Goal: Task Accomplishment & Management: Manage account settings

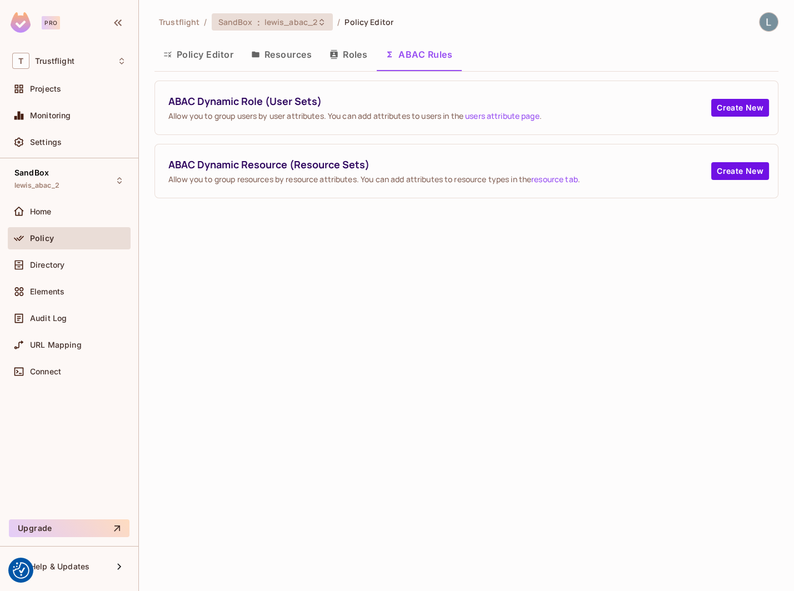
click at [297, 22] on span "lewis_abac_2" at bounding box center [290, 22] width 53 height 11
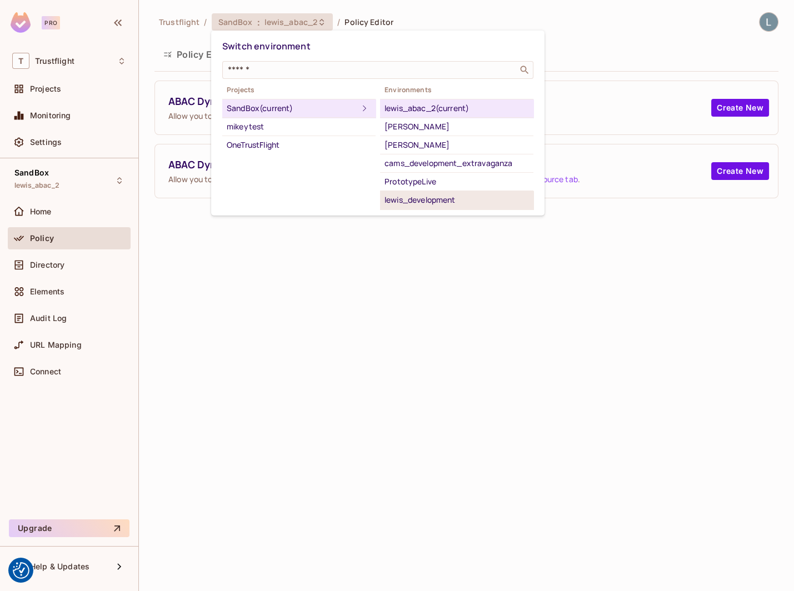
click at [470, 193] on div "lewis_development" at bounding box center [456, 199] width 144 height 13
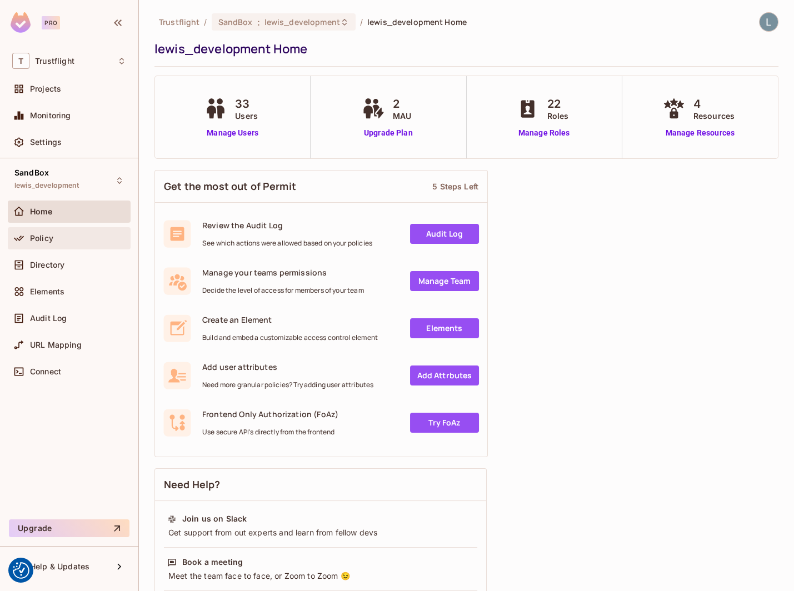
click at [75, 238] on div "Policy" at bounding box center [78, 238] width 96 height 9
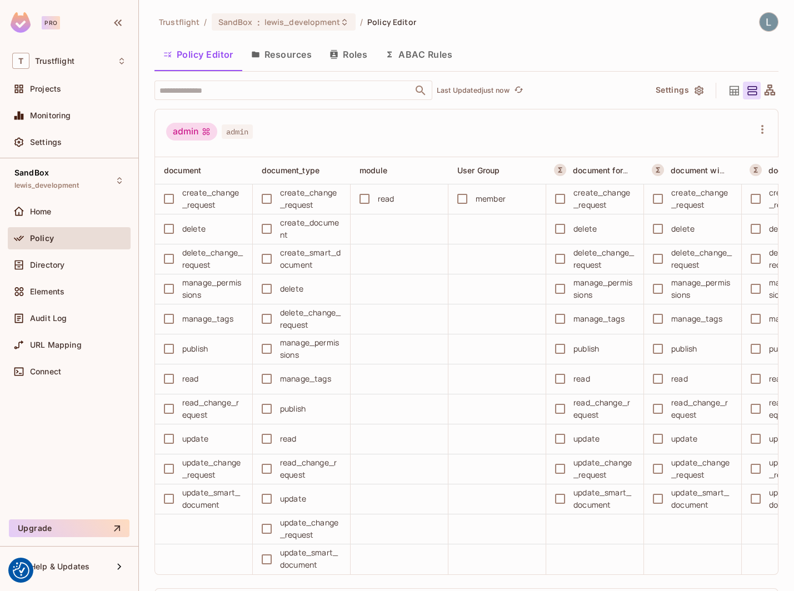
click at [414, 56] on button "ABAC Rules" at bounding box center [418, 55] width 85 height 28
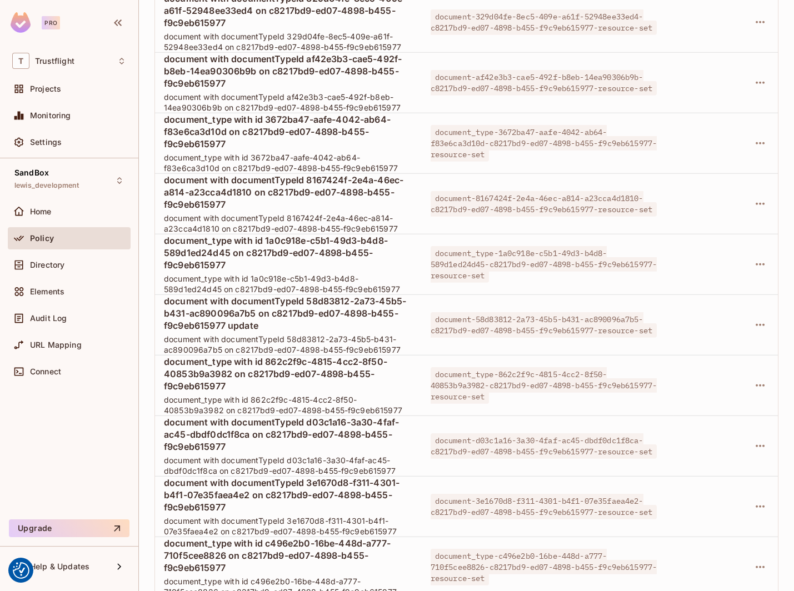
scroll to position [5362, 0]
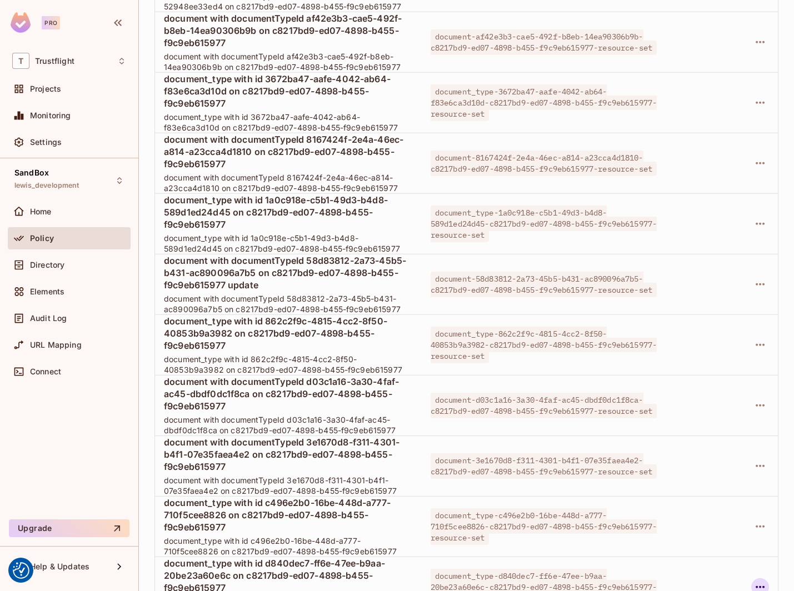
click at [761, 581] on icon "button" at bounding box center [759, 587] width 13 height 13
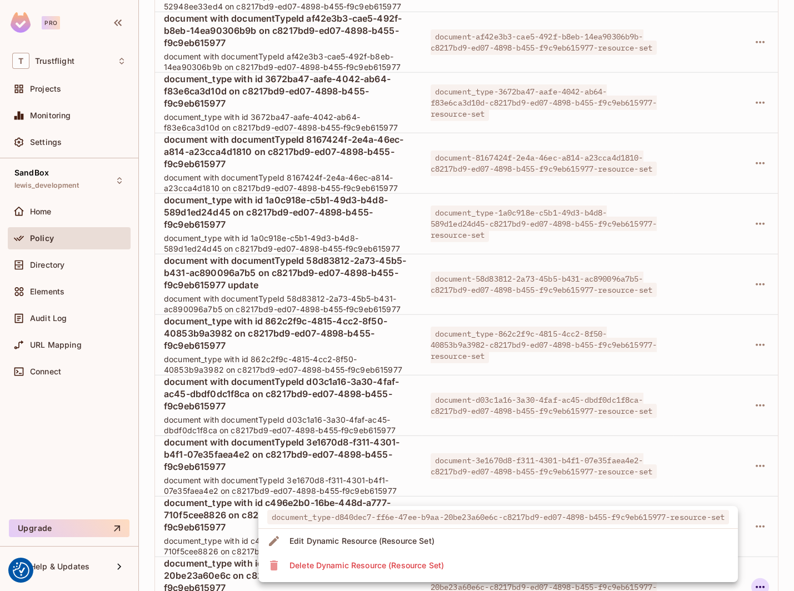
click at [527, 566] on li "Delete Dynamic Resource (Resource Set)" at bounding box center [497, 565] width 479 height 24
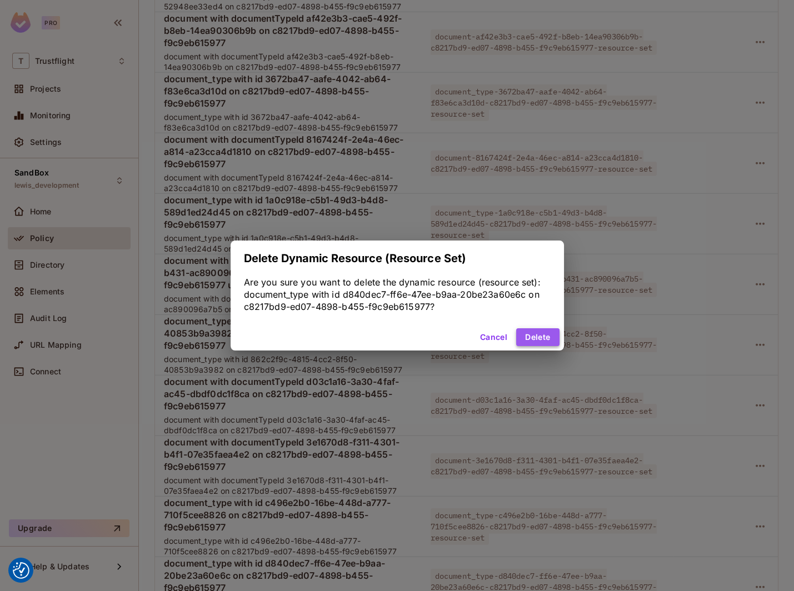
click at [533, 336] on button "Delete" at bounding box center [537, 337] width 43 height 18
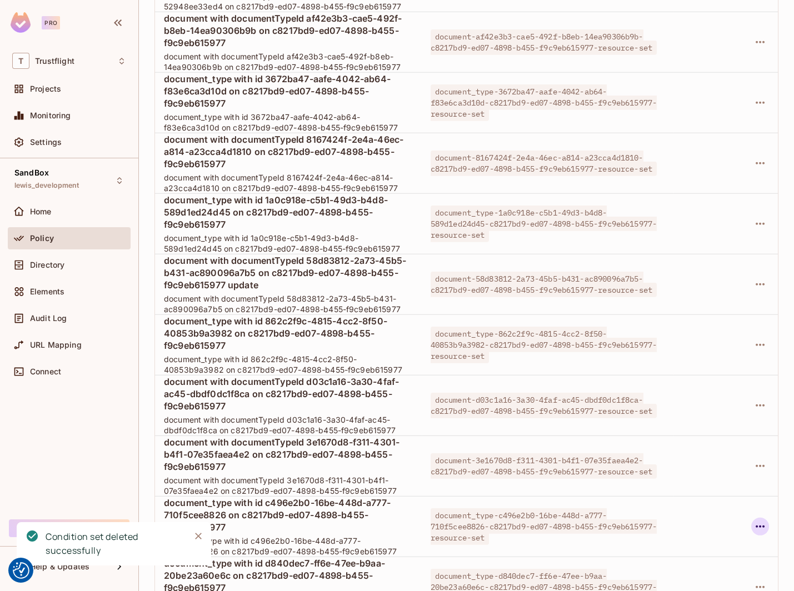
scroll to position [5301, 0]
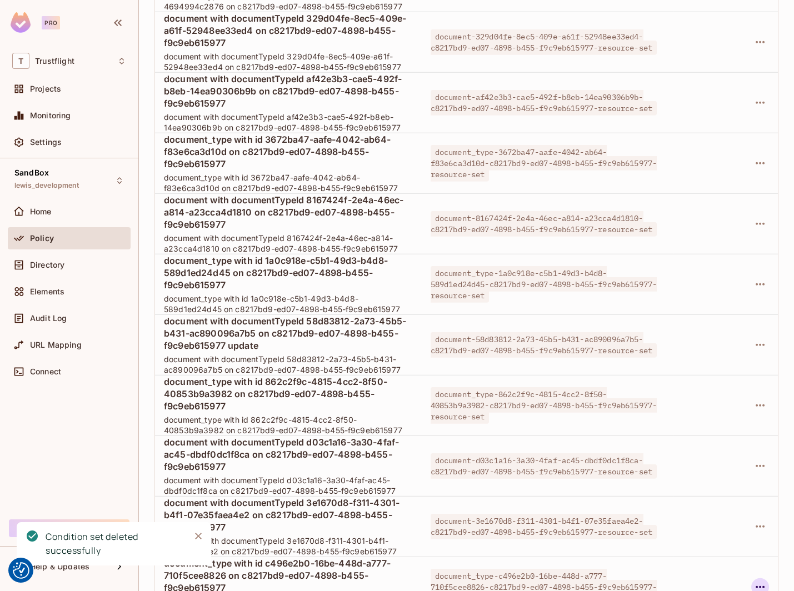
click at [763, 581] on icon "button" at bounding box center [759, 587] width 13 height 13
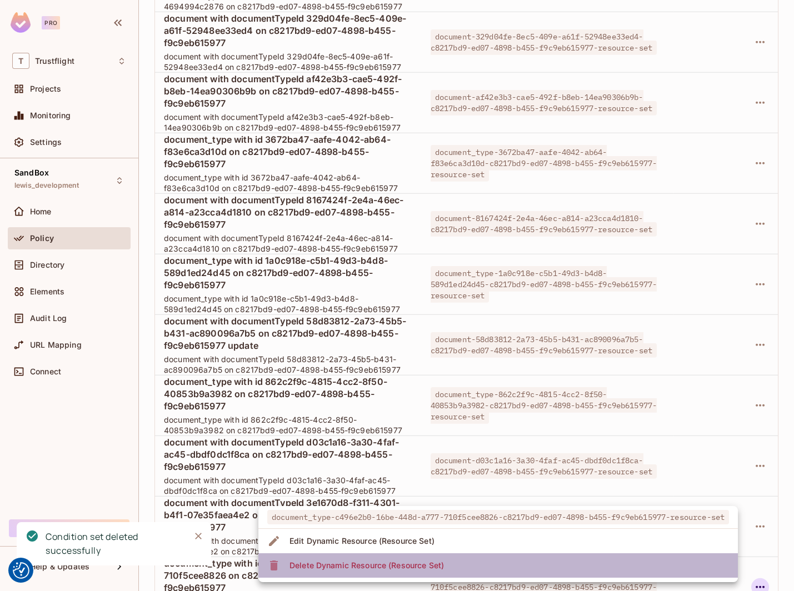
click at [488, 564] on li "Delete Dynamic Resource (Resource Set)" at bounding box center [497, 565] width 479 height 24
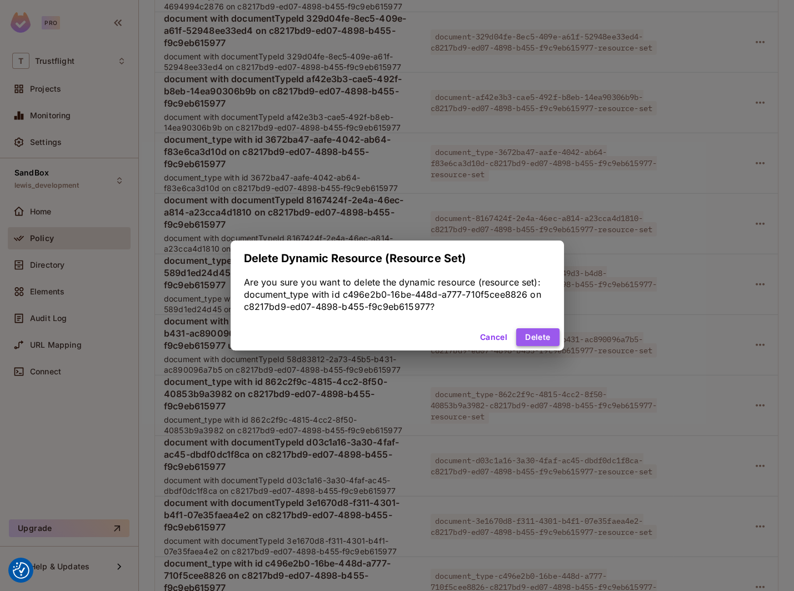
click at [533, 339] on button "Delete" at bounding box center [537, 337] width 43 height 18
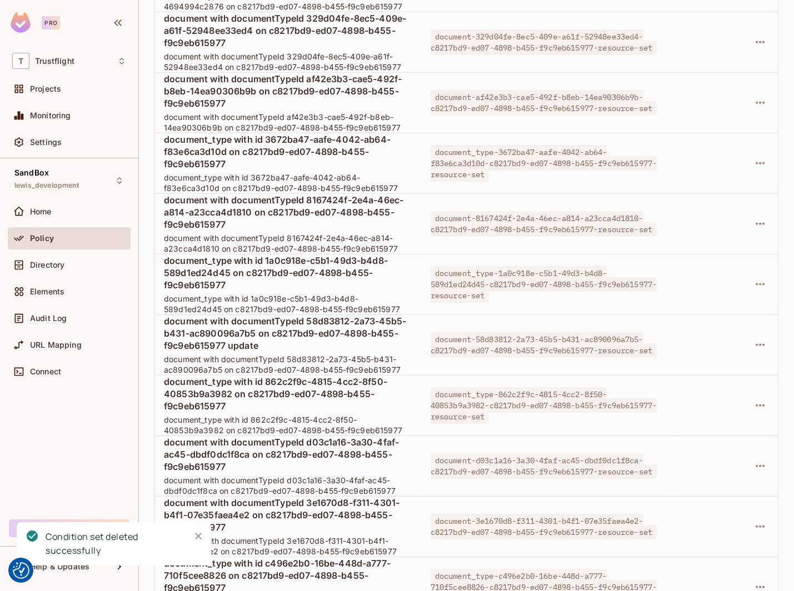
scroll to position [5241, 0]
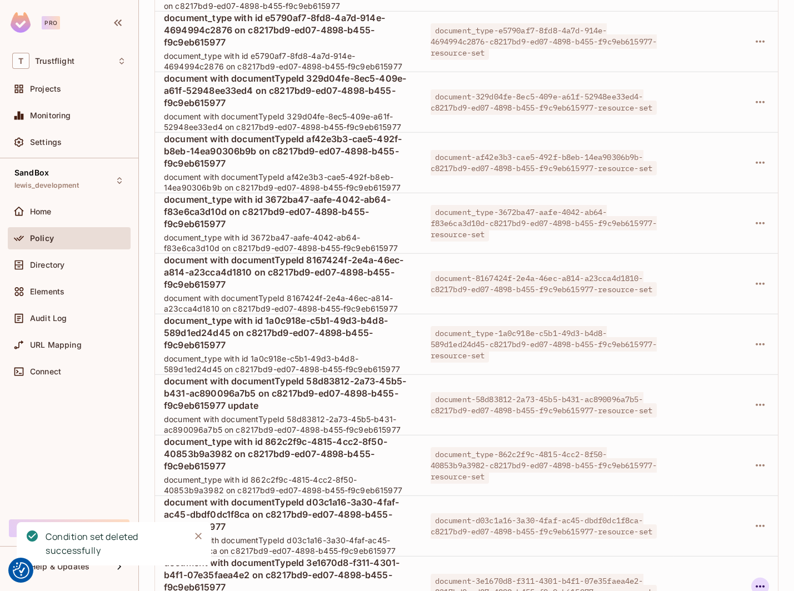
click at [764, 580] on icon "button" at bounding box center [759, 586] width 13 height 13
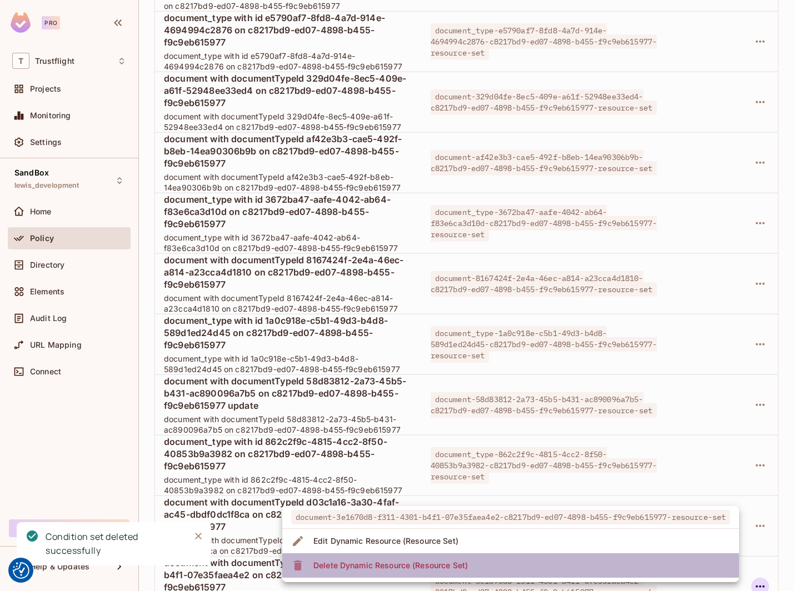
click at [704, 562] on li "Delete Dynamic Resource (Resource Set)" at bounding box center [510, 565] width 457 height 24
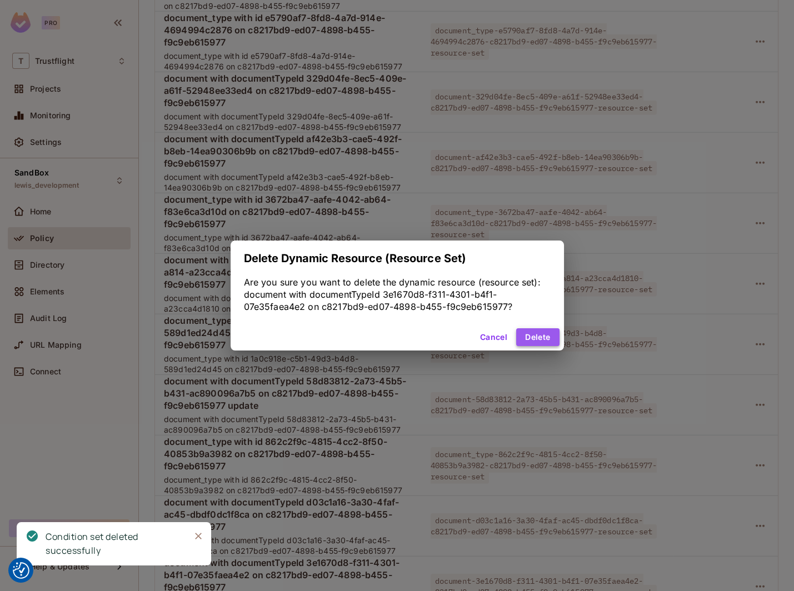
click at [531, 340] on button "Delete" at bounding box center [537, 337] width 43 height 18
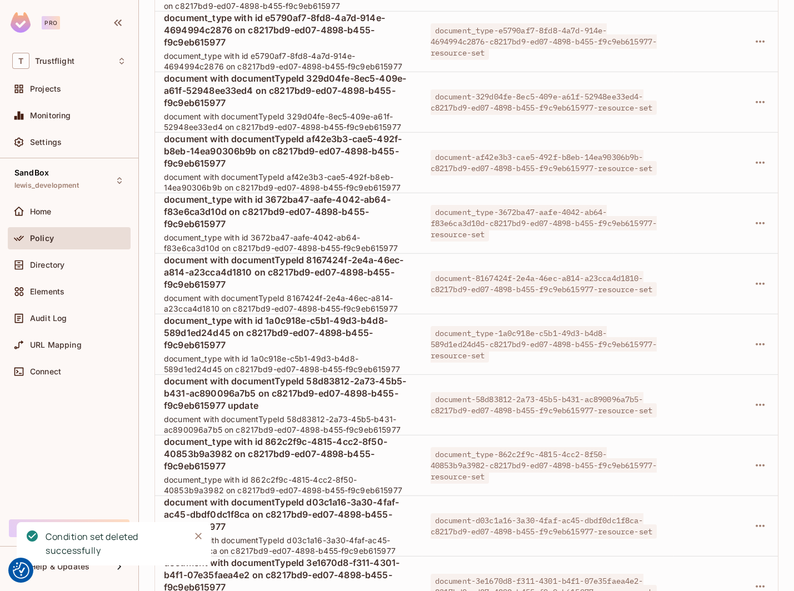
scroll to position [5180, 0]
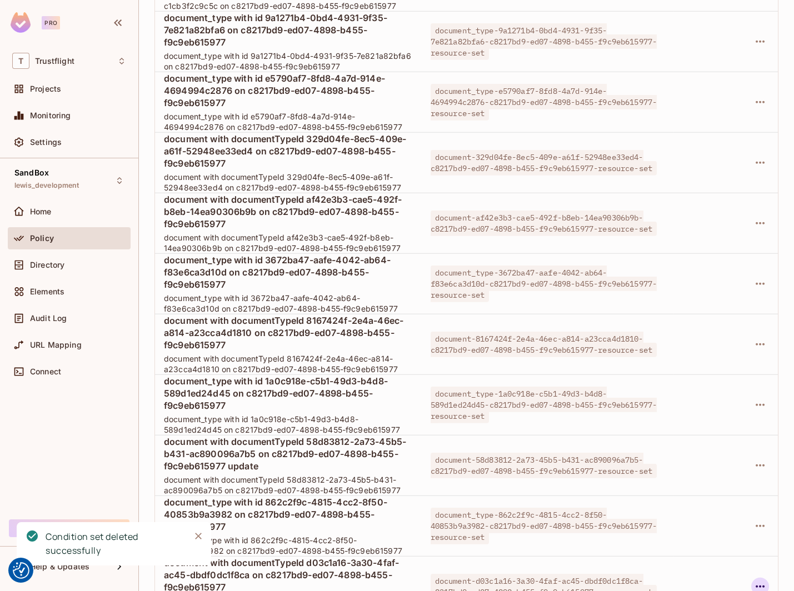
click at [756, 580] on icon "button" at bounding box center [759, 586] width 13 height 13
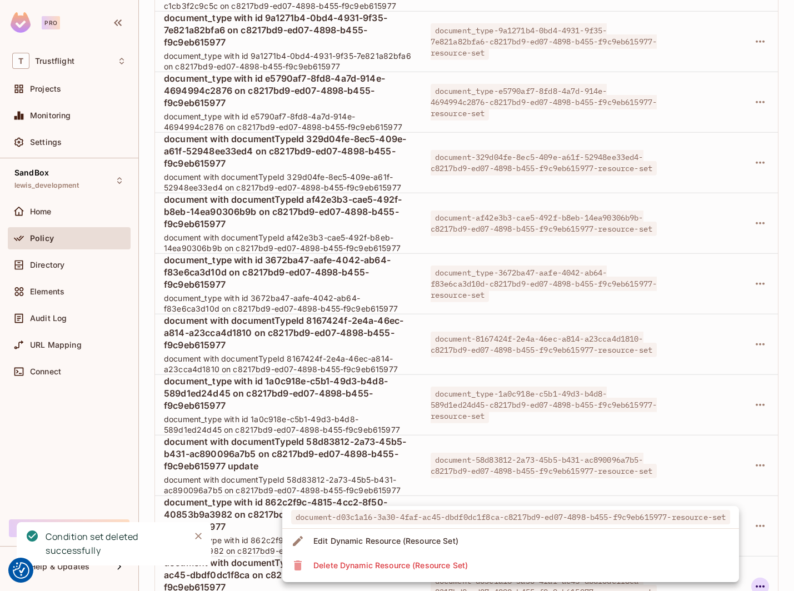
click at [679, 567] on li "Delete Dynamic Resource (Resource Set)" at bounding box center [510, 565] width 457 height 24
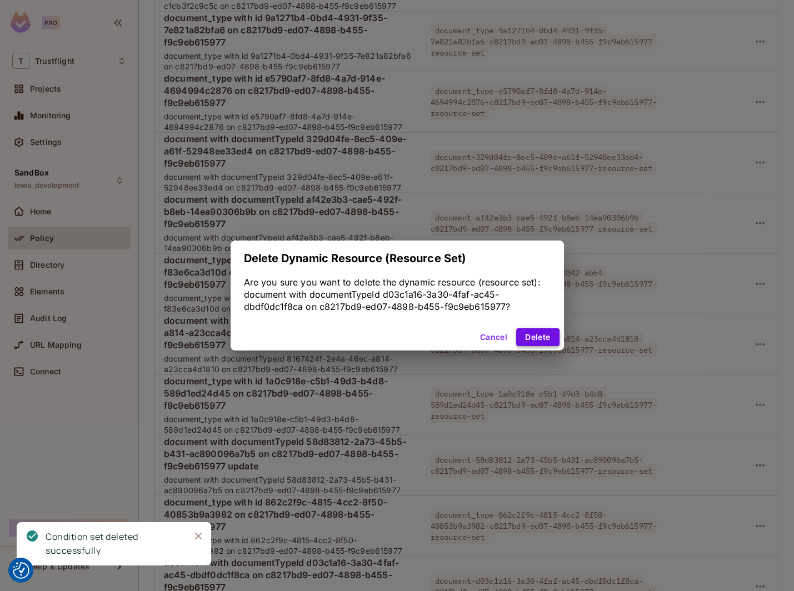
click at [531, 339] on button "Delete" at bounding box center [537, 337] width 43 height 18
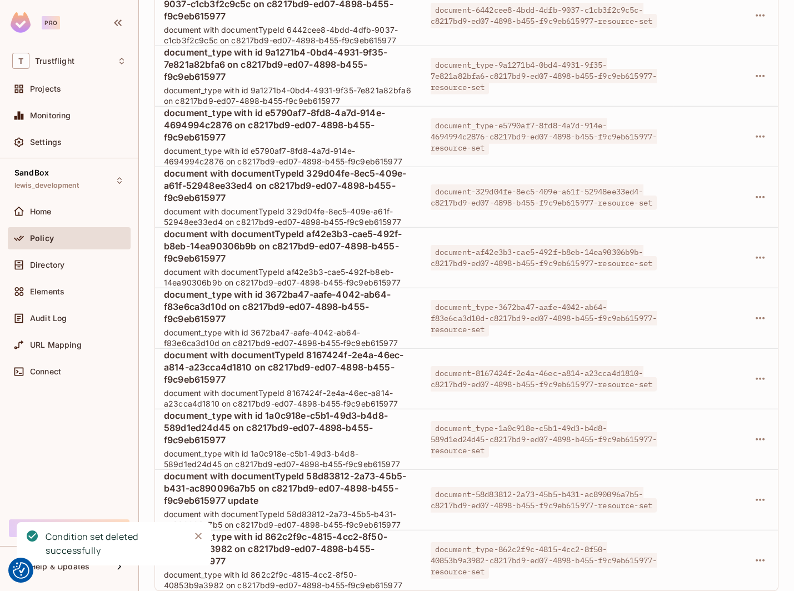
scroll to position [5120, 0]
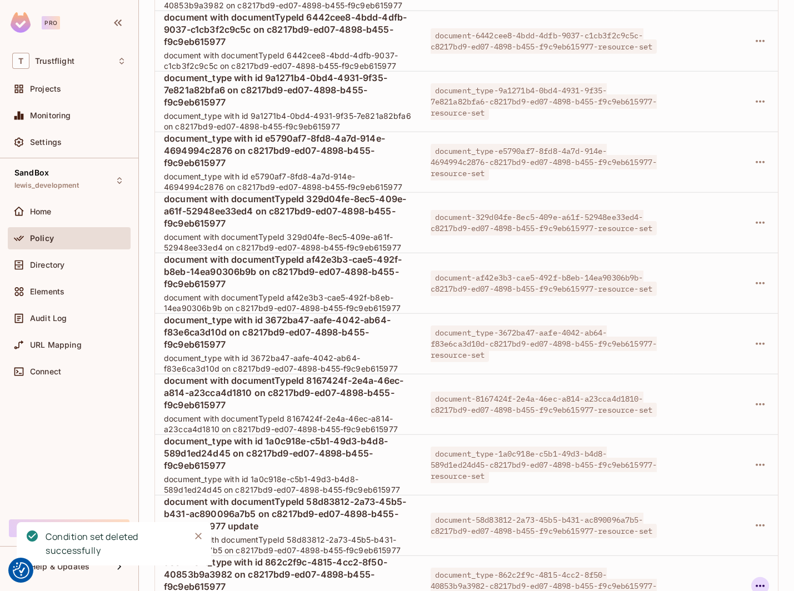
click at [763, 579] on icon "button" at bounding box center [759, 585] width 13 height 13
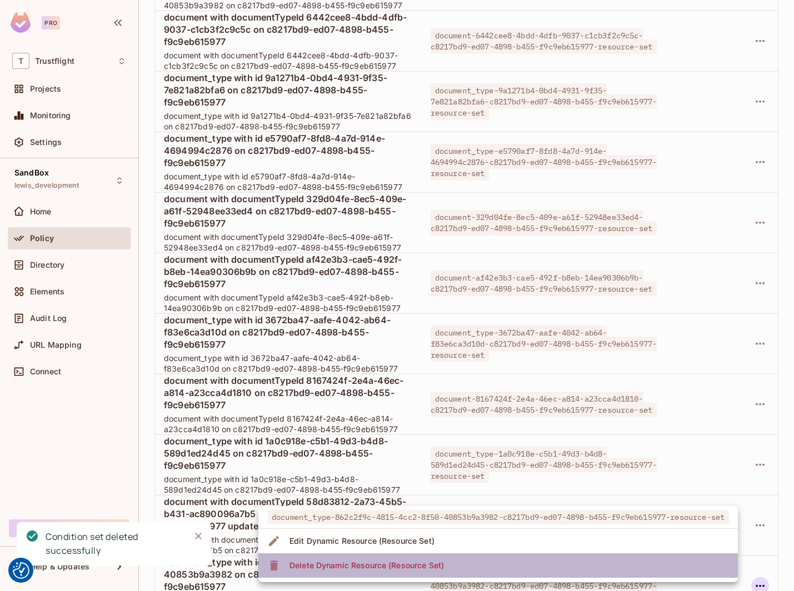
click at [699, 562] on li "Delete Dynamic Resource (Resource Set)" at bounding box center [497, 565] width 479 height 24
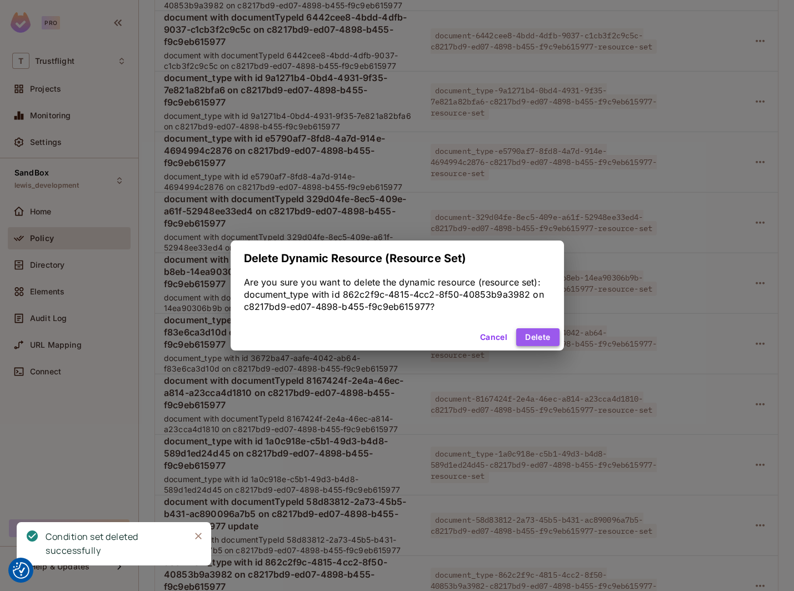
click at [539, 334] on button "Delete" at bounding box center [537, 337] width 43 height 18
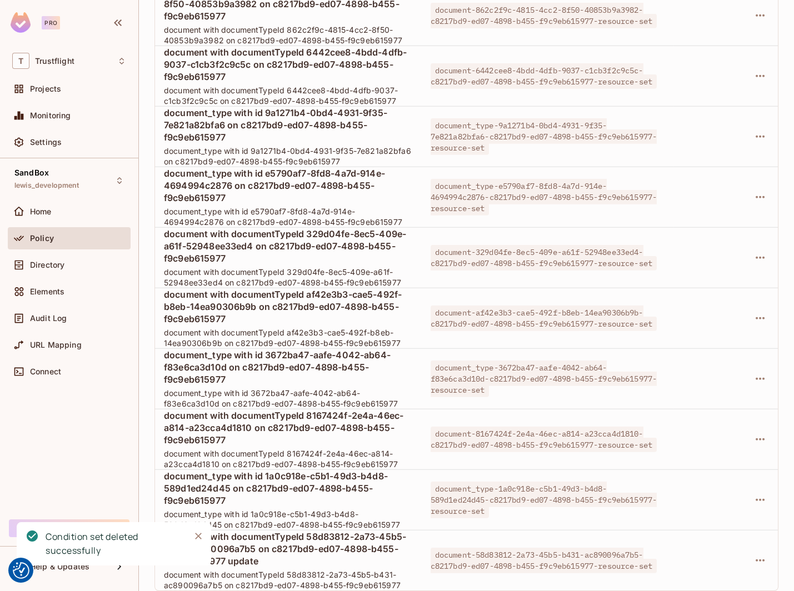
scroll to position [5060, 0]
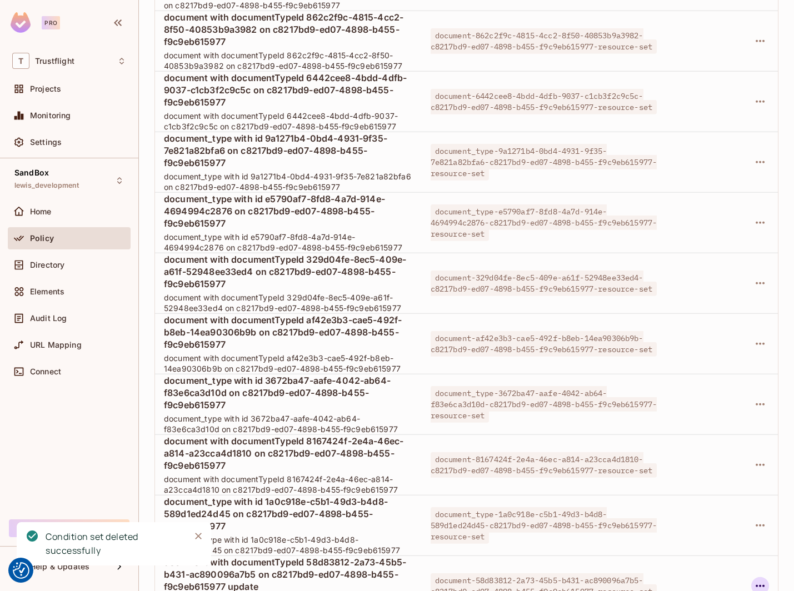
click at [764, 579] on icon "button" at bounding box center [759, 585] width 13 height 13
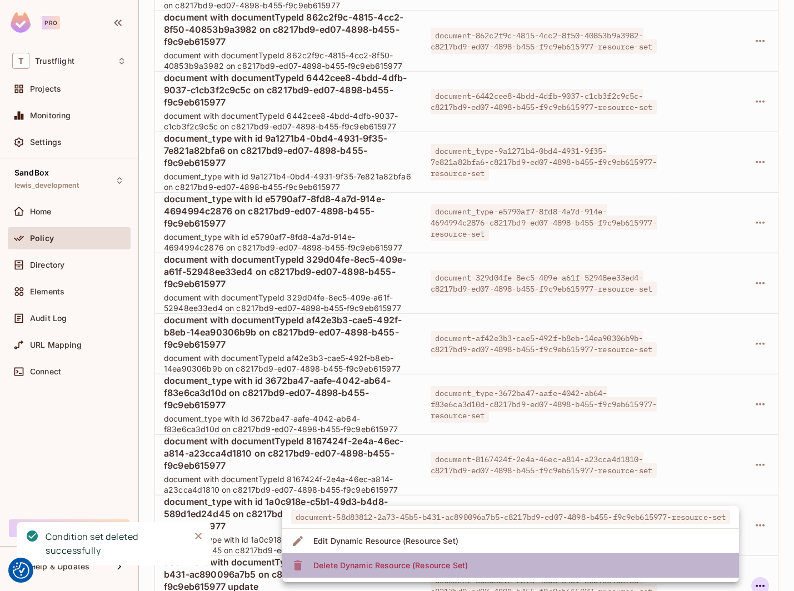
click at [644, 557] on li "Delete Dynamic Resource (Resource Set)" at bounding box center [510, 565] width 457 height 24
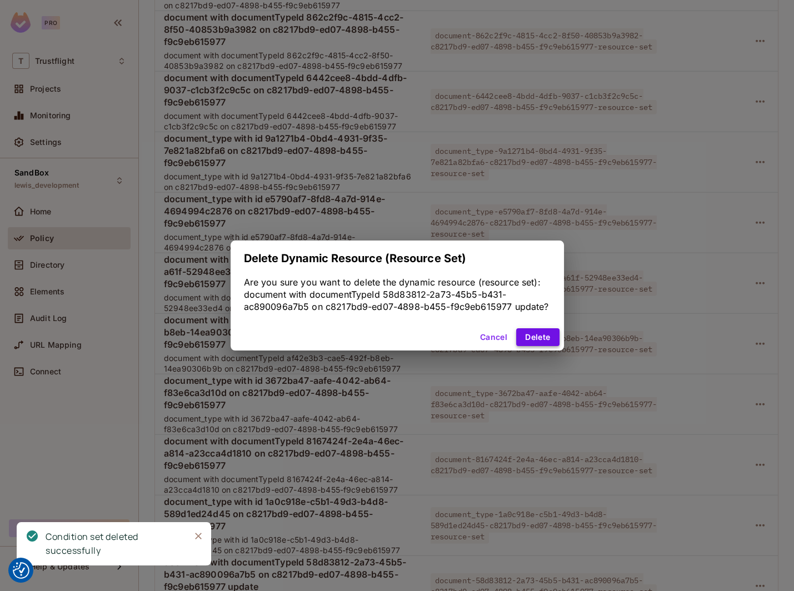
click at [533, 333] on button "Delete" at bounding box center [537, 337] width 43 height 18
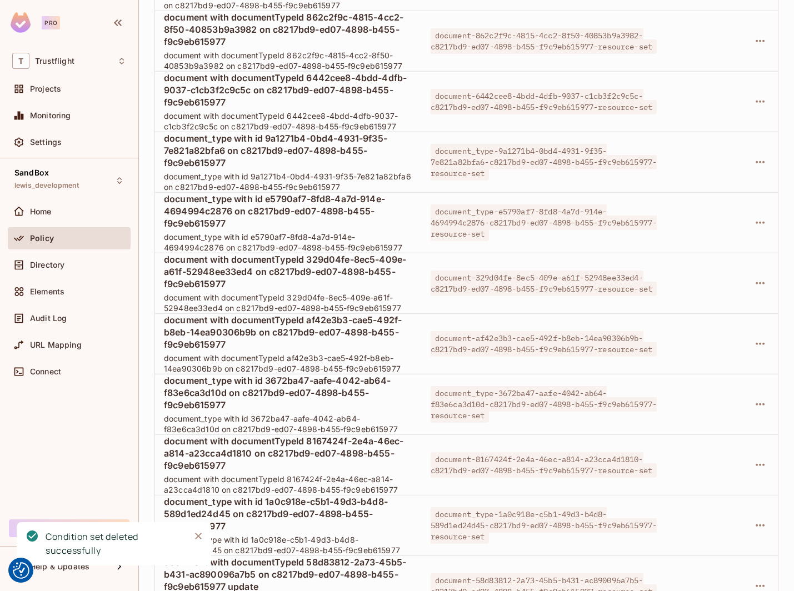
scroll to position [5000, 0]
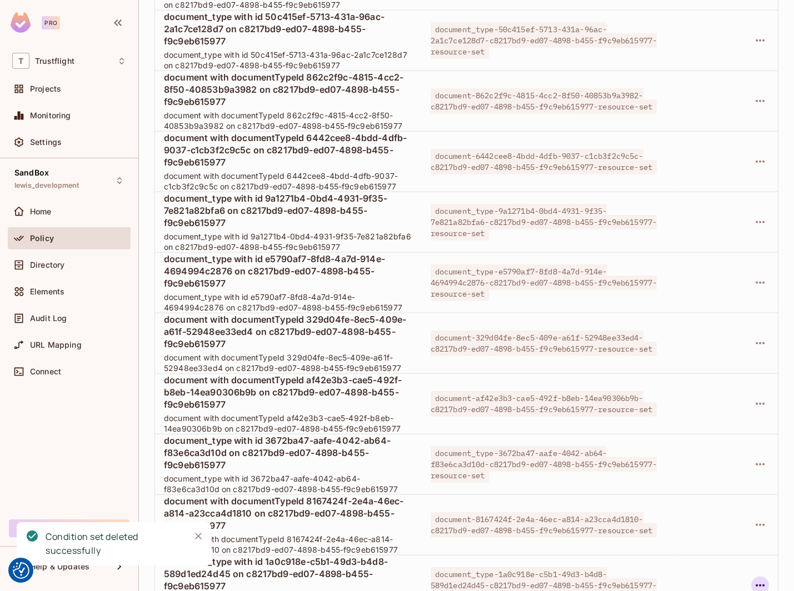
click at [761, 579] on icon "button" at bounding box center [759, 585] width 13 height 13
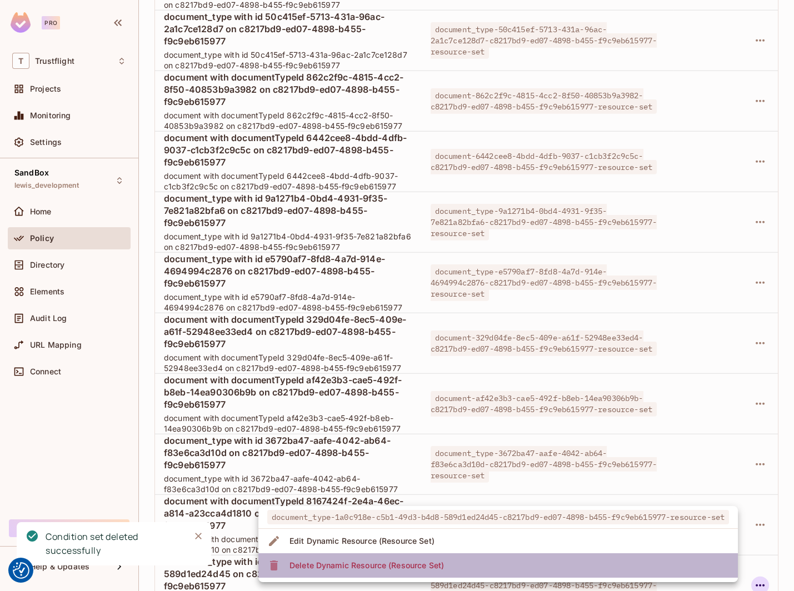
click at [661, 564] on li "Delete Dynamic Resource (Resource Set)" at bounding box center [497, 565] width 479 height 24
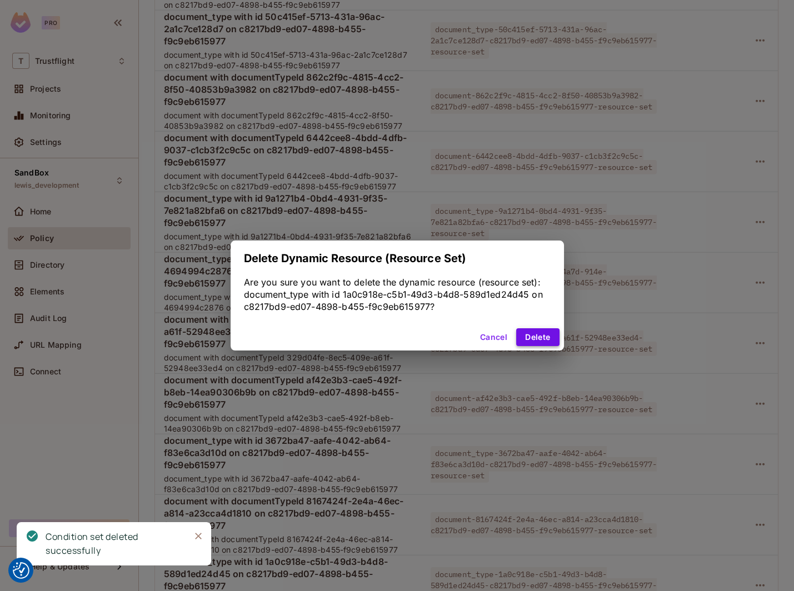
click at [538, 338] on button "Delete" at bounding box center [537, 337] width 43 height 18
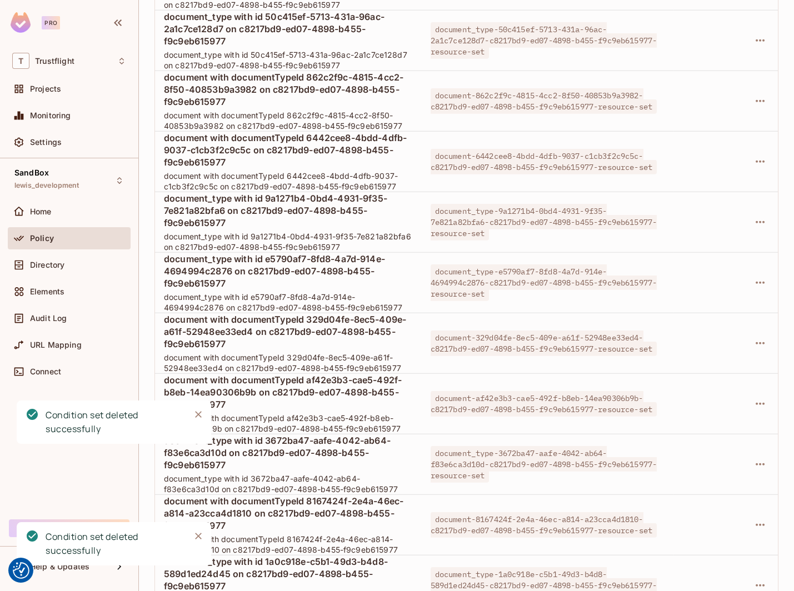
scroll to position [4939, 0]
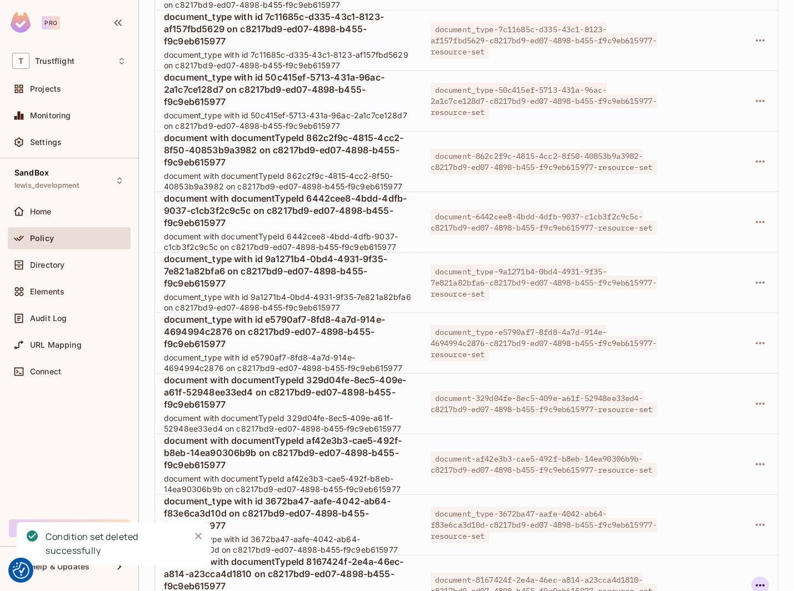
click at [755, 579] on icon "button" at bounding box center [759, 585] width 13 height 13
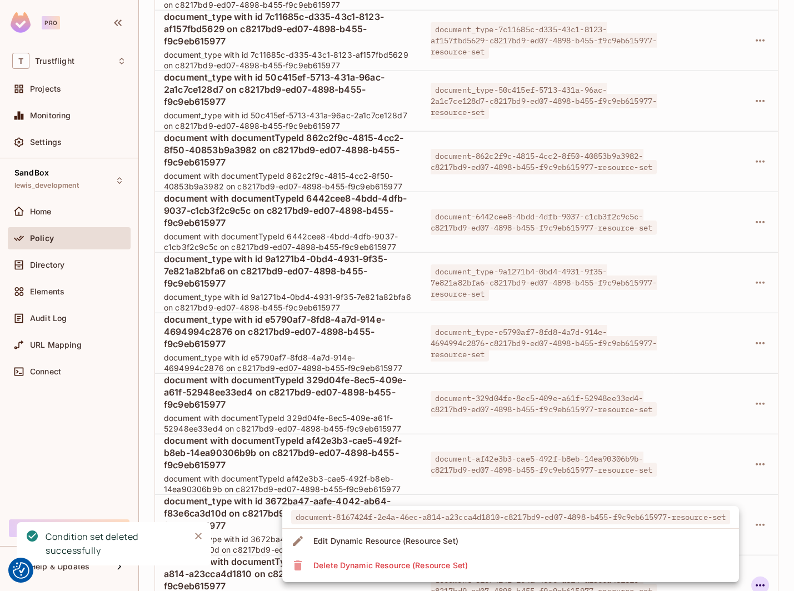
click at [695, 564] on li "Delete Dynamic Resource (Resource Set)" at bounding box center [510, 565] width 457 height 24
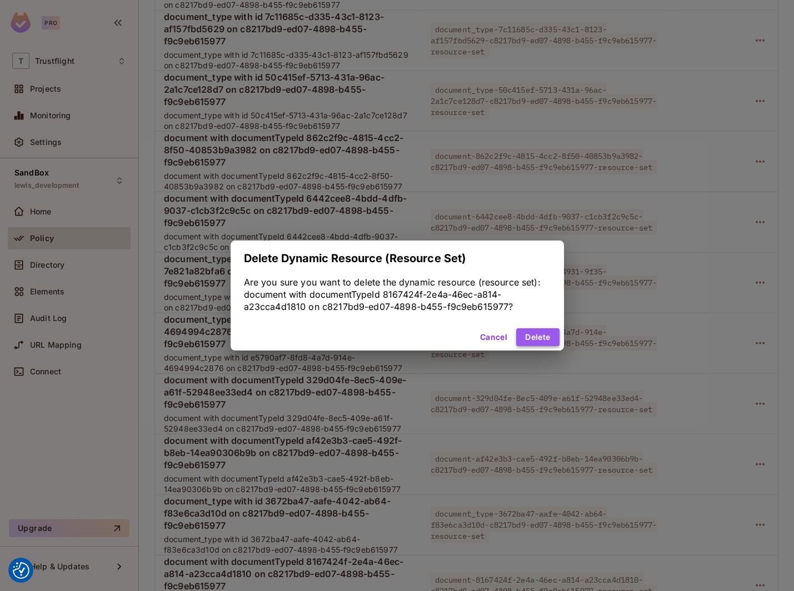
click at [531, 335] on button "Delete" at bounding box center [537, 337] width 43 height 18
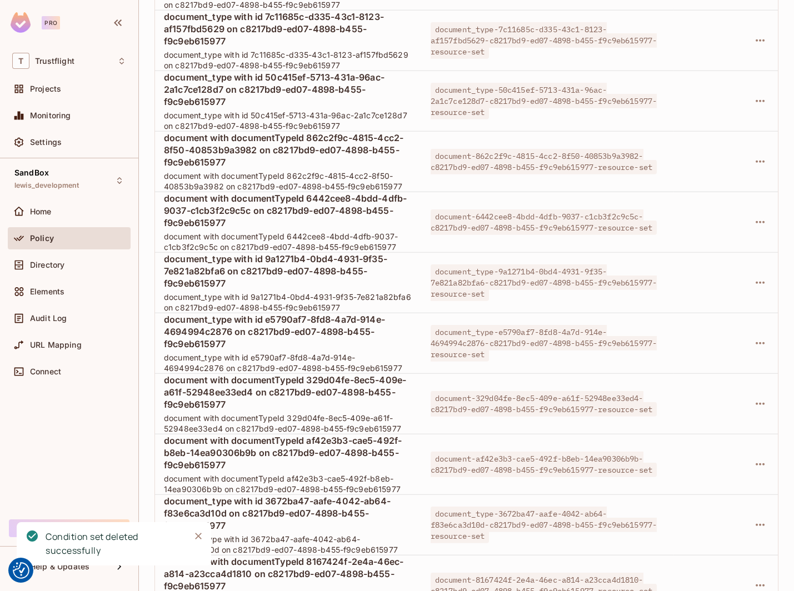
scroll to position [4879, 0]
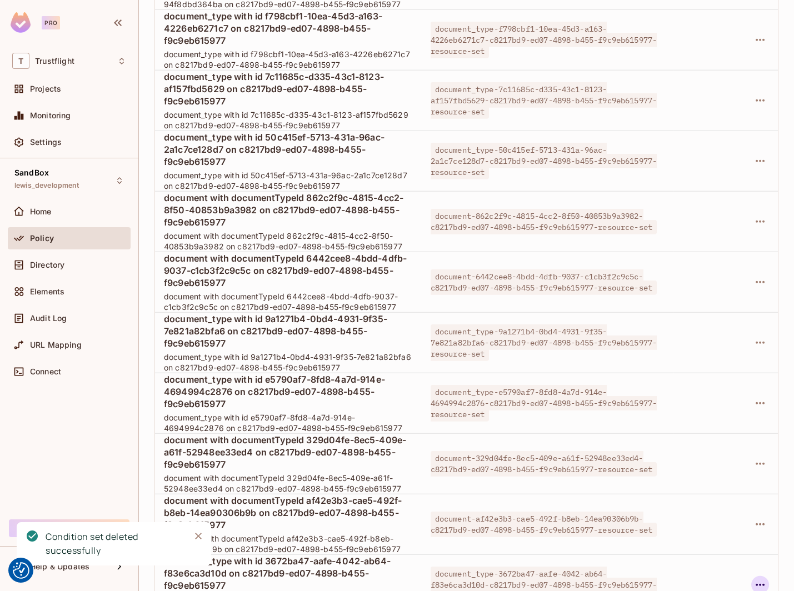
click at [759, 578] on icon "button" at bounding box center [759, 584] width 13 height 13
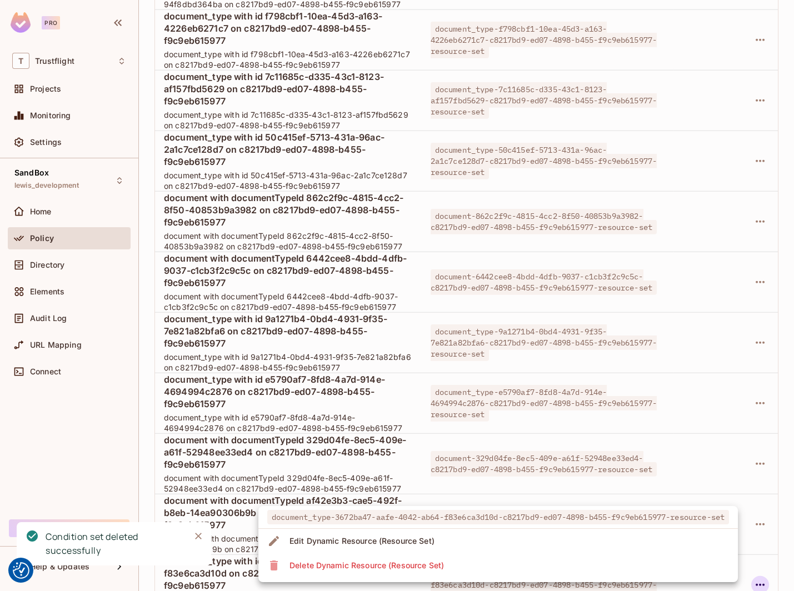
click at [648, 566] on li "Delete Dynamic Resource (Resource Set)" at bounding box center [497, 565] width 479 height 24
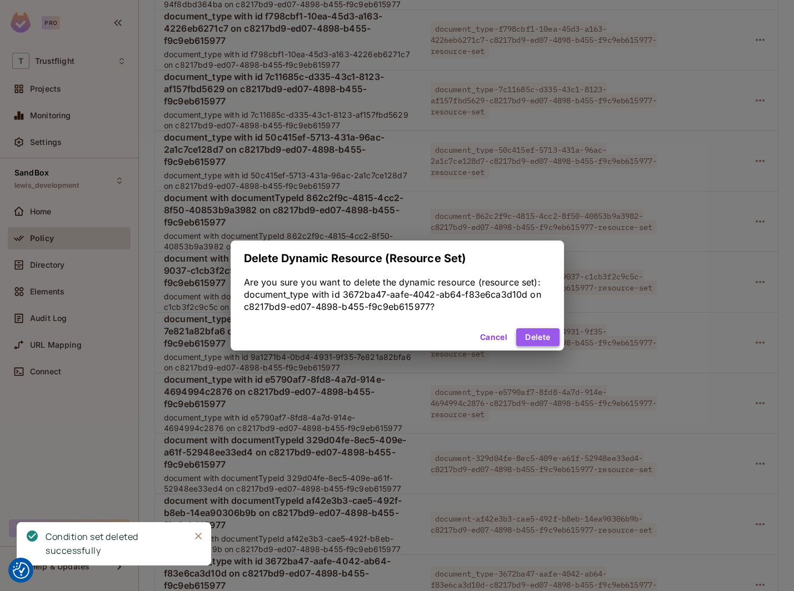
click at [544, 342] on button "Delete" at bounding box center [537, 337] width 43 height 18
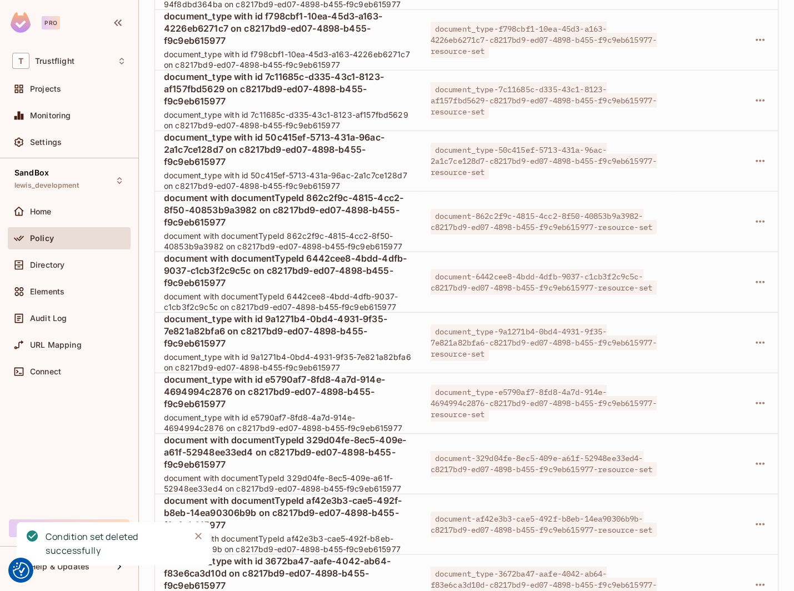
scroll to position [4819, 0]
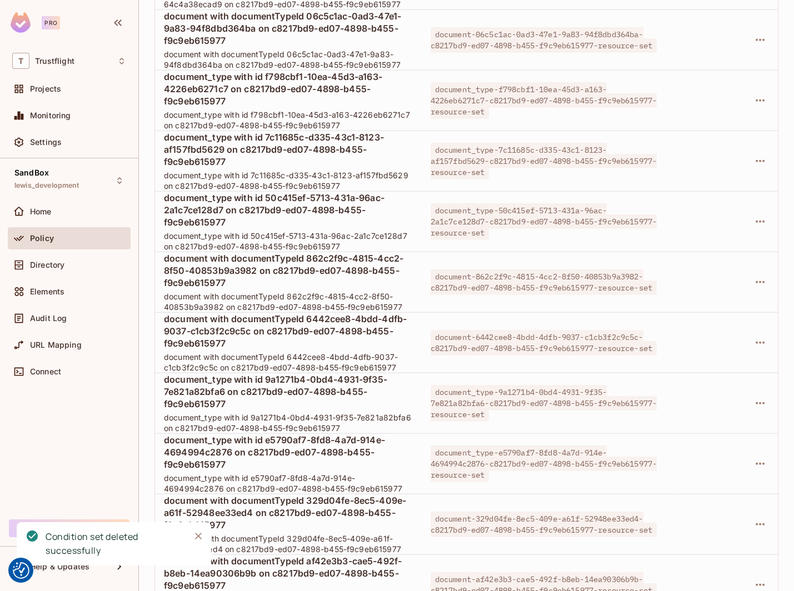
click at [193, 537] on icon "Close" at bounding box center [198, 536] width 11 height 11
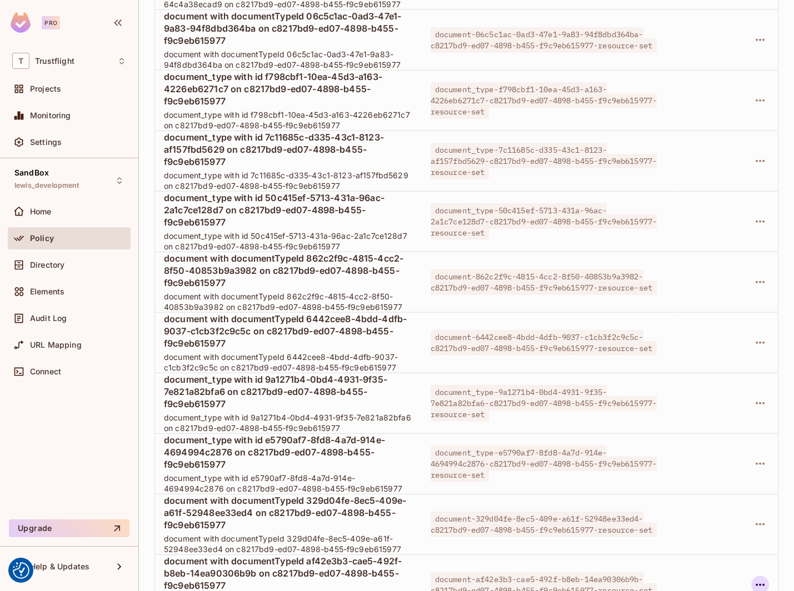
click at [765, 578] on icon "button" at bounding box center [759, 584] width 13 height 13
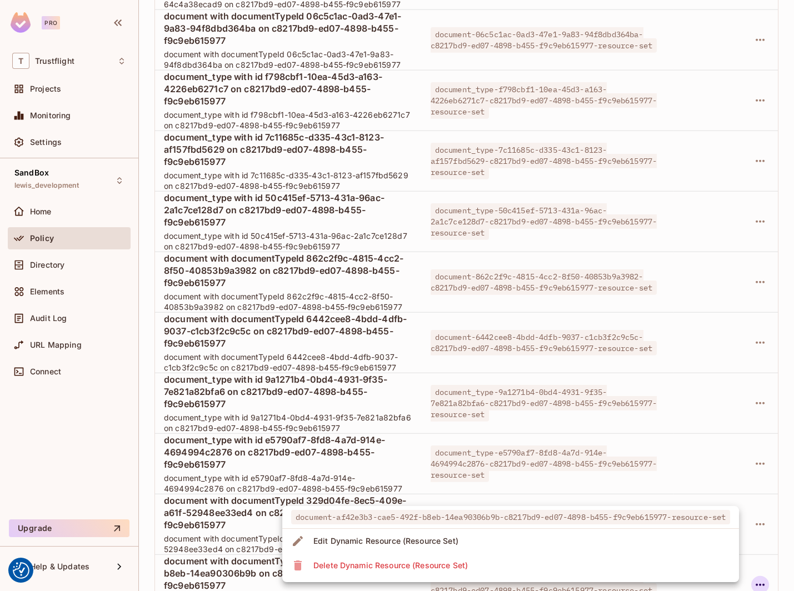
click at [607, 565] on li "Delete Dynamic Resource (Resource Set)" at bounding box center [510, 565] width 457 height 24
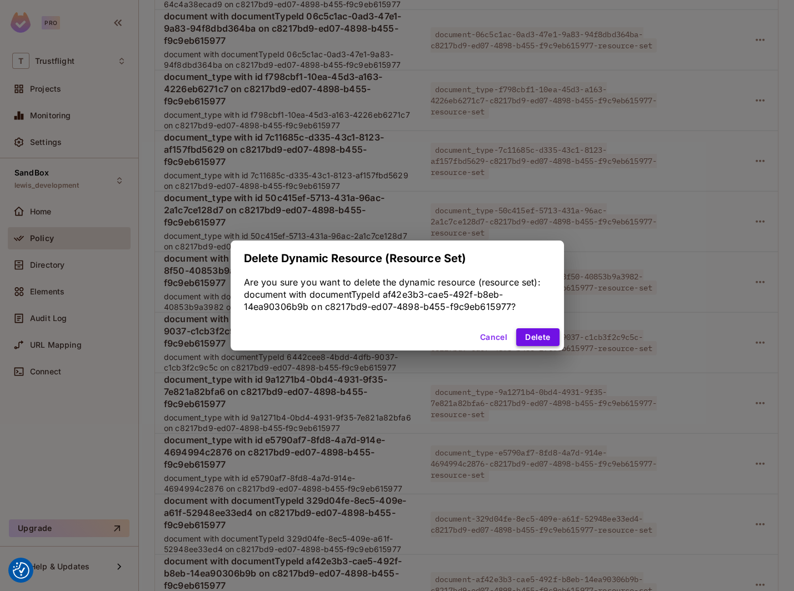
click at [539, 331] on button "Delete" at bounding box center [537, 337] width 43 height 18
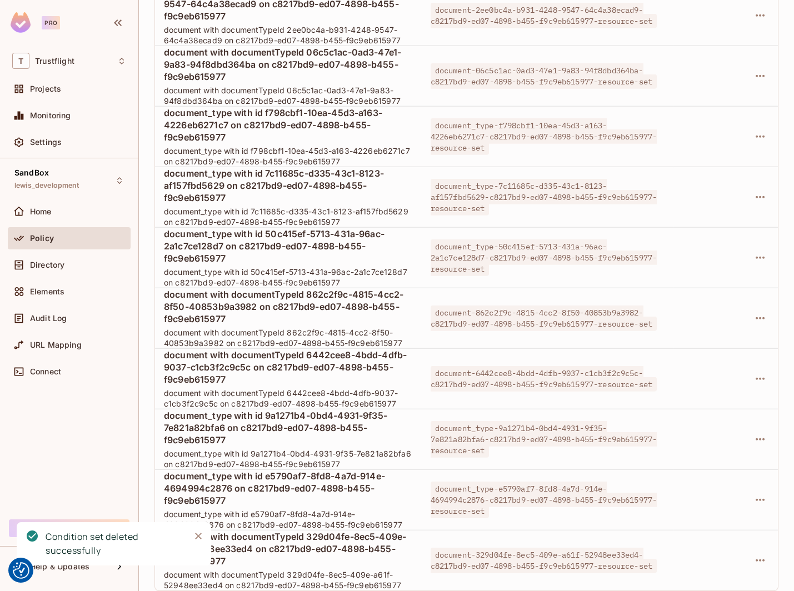
scroll to position [4759, 0]
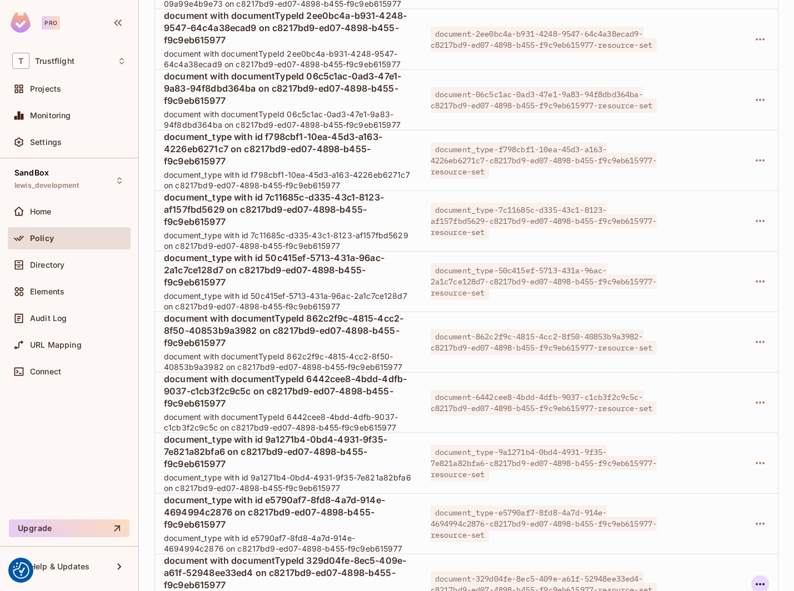
click at [759, 578] on icon "button" at bounding box center [759, 584] width 13 height 13
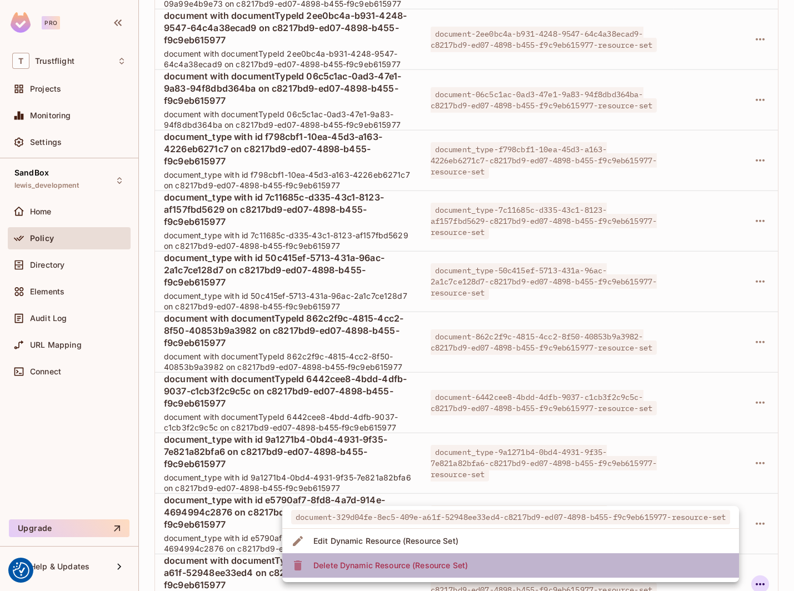
click at [679, 561] on li "Delete Dynamic Resource (Resource Set)" at bounding box center [510, 565] width 457 height 24
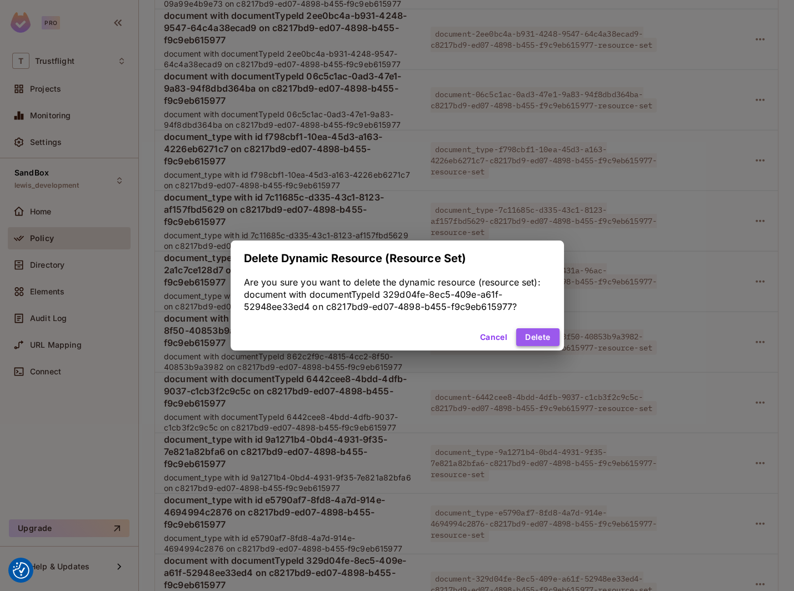
click at [538, 339] on button "Delete" at bounding box center [537, 337] width 43 height 18
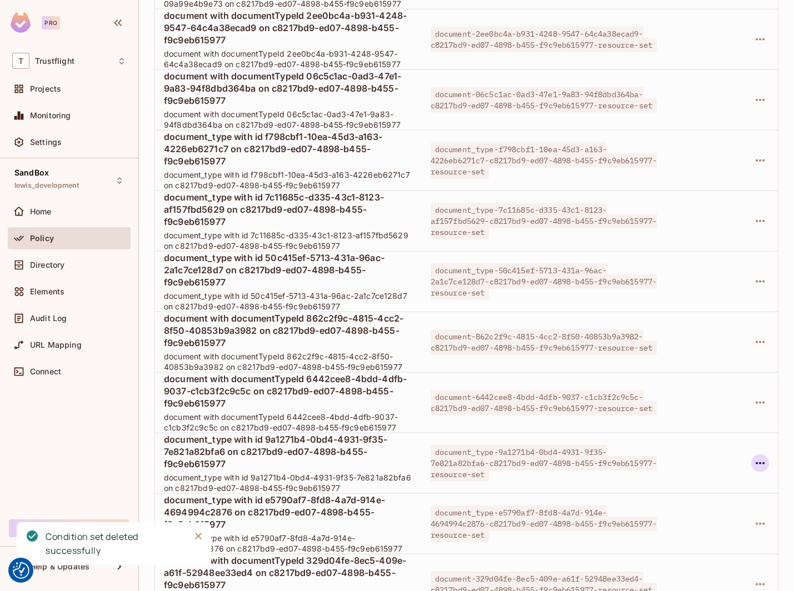
scroll to position [4698, 0]
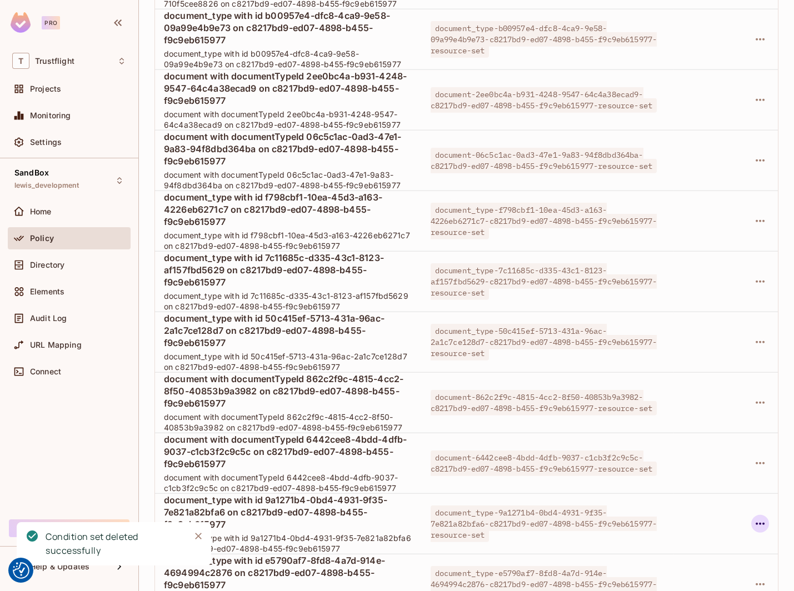
click at [759, 517] on icon "button" at bounding box center [759, 523] width 13 height 13
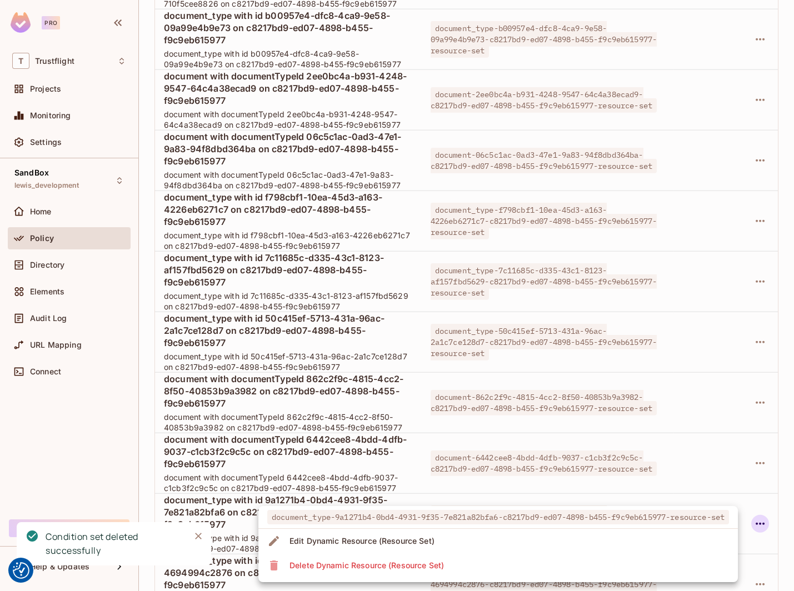
click at [615, 557] on li "Delete Dynamic Resource (Resource Set)" at bounding box center [497, 565] width 479 height 24
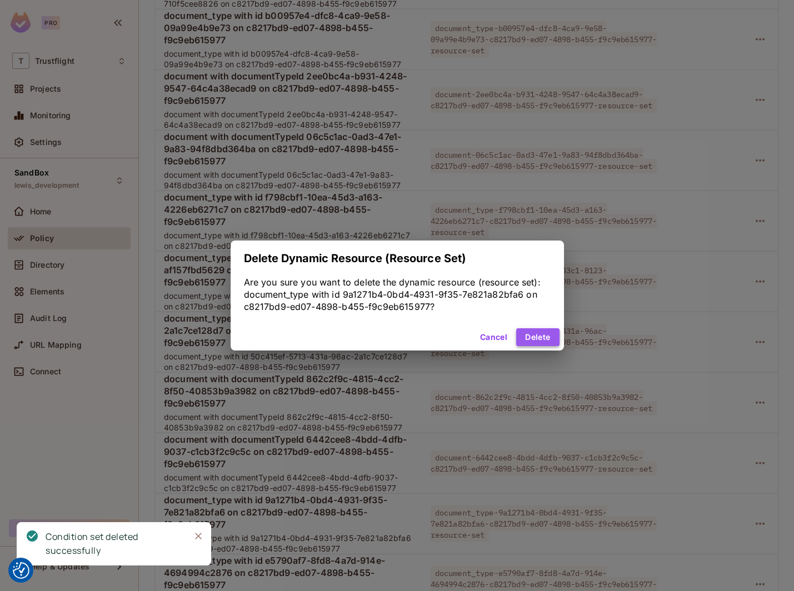
click at [534, 333] on button "Delete" at bounding box center [537, 337] width 43 height 18
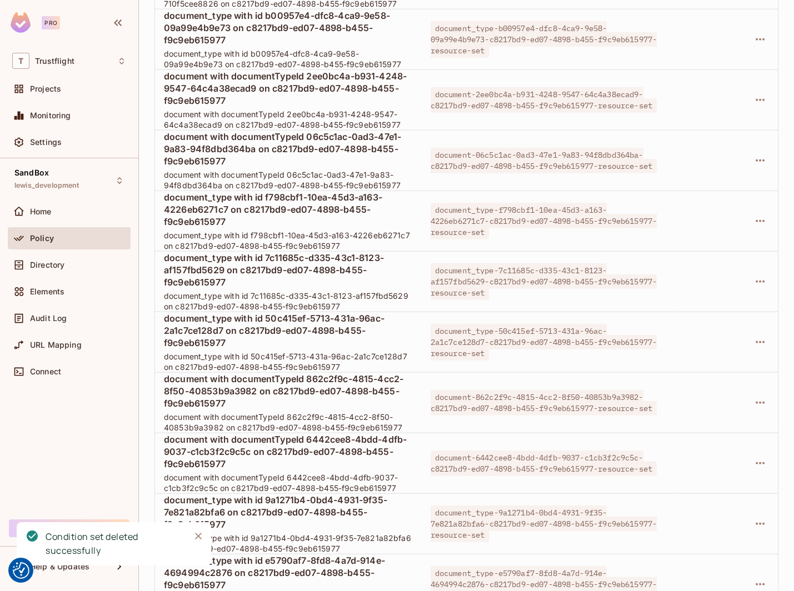
scroll to position [4638, 0]
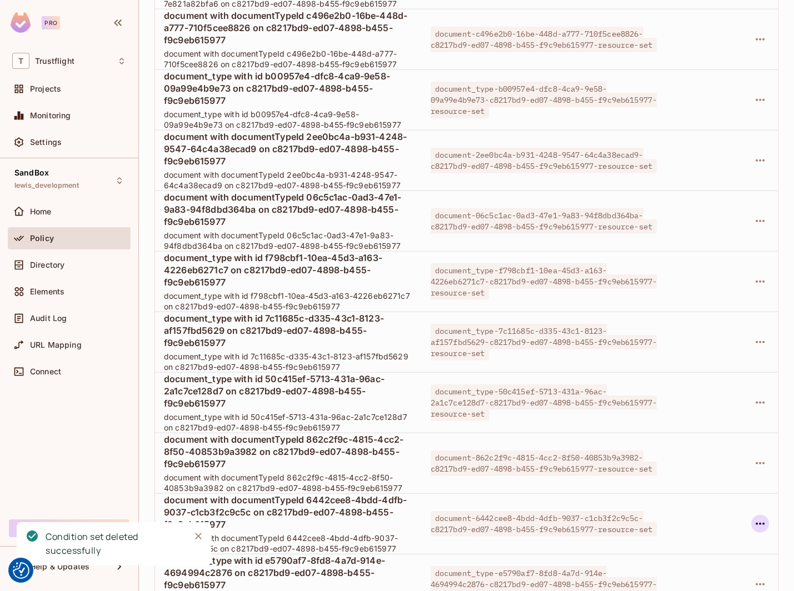
click at [762, 517] on icon "button" at bounding box center [759, 523] width 13 height 13
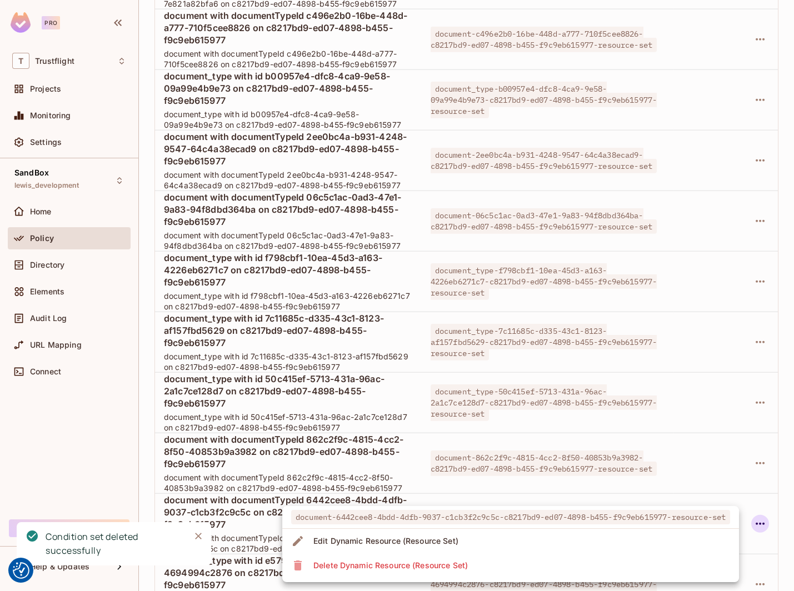
click at [535, 561] on li "Delete Dynamic Resource (Resource Set)" at bounding box center [510, 565] width 457 height 24
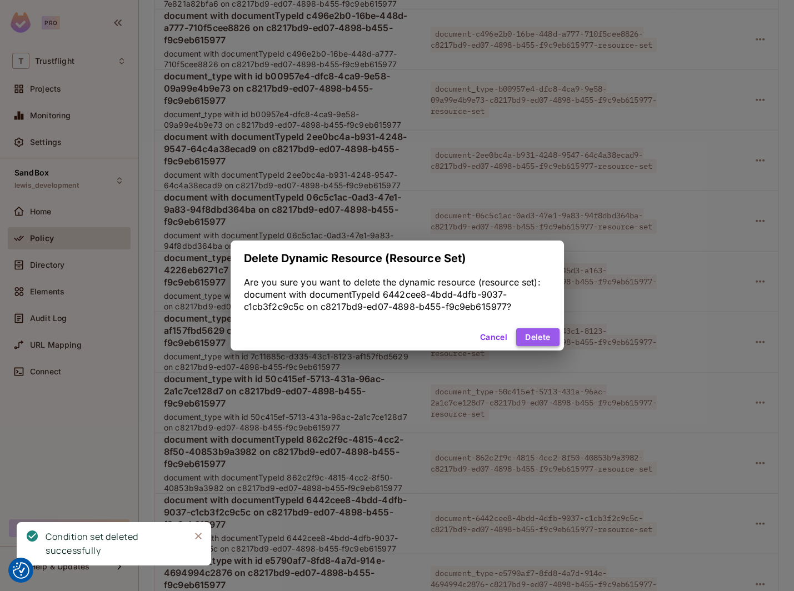
click at [531, 338] on button "Delete" at bounding box center [537, 337] width 43 height 18
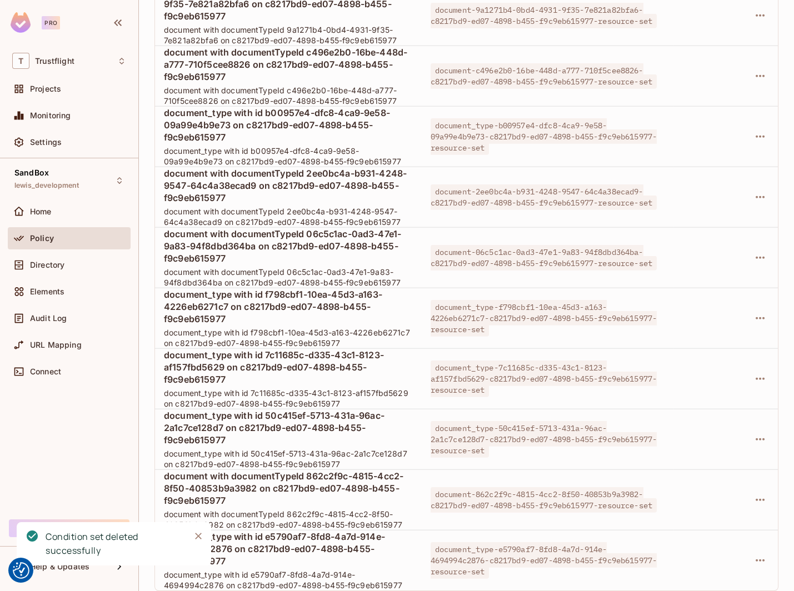
scroll to position [4578, 0]
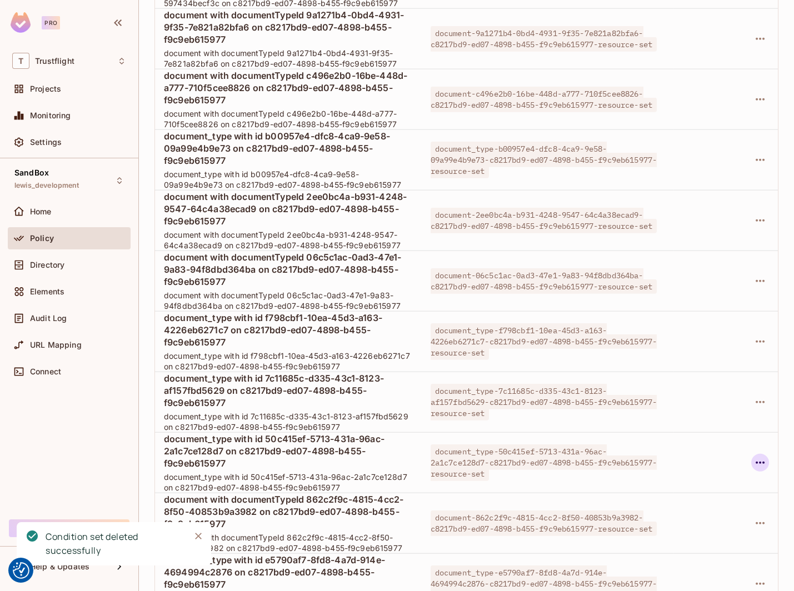
click at [757, 456] on icon "button" at bounding box center [759, 462] width 13 height 13
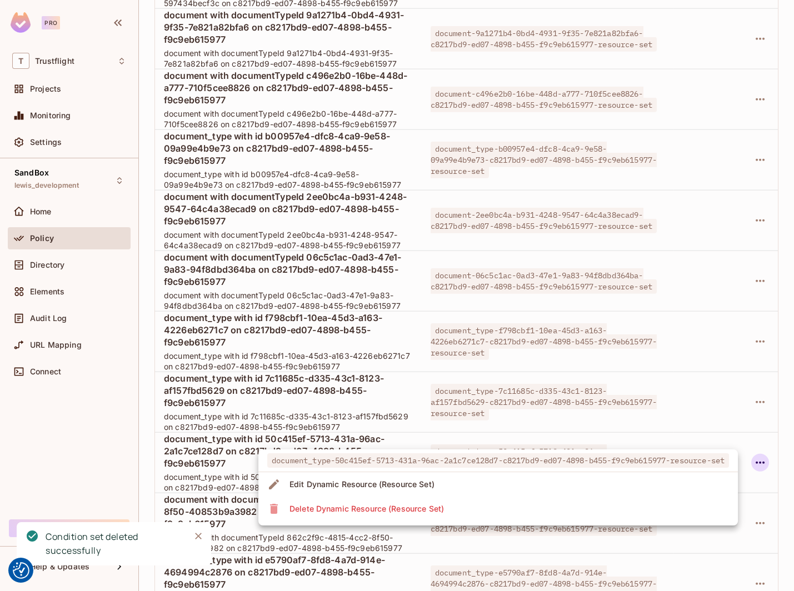
click at [583, 510] on li "Delete Dynamic Resource (Resource Set)" at bounding box center [497, 509] width 479 height 24
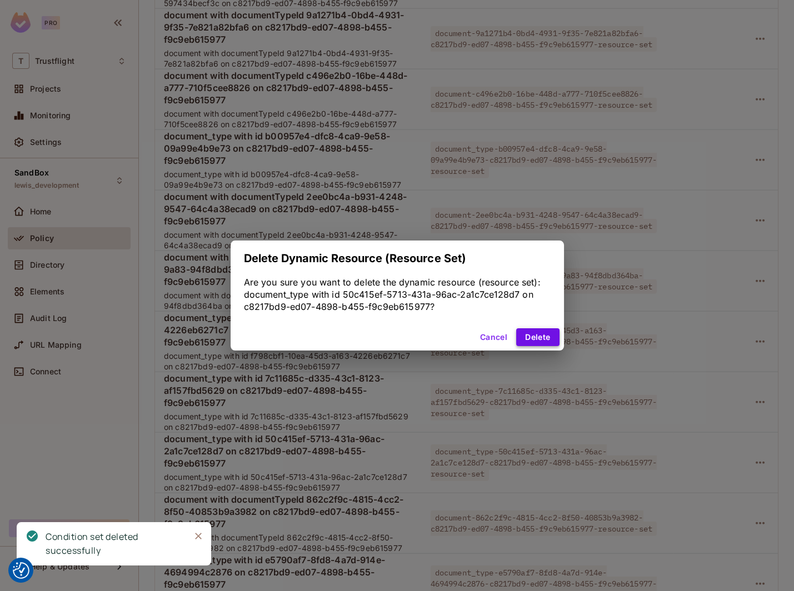
click at [539, 334] on button "Delete" at bounding box center [537, 337] width 43 height 18
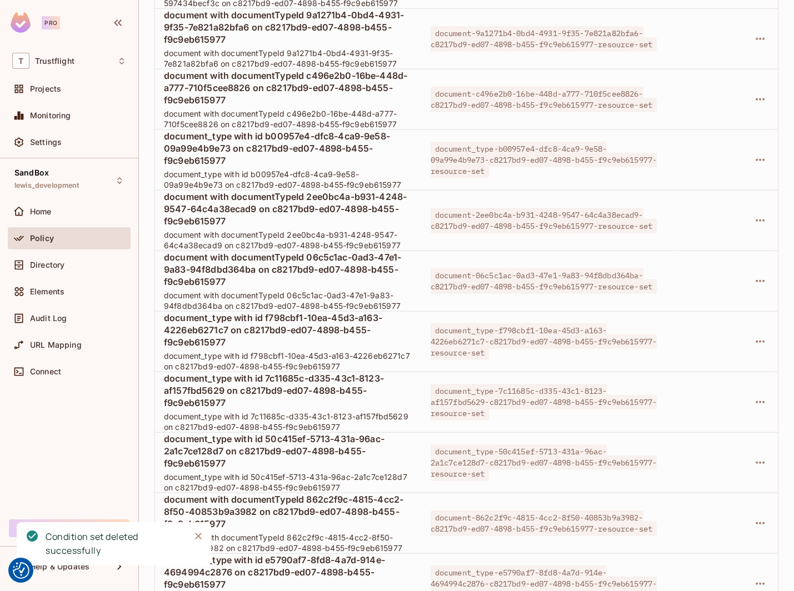
scroll to position [4517, 0]
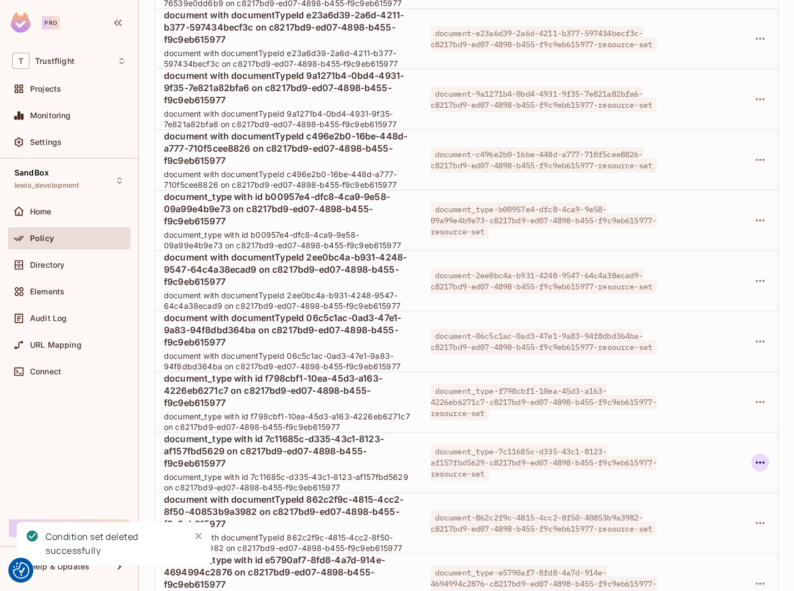
click at [761, 456] on icon "button" at bounding box center [759, 462] width 13 height 13
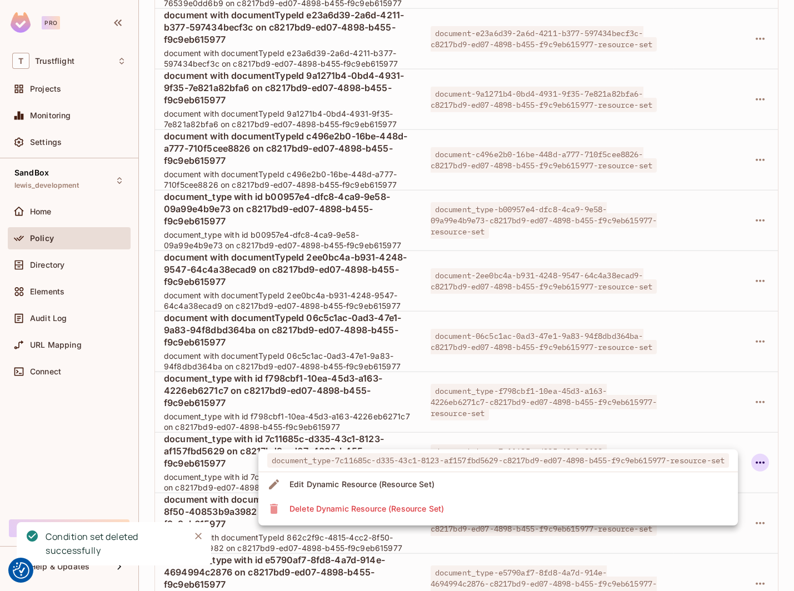
click at [625, 514] on li "Delete Dynamic Resource (Resource Set)" at bounding box center [497, 509] width 479 height 24
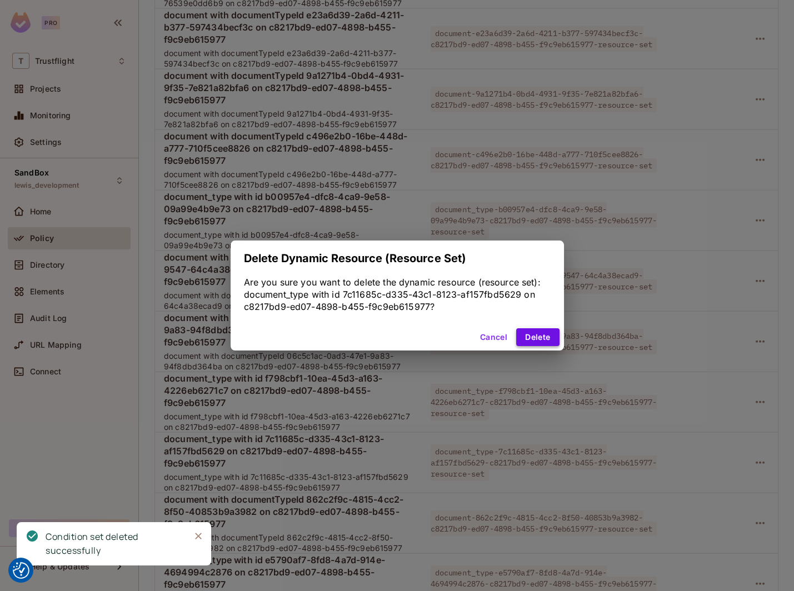
click at [542, 337] on button "Delete" at bounding box center [537, 337] width 43 height 18
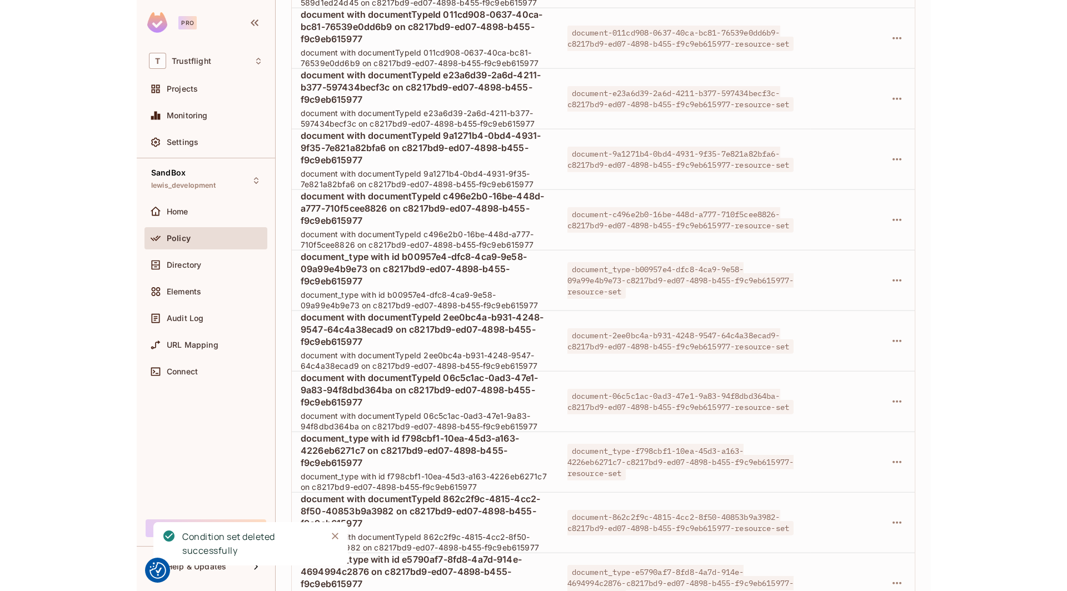
scroll to position [3467, 0]
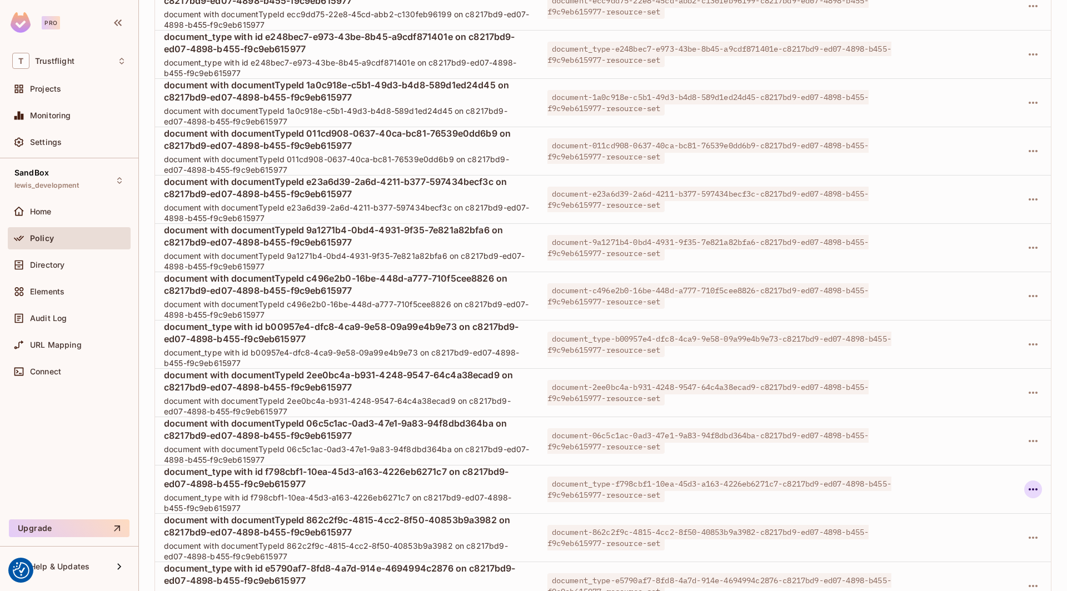
click at [793, 483] on icon "button" at bounding box center [1032, 489] width 13 height 13
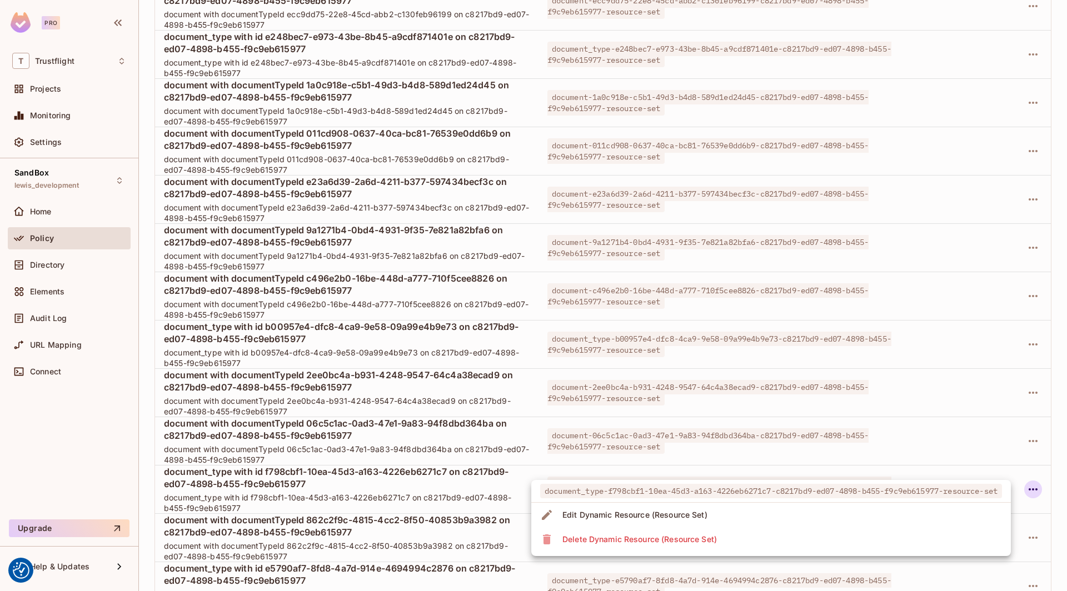
click at [746, 536] on li "Delete Dynamic Resource (Resource Set)" at bounding box center [770, 539] width 479 height 24
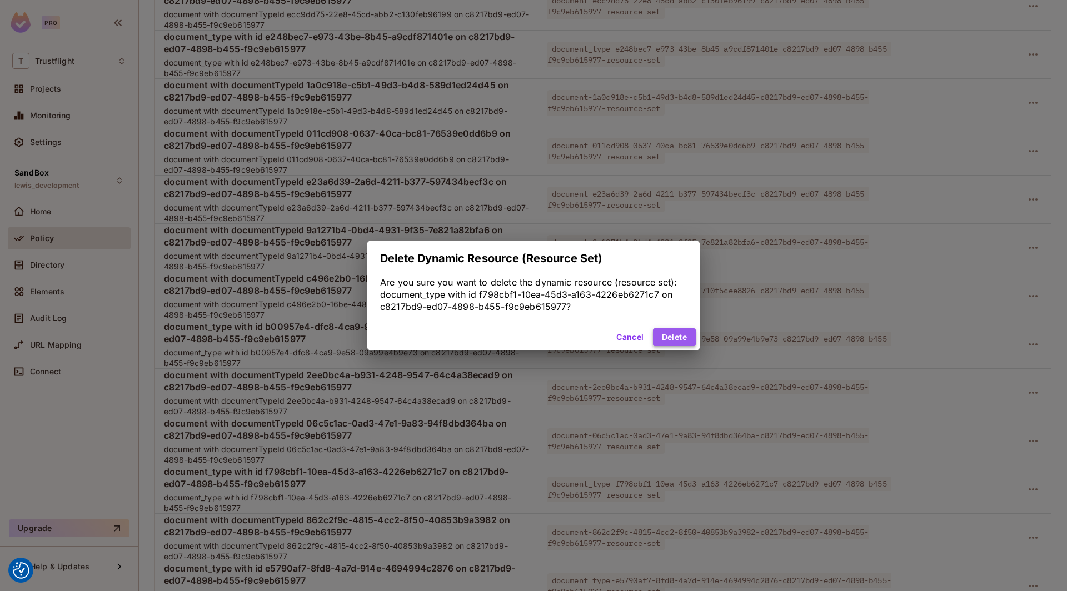
click at [676, 338] on button "Delete" at bounding box center [674, 337] width 43 height 18
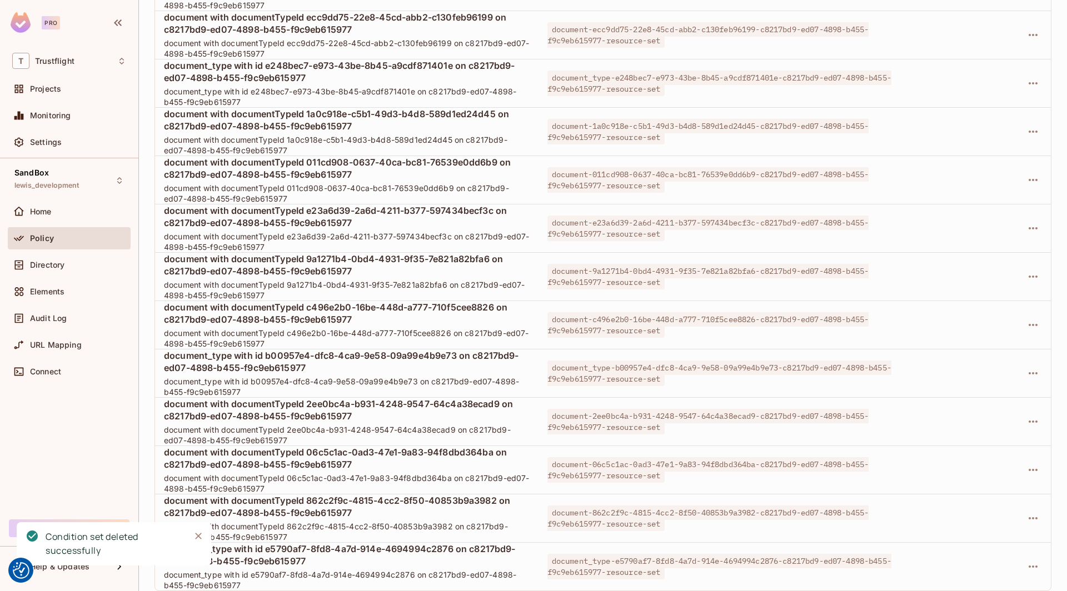
scroll to position [3419, 0]
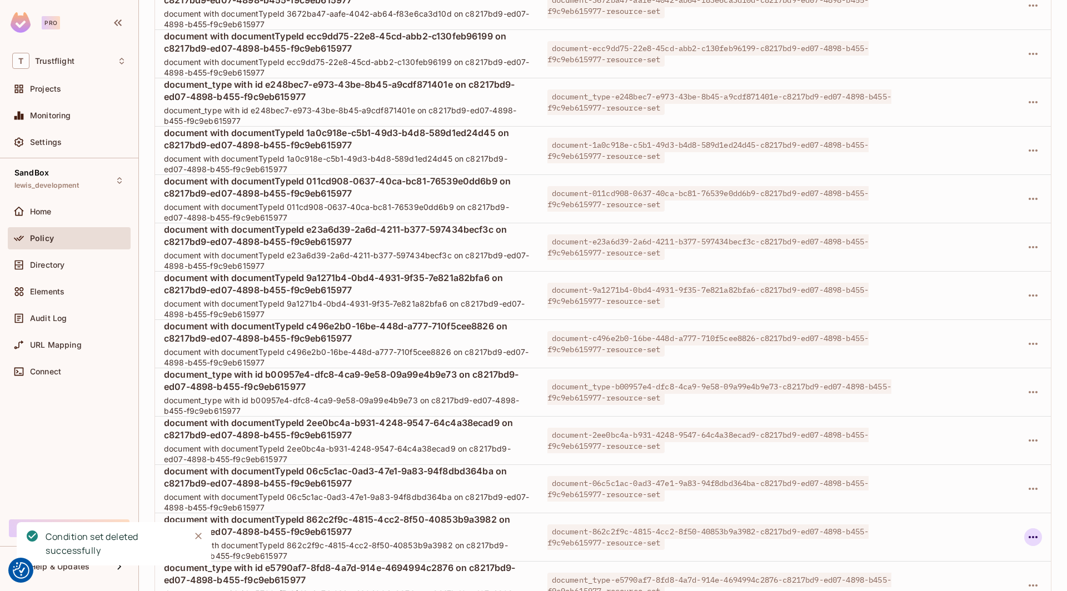
click at [793, 531] on icon "button" at bounding box center [1032, 537] width 13 height 13
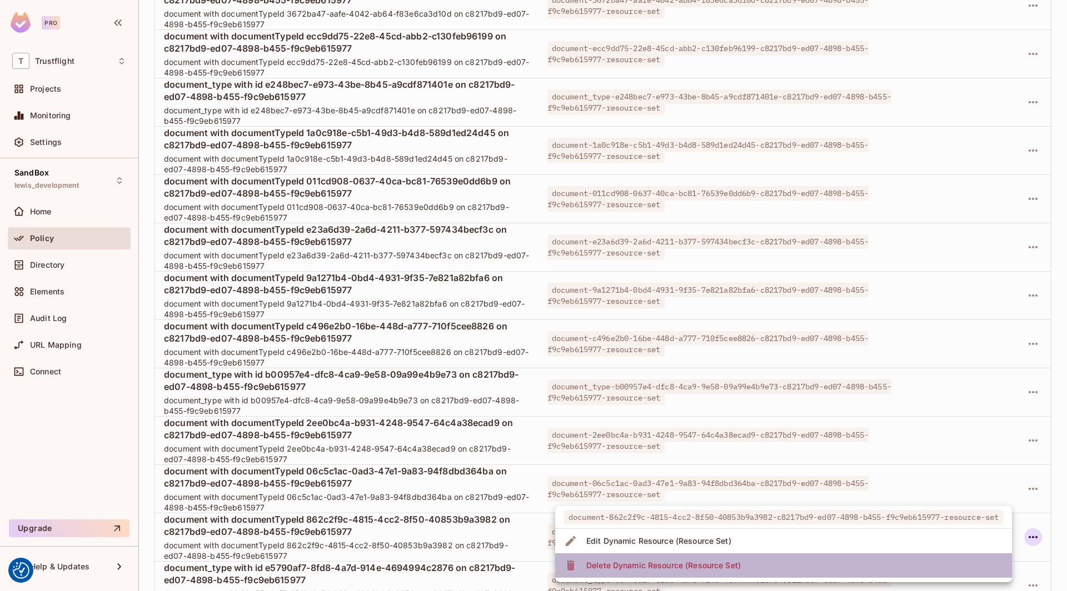
click at [793, 562] on li "Delete Dynamic Resource (Resource Set)" at bounding box center [783, 565] width 457 height 24
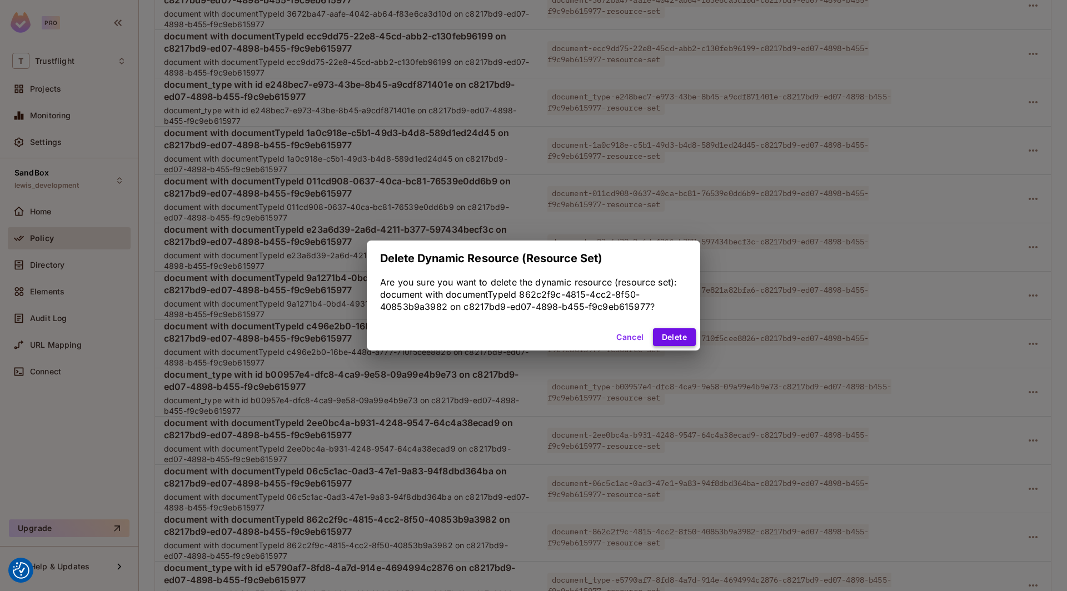
click at [681, 339] on button "Delete" at bounding box center [674, 337] width 43 height 18
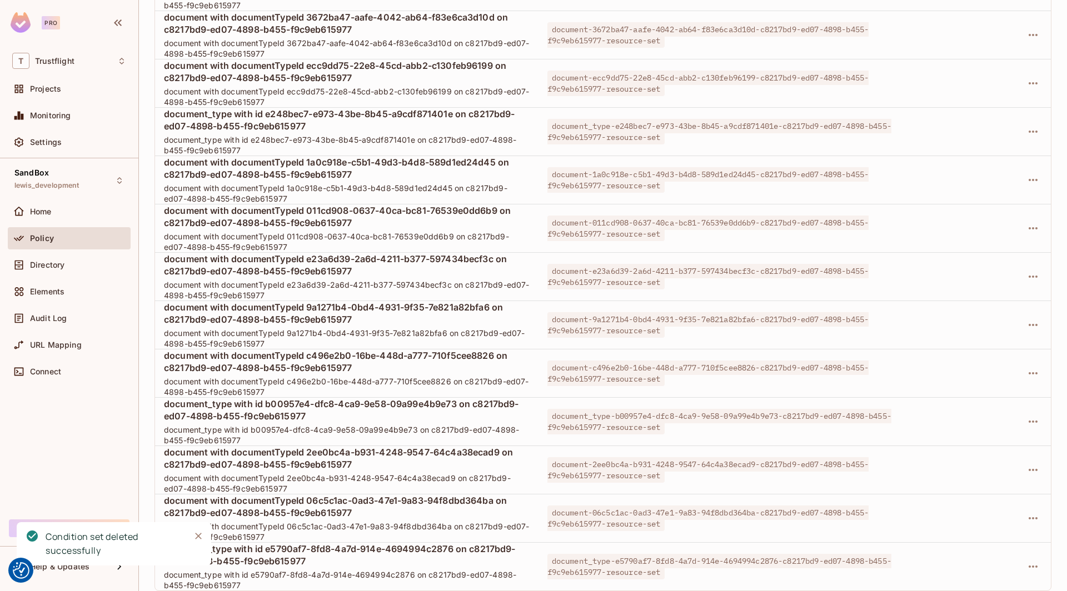
scroll to position [3371, 0]
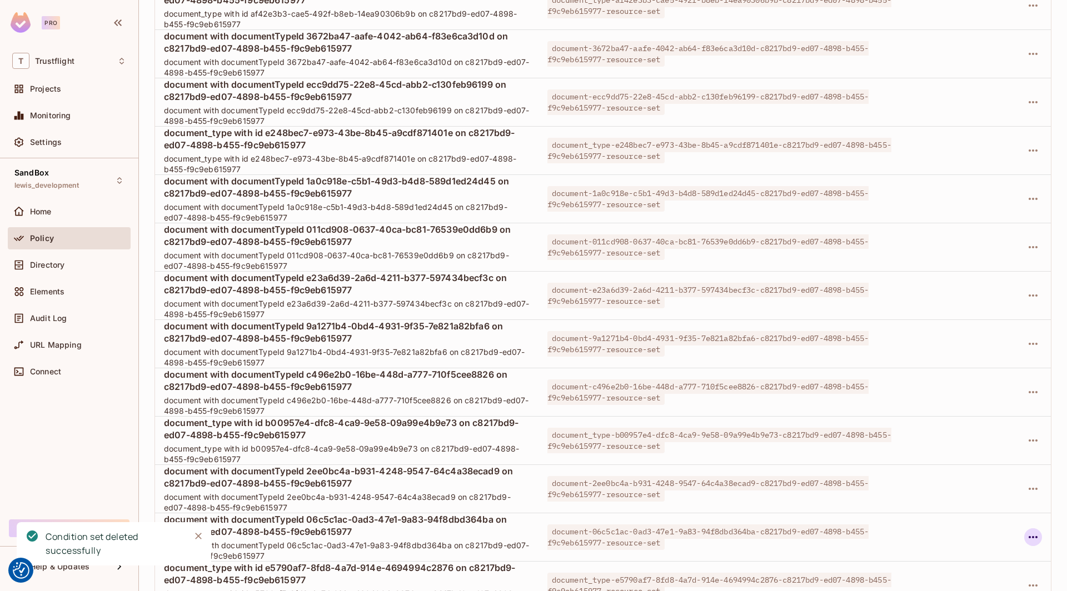
click at [793, 531] on icon "button" at bounding box center [1032, 537] width 13 height 13
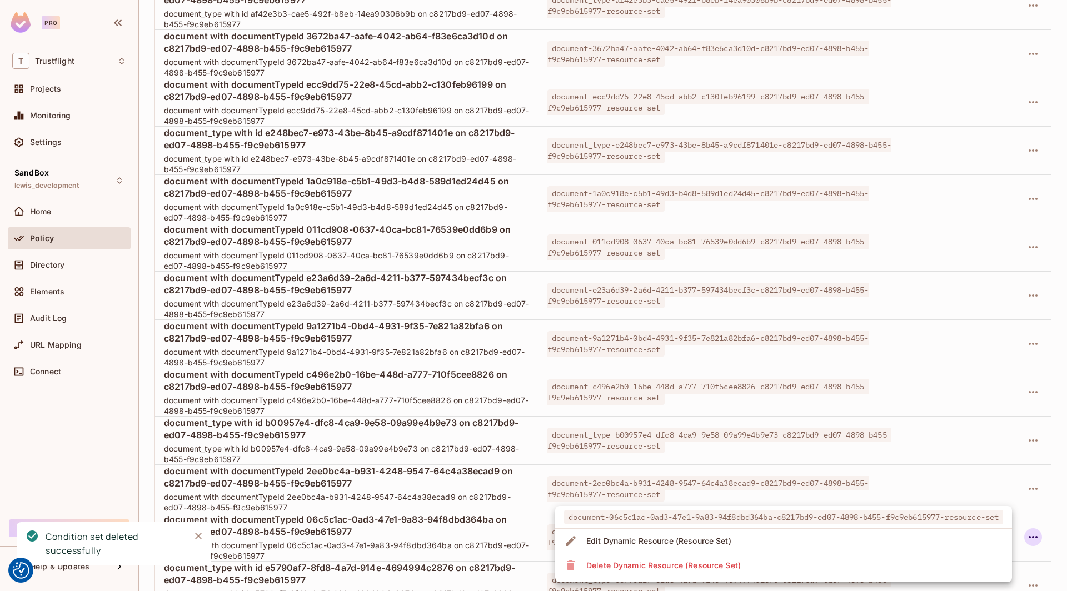
click at [793, 568] on li "Delete Dynamic Resource (Resource Set)" at bounding box center [783, 565] width 457 height 24
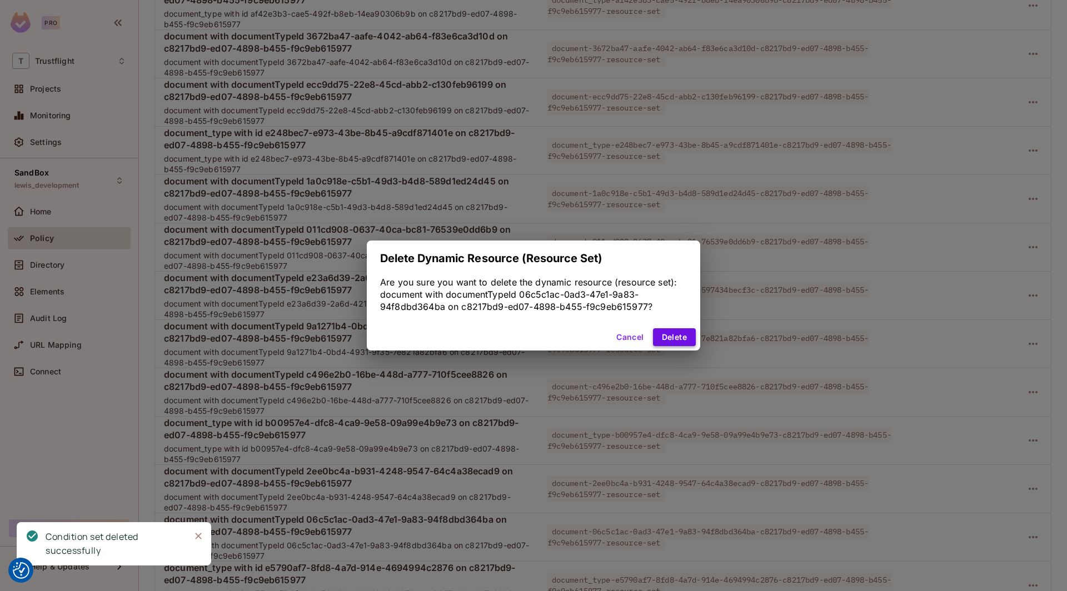
click at [667, 338] on button "Delete" at bounding box center [674, 337] width 43 height 18
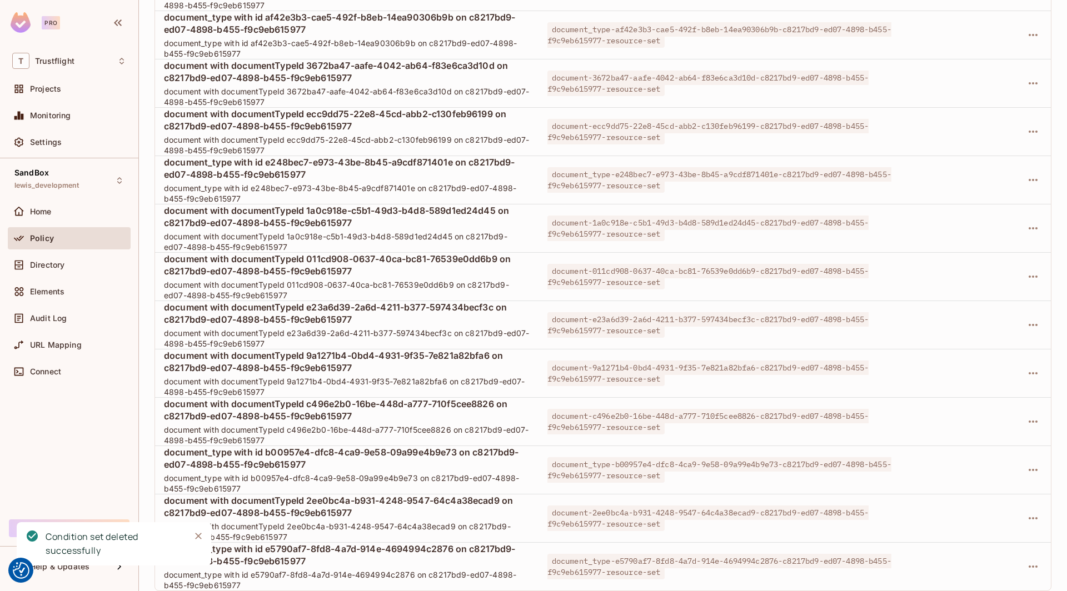
scroll to position [3323, 0]
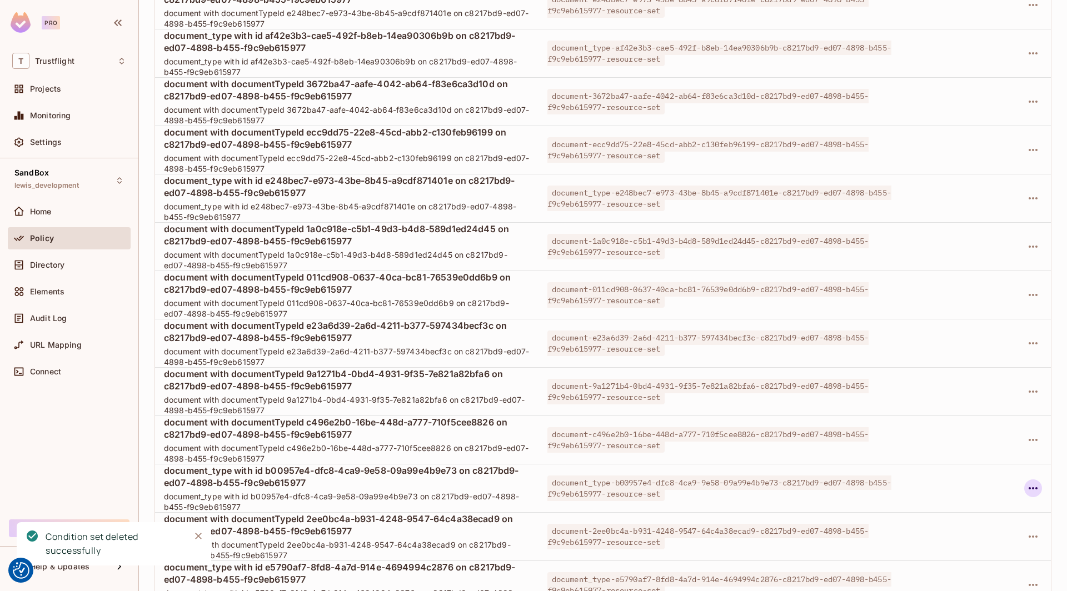
click at [793, 482] on icon "button" at bounding box center [1032, 488] width 13 height 13
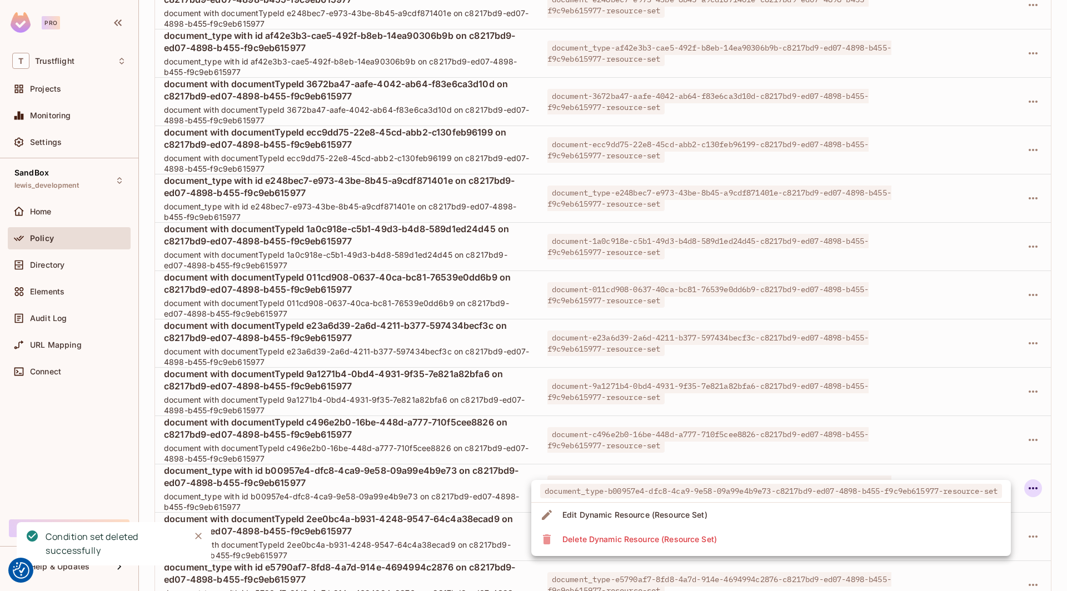
click at [793, 539] on li "Delete Dynamic Resource (Resource Set)" at bounding box center [770, 539] width 479 height 24
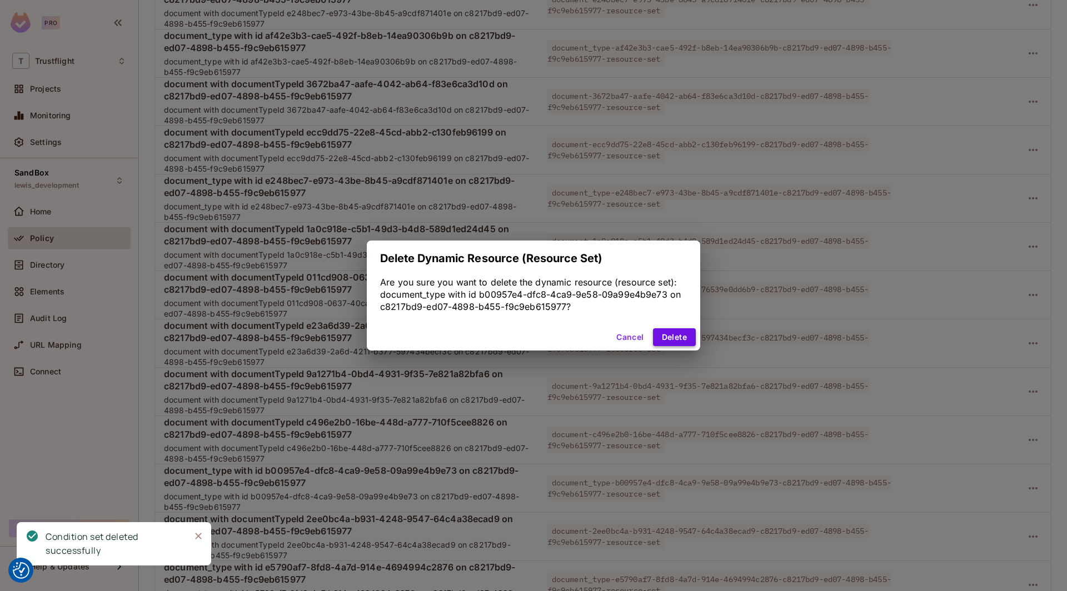
click at [671, 337] on button "Delete" at bounding box center [674, 337] width 43 height 18
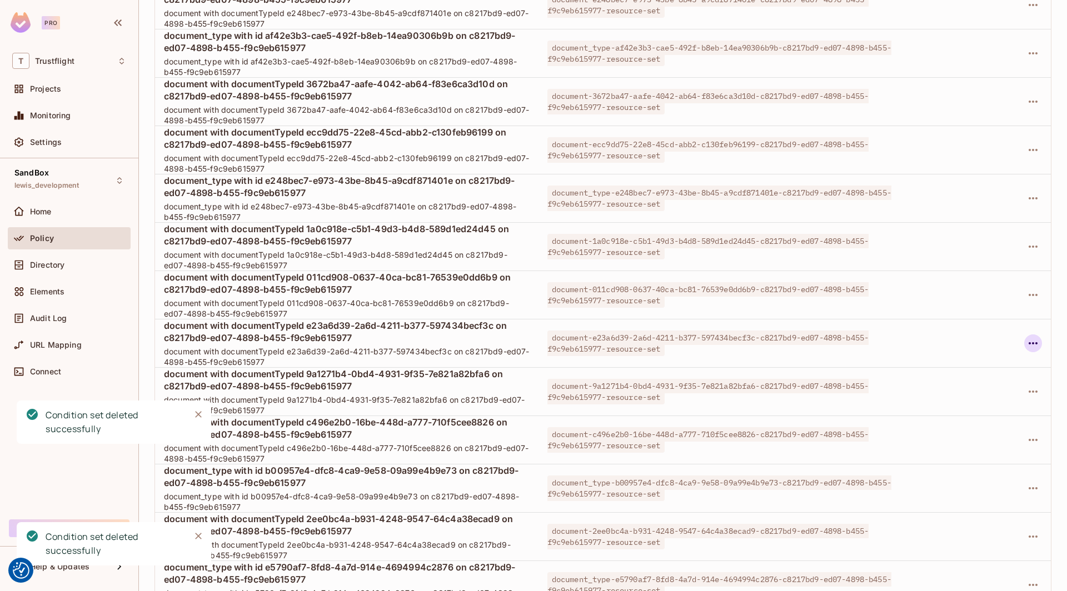
click at [793, 337] on icon "button" at bounding box center [1032, 343] width 13 height 13
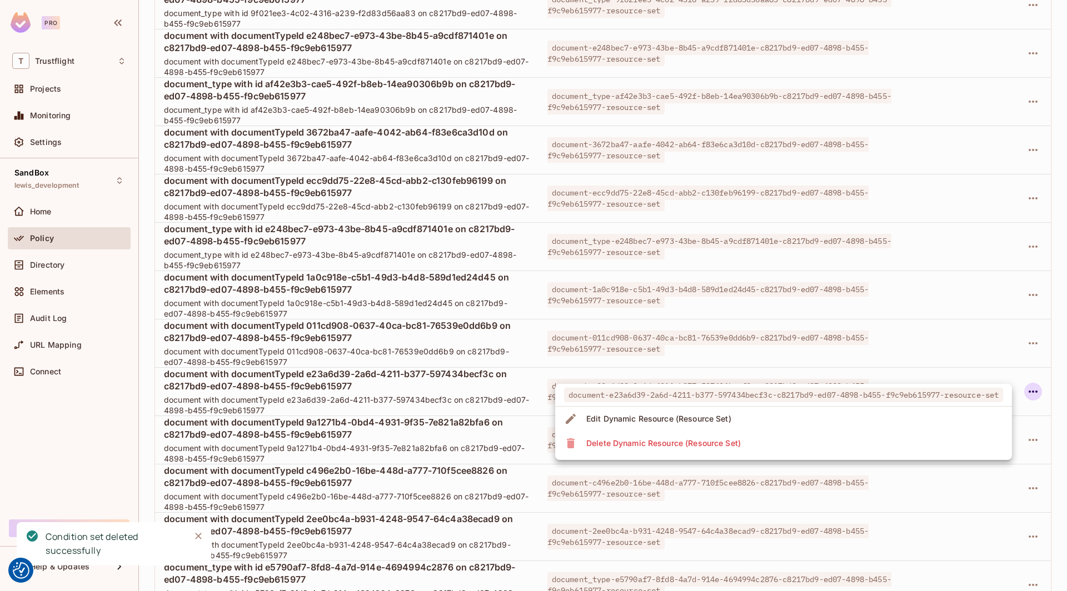
click at [793, 441] on li "Delete Dynamic Resource (Resource Set)" at bounding box center [783, 443] width 457 height 24
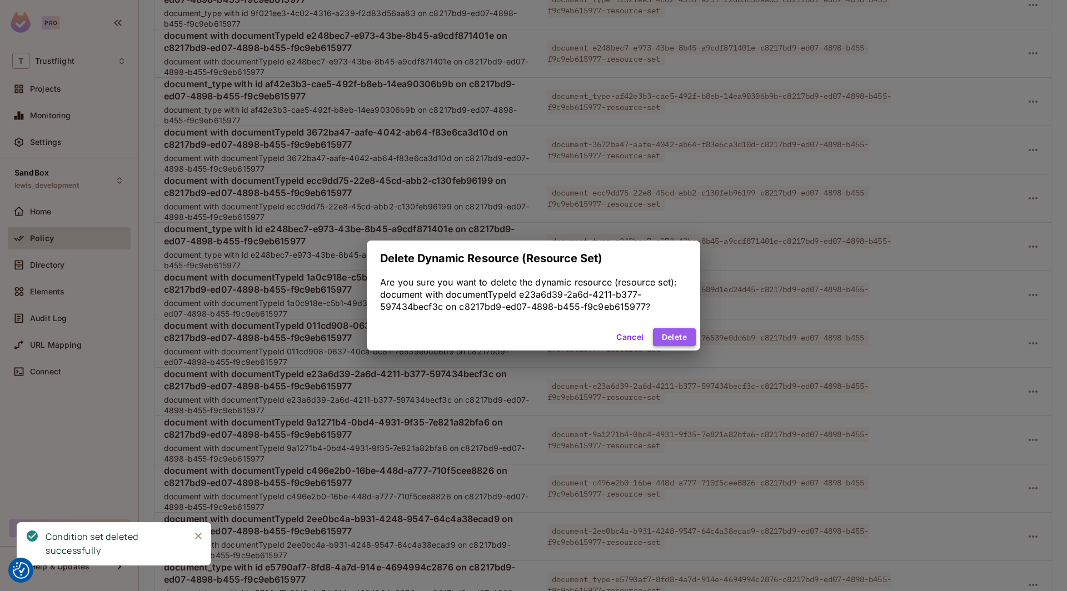
click at [670, 337] on button "Delete" at bounding box center [674, 337] width 43 height 18
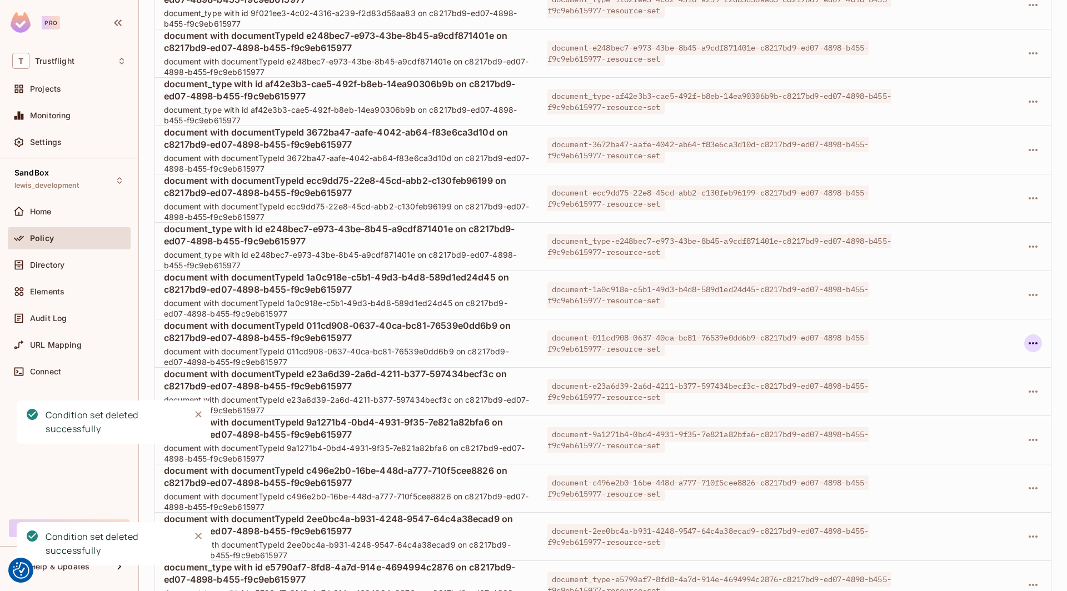
click at [793, 337] on icon "button" at bounding box center [1032, 343] width 13 height 13
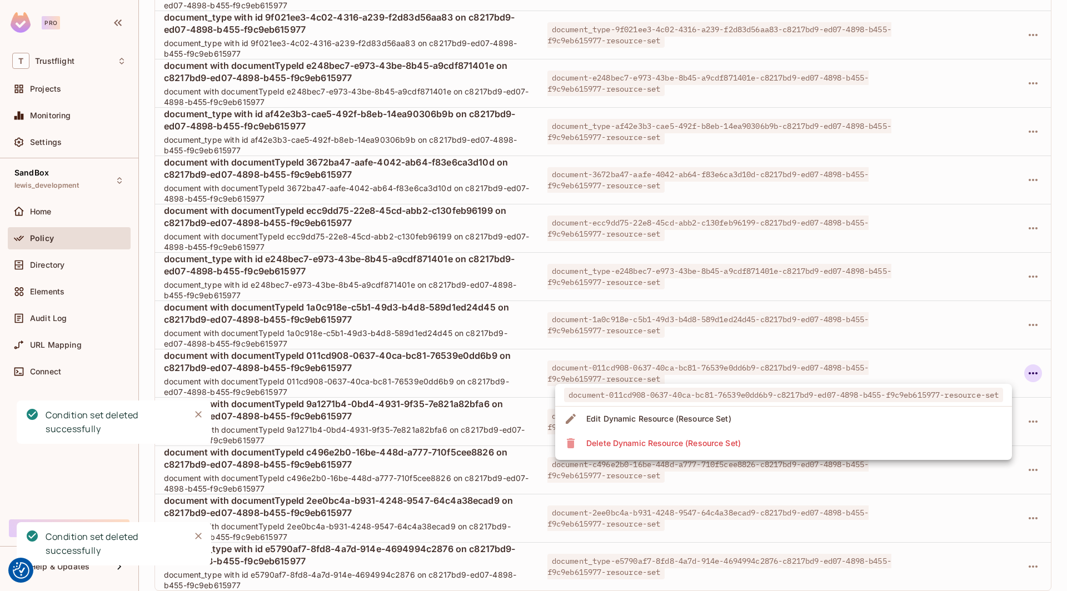
scroll to position [3227, 0]
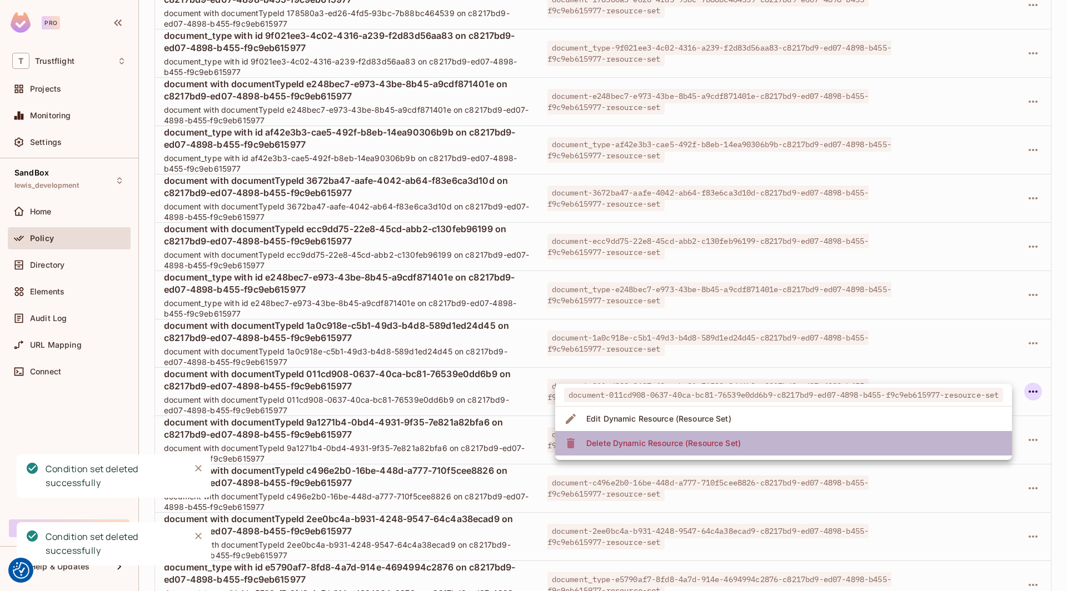
click at [741, 443] on span "Delete Dynamic Resource (Resource Set)" at bounding box center [663, 443] width 161 height 18
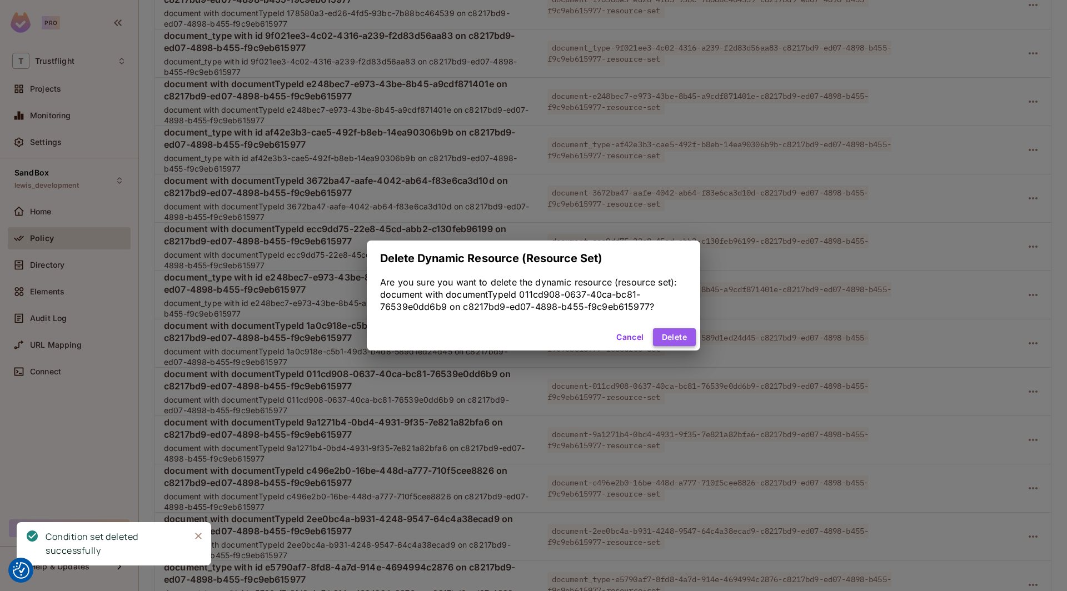
click at [676, 341] on button "Delete" at bounding box center [674, 337] width 43 height 18
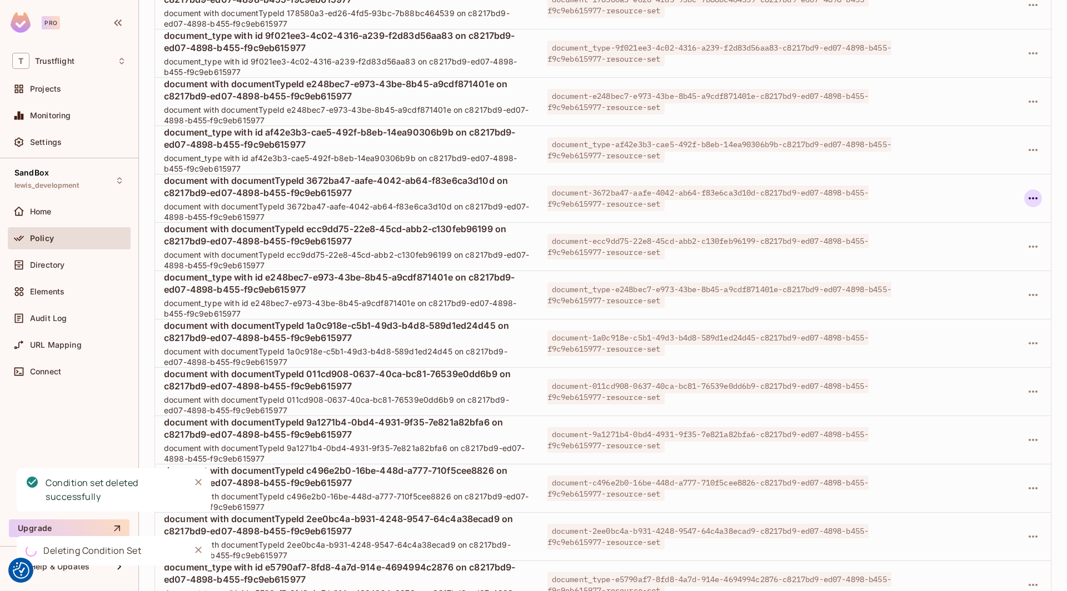
click at [793, 192] on icon "button" at bounding box center [1032, 198] width 13 height 13
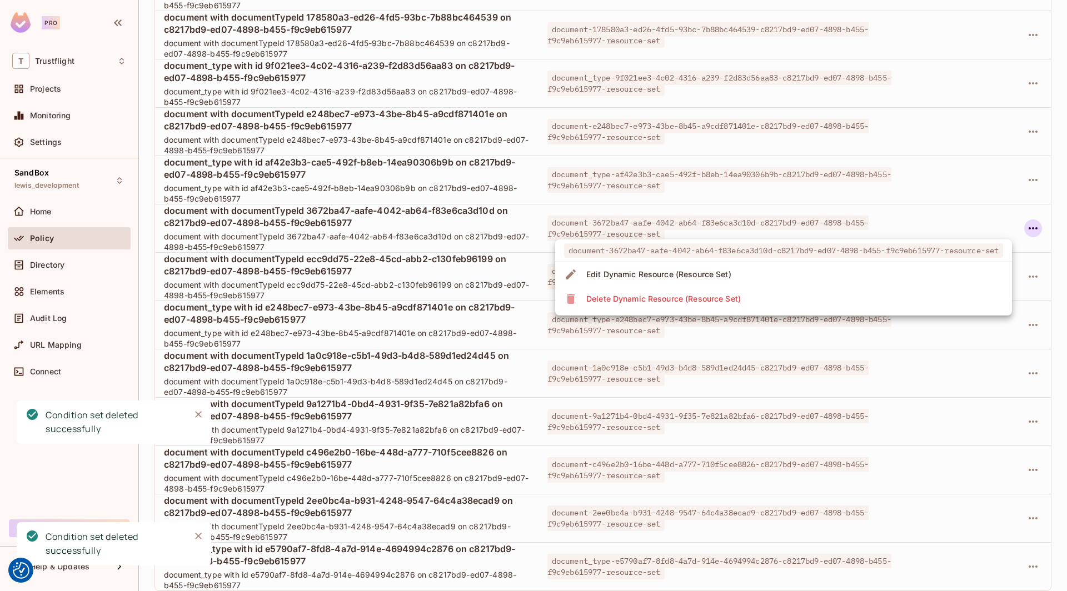
scroll to position [3179, 0]
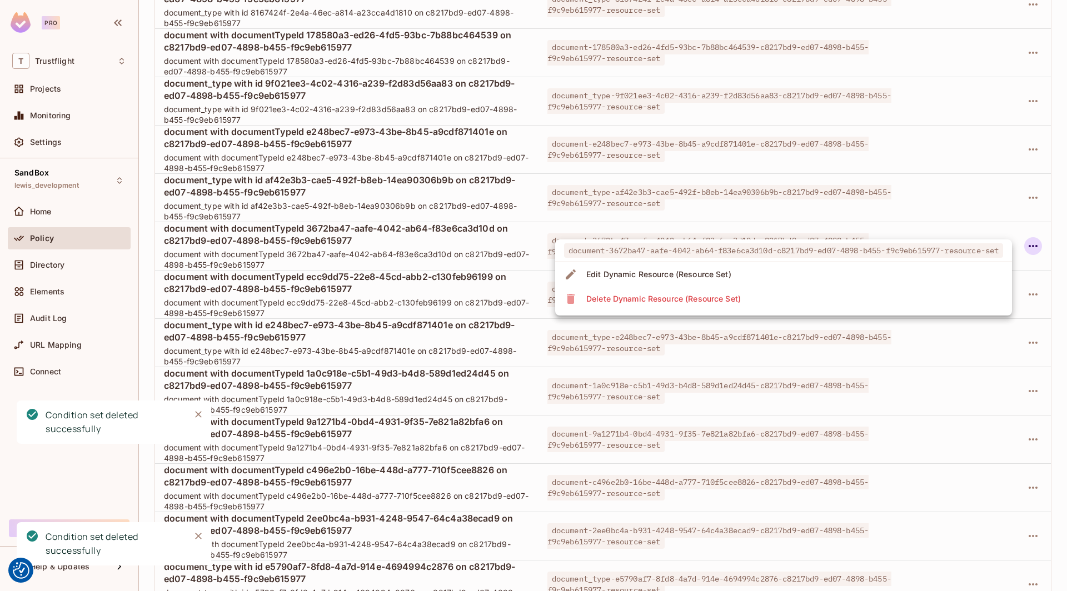
click at [793, 249] on span "document-3672ba47-aafe-4042-ab64-f83e6ca3d10d-c8217bd9-ed07-4898-b455-f9c9eb615…" at bounding box center [783, 250] width 439 height 14
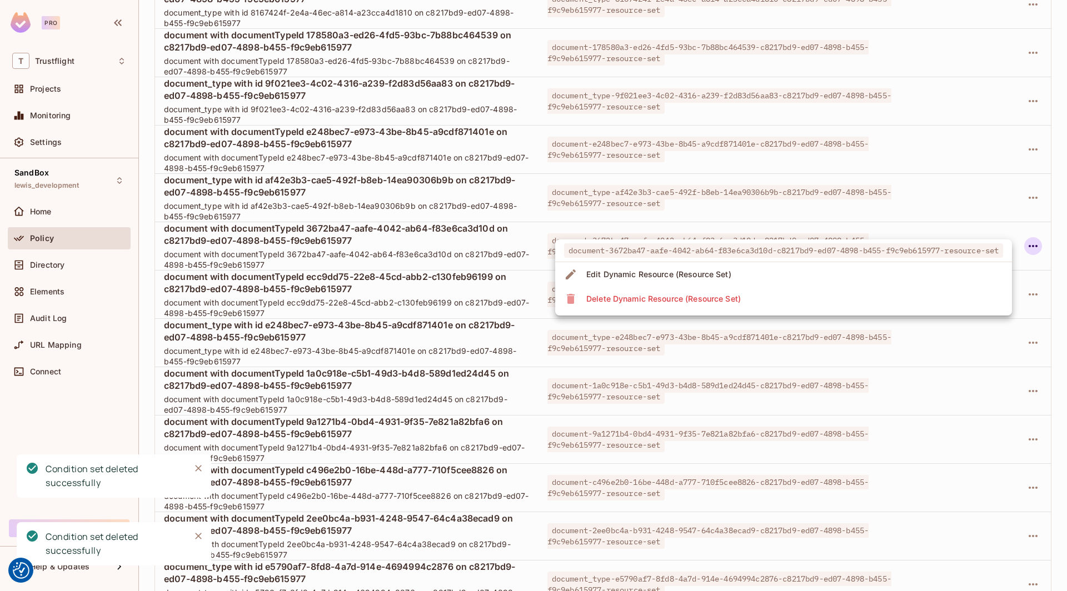
click at [774, 294] on li "Delete Dynamic Resource (Resource Set)" at bounding box center [783, 299] width 457 height 24
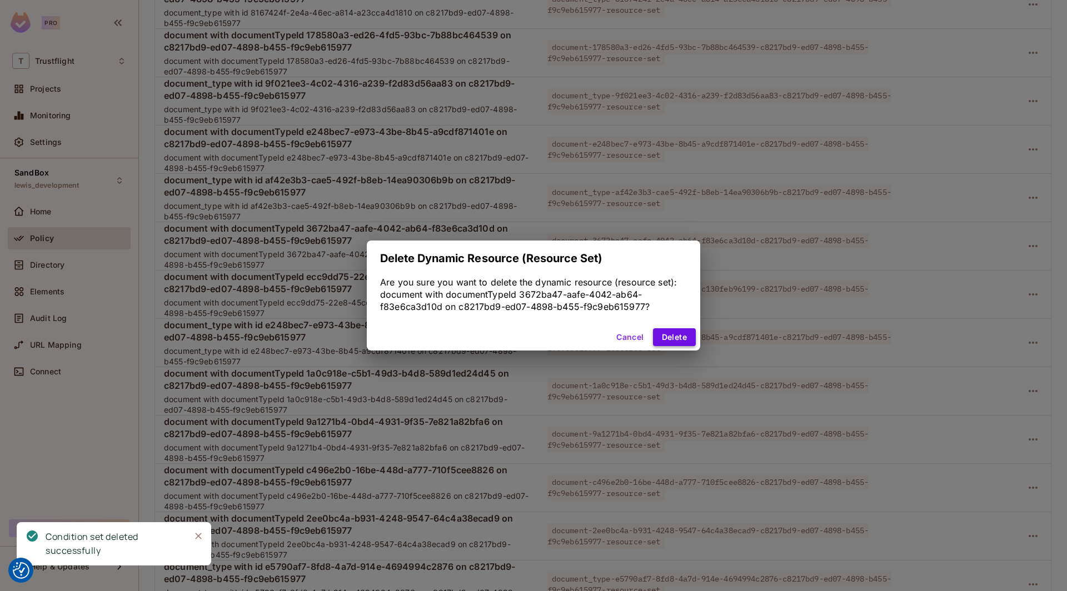
click at [662, 337] on button "Delete" at bounding box center [674, 337] width 43 height 18
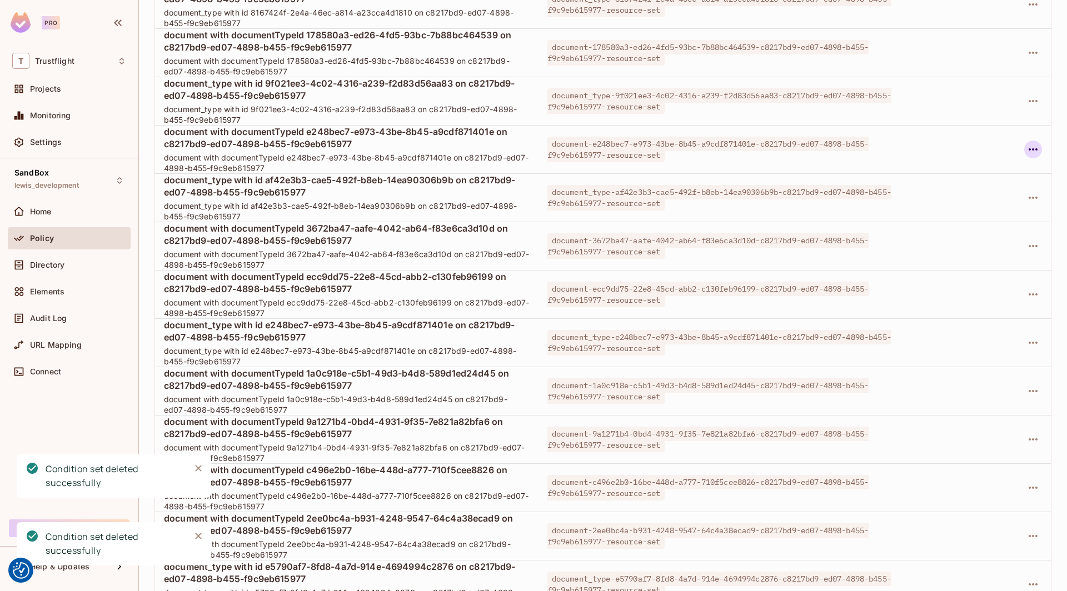
click at [793, 143] on icon "button" at bounding box center [1032, 149] width 13 height 13
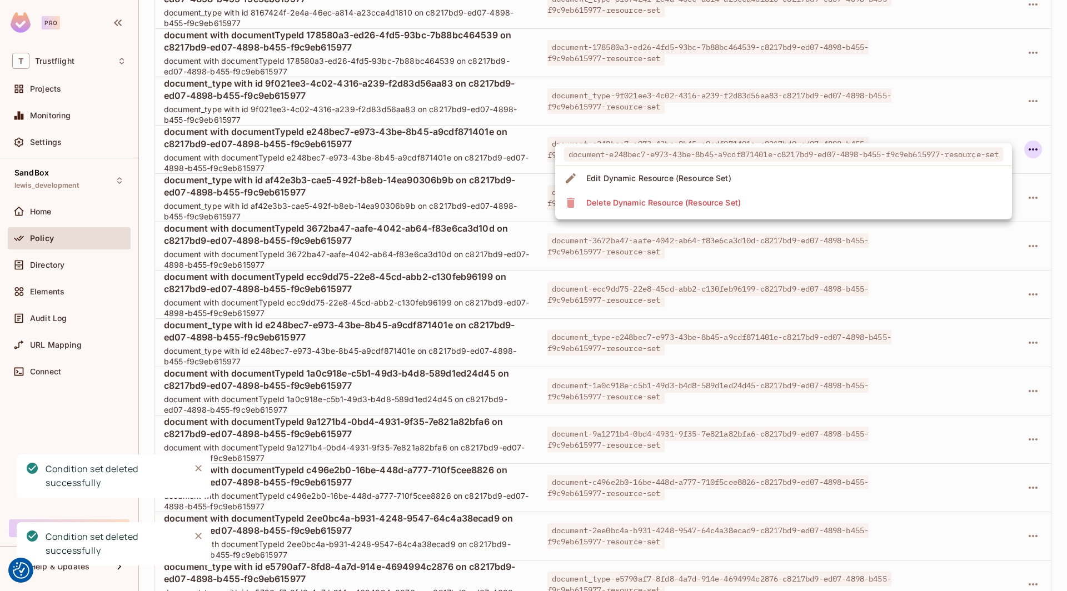
scroll to position [3130, 0]
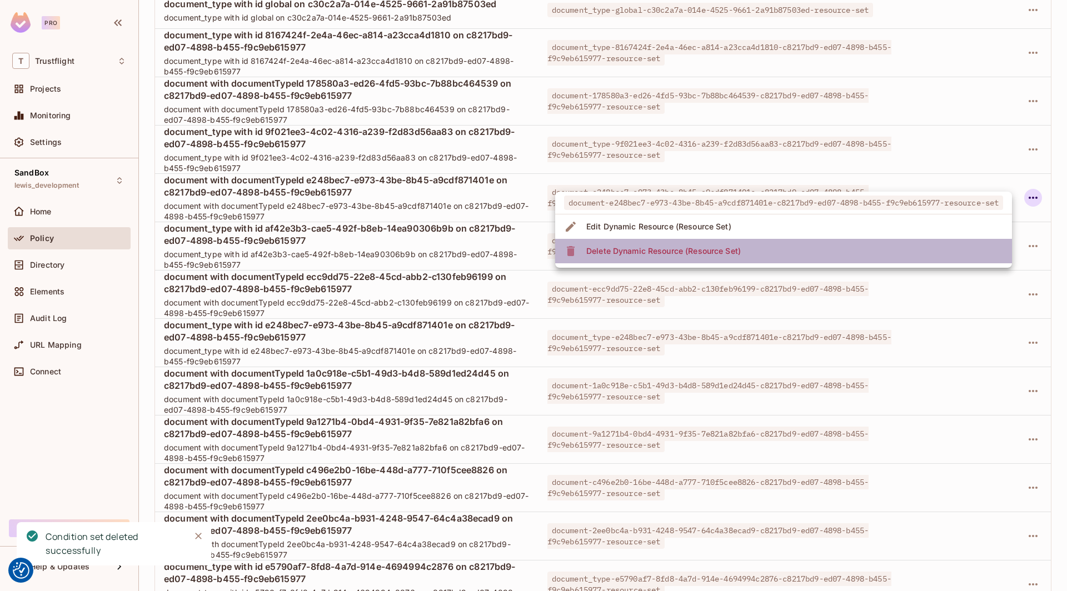
click at [793, 253] on li "Delete Dynamic Resource (Resource Set)" at bounding box center [783, 251] width 457 height 24
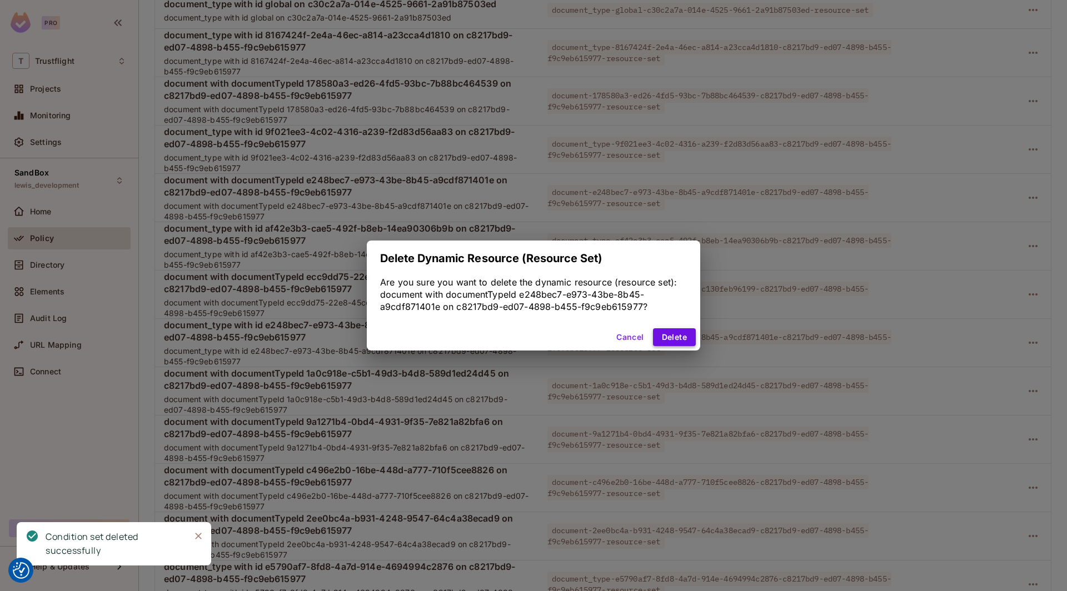
click at [689, 340] on button "Delete" at bounding box center [674, 337] width 43 height 18
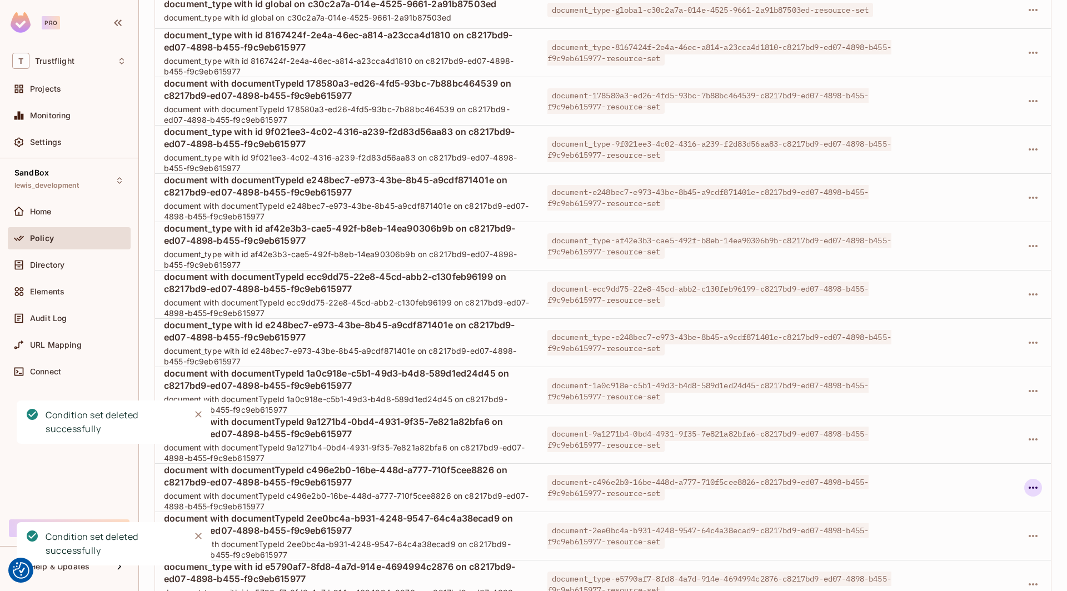
click at [793, 481] on icon "button" at bounding box center [1032, 487] width 13 height 13
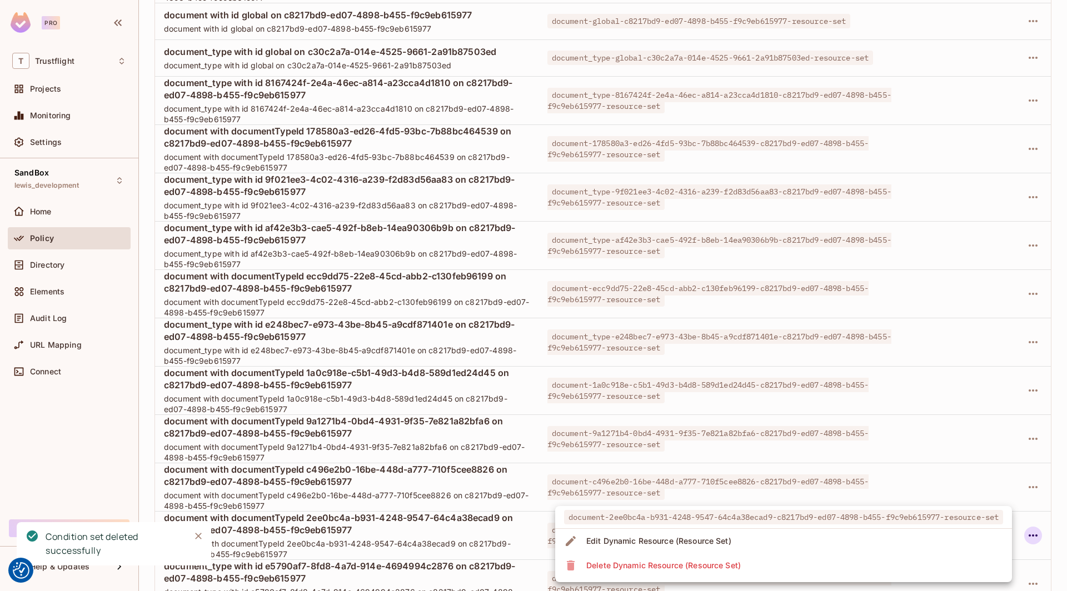
click at [734, 564] on div "Delete Dynamic Resource (Resource Set)" at bounding box center [663, 565] width 154 height 11
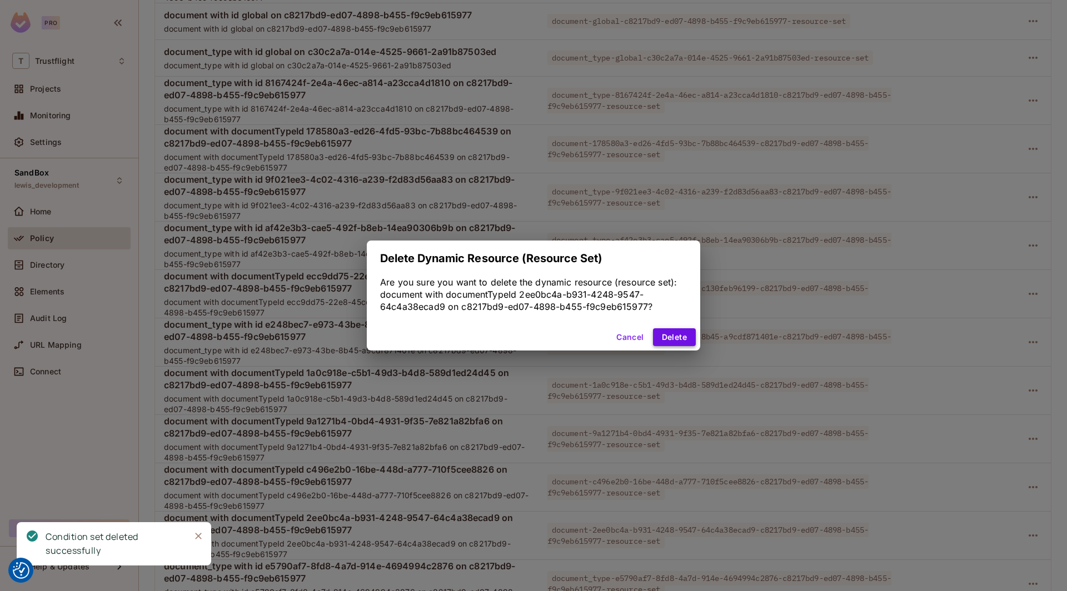
click at [672, 334] on button "Delete" at bounding box center [674, 337] width 43 height 18
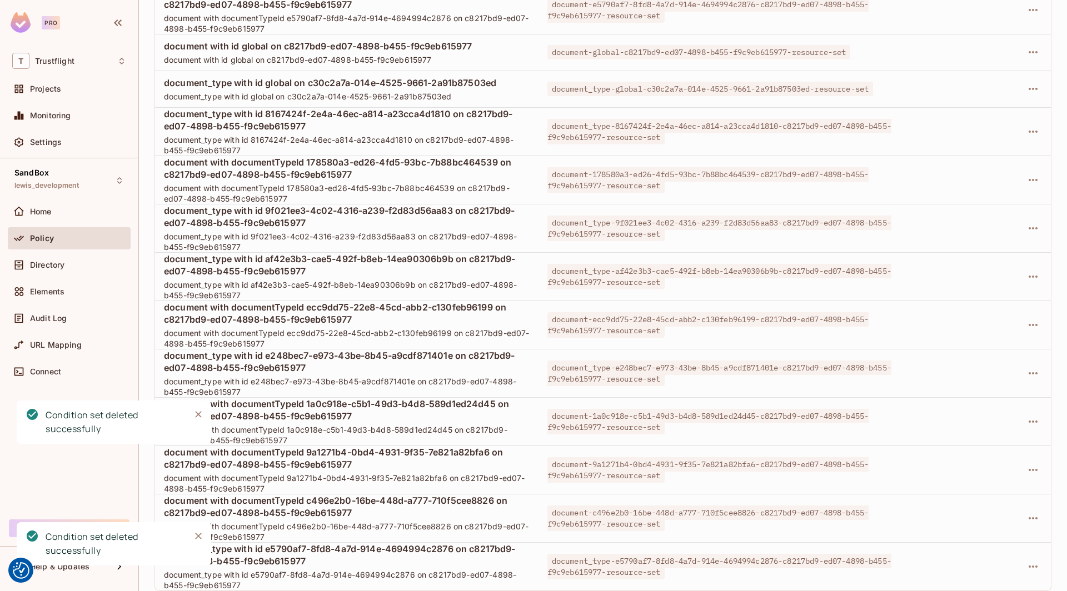
scroll to position [3034, 0]
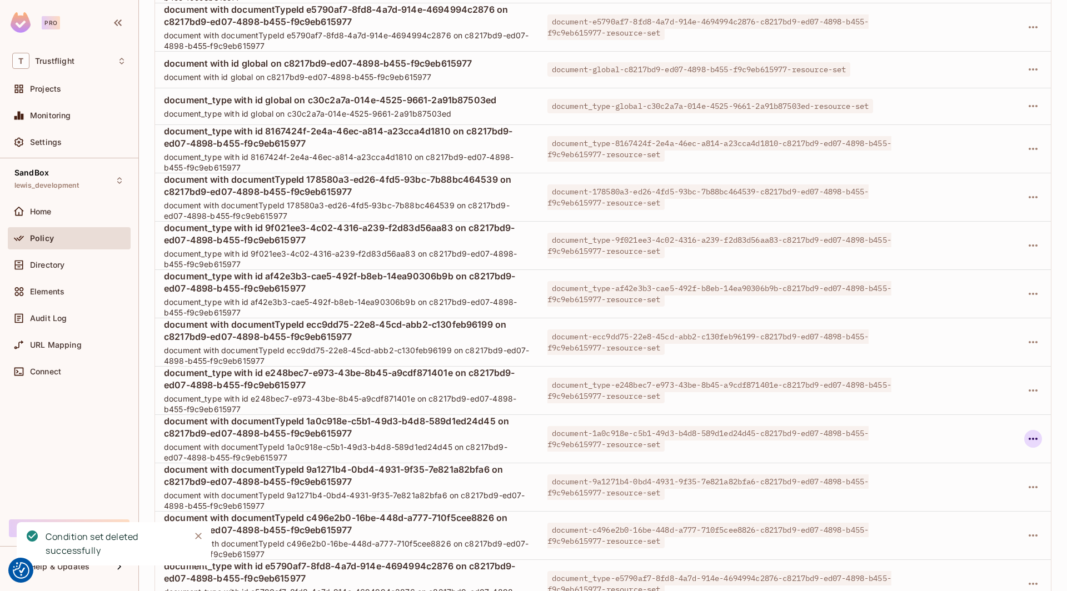
click at [793, 438] on icon "button" at bounding box center [1032, 439] width 9 height 2
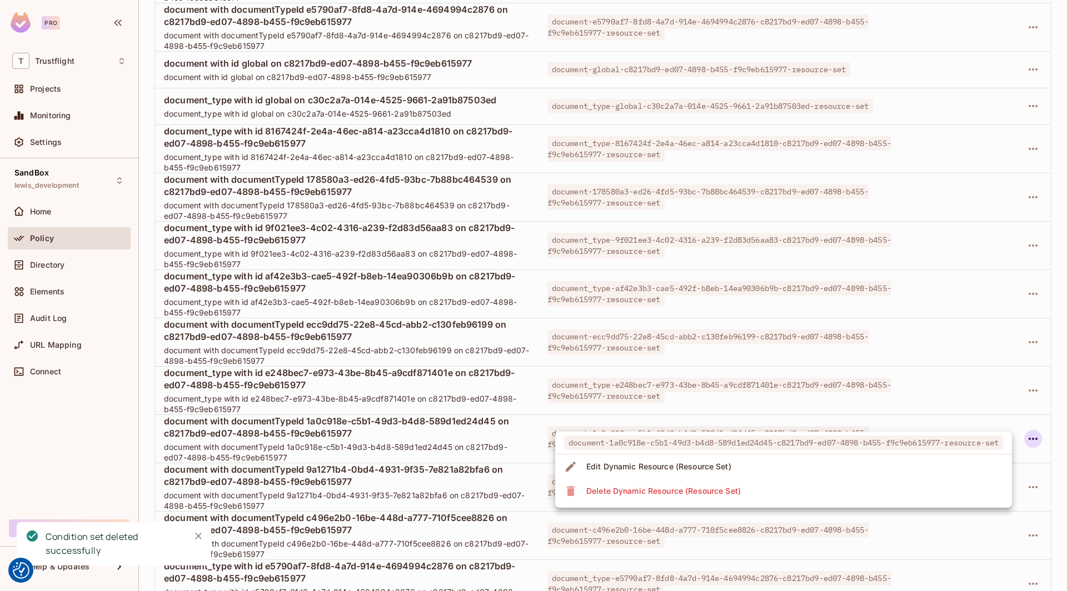
click at [793, 485] on li "Delete Dynamic Resource (Resource Set)" at bounding box center [783, 491] width 457 height 24
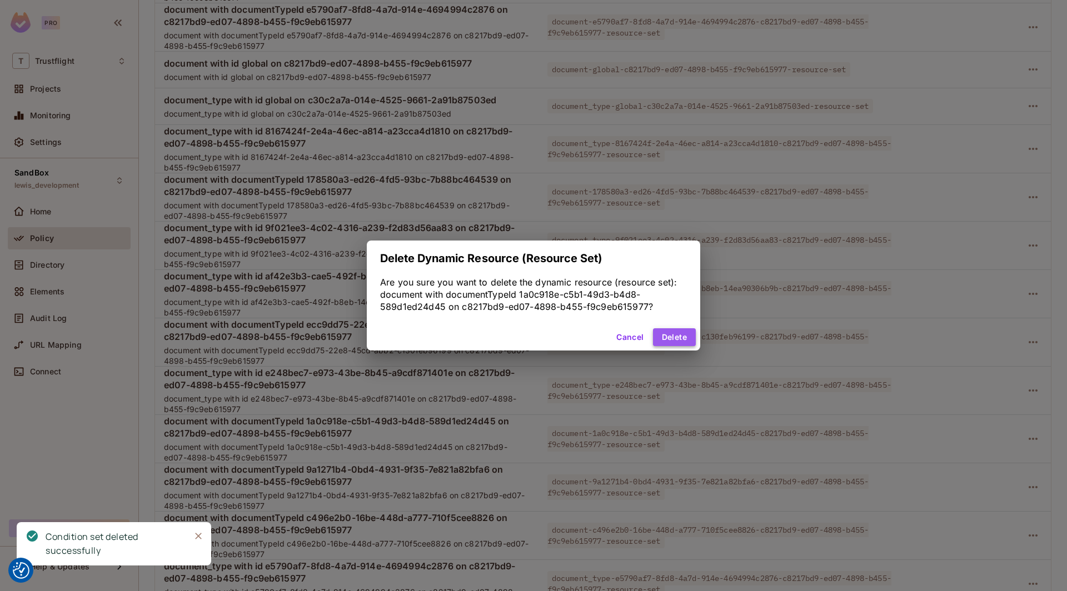
click at [672, 333] on button "Delete" at bounding box center [674, 337] width 43 height 18
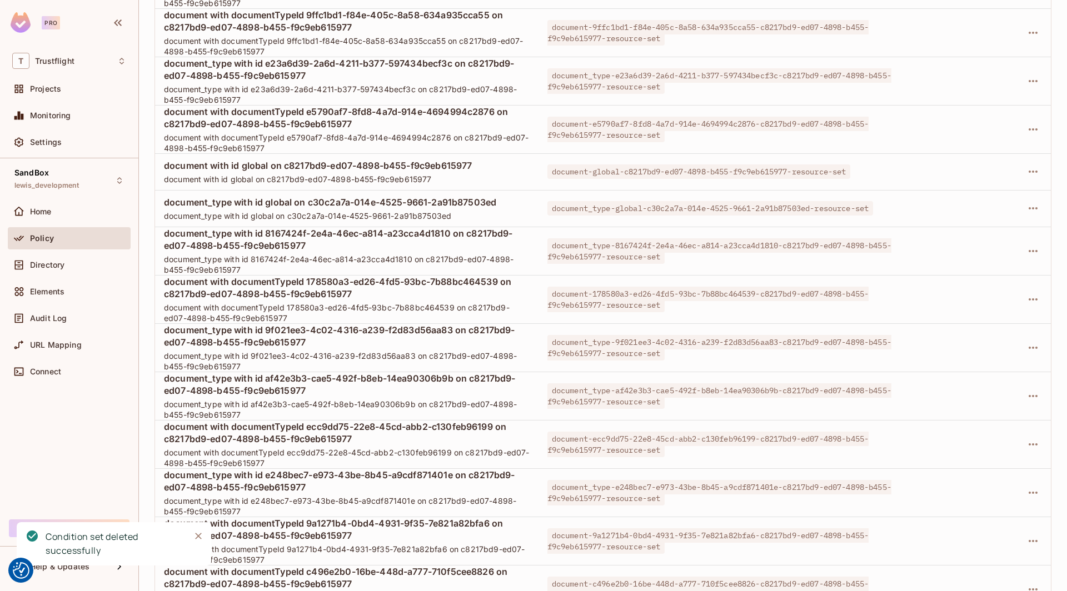
scroll to position [2987, 0]
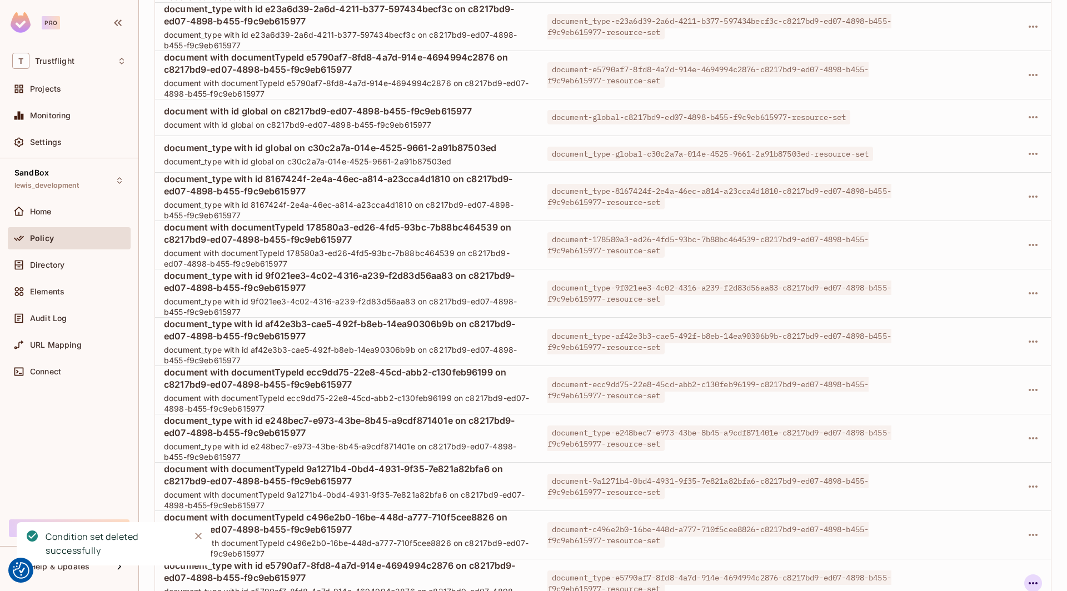
click at [793, 582] on icon "button" at bounding box center [1032, 583] width 9 height 2
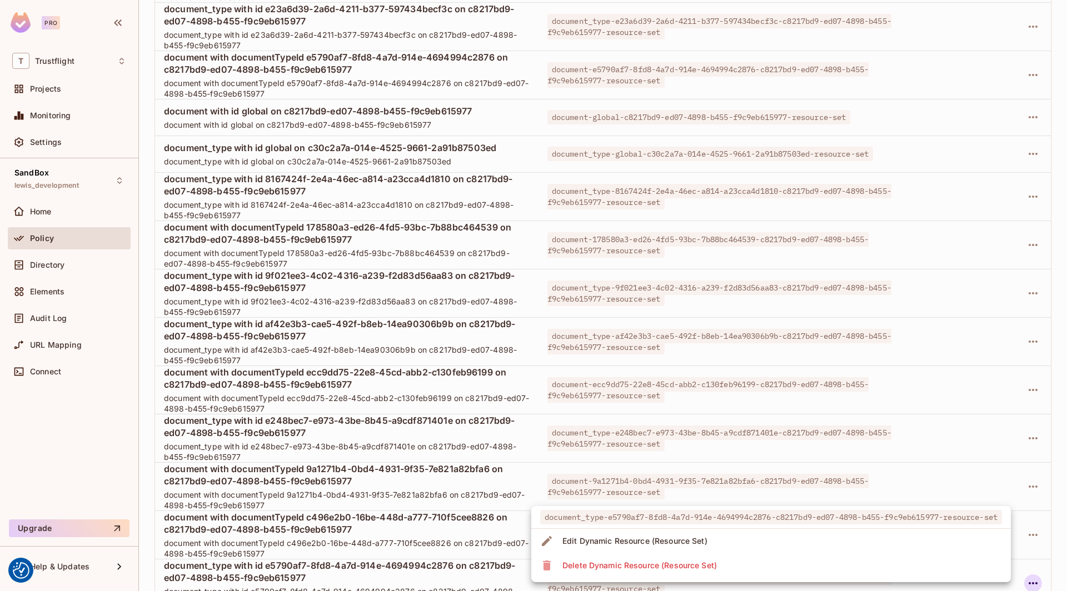
click at [793, 574] on li "Delete Dynamic Resource (Resource Set)" at bounding box center [770, 565] width 479 height 24
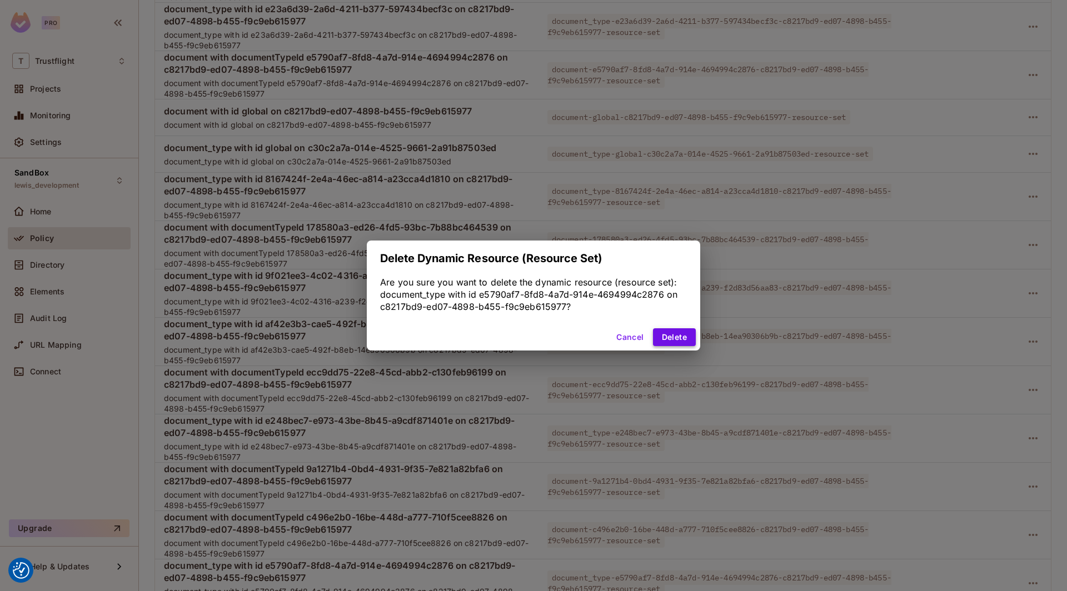
click at [670, 338] on button "Delete" at bounding box center [674, 337] width 43 height 18
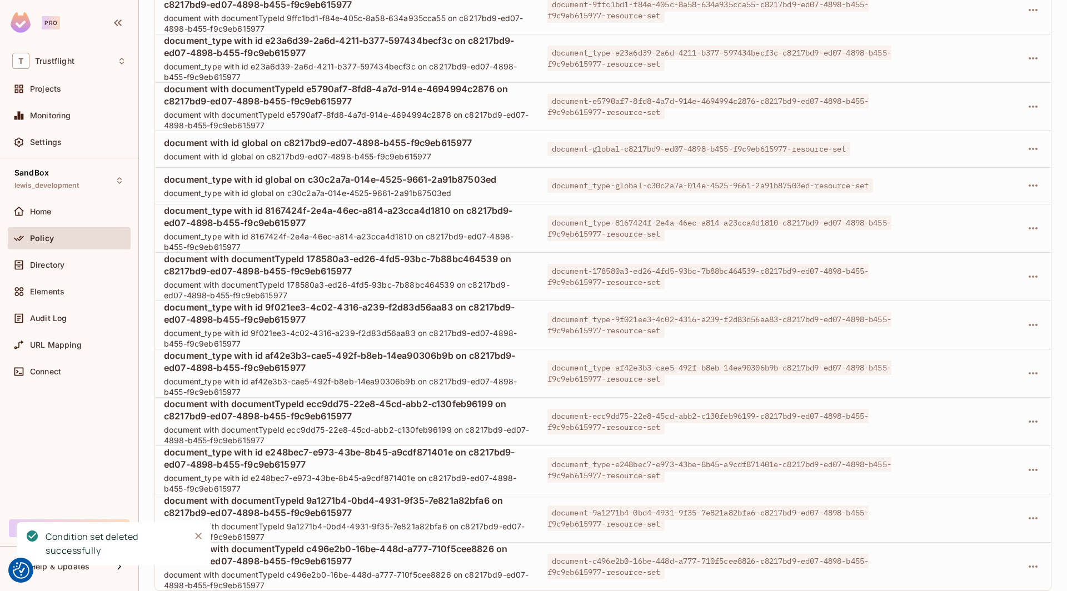
scroll to position [2938, 0]
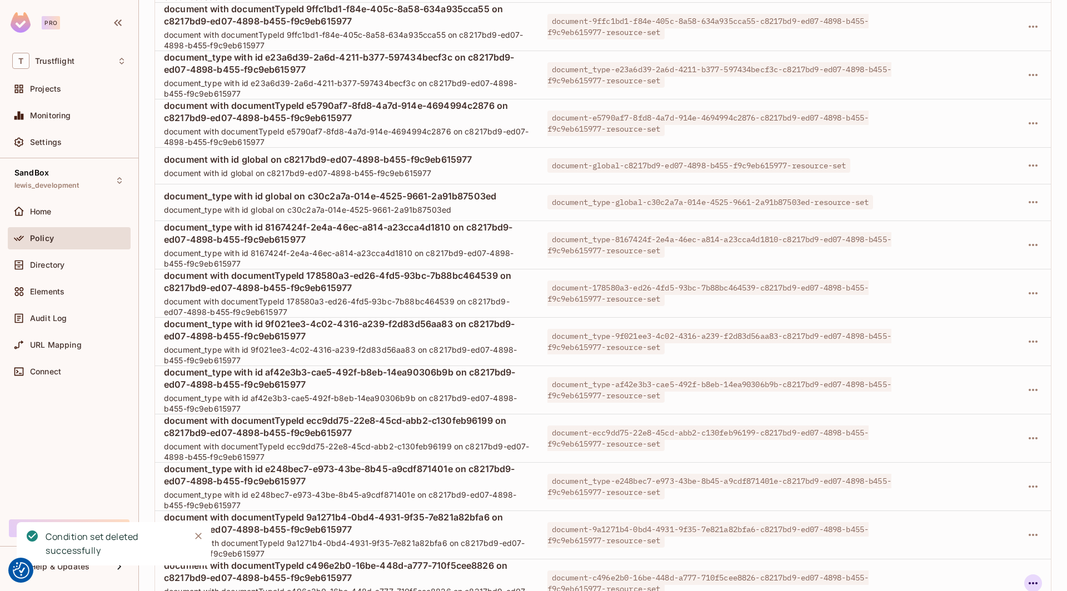
click at [793, 577] on icon "button" at bounding box center [1032, 583] width 13 height 13
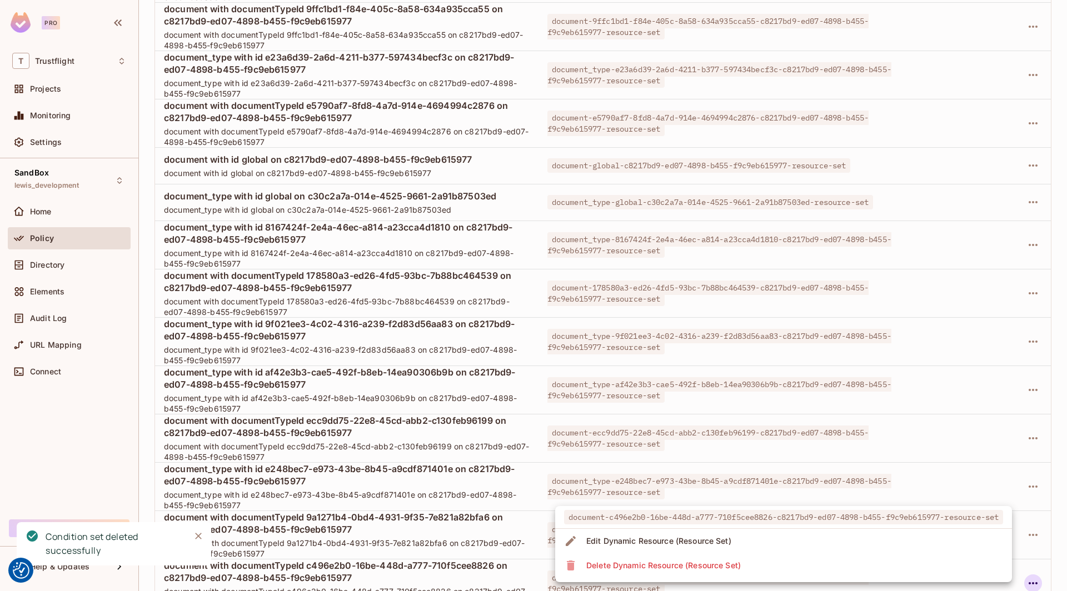
click at [793, 567] on li "Delete Dynamic Resource (Resource Set)" at bounding box center [783, 565] width 457 height 24
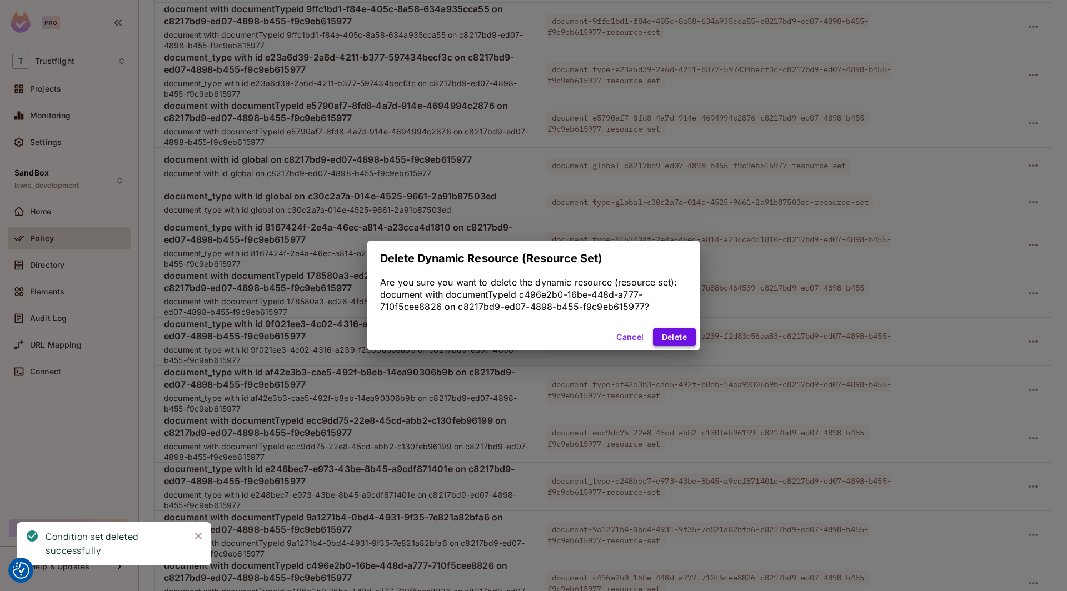
click at [663, 334] on button "Delete" at bounding box center [674, 337] width 43 height 18
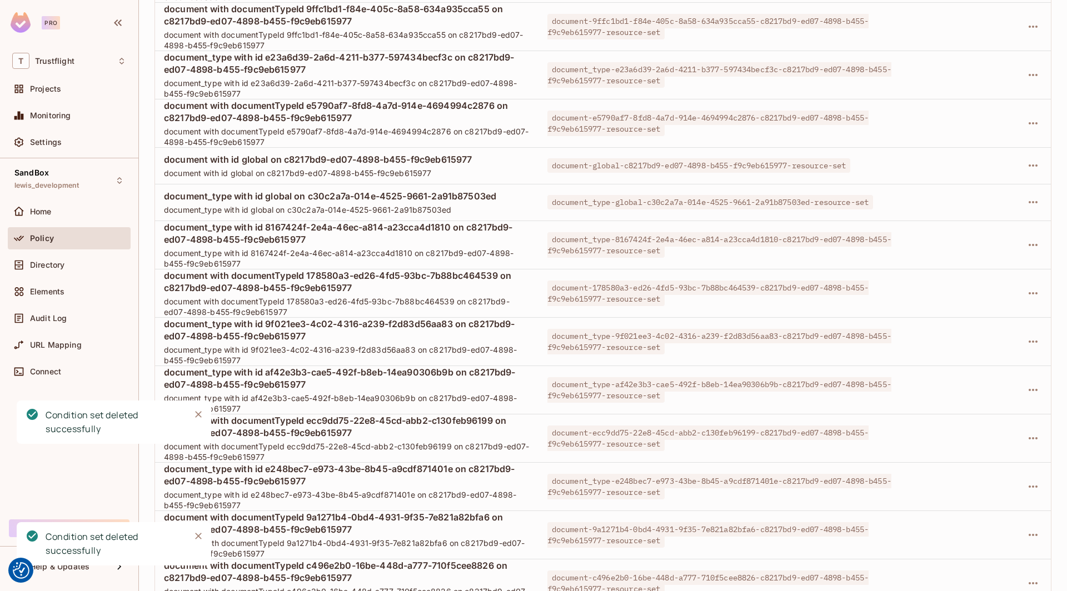
scroll to position [2890, 0]
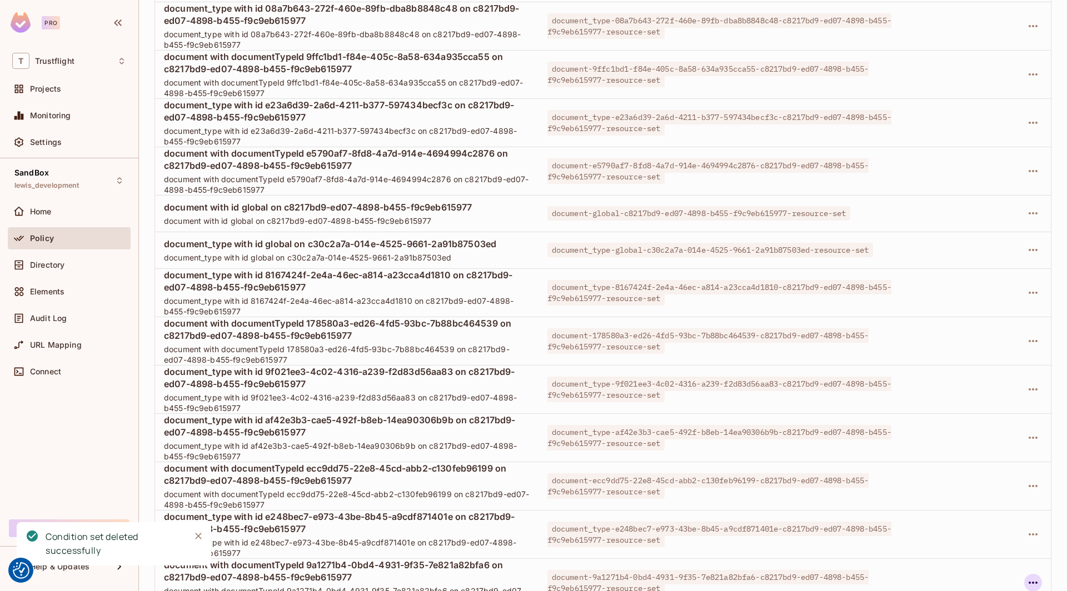
click at [793, 576] on icon "button" at bounding box center [1032, 582] width 13 height 13
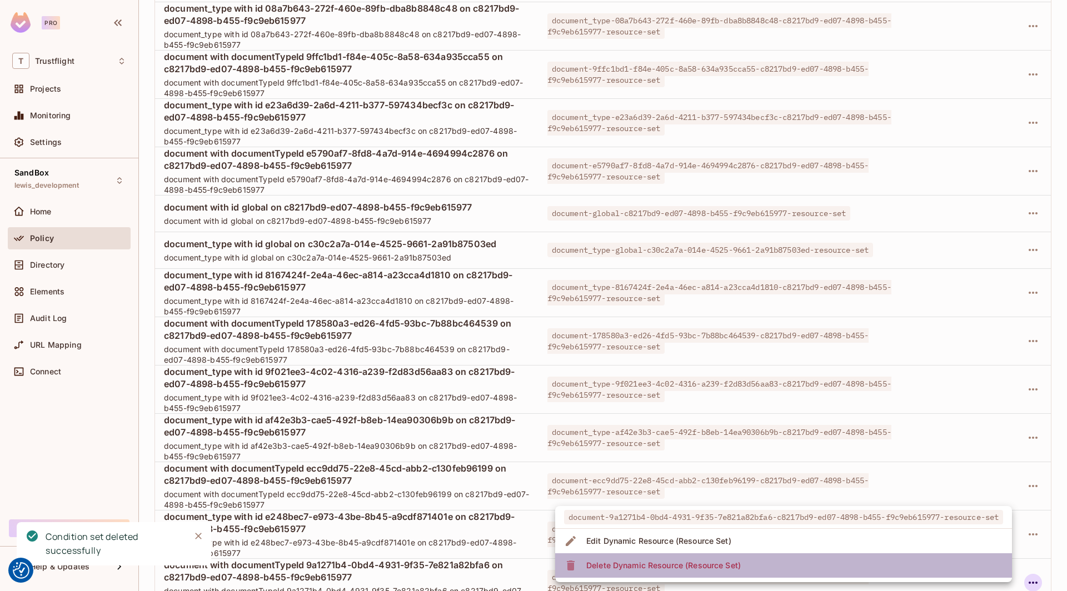
click at [793, 563] on li "Delete Dynamic Resource (Resource Set)" at bounding box center [783, 565] width 457 height 24
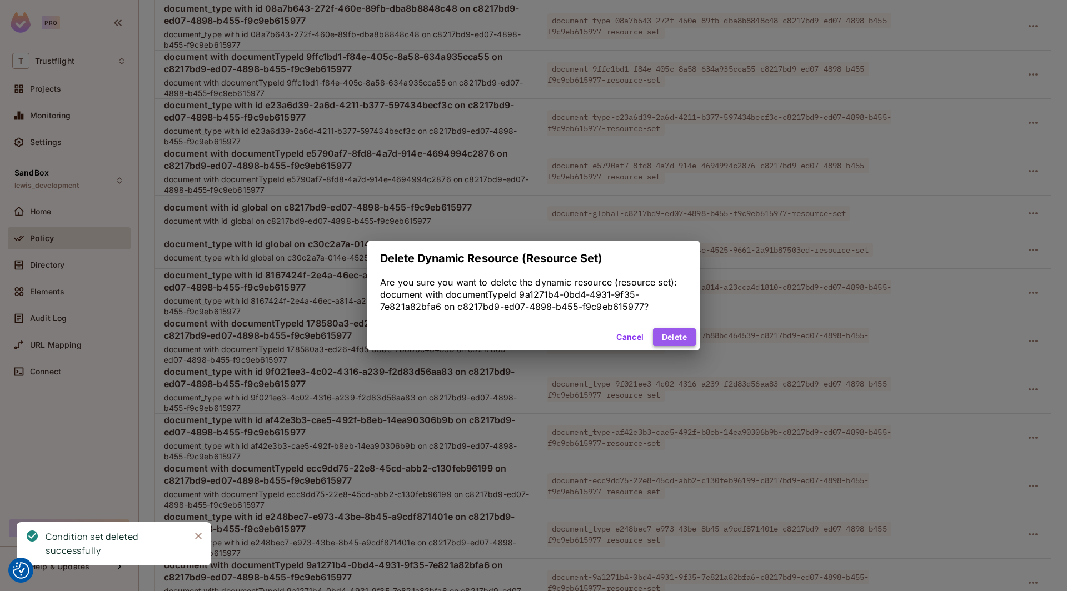
click at [675, 339] on button "Delete" at bounding box center [674, 337] width 43 height 18
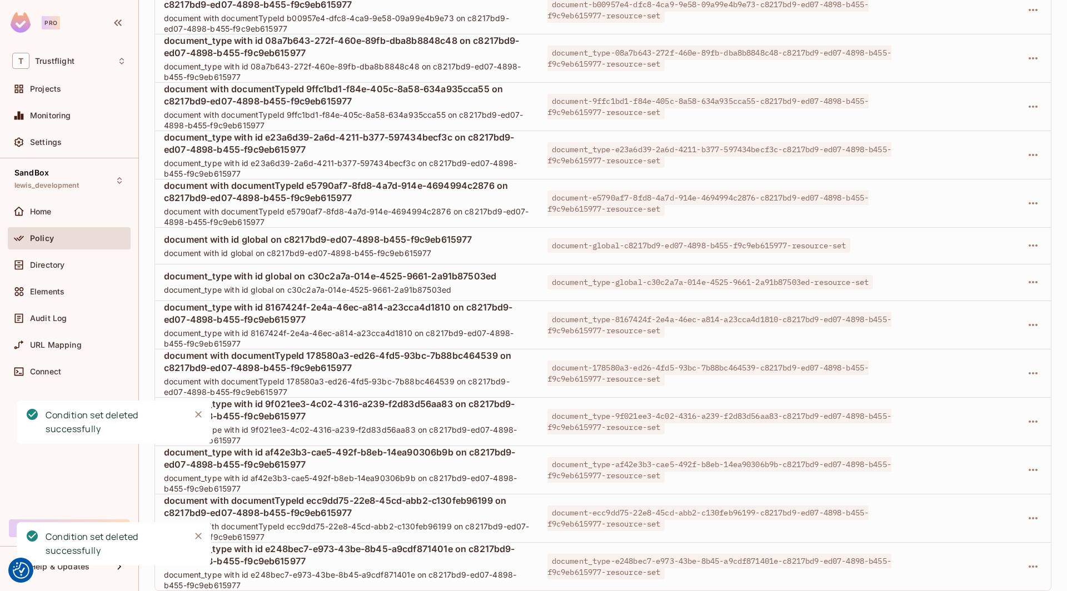
scroll to position [2842, 0]
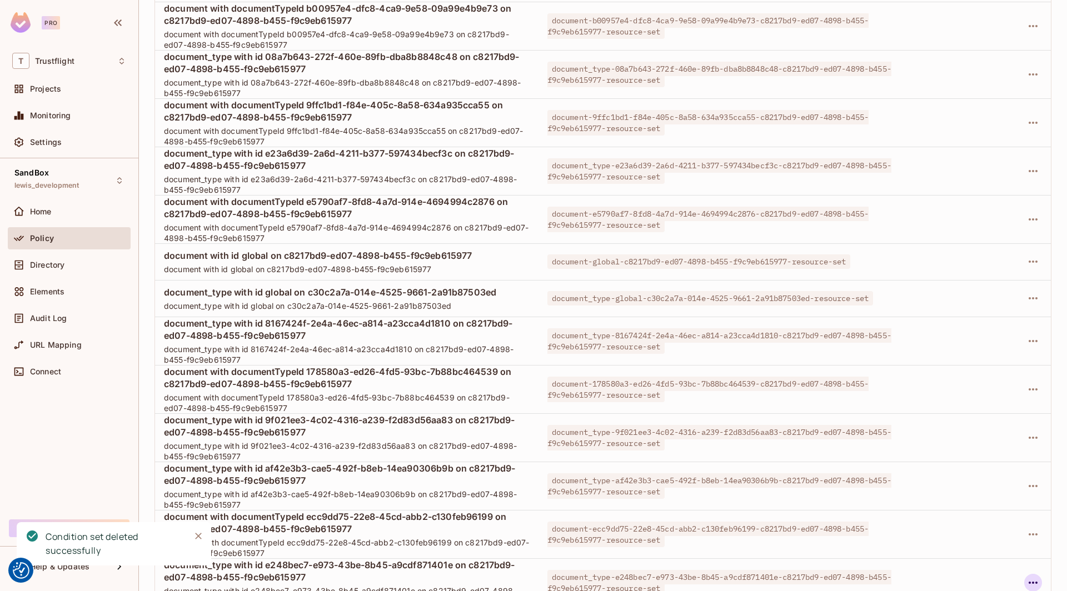
click at [793, 576] on icon "button" at bounding box center [1032, 582] width 13 height 13
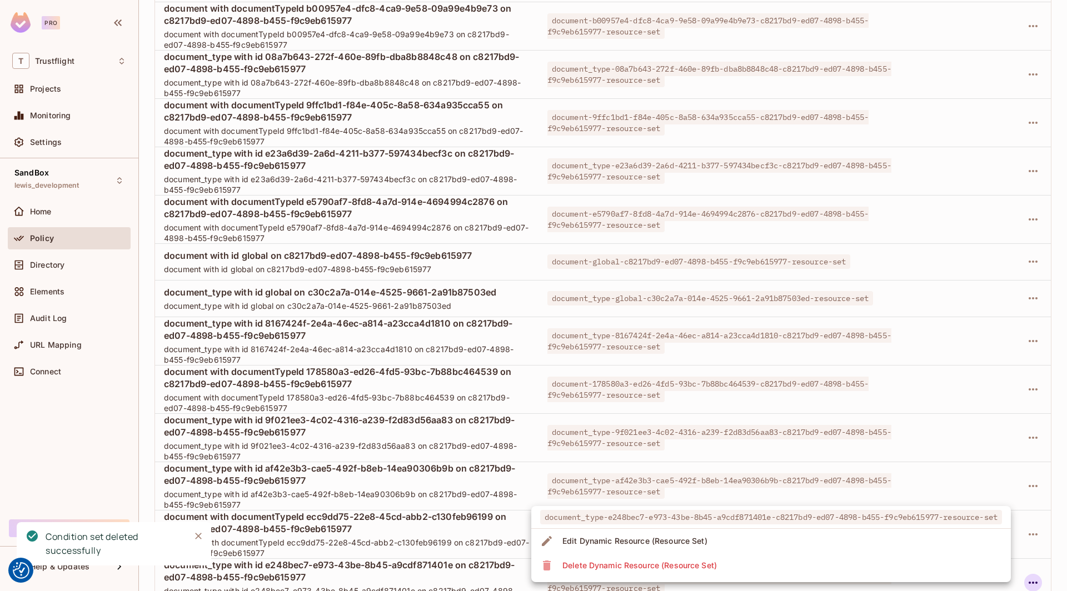
click at [793, 568] on li "Delete Dynamic Resource (Resource Set)" at bounding box center [770, 565] width 479 height 24
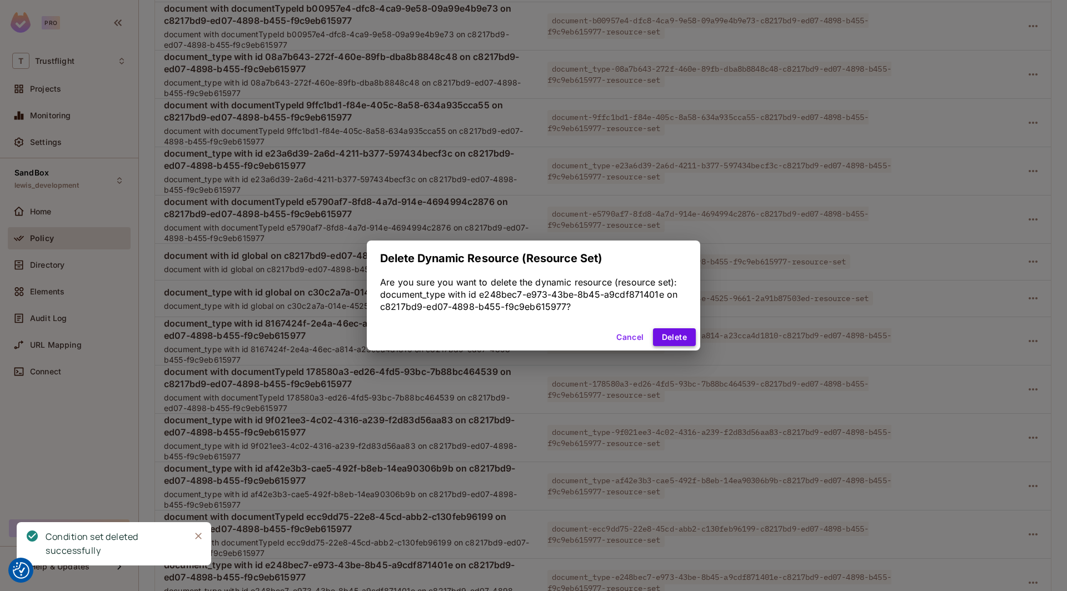
click at [678, 343] on button "Delete" at bounding box center [674, 337] width 43 height 18
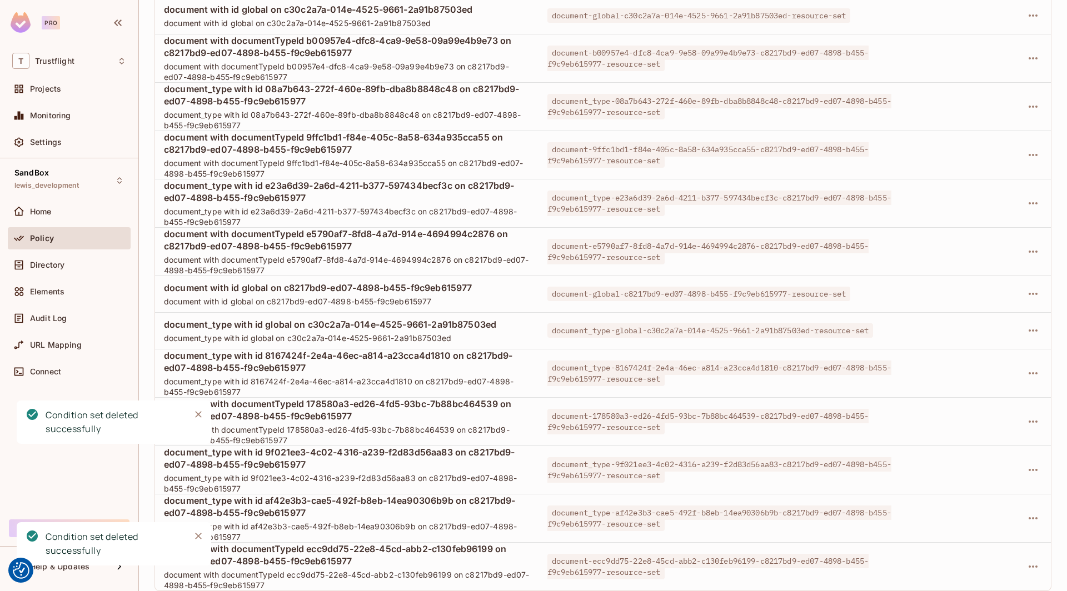
scroll to position [2794, 0]
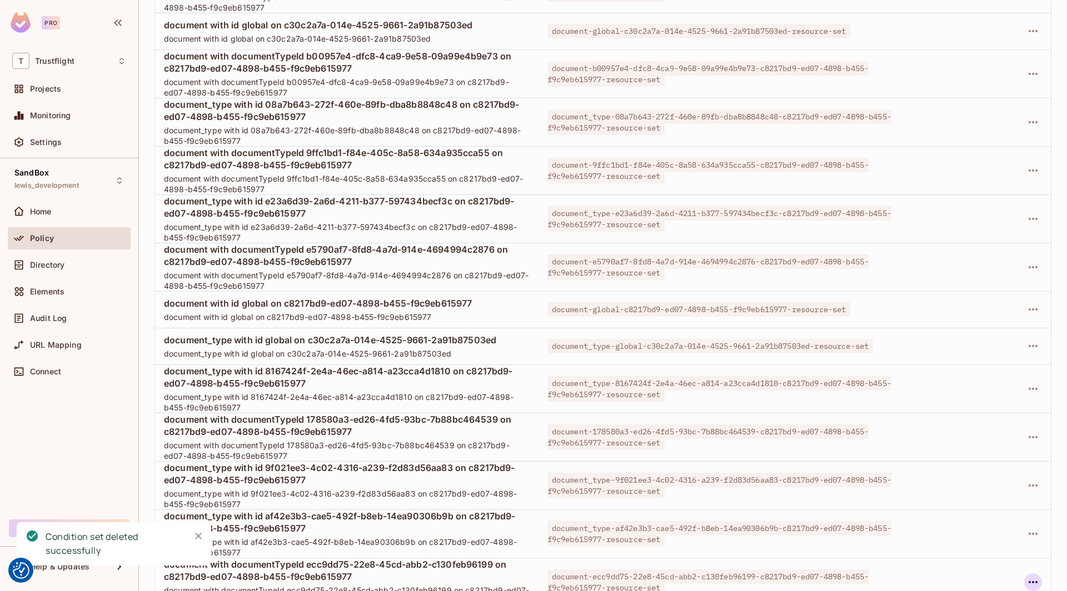
click at [793, 581] on icon "button" at bounding box center [1032, 582] width 9 height 2
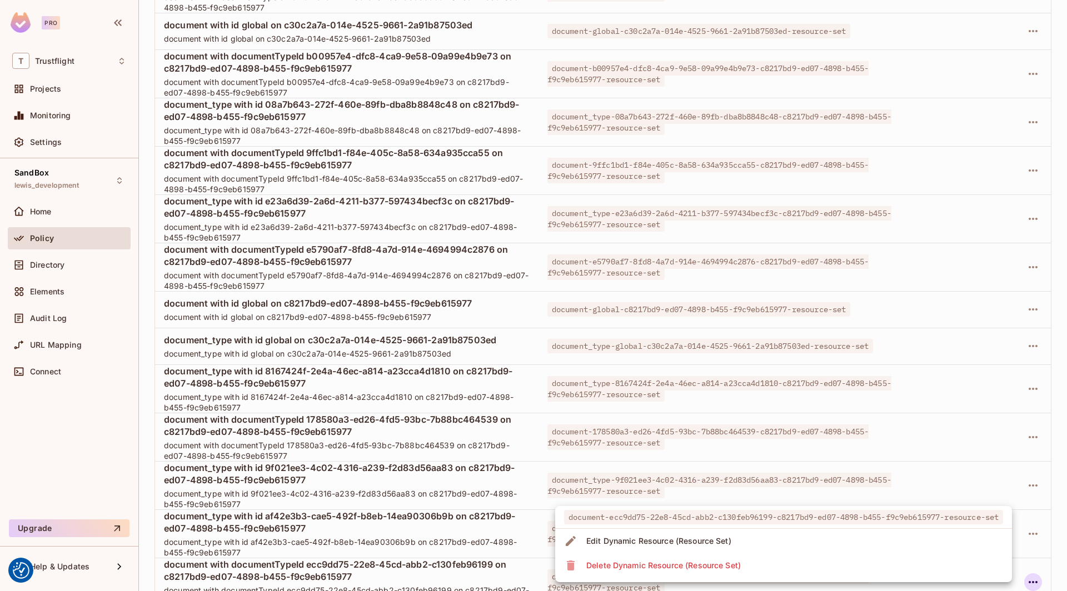
click at [367, 449] on div at bounding box center [533, 295] width 1067 height 591
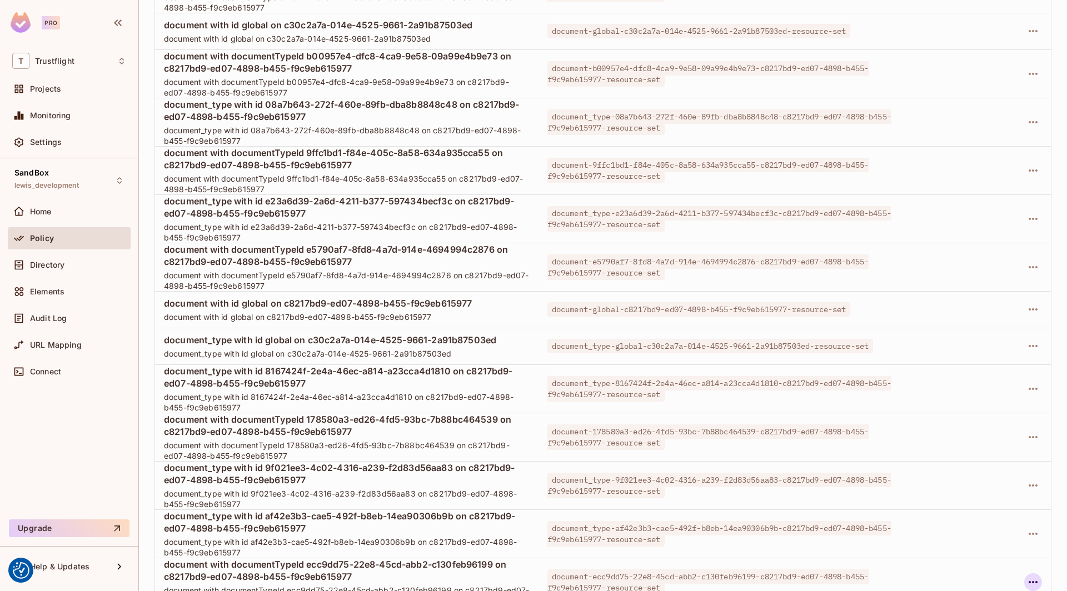
click at [793, 576] on icon "button" at bounding box center [1032, 582] width 13 height 13
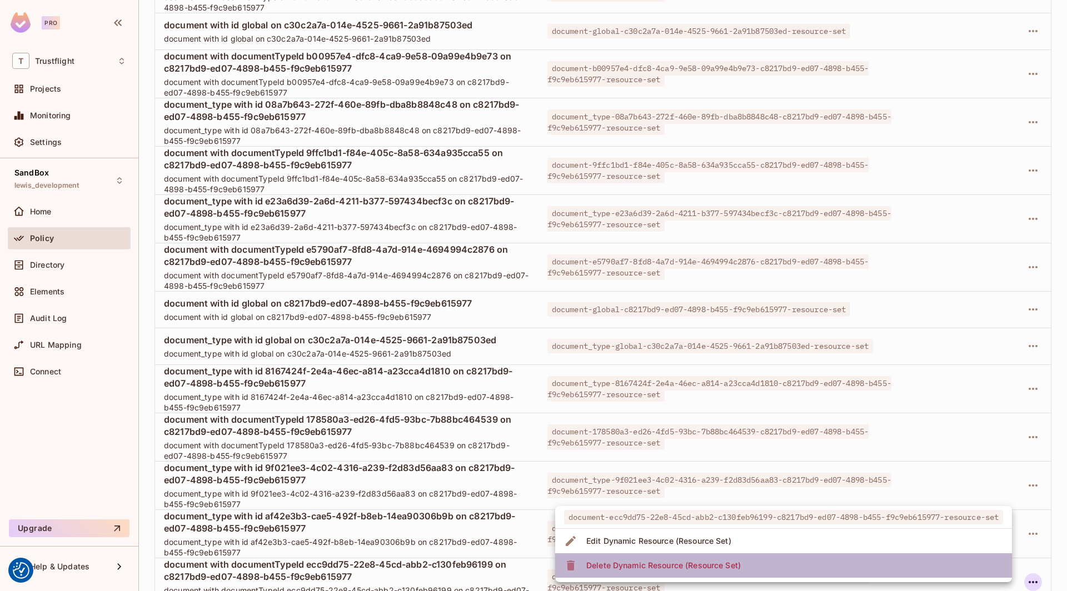
click at [793, 568] on li "Delete Dynamic Resource (Resource Set)" at bounding box center [783, 565] width 457 height 24
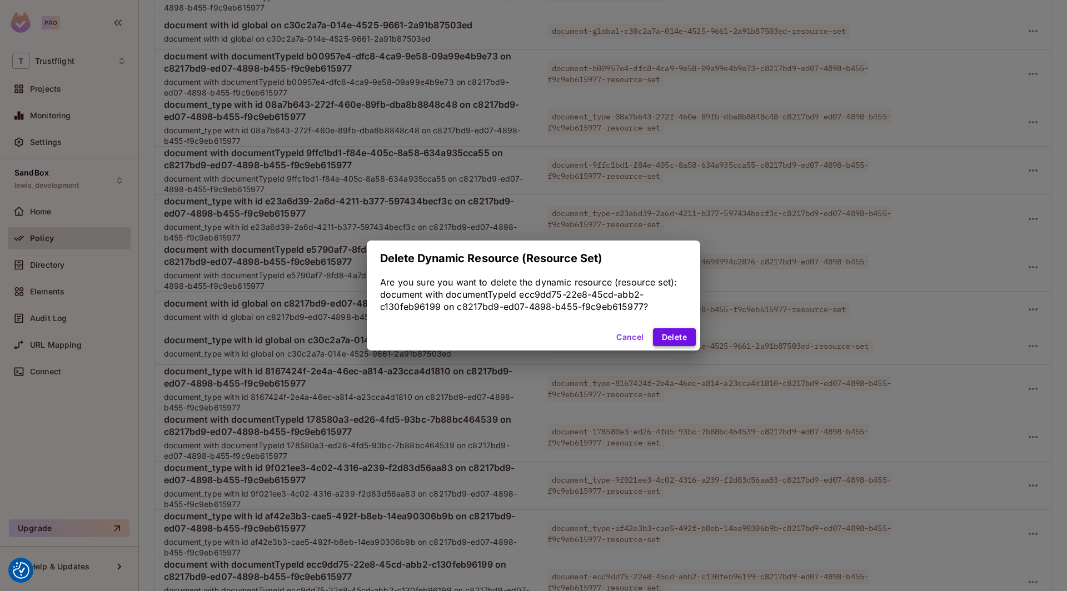
click at [668, 333] on button "Delete" at bounding box center [674, 337] width 43 height 18
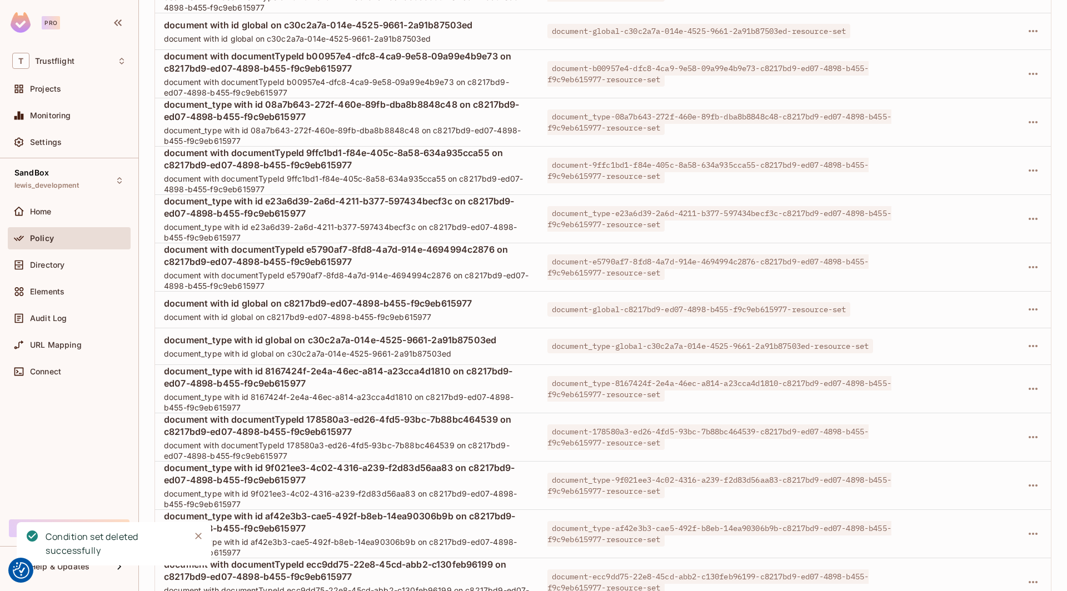
scroll to position [2746, 0]
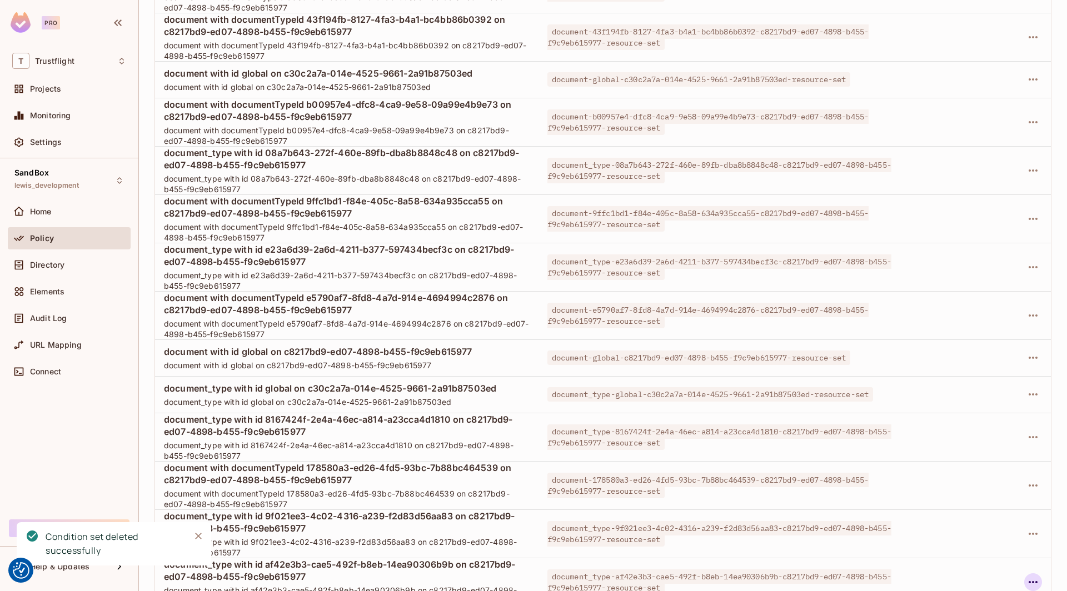
click at [793, 576] on icon "button" at bounding box center [1032, 582] width 13 height 13
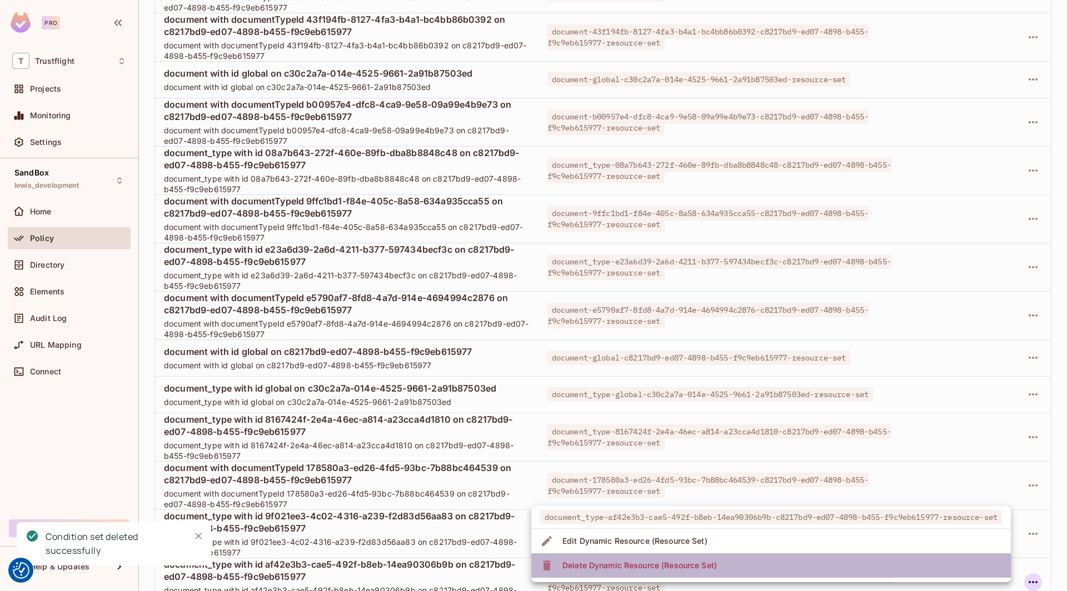
click at [786, 568] on li "Delete Dynamic Resource (Resource Set)" at bounding box center [770, 565] width 479 height 24
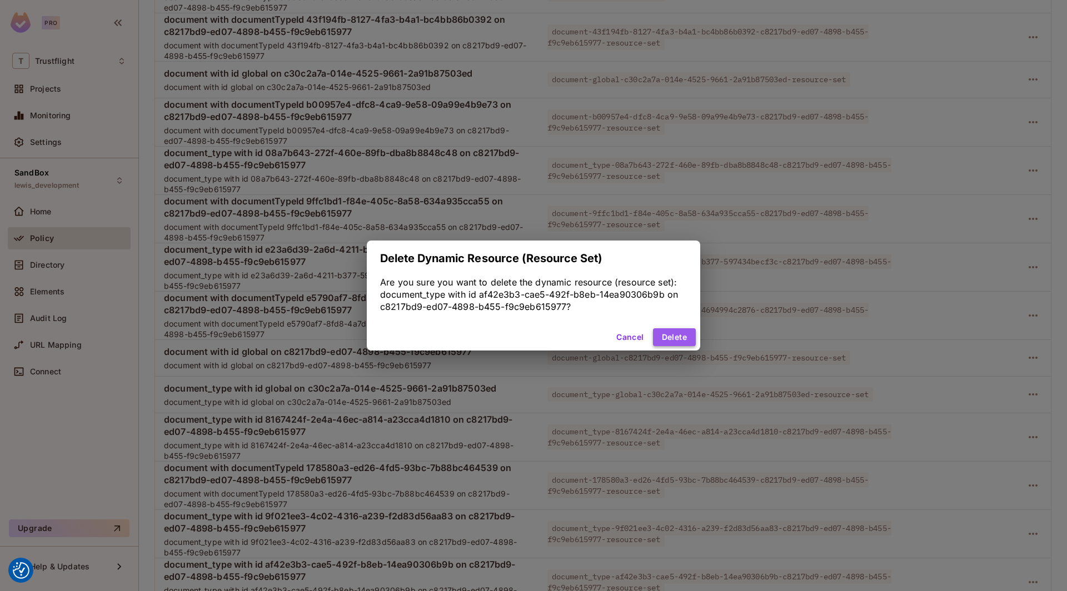
click at [674, 335] on button "Delete" at bounding box center [674, 337] width 43 height 18
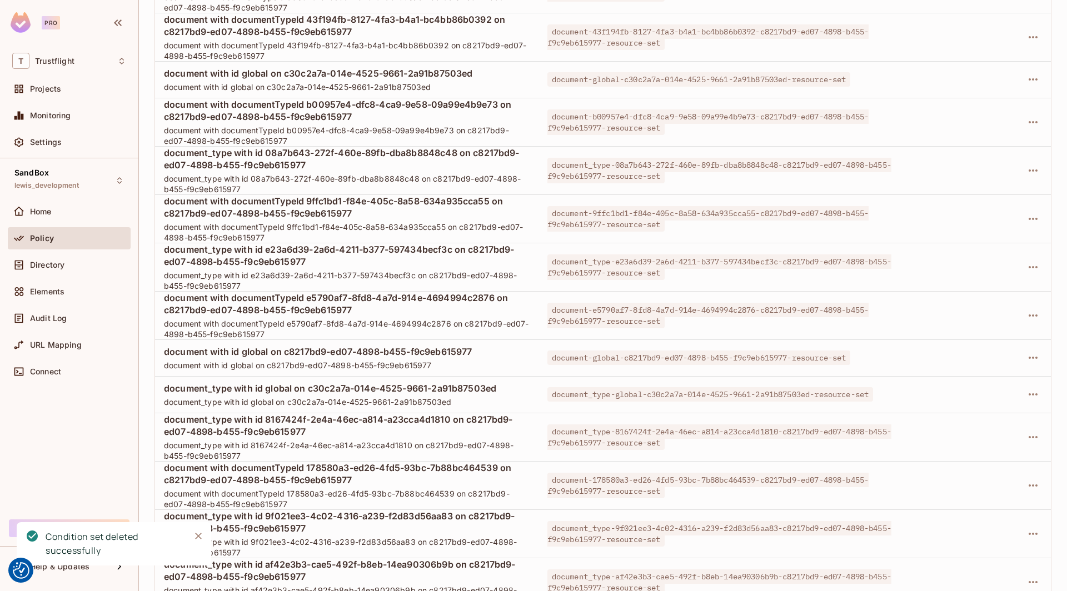
scroll to position [2698, 0]
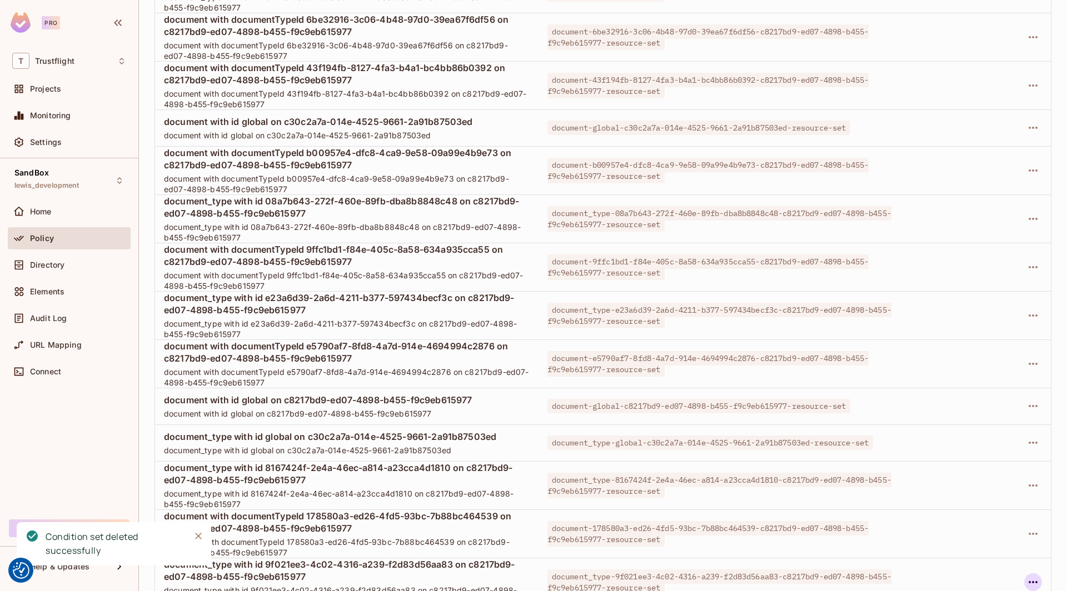
click at [793, 581] on icon "button" at bounding box center [1032, 582] width 9 height 2
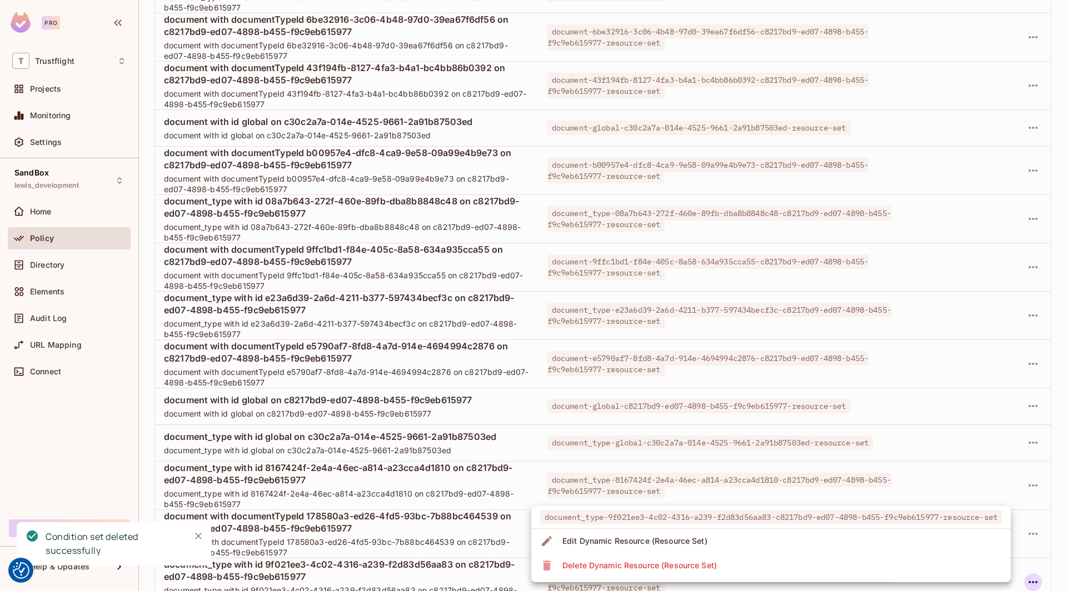
click at [793, 571] on li "Delete Dynamic Resource (Resource Set)" at bounding box center [770, 565] width 479 height 24
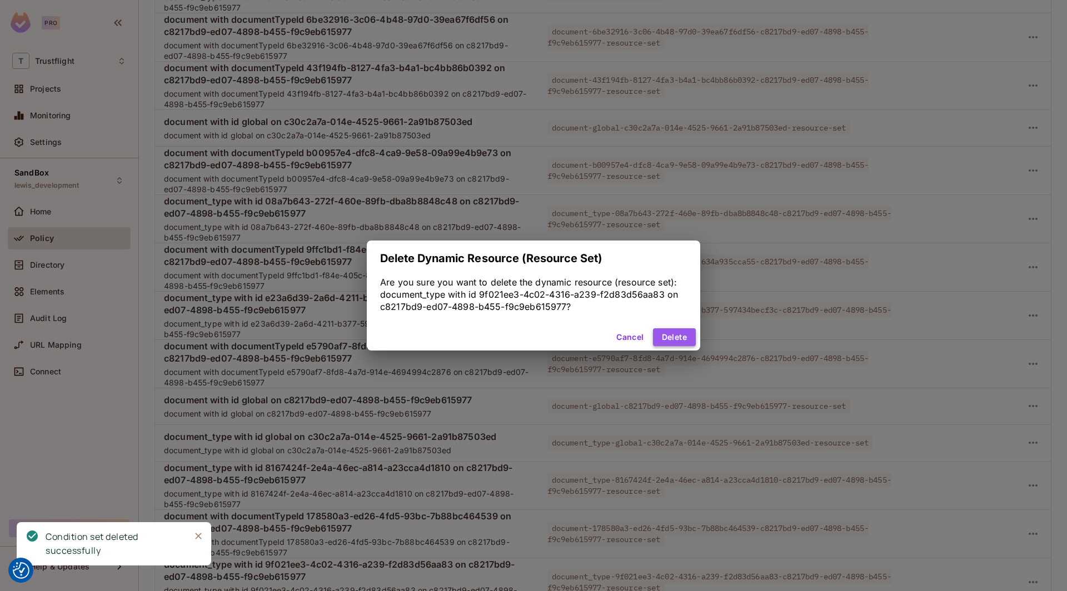
click at [665, 333] on button "Delete" at bounding box center [674, 337] width 43 height 18
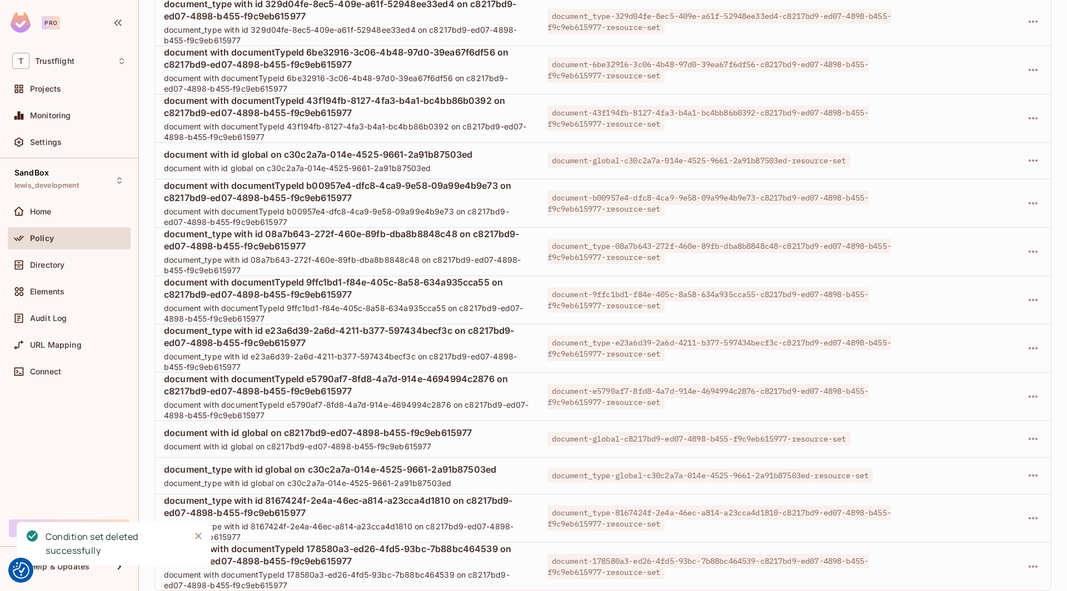
scroll to position [2650, 0]
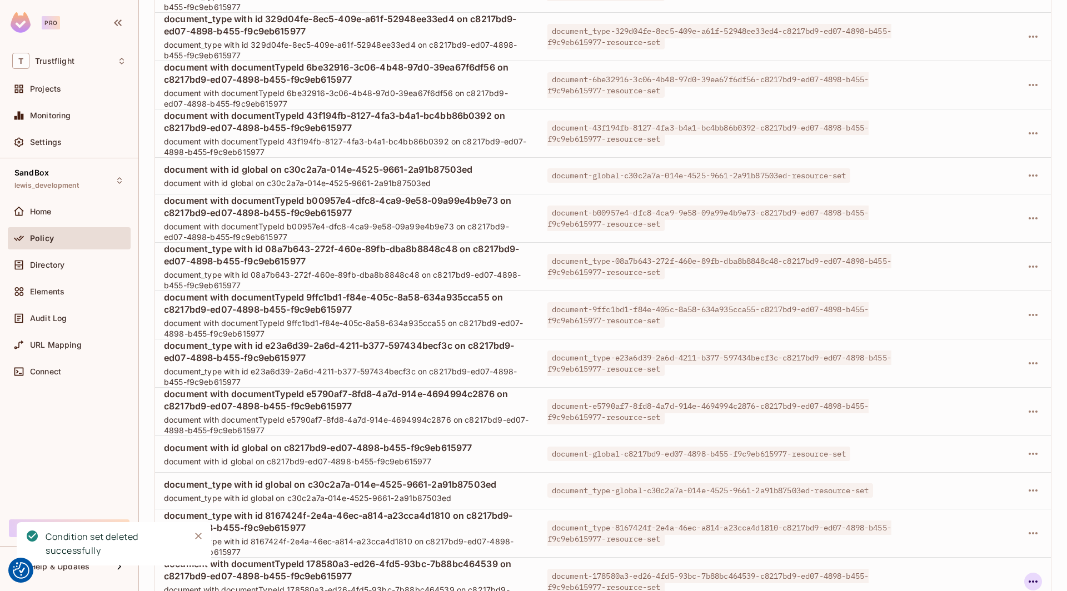
click at [793, 575] on icon "button" at bounding box center [1032, 581] width 13 height 13
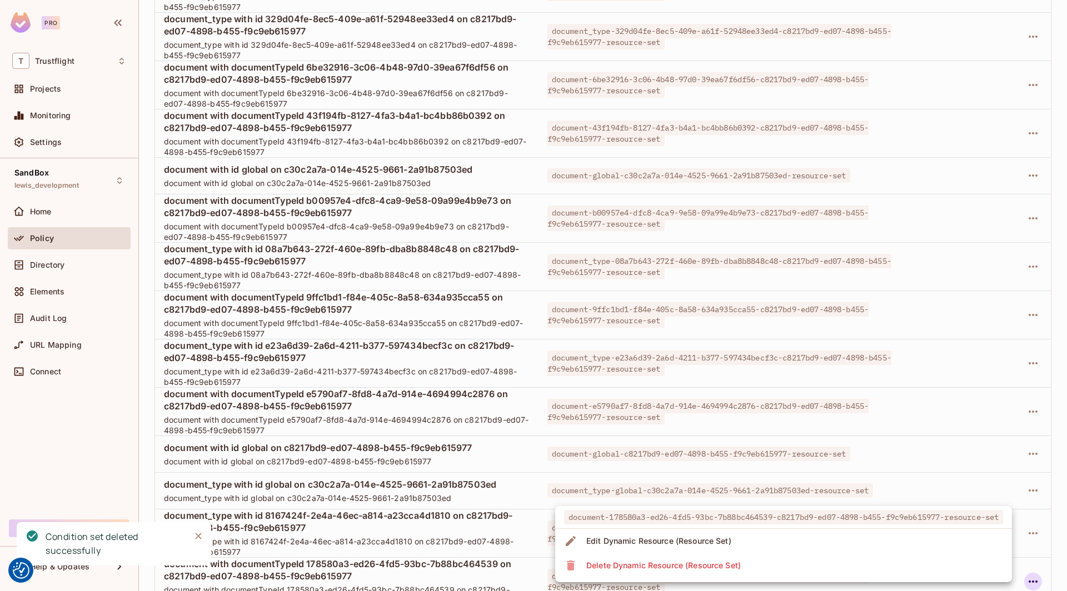
click at [793, 564] on li "Delete Dynamic Resource (Resource Set)" at bounding box center [783, 565] width 457 height 24
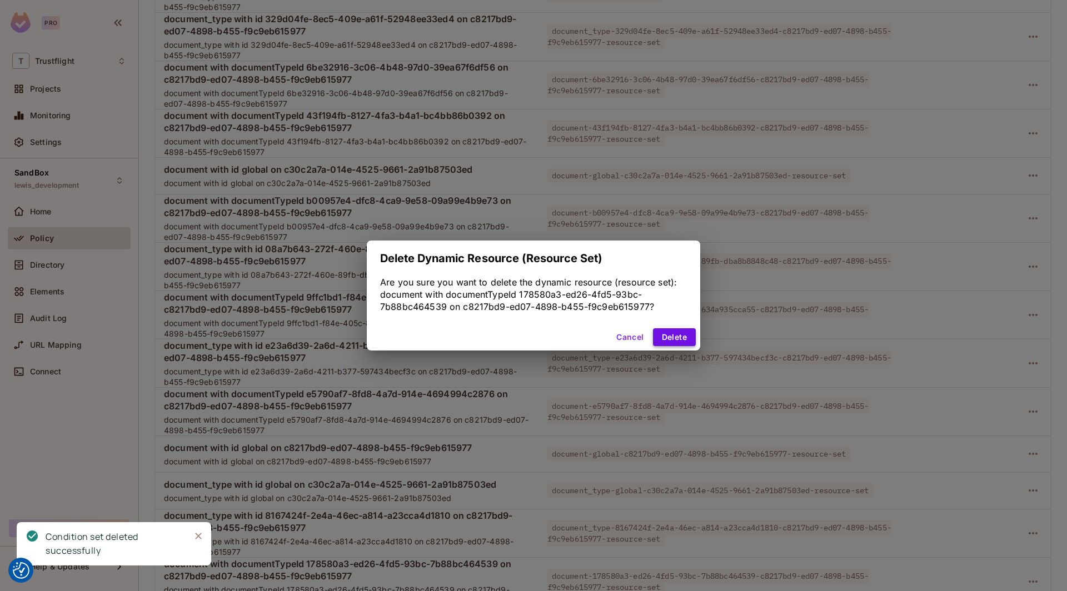
click at [668, 332] on button "Delete" at bounding box center [674, 337] width 43 height 18
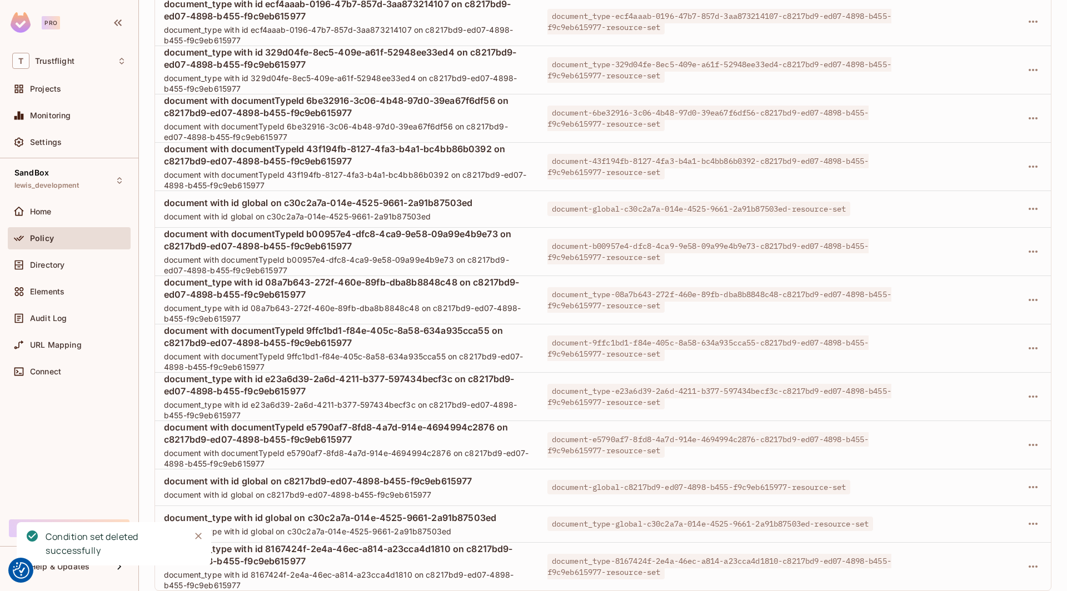
scroll to position [2602, 0]
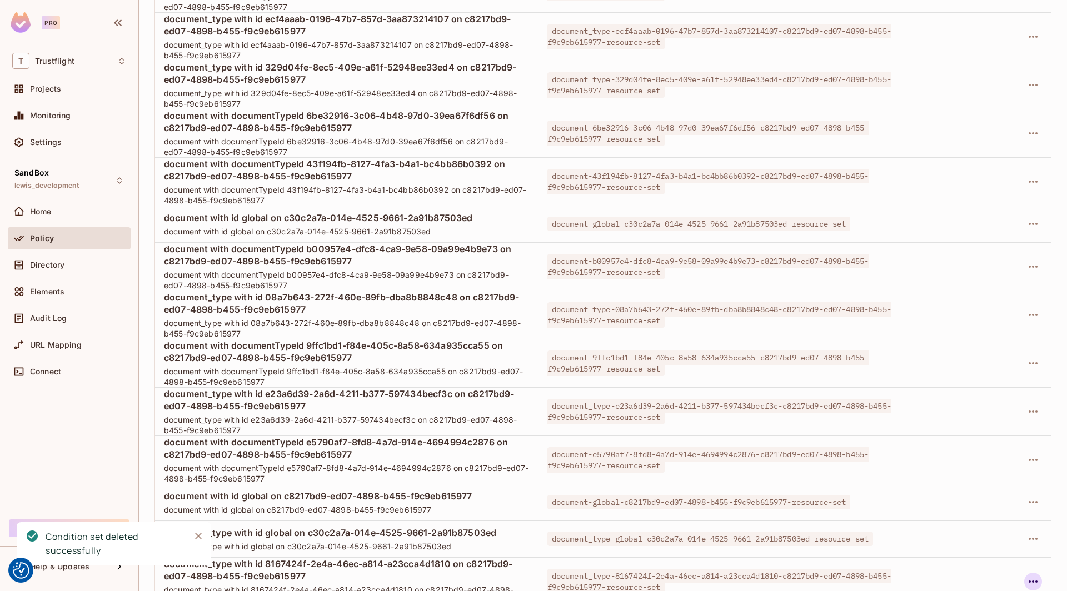
click at [793, 575] on icon "button" at bounding box center [1032, 581] width 13 height 13
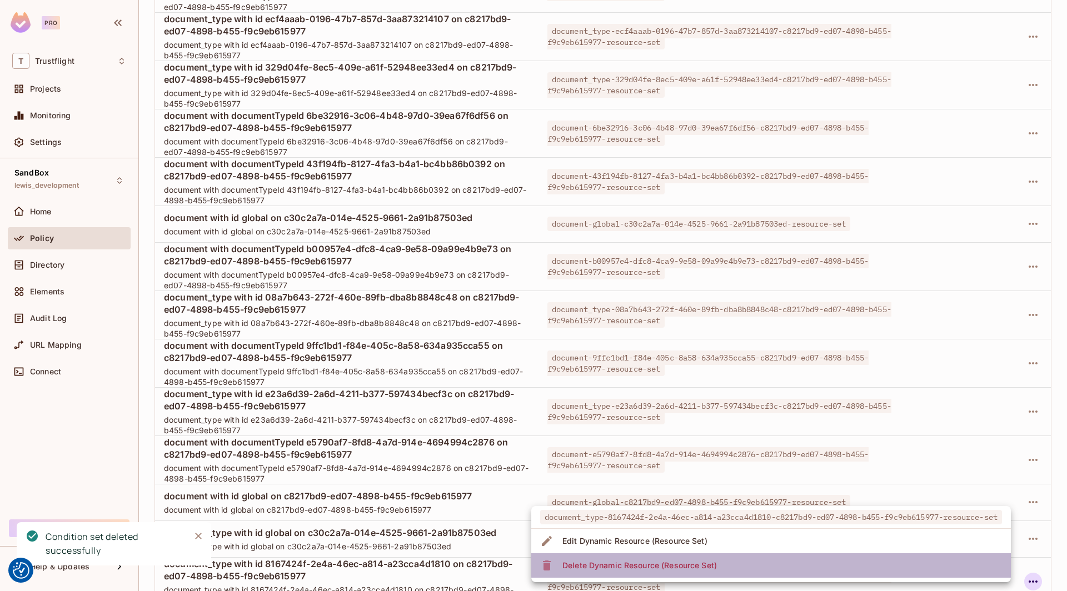
click at [706, 563] on div "Delete Dynamic Resource (Resource Set)" at bounding box center [639, 565] width 154 height 11
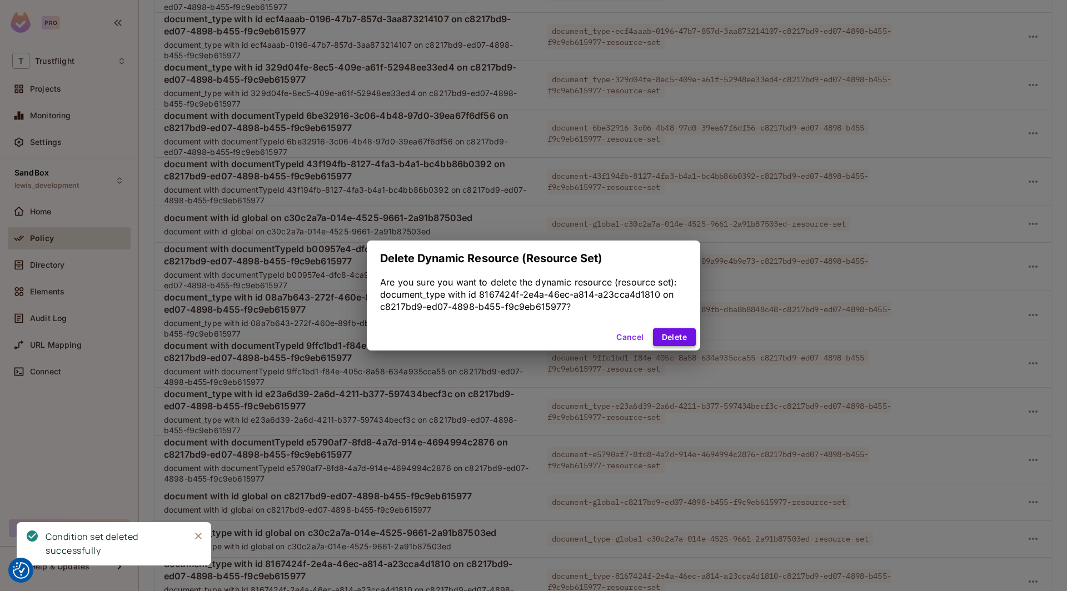
click at [666, 333] on button "Delete" at bounding box center [674, 337] width 43 height 18
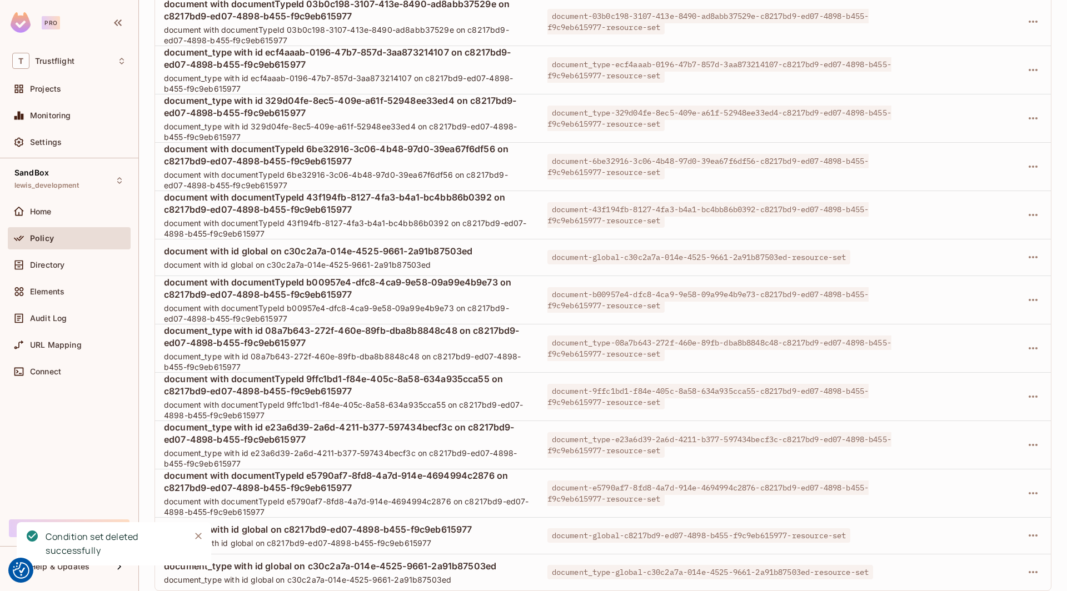
scroll to position [2554, 0]
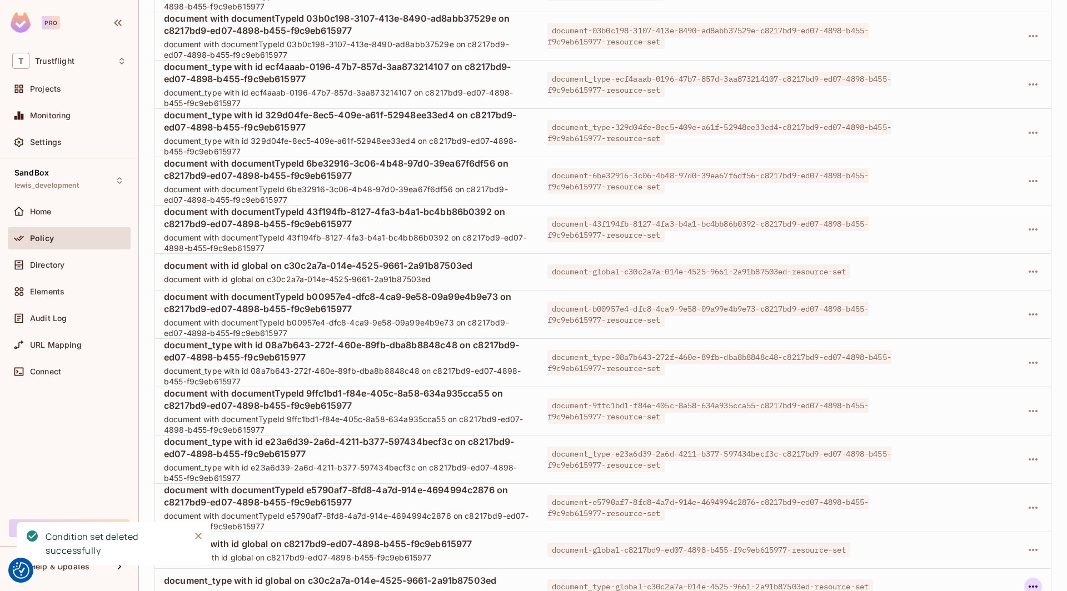
click at [793, 580] on icon "button" at bounding box center [1032, 586] width 13 height 13
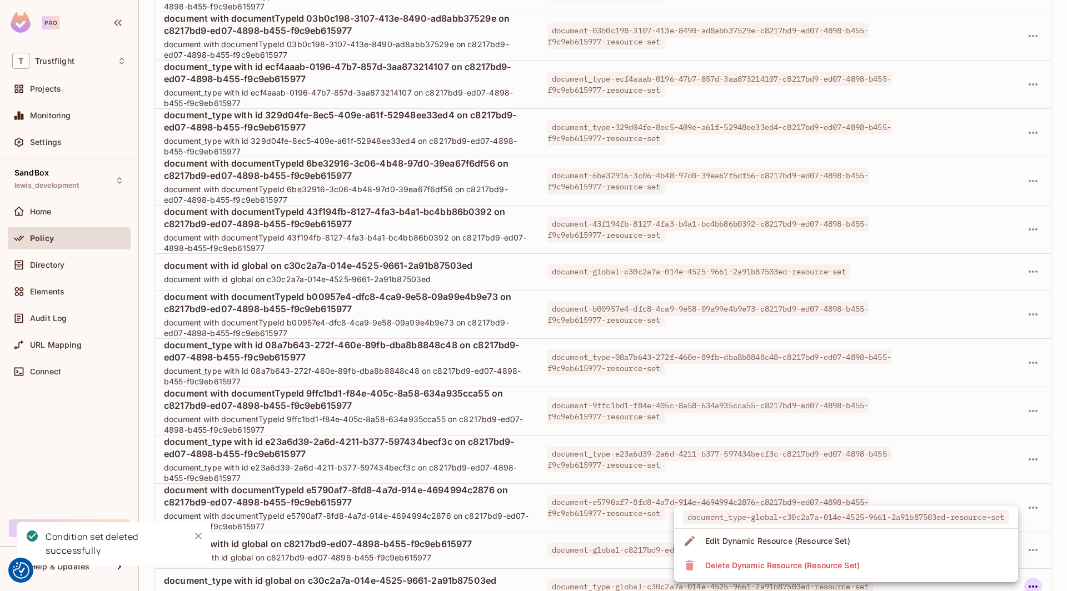
click at [793, 562] on li "Delete Dynamic Resource (Resource Set)" at bounding box center [846, 565] width 344 height 24
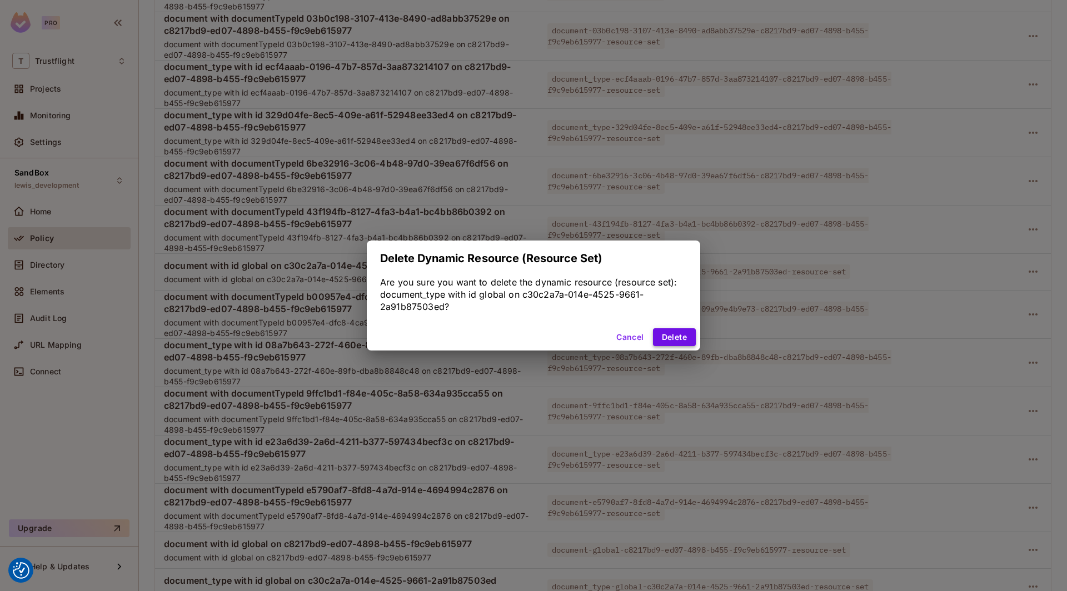
click at [673, 337] on button "Delete" at bounding box center [674, 337] width 43 height 18
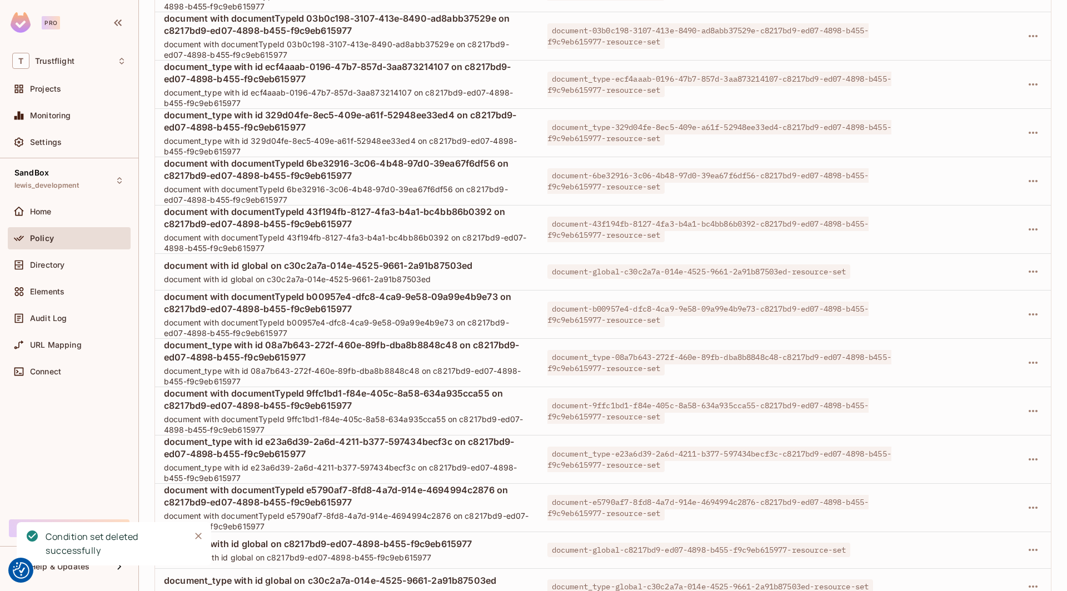
scroll to position [2517, 0]
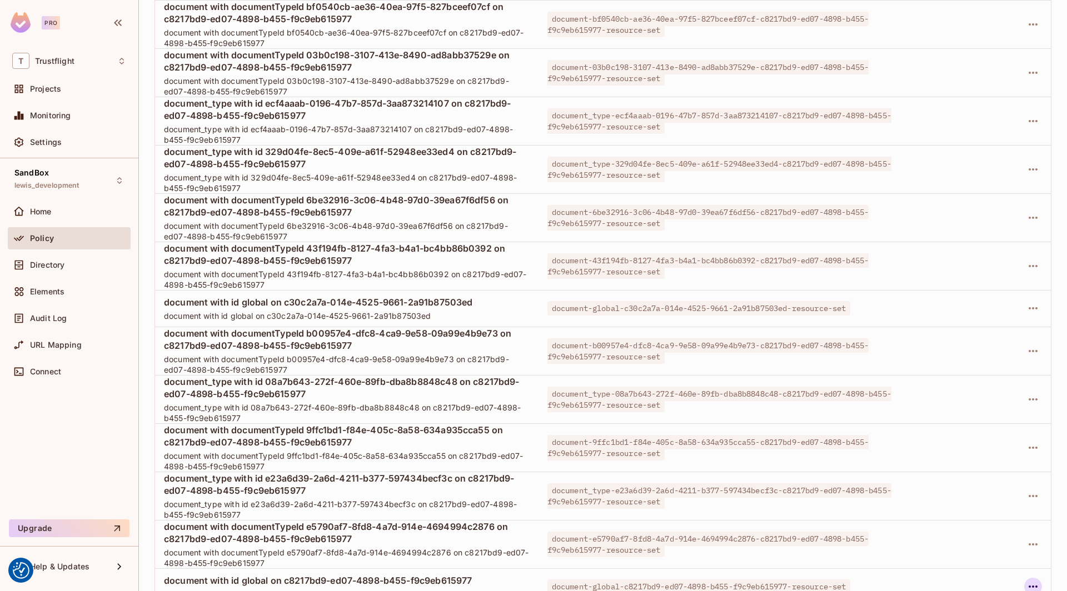
click at [793, 580] on icon "button" at bounding box center [1032, 586] width 13 height 13
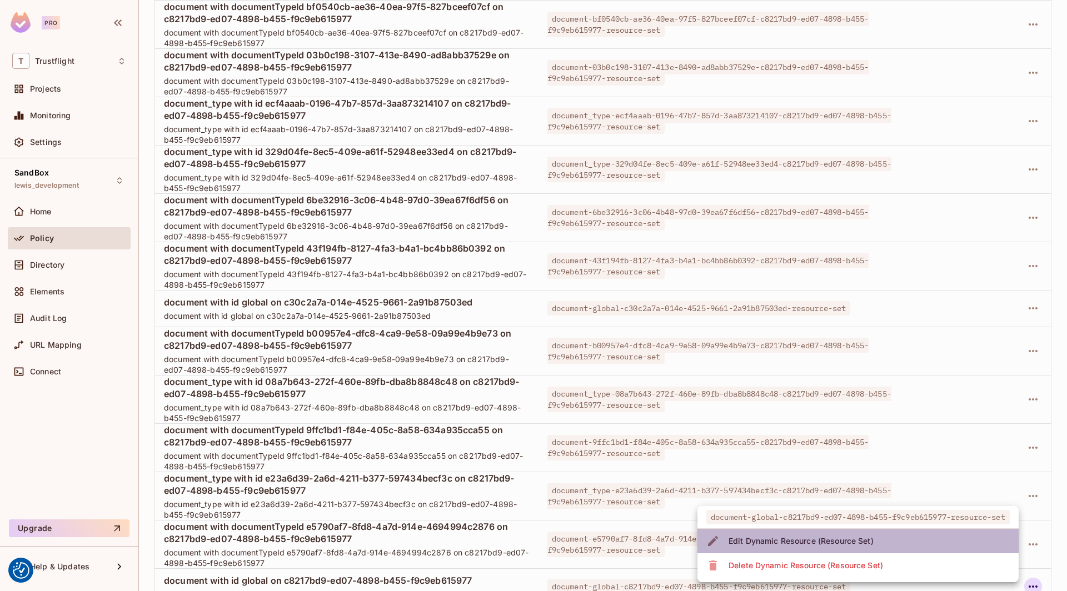
click at [793, 544] on div "Edit Dynamic Resource (Resource Set)" at bounding box center [800, 541] width 145 height 11
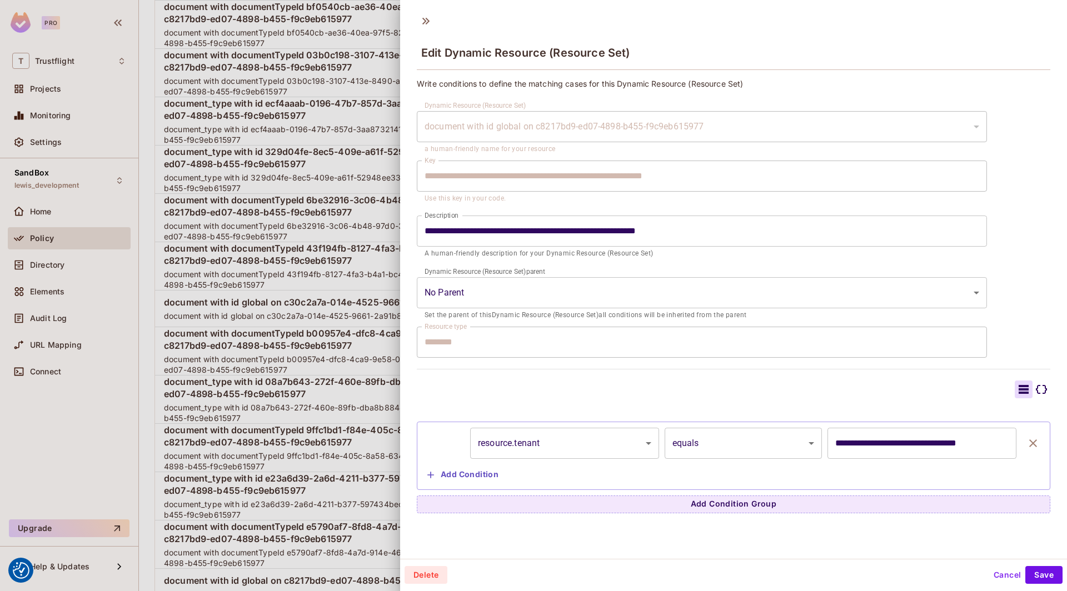
scroll to position [1, 0]
click at [310, 352] on div at bounding box center [533, 295] width 1067 height 591
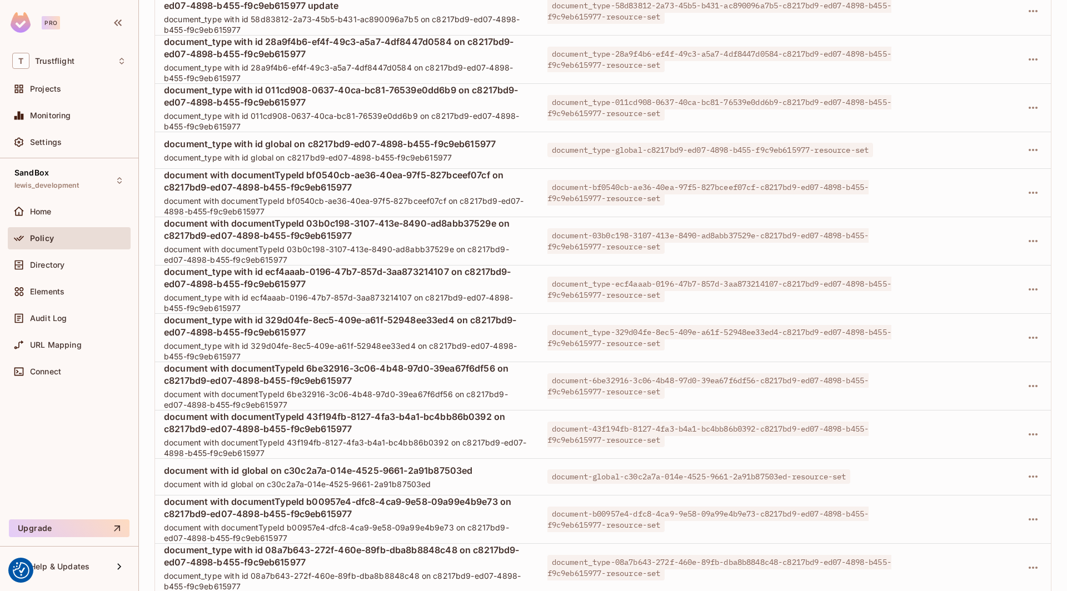
scroll to position [2345, 0]
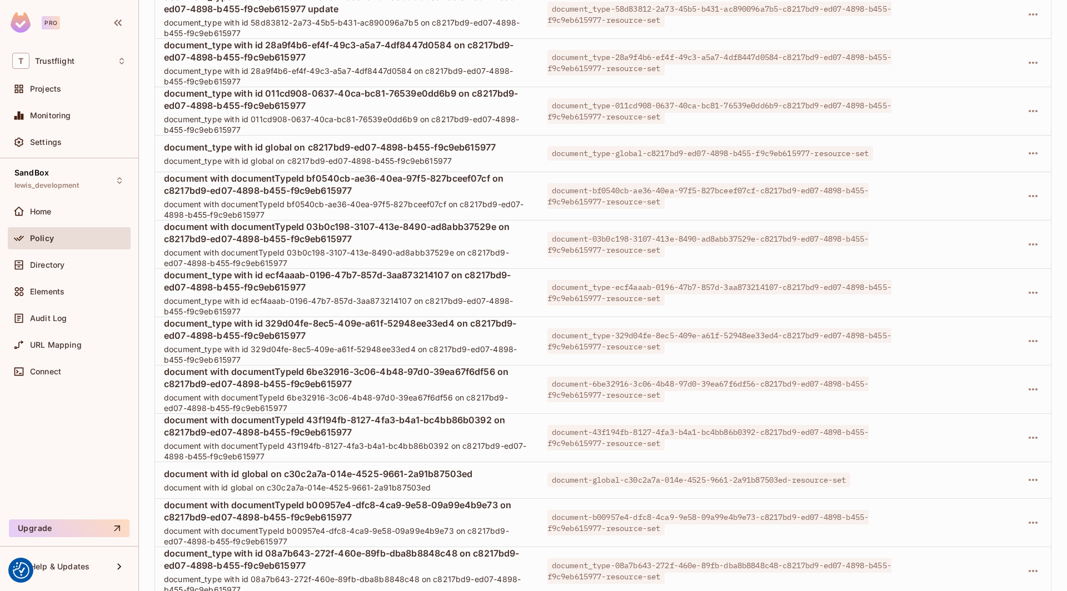
click at [793, 232] on td at bounding box center [975, 244] width 151 height 48
click at [793, 238] on icon "button" at bounding box center [1032, 244] width 13 height 13
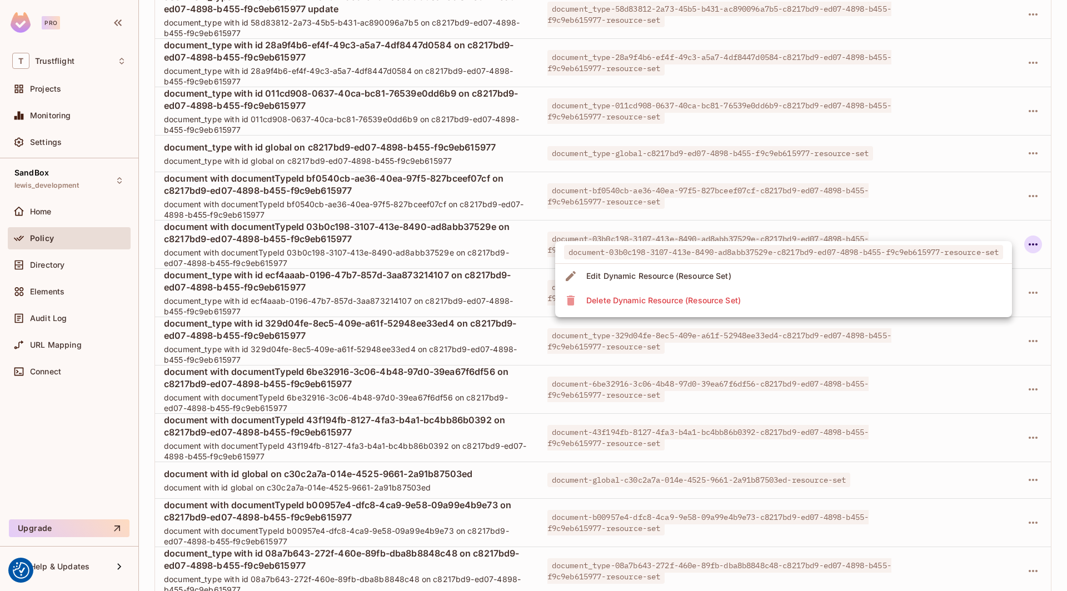
click at [768, 272] on li "Edit Dynamic Resource (Resource Set)" at bounding box center [783, 276] width 457 height 24
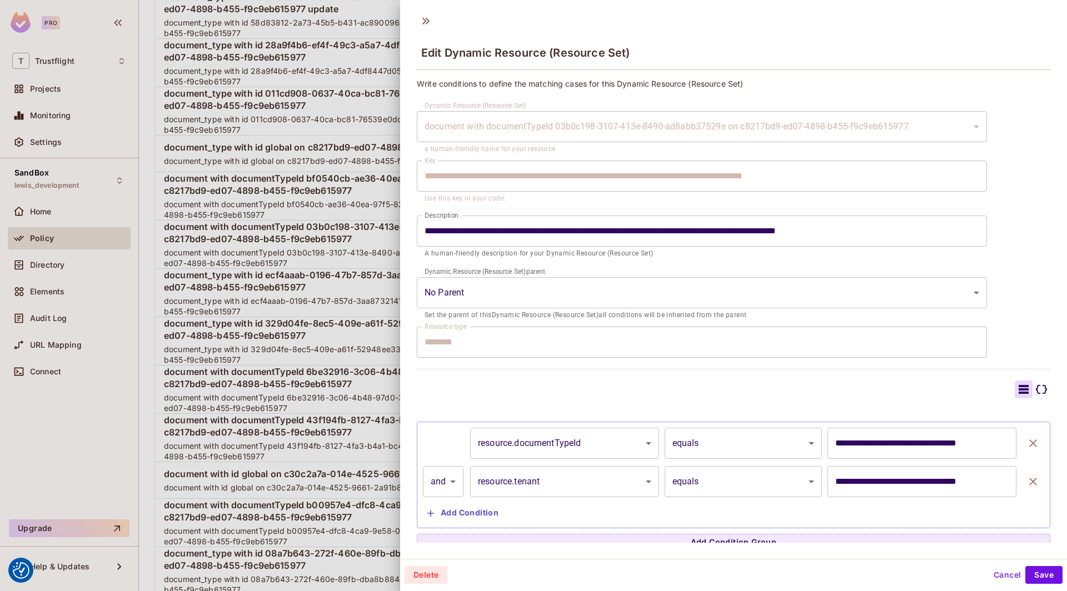
scroll to position [7, 0]
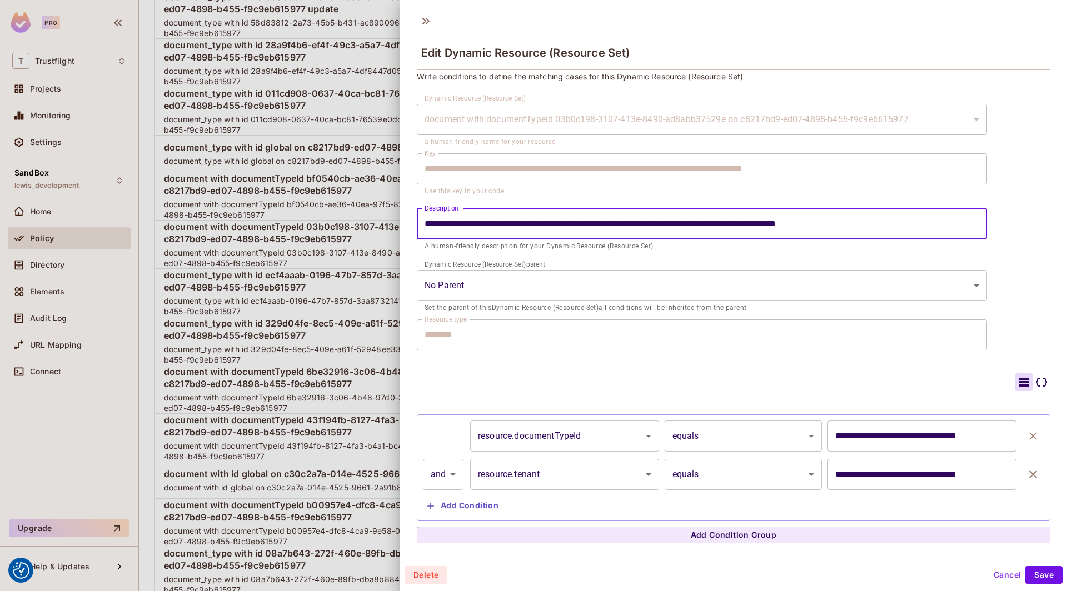
click at [793, 220] on input "**********" at bounding box center [702, 223] width 570 height 31
click at [257, 409] on div at bounding box center [533, 295] width 1067 height 591
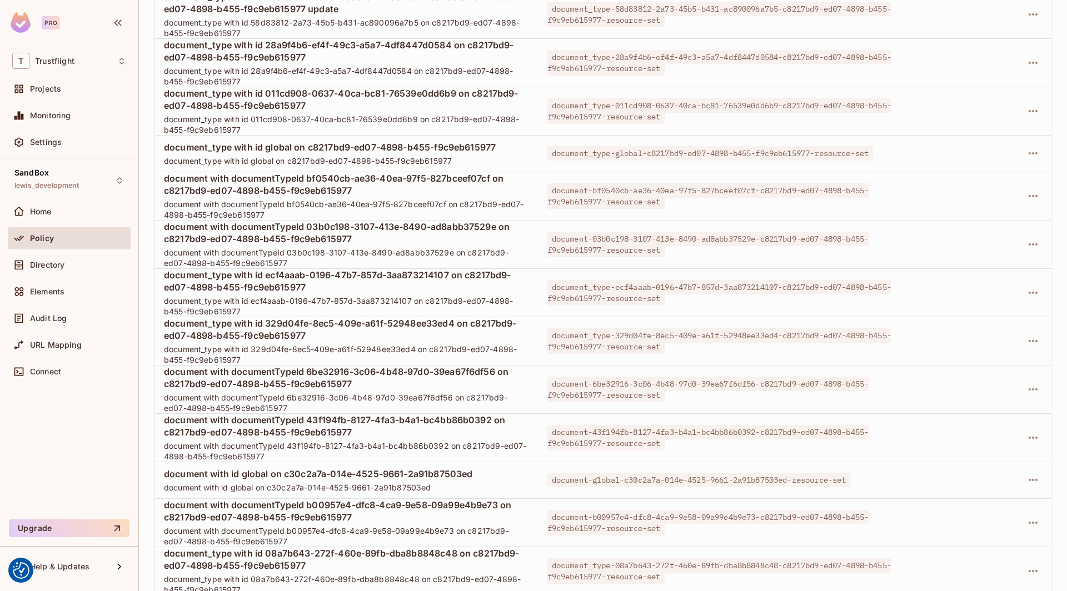
scroll to position [2517, 0]
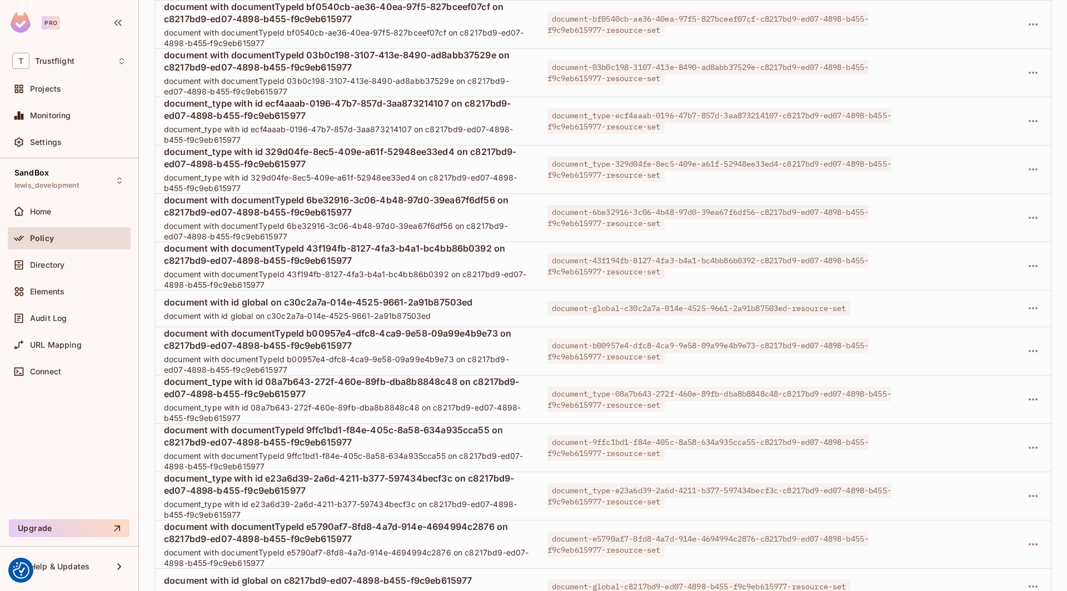
click at [227, 151] on span "document_type with id 329d04fe-8ec5-409e-a61f-52948ee33ed4 on c8217bd9-ed07-489…" at bounding box center [347, 158] width 366 height 24
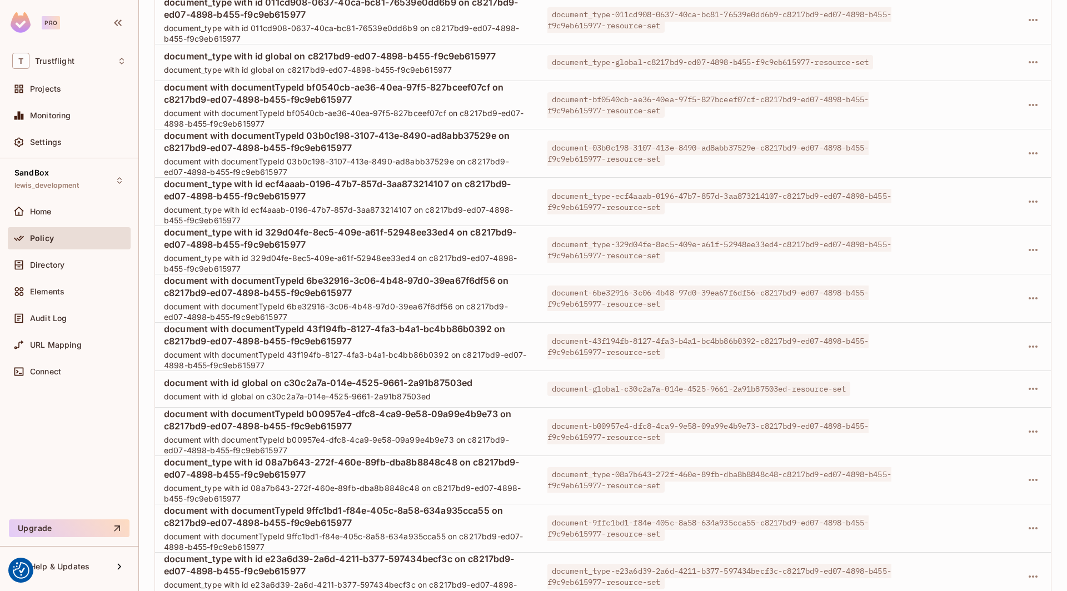
scroll to position [2425, 0]
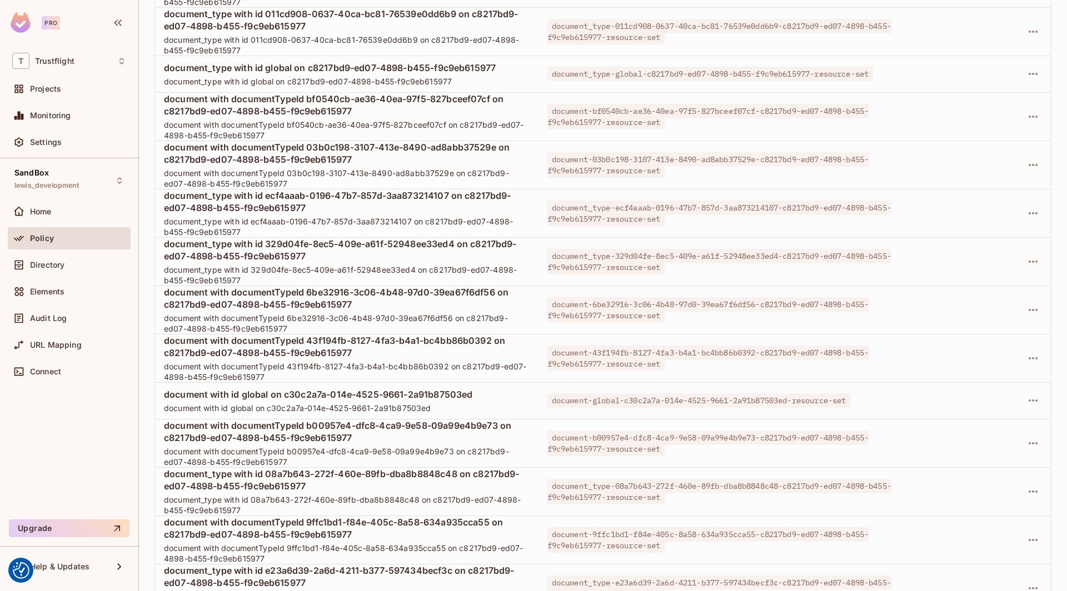
click at [437, 62] on span "document_type with id global on c8217bd9-ed07-4898-b455-f9c9eb615977" at bounding box center [347, 68] width 366 height 12
click at [793, 73] on icon "button" at bounding box center [1032, 74] width 9 height 2
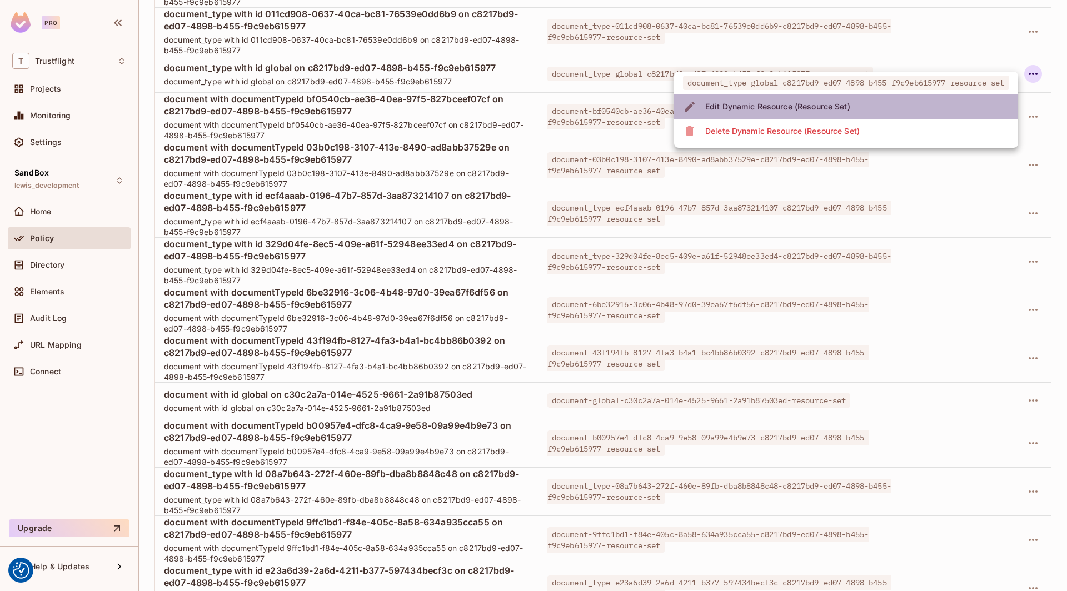
click at [793, 106] on li "Edit Dynamic Resource (Resource Set)" at bounding box center [846, 106] width 344 height 24
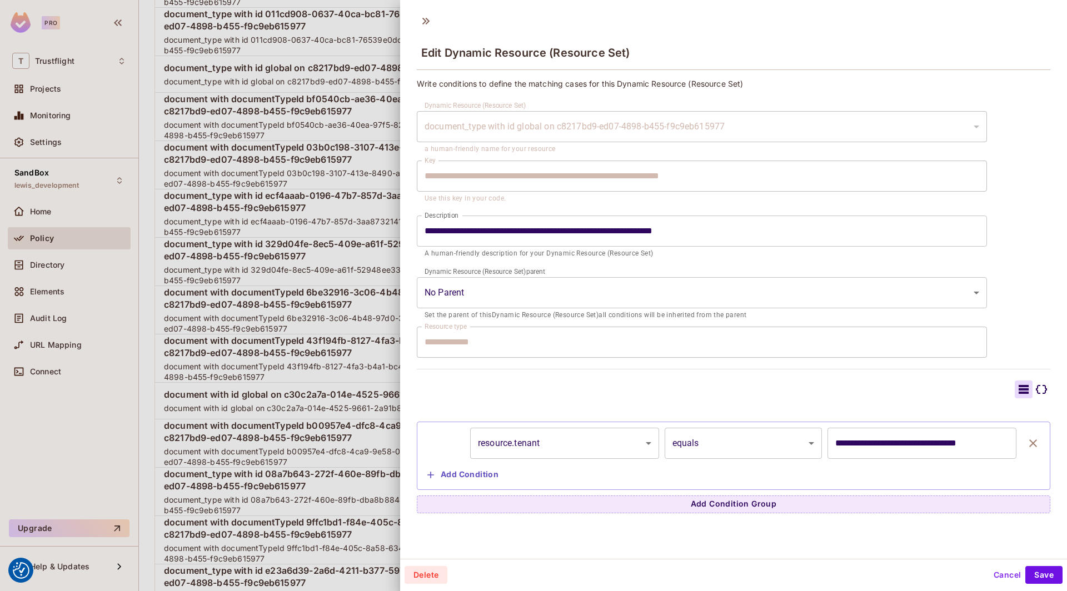
click at [793, 447] on input "**********" at bounding box center [921, 443] width 189 height 31
click at [585, 131] on div "document_type with id global on c8217bd9-ed07-4898-b455-f9c9eb615977" at bounding box center [702, 126] width 570 height 31
click at [793, 573] on button "Cancel" at bounding box center [1007, 575] width 36 height 18
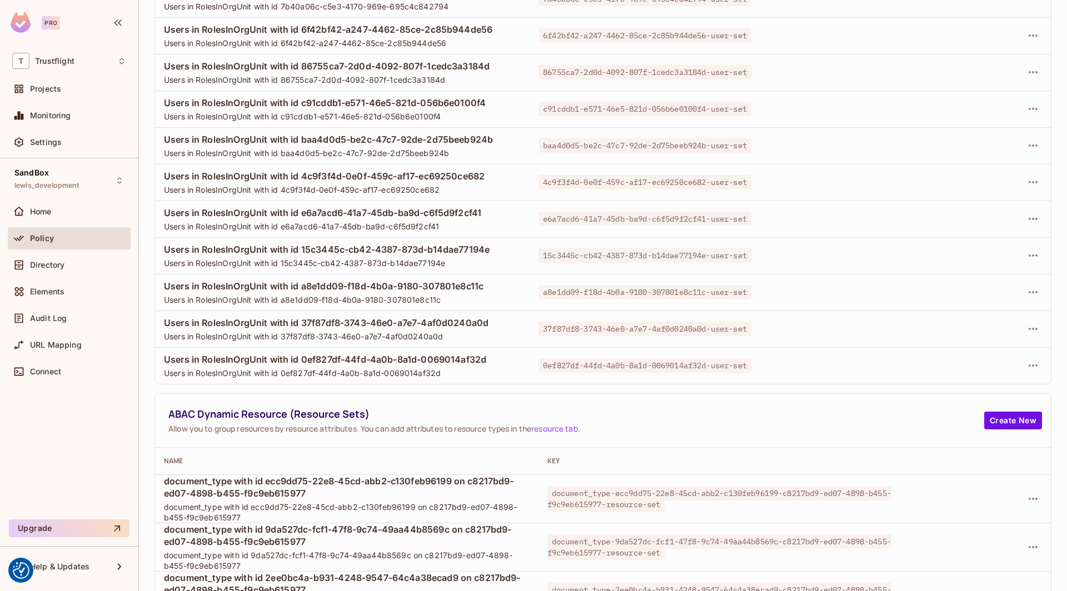
scroll to position [246, 0]
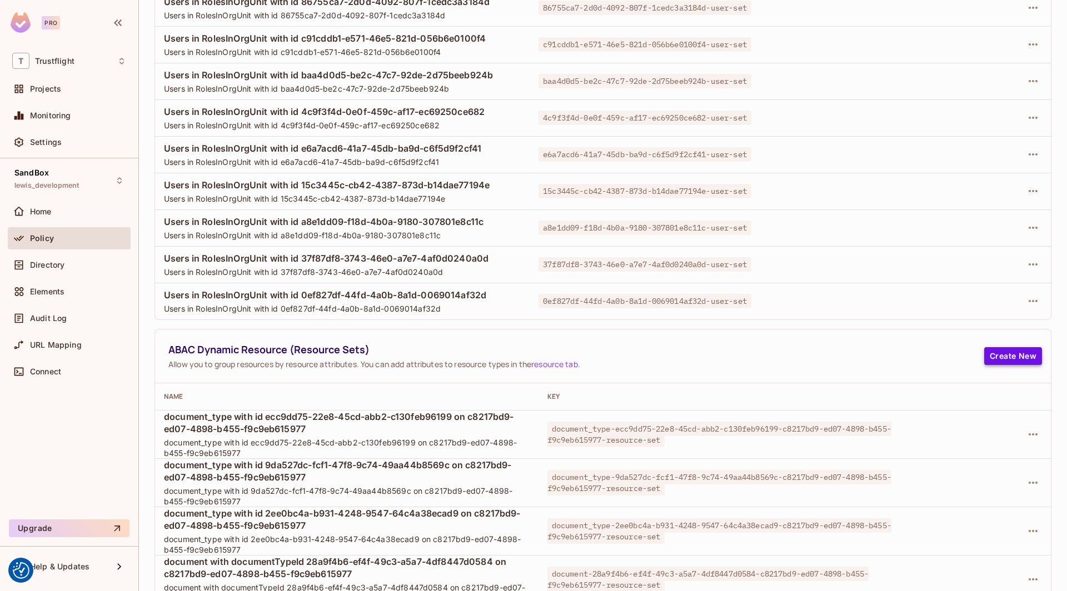
click at [793, 349] on button "Create New" at bounding box center [1013, 356] width 58 height 18
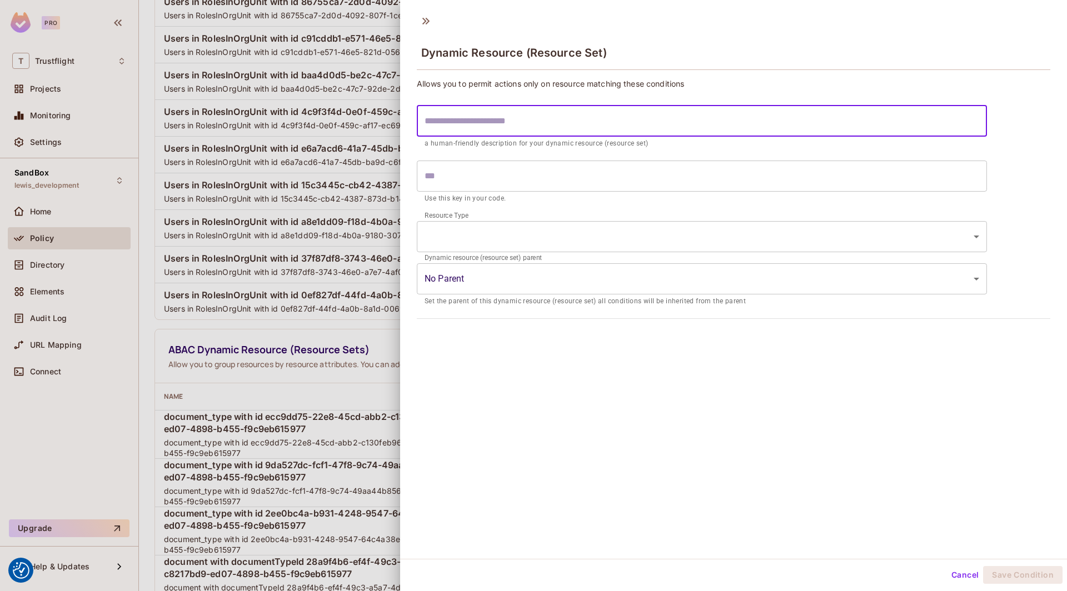
click at [472, 124] on input "text" at bounding box center [702, 121] width 570 height 31
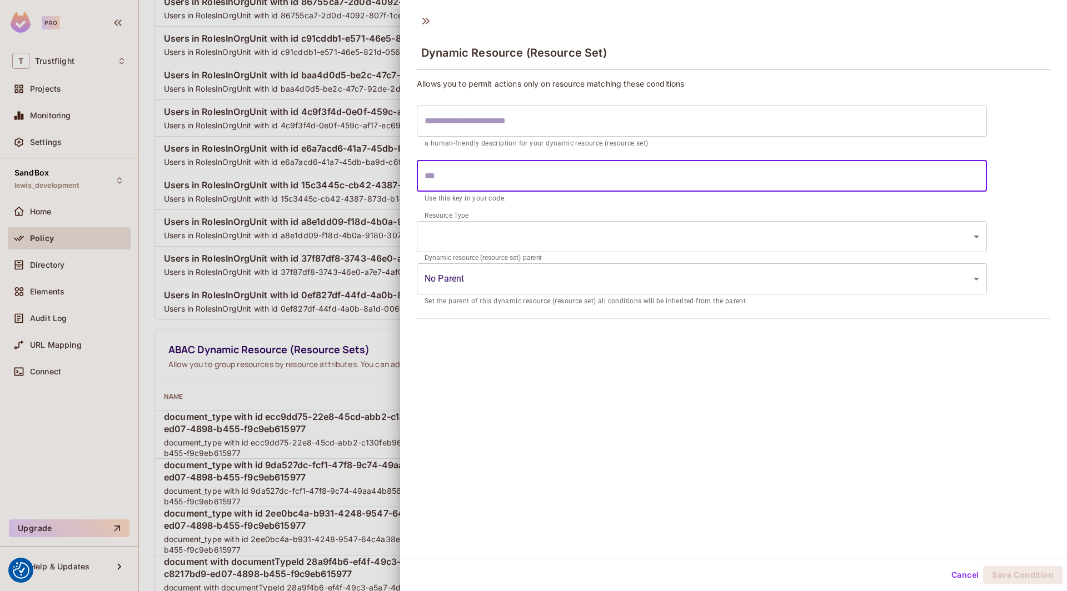
click at [467, 169] on input "text" at bounding box center [702, 176] width 570 height 31
click at [500, 122] on input "text" at bounding box center [702, 121] width 570 height 31
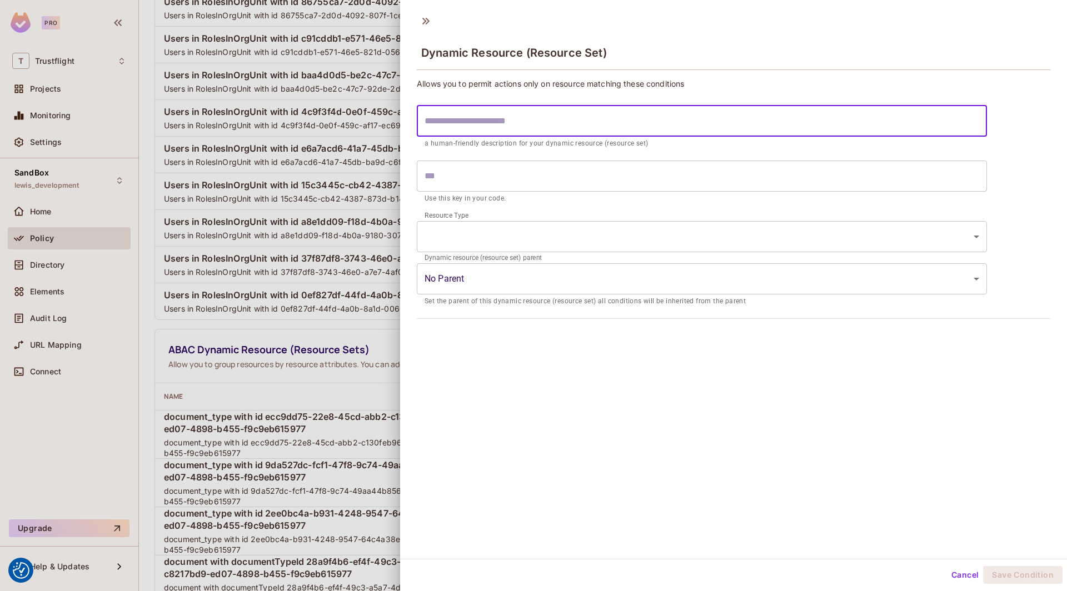
paste input "**********"
type input "**********"
click at [424, 177] on input "**********" at bounding box center [702, 176] width 570 height 31
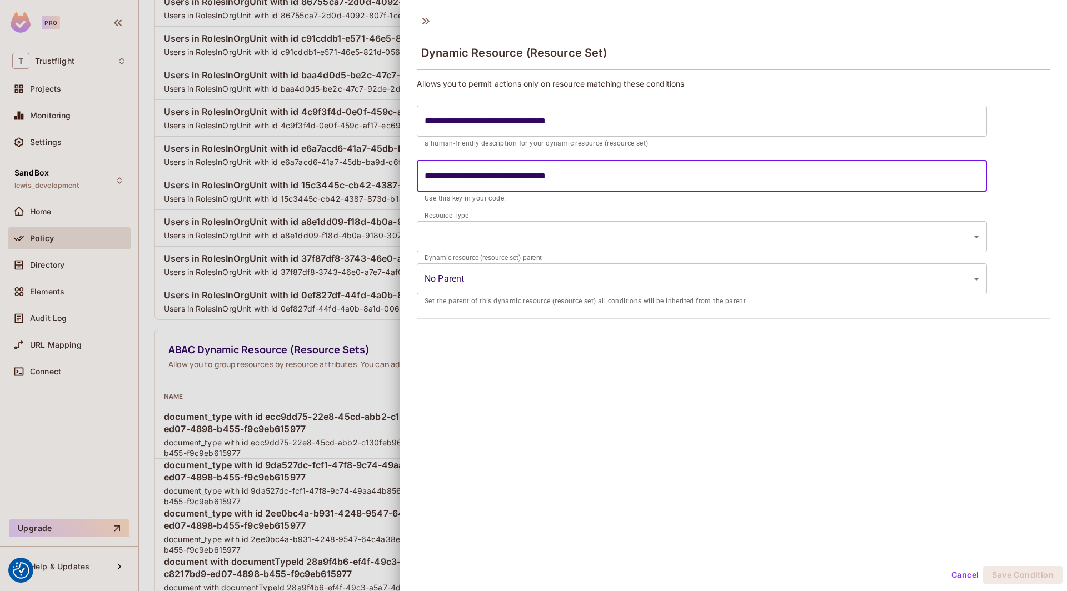
paste input "**********"
drag, startPoint x: 922, startPoint y: 174, endPoint x: 740, endPoint y: 181, distance: 182.3
click at [740, 181] on input "**********" at bounding box center [702, 176] width 570 height 31
drag, startPoint x: 740, startPoint y: 173, endPoint x: 949, endPoint y: 177, distance: 209.5
click at [793, 177] on input "**********" at bounding box center [702, 176] width 570 height 31
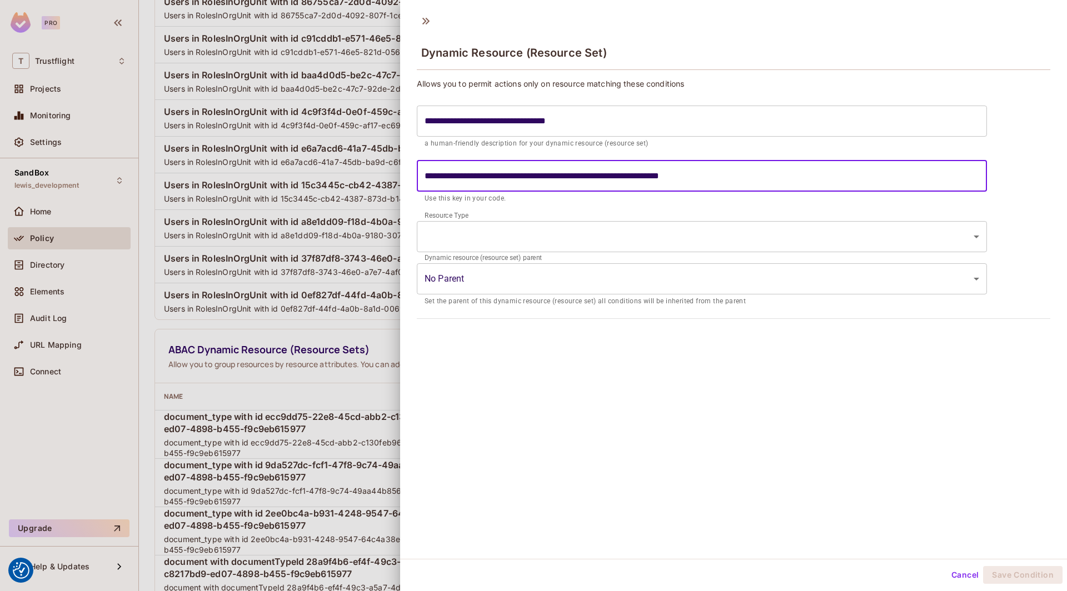
drag, startPoint x: 686, startPoint y: 174, endPoint x: 518, endPoint y: 178, distance: 167.8
click at [518, 178] on input "**********" at bounding box center [702, 176] width 570 height 31
paste input "text"
drag, startPoint x: 685, startPoint y: 173, endPoint x: 517, endPoint y: 176, distance: 167.8
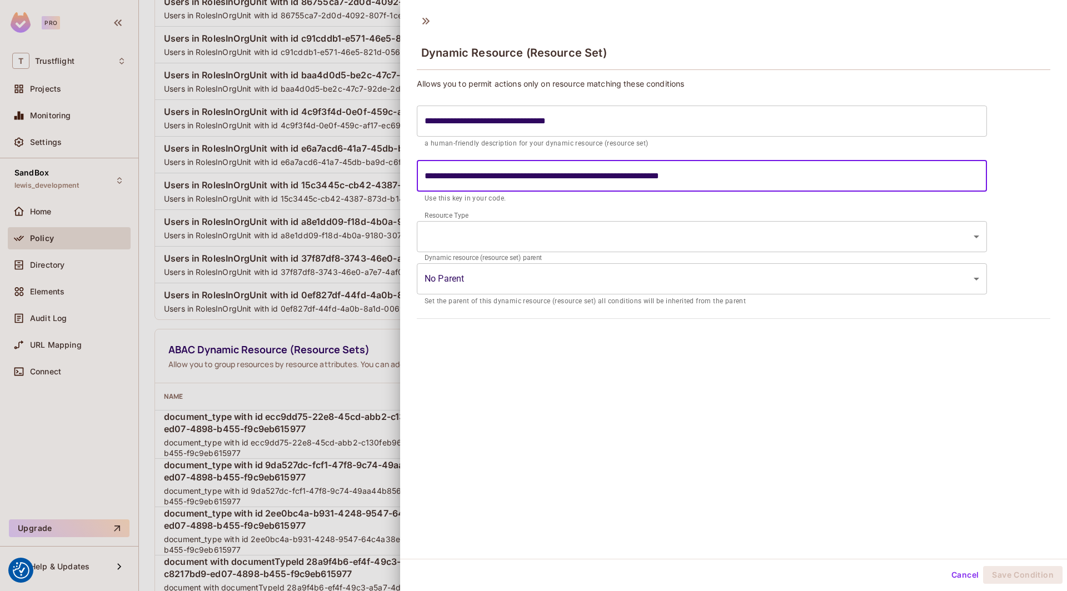
click at [517, 176] on input "**********" at bounding box center [702, 176] width 570 height 31
paste input "text"
type input "**********"
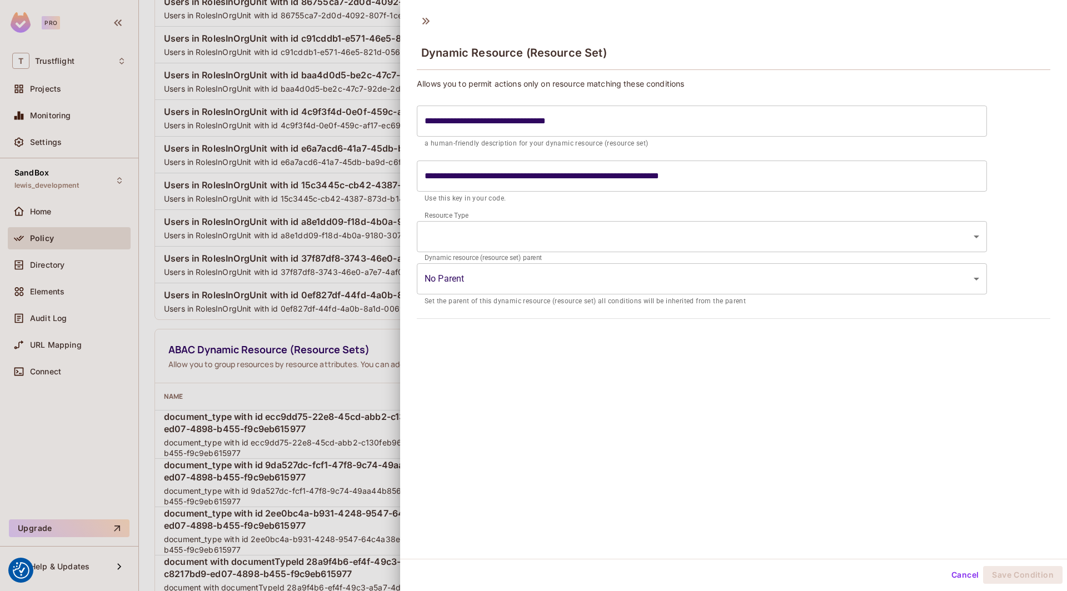
click at [644, 96] on div "**********" at bounding box center [733, 198] width 633 height 241
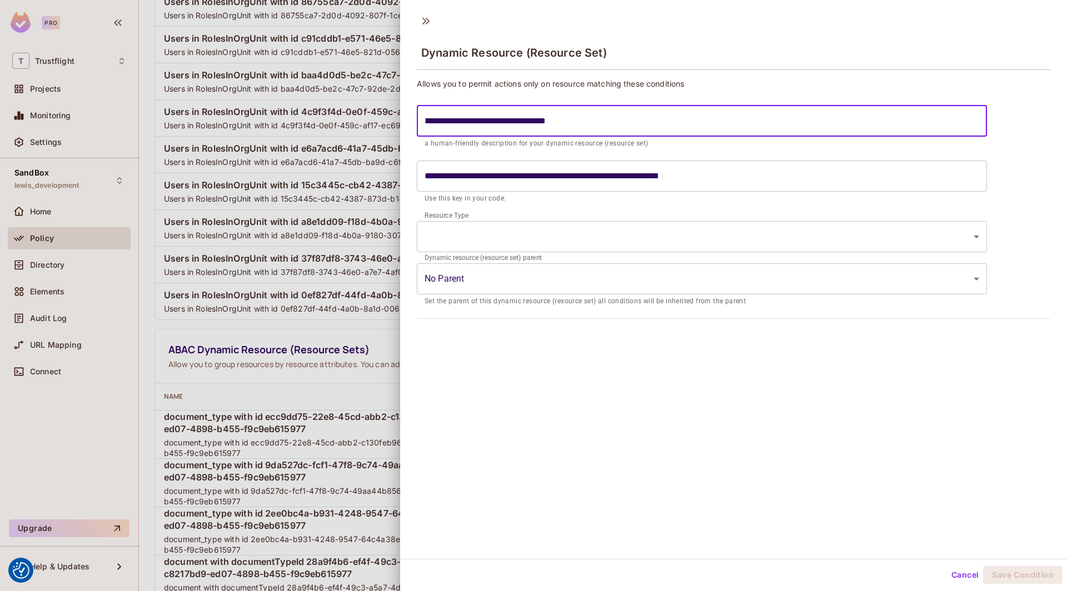
drag, startPoint x: 647, startPoint y: 119, endPoint x: 364, endPoint y: 121, distance: 282.8
click at [364, 121] on div "**********" at bounding box center [533, 295] width 1067 height 591
type input "*"
type input "**"
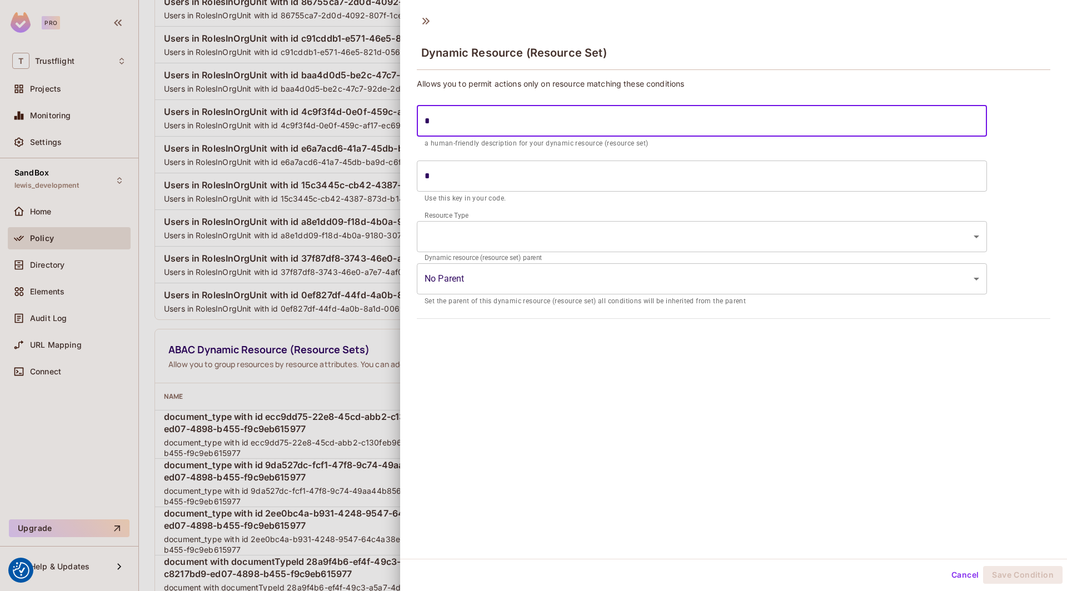
type input "**"
type input "***"
type input "****"
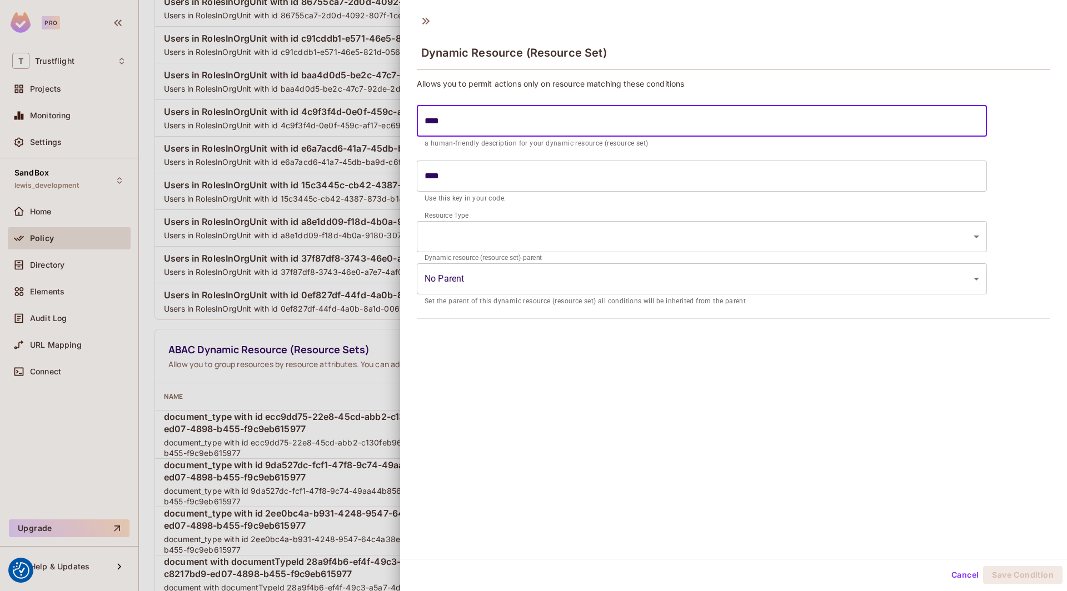
type input "*****"
type input "******"
type input "*******"
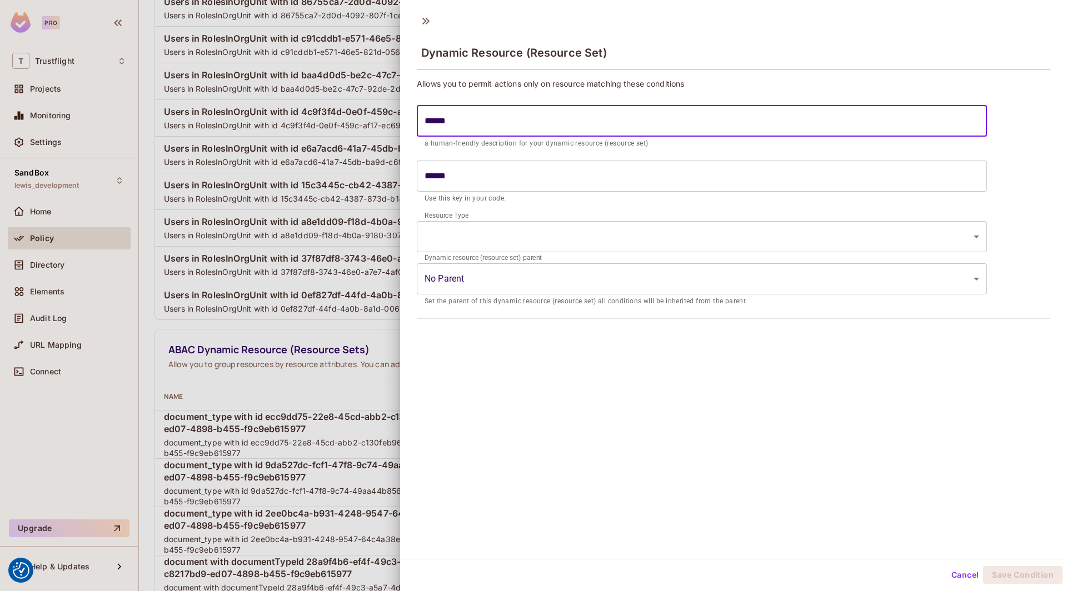
type input "*******"
type input "********"
type input "**********"
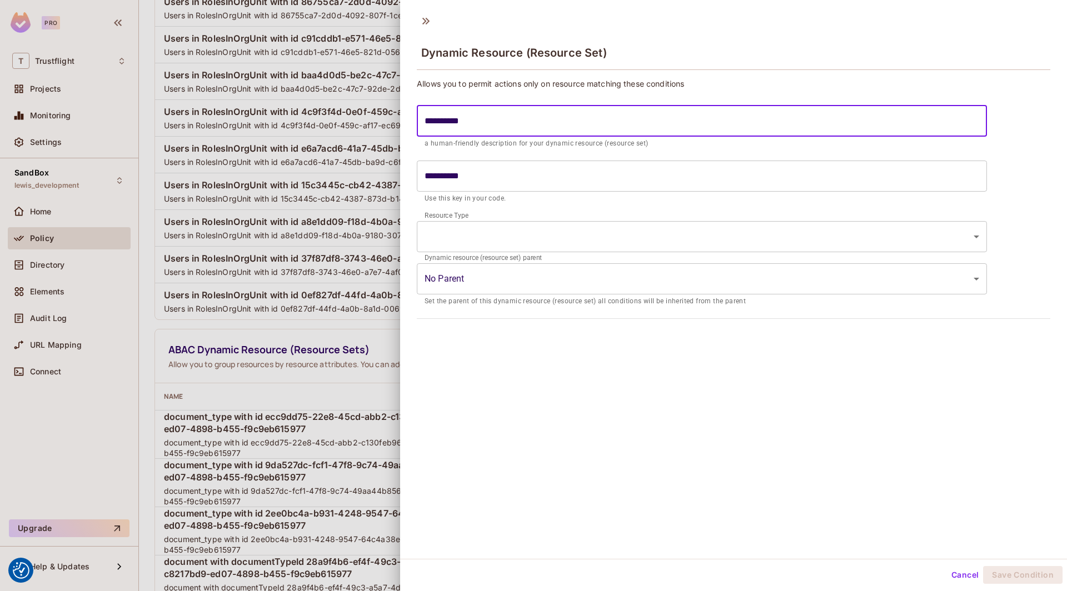
type input "**********"
type input "********"
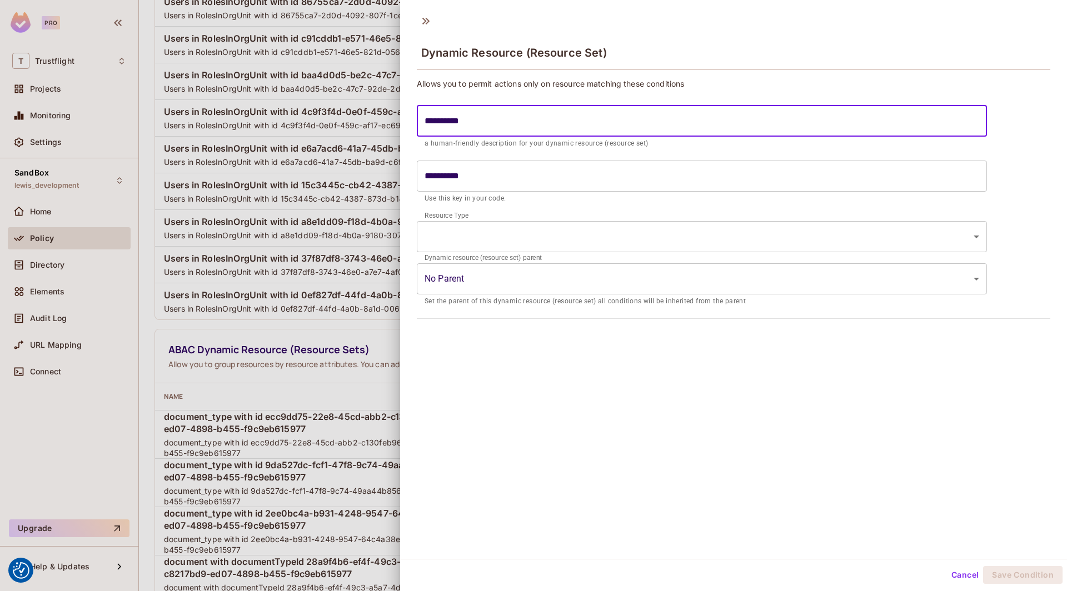
type input "********"
type input "**********"
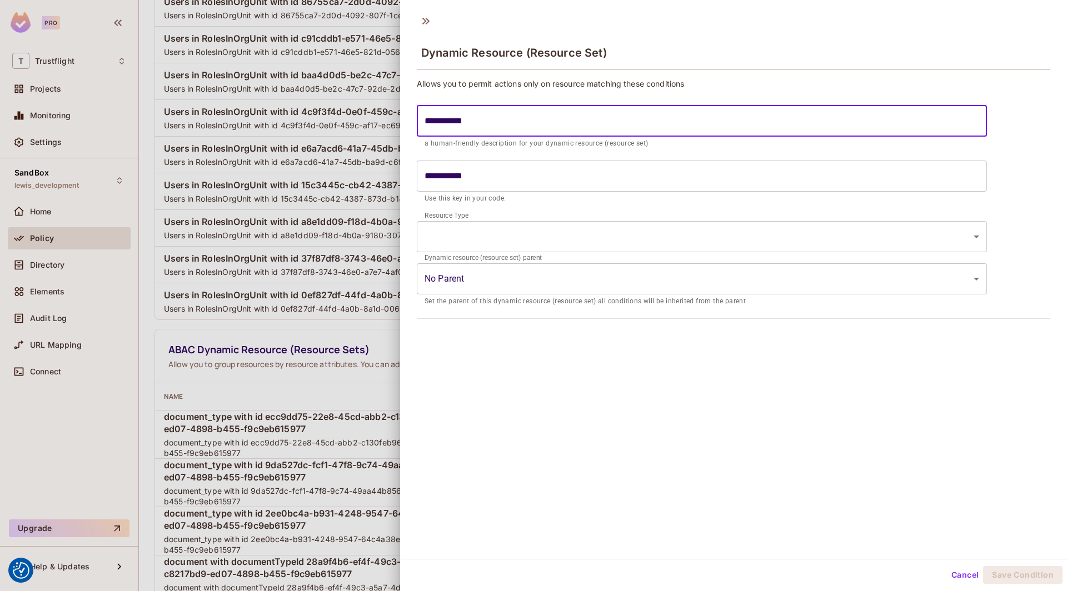
type input "**********"
type input "********"
type input "*******"
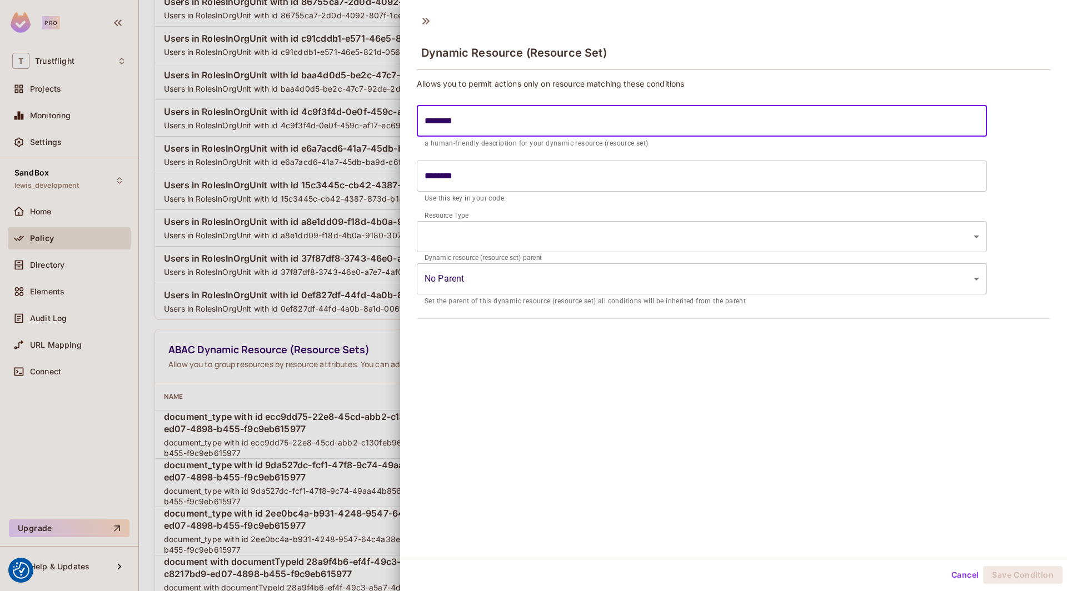
type input "*******"
type input "******"
type input "*******"
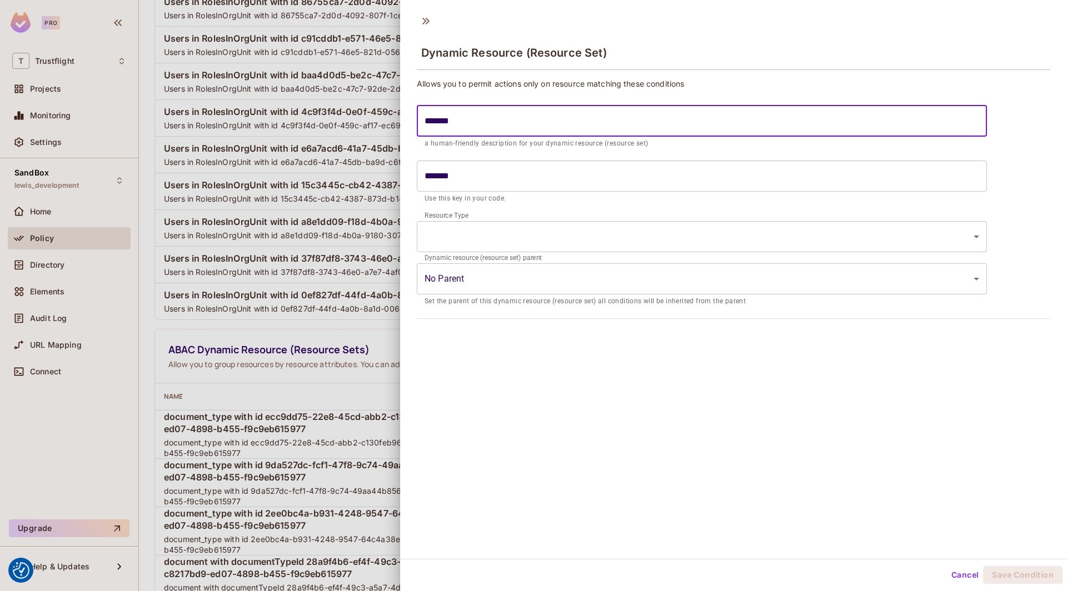
type input "********"
type input "**********"
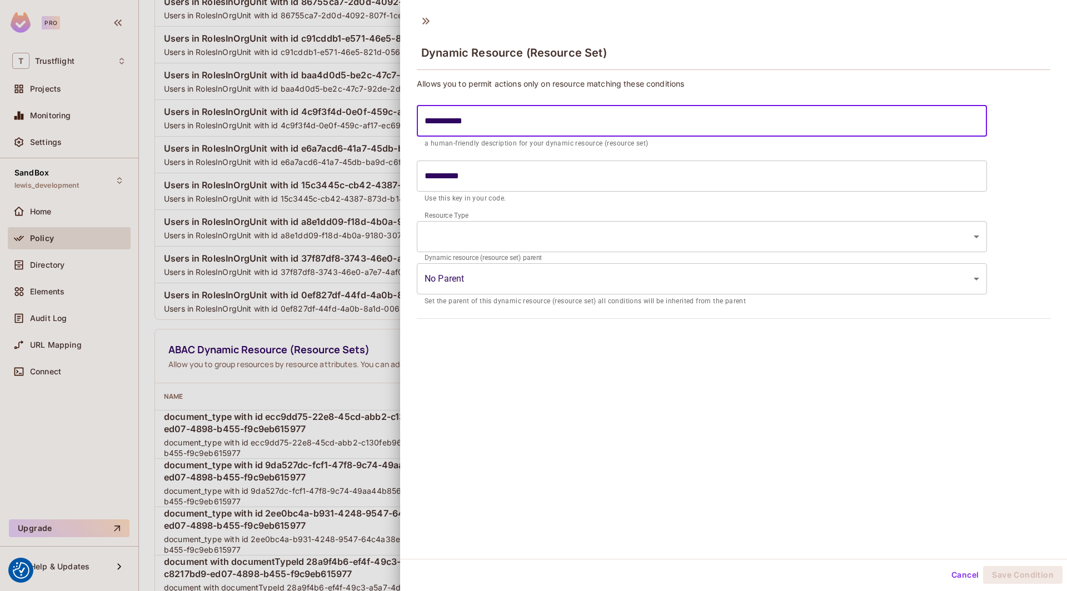
type input "**********"
type input "********"
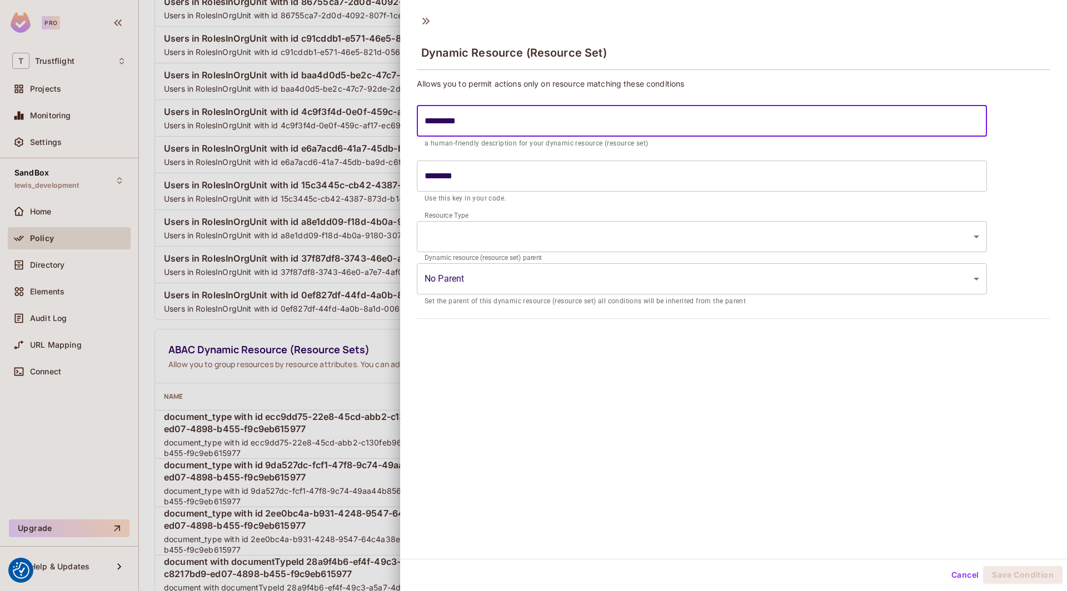
type input "*********"
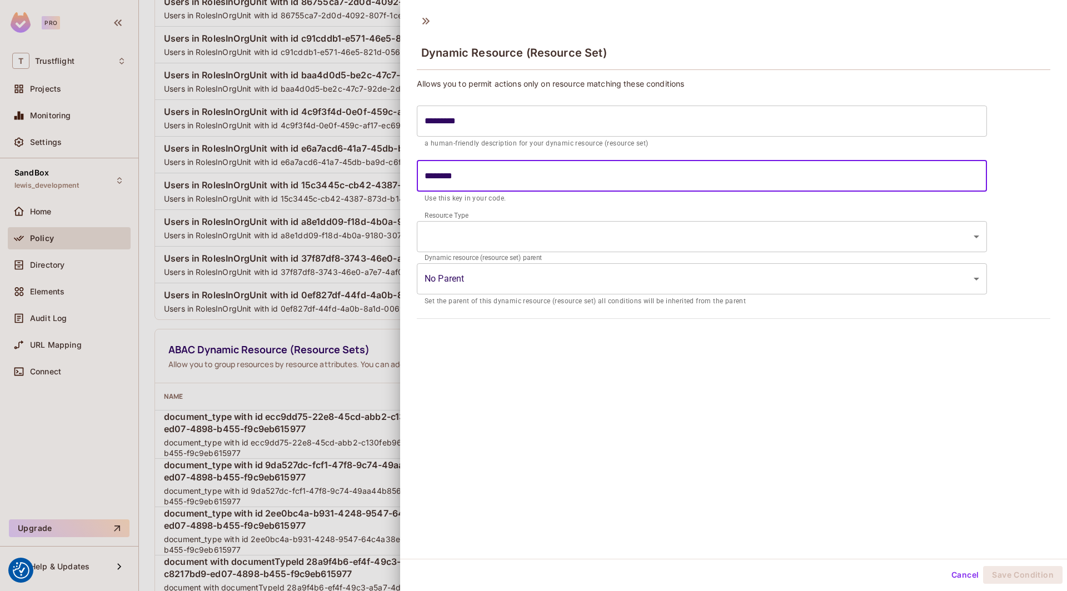
drag, startPoint x: 494, startPoint y: 172, endPoint x: 315, endPoint y: 167, distance: 179.5
click at [315, 167] on div "Dynamic Resource (Resource Set) Allows you to permit actions only on resource m…" at bounding box center [533, 295] width 1067 height 591
paste input "**********"
type input "********"
click at [501, 168] on input "********" at bounding box center [702, 176] width 570 height 31
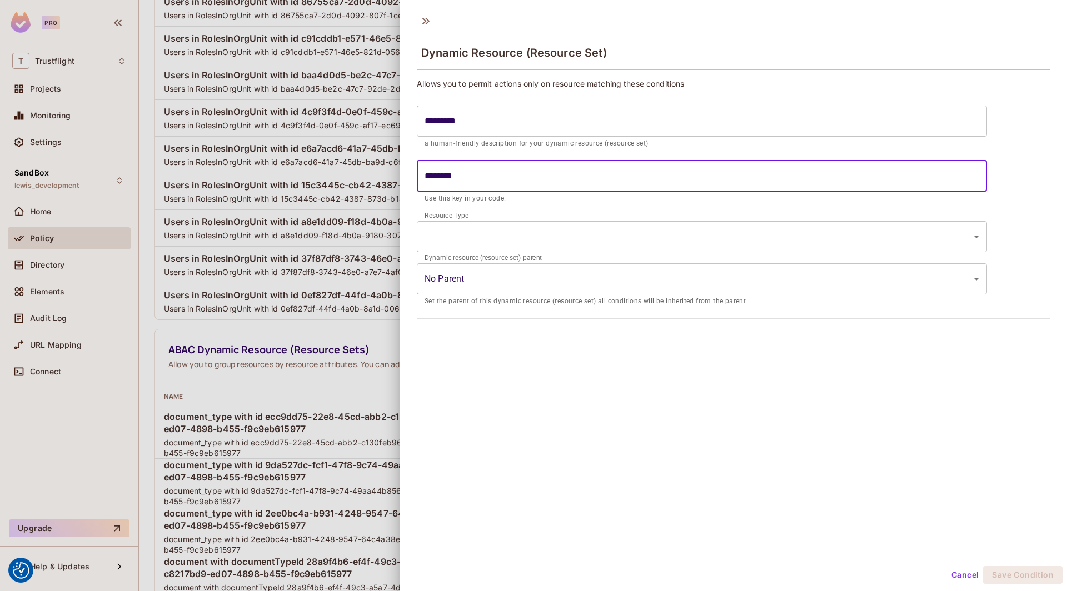
click at [501, 178] on input "********" at bounding box center [702, 176] width 570 height 31
click at [485, 123] on input "*********" at bounding box center [702, 121] width 570 height 31
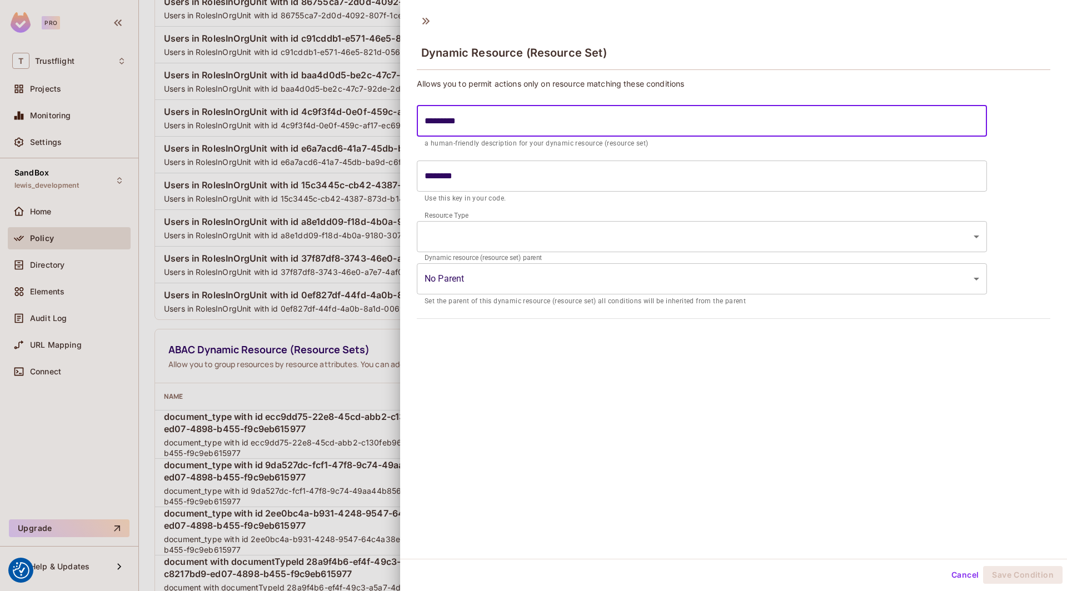
click at [485, 123] on input "*********" at bounding box center [702, 121] width 570 height 31
click at [474, 178] on input "********" at bounding box center [702, 176] width 570 height 31
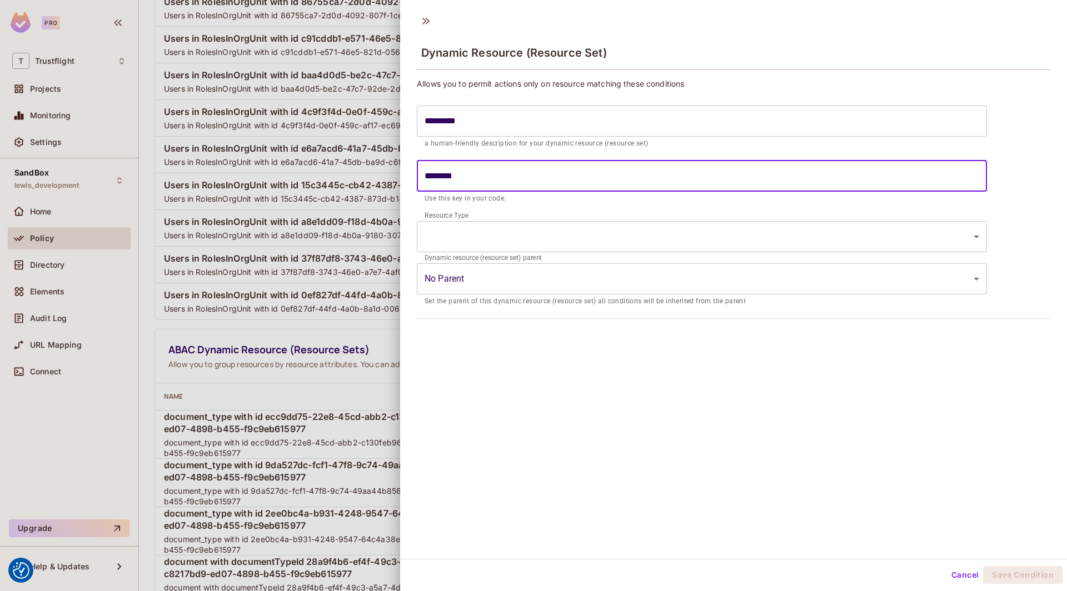
click at [474, 176] on input "********" at bounding box center [702, 176] width 570 height 31
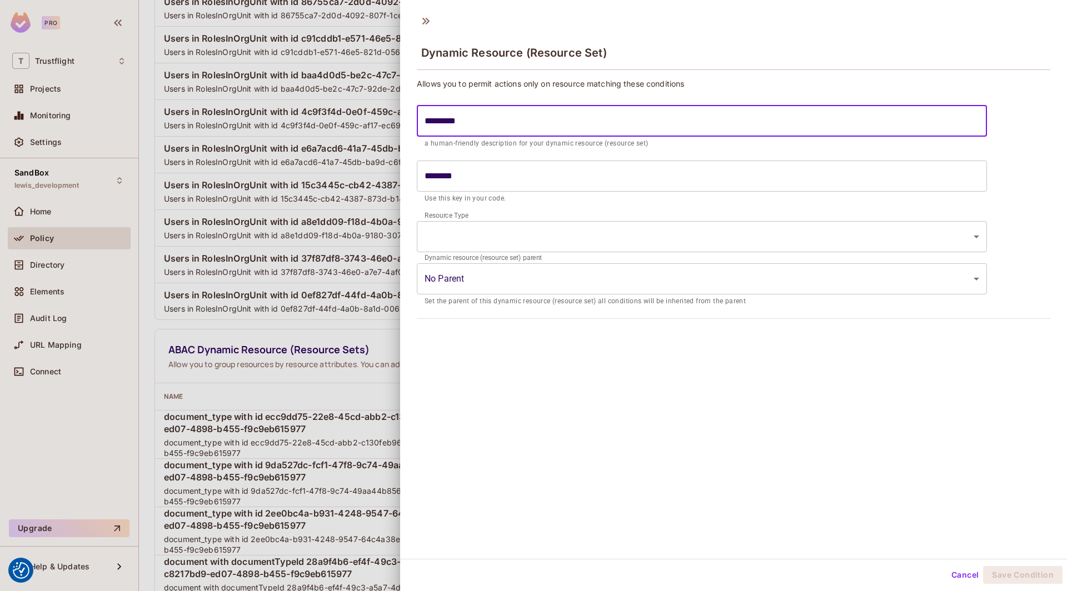
click at [499, 117] on input "*********" at bounding box center [702, 121] width 570 height 31
paste input "**********"
type input "**********"
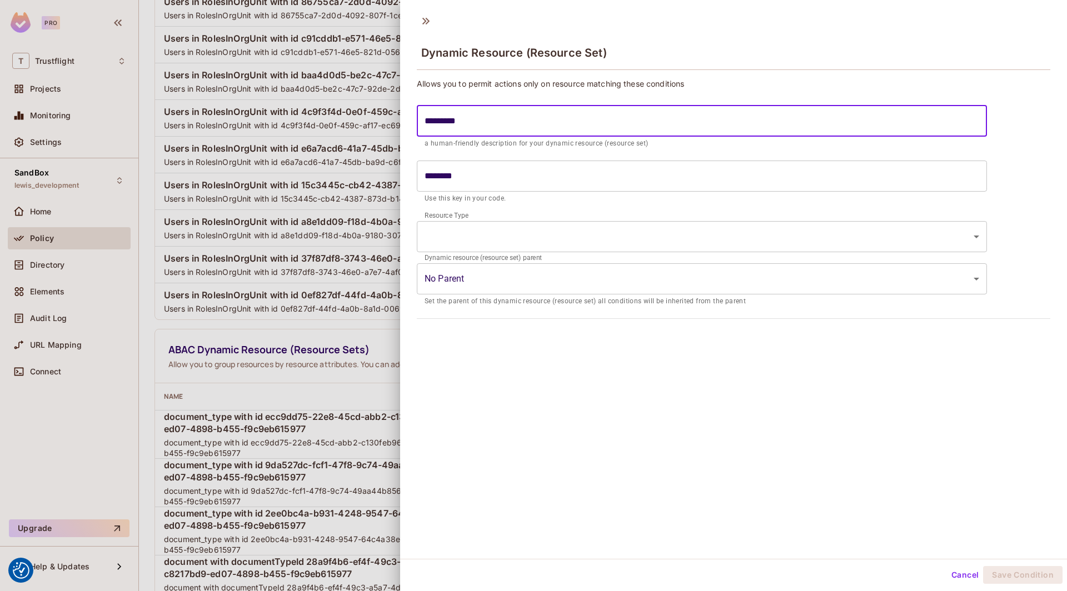
type input "**********"
click at [425, 120] on input "**********" at bounding box center [702, 121] width 570 height 31
paste input "**********"
type input "**********"
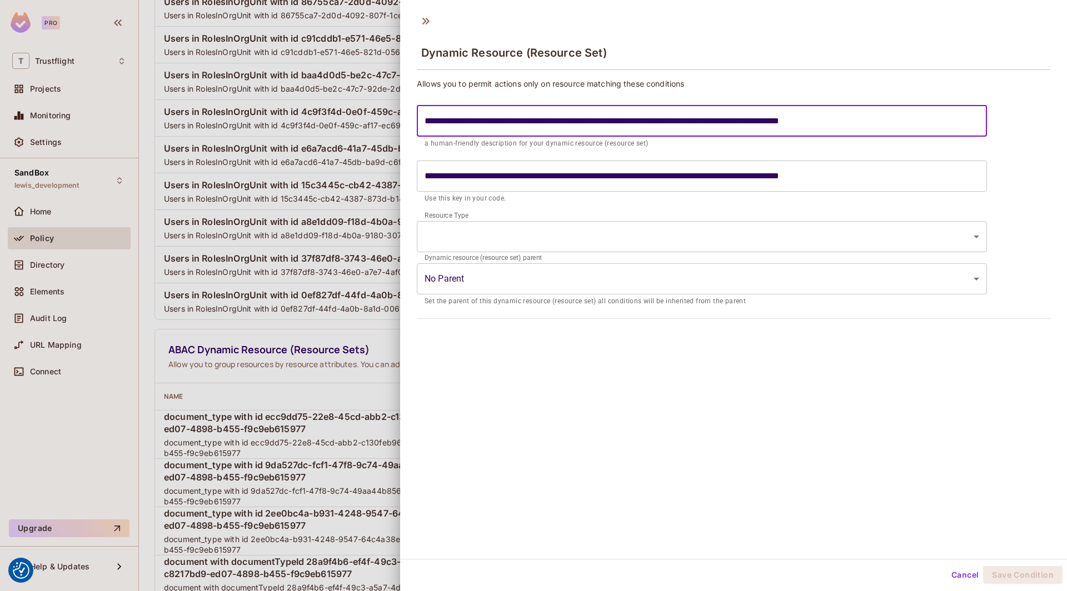
drag, startPoint x: 934, startPoint y: 122, endPoint x: 746, endPoint y: 122, distance: 188.3
click at [746, 122] on input "**********" at bounding box center [702, 121] width 570 height 31
click at [747, 122] on input "**********" at bounding box center [702, 121] width 570 height 31
drag, startPoint x: 738, startPoint y: 120, endPoint x: 979, endPoint y: 128, distance: 240.7
click at [793, 128] on input "**********" at bounding box center [702, 121] width 570 height 31
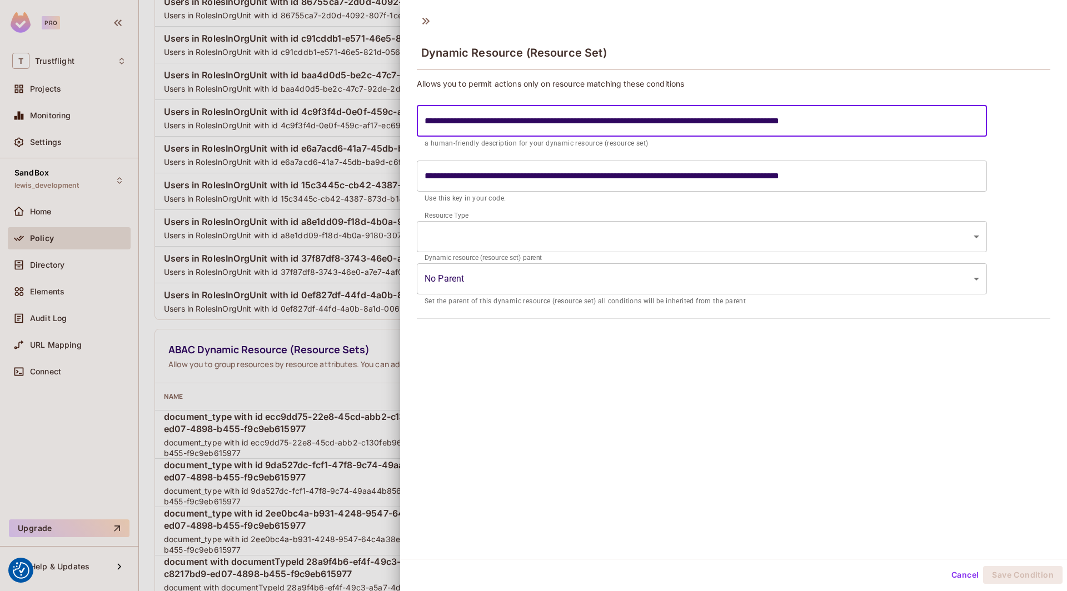
type input "**********"
drag, startPoint x: 684, startPoint y: 119, endPoint x: 517, endPoint y: 125, distance: 167.3
click at [517, 125] on input "**********" at bounding box center [702, 121] width 570 height 31
paste input "text"
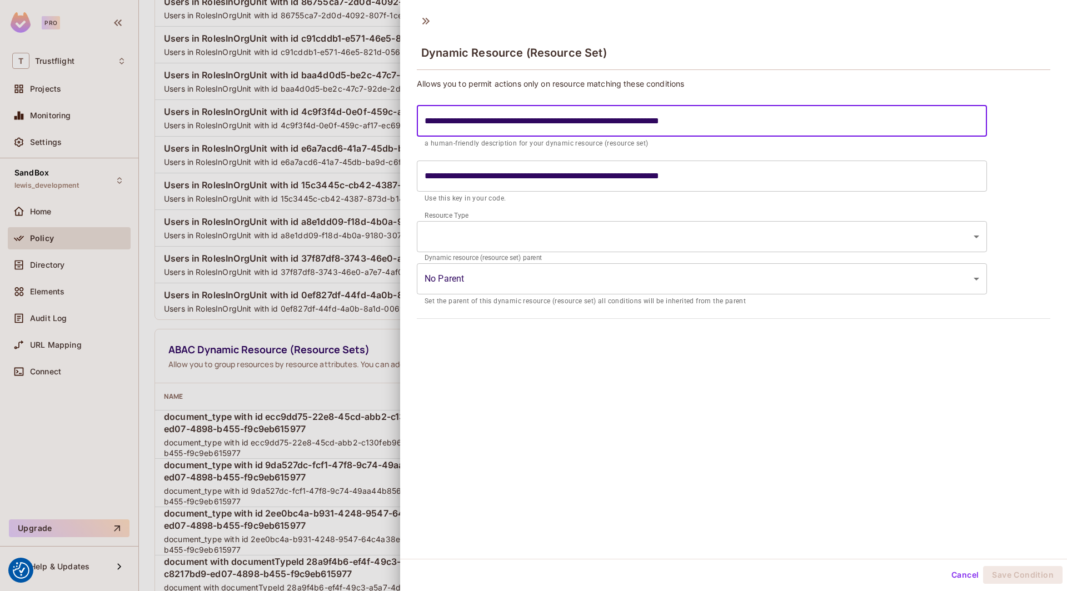
type input "**********"
click at [490, 178] on input "**********" at bounding box center [702, 176] width 570 height 31
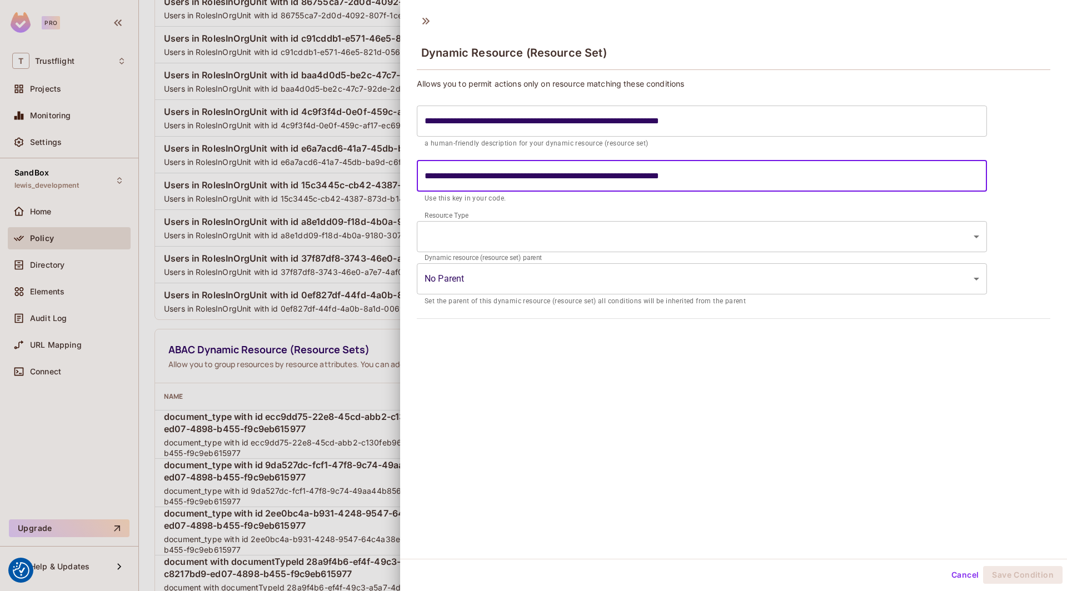
click at [515, 177] on input "**********" at bounding box center [702, 176] width 570 height 31
click at [559, 178] on input "**********" at bounding box center [702, 176] width 570 height 31
click at [729, 173] on input "**********" at bounding box center [702, 176] width 570 height 31
type input "**********"
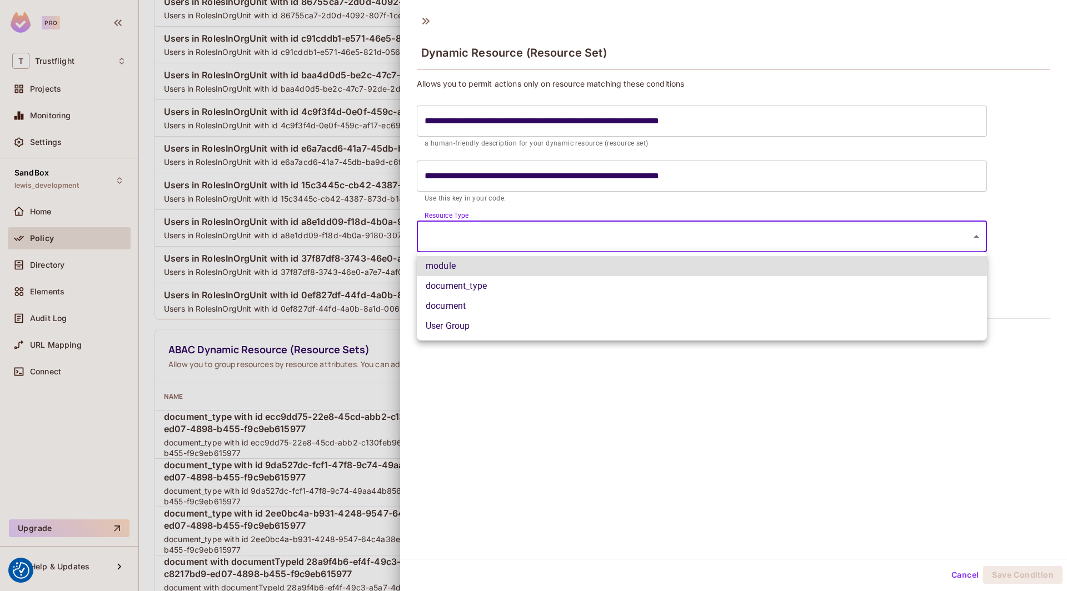
click at [492, 235] on body "We use cookies to enhance your browsing experience, serve personalized ads or c…" at bounding box center [533, 295] width 1067 height 591
click at [473, 287] on li "document_type" at bounding box center [702, 286] width 570 height 20
type input "**********"
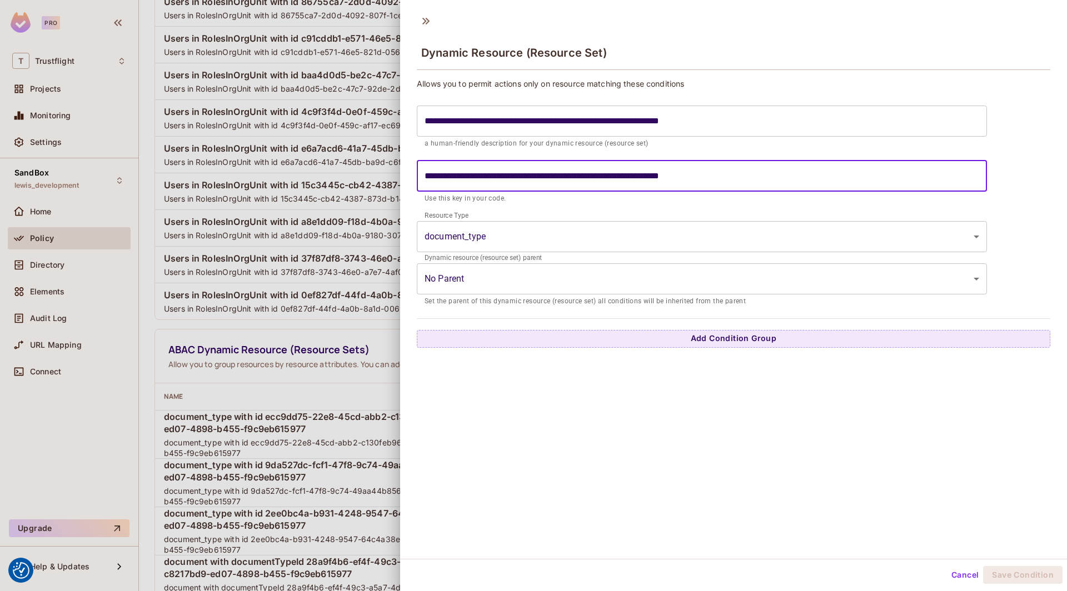
drag, startPoint x: 687, startPoint y: 174, endPoint x: 516, endPoint y: 175, distance: 171.7
click at [516, 175] on input "**********" at bounding box center [702, 176] width 570 height 31
click at [622, 339] on button "Add Condition Group" at bounding box center [733, 339] width 633 height 18
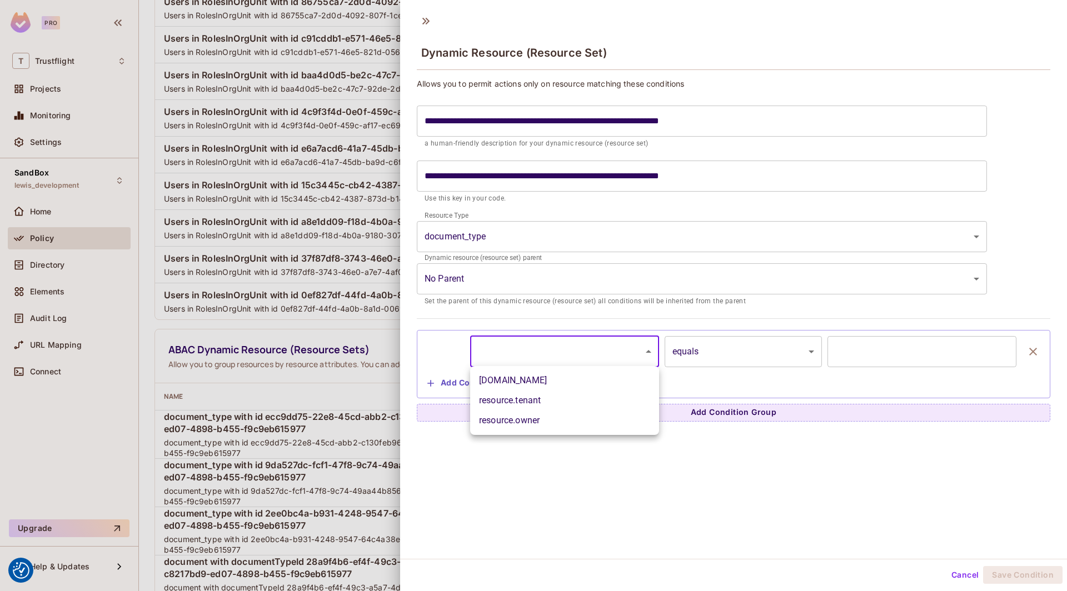
click at [547, 352] on body "We use cookies to enhance your browsing experience, serve personalized ads or c…" at bounding box center [533, 295] width 1067 height 591
click at [514, 381] on li "[DOMAIN_NAME]" at bounding box center [564, 381] width 189 height 20
type input "**********"
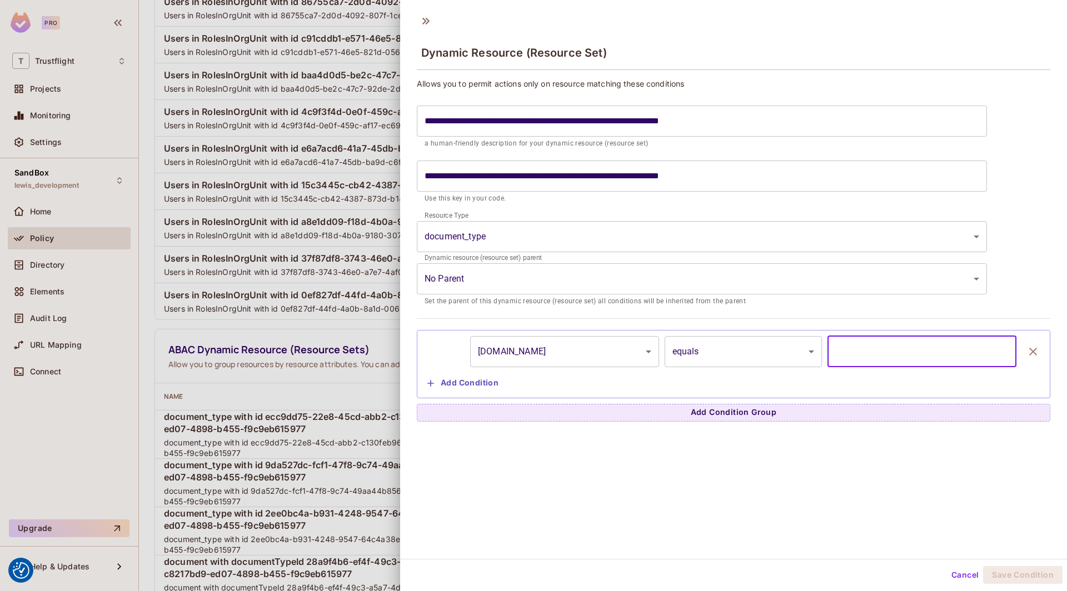
click at [793, 348] on input "text" at bounding box center [921, 351] width 189 height 31
paste input "**********"
type input "**********"
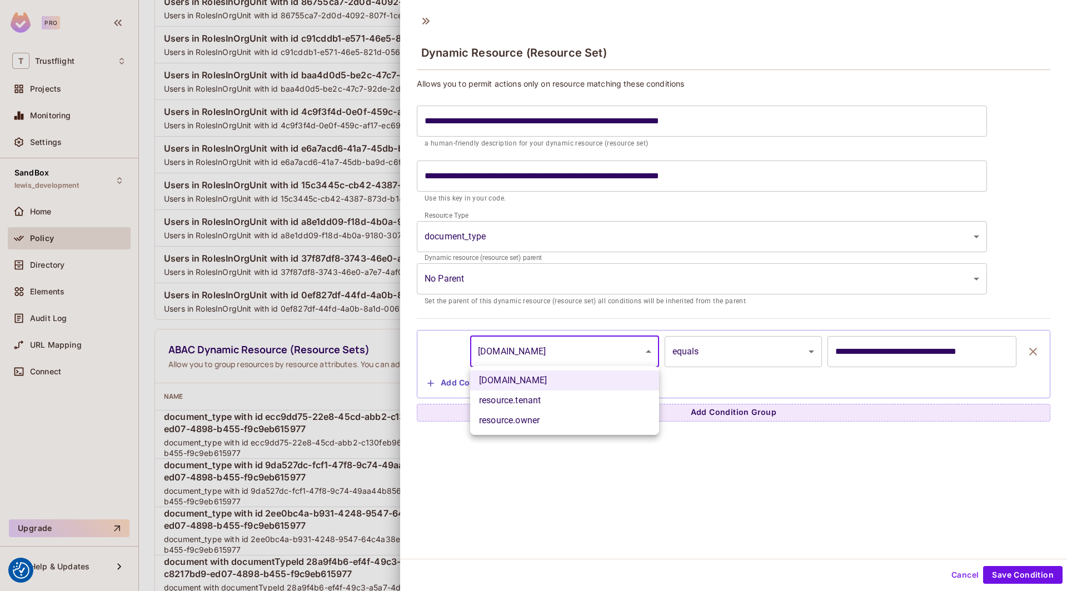
click at [568, 350] on body "We use cookies to enhance your browsing experience, serve personalized ads or c…" at bounding box center [533, 295] width 1067 height 591
click at [541, 398] on li "resource.tenant" at bounding box center [564, 401] width 189 height 20
type input "**********"
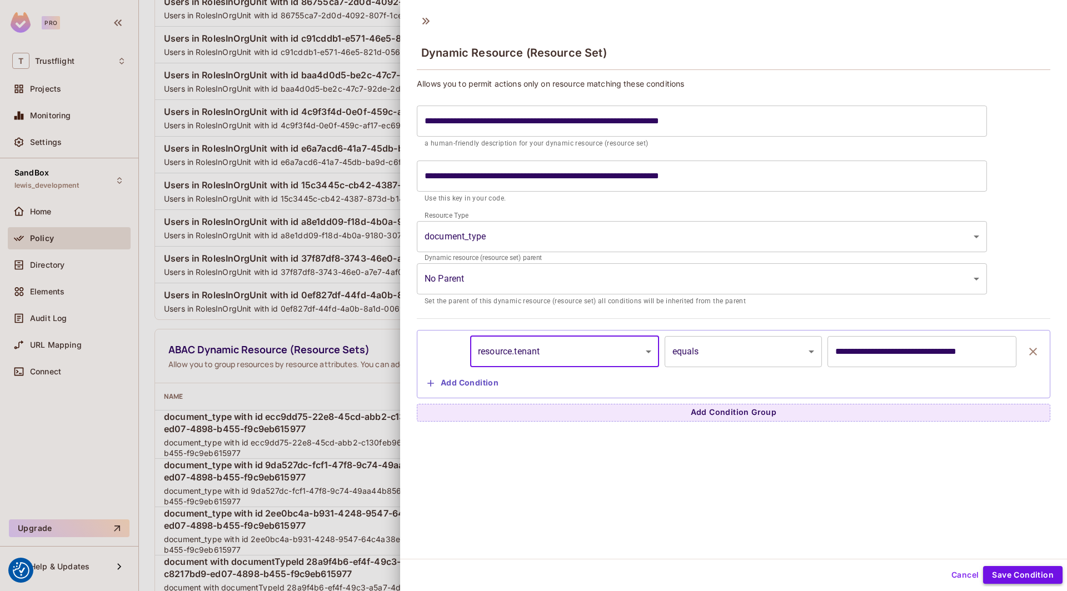
click at [793, 576] on button "Save Condition" at bounding box center [1022, 575] width 79 height 18
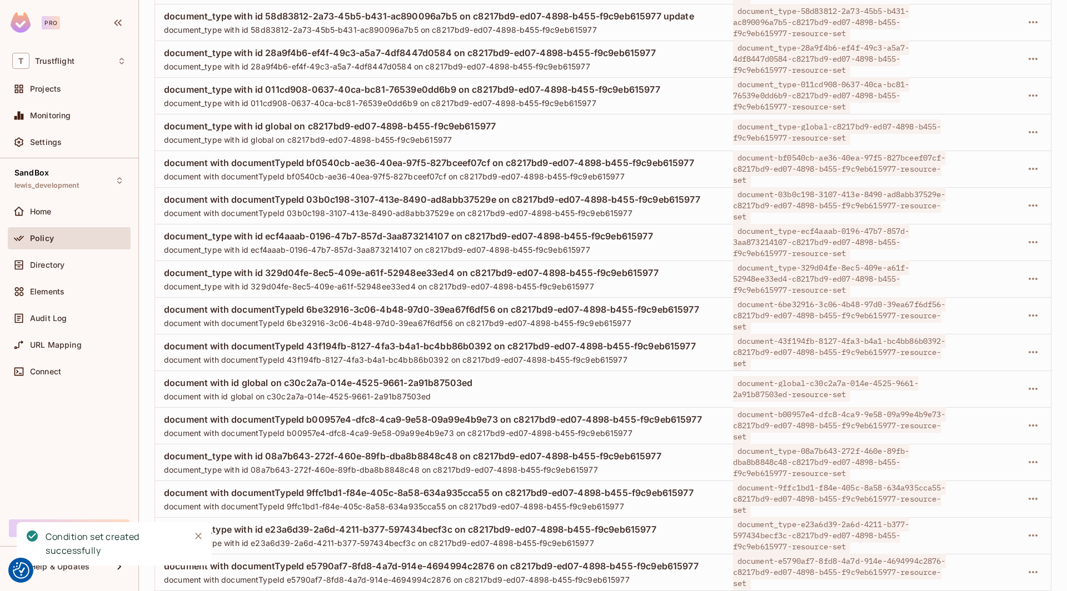
scroll to position [2006, 0]
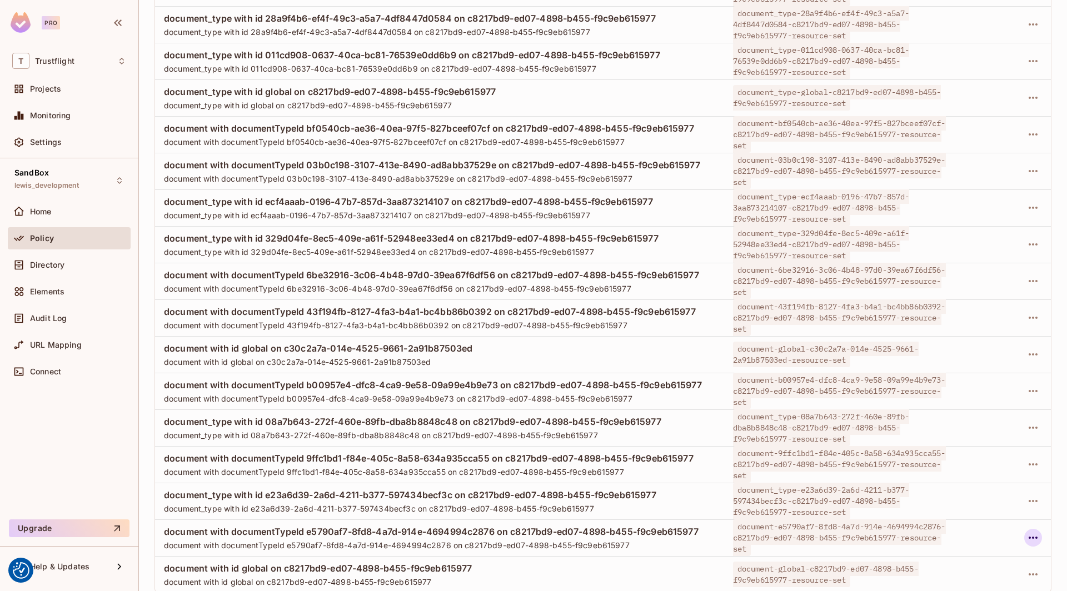
click at [793, 539] on icon "button" at bounding box center [1032, 537] width 13 height 13
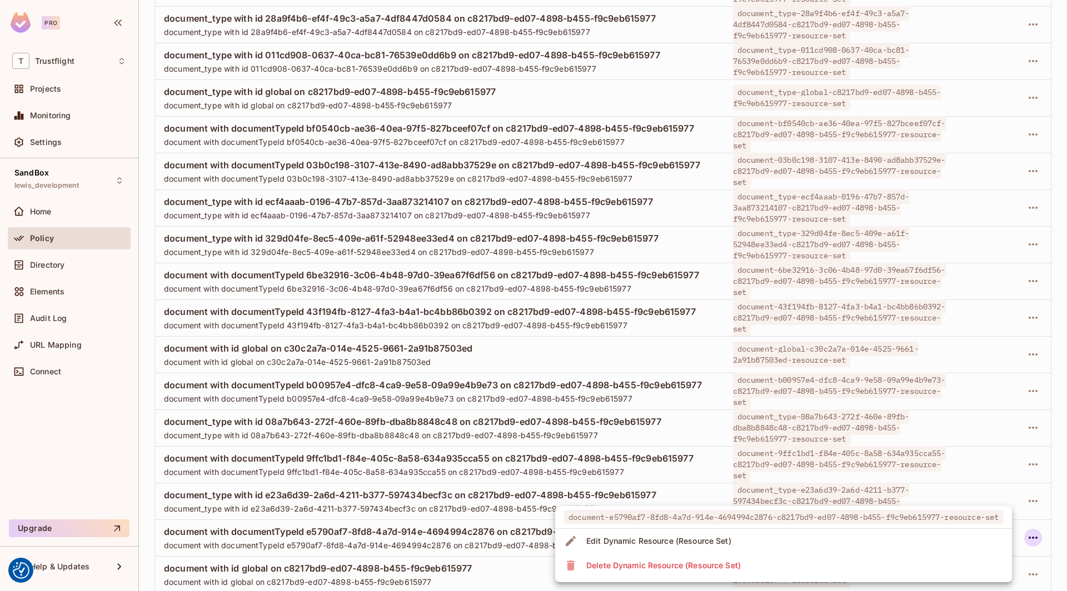
click at [793, 562] on li "Delete Dynamic Resource (Resource Set)" at bounding box center [783, 565] width 457 height 24
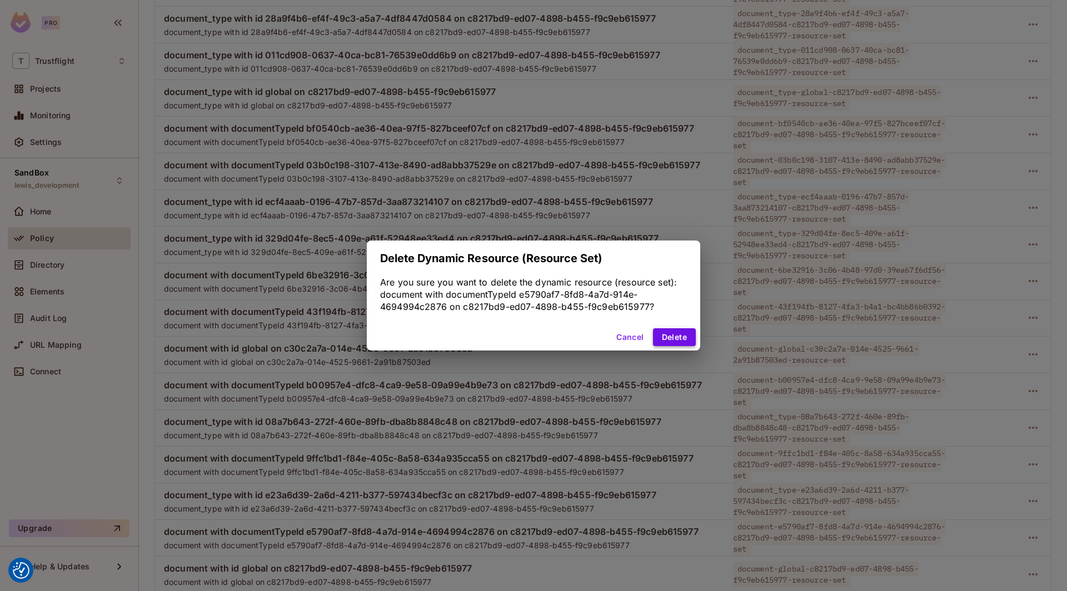
click at [662, 341] on button "Delete" at bounding box center [674, 337] width 43 height 18
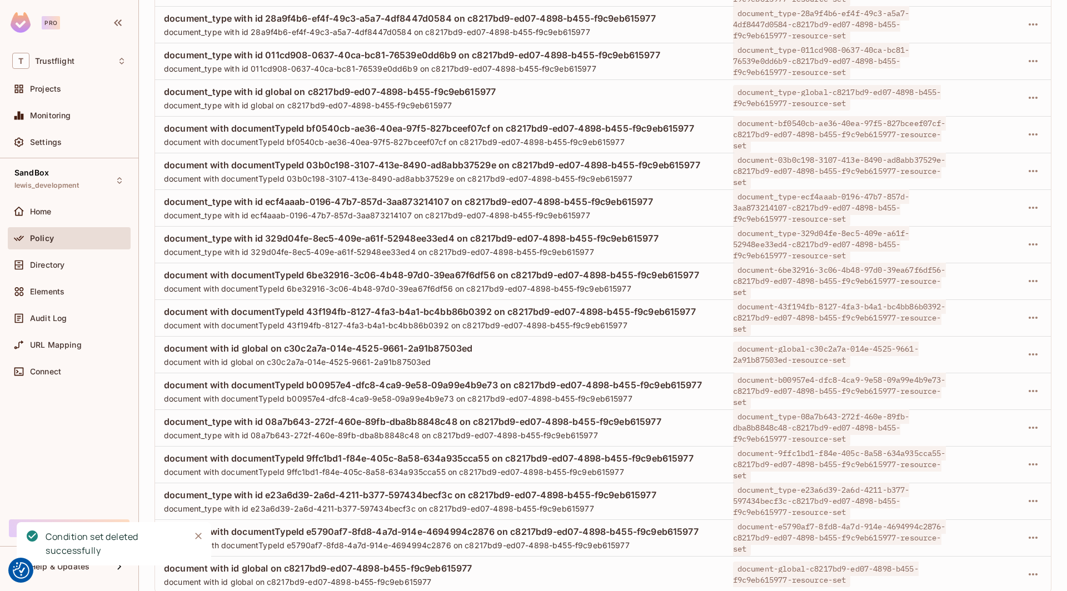
scroll to position [1969, 0]
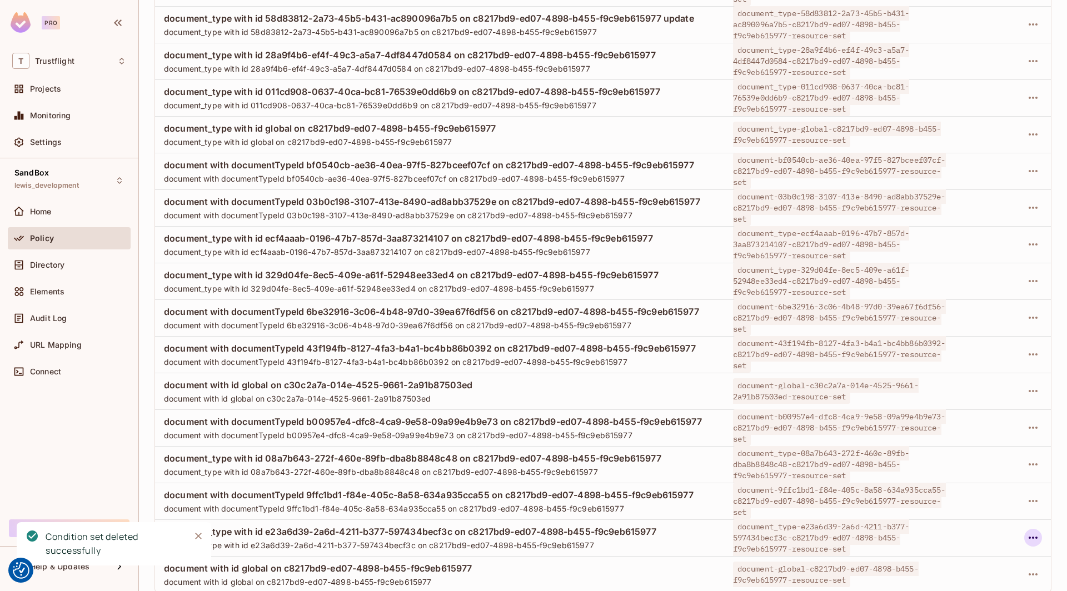
click at [793, 537] on icon "button" at bounding box center [1032, 537] width 13 height 13
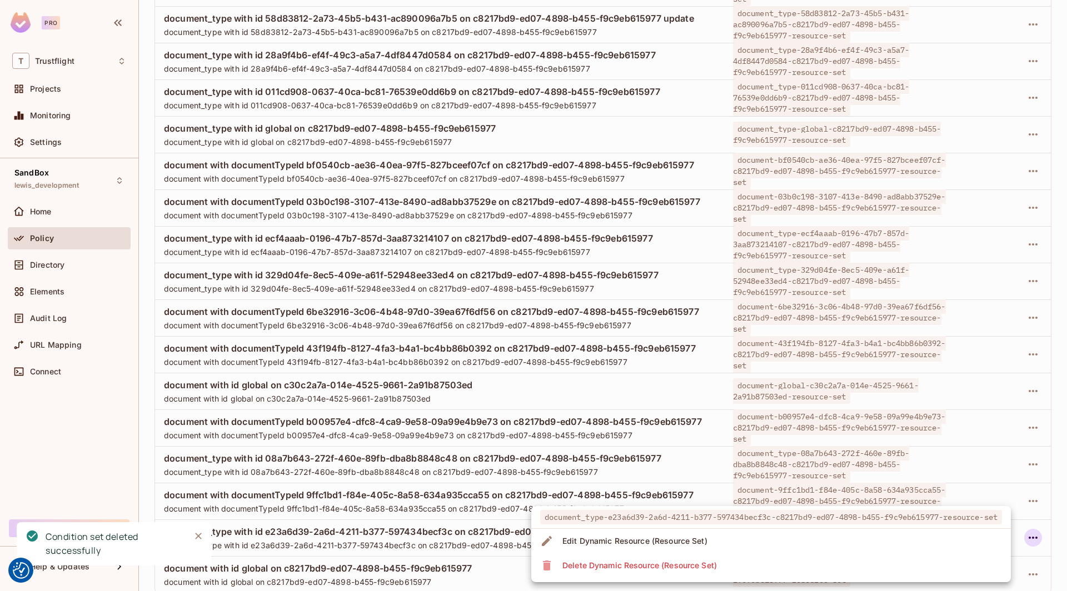
click at [778, 564] on li "Delete Dynamic Resource (Resource Set)" at bounding box center [770, 565] width 479 height 24
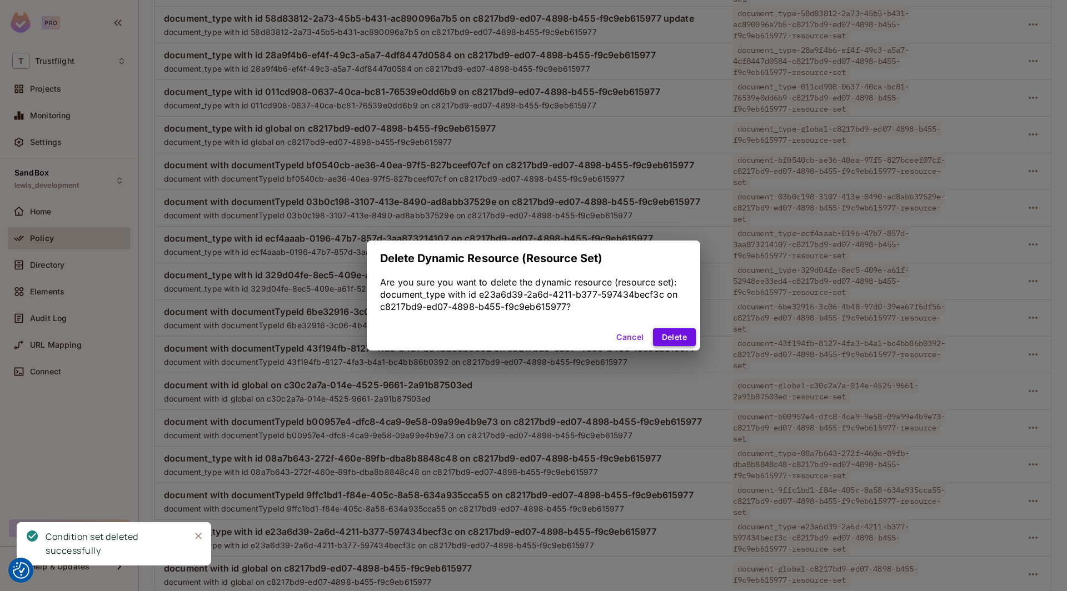
click at [674, 336] on button "Delete" at bounding box center [674, 337] width 43 height 18
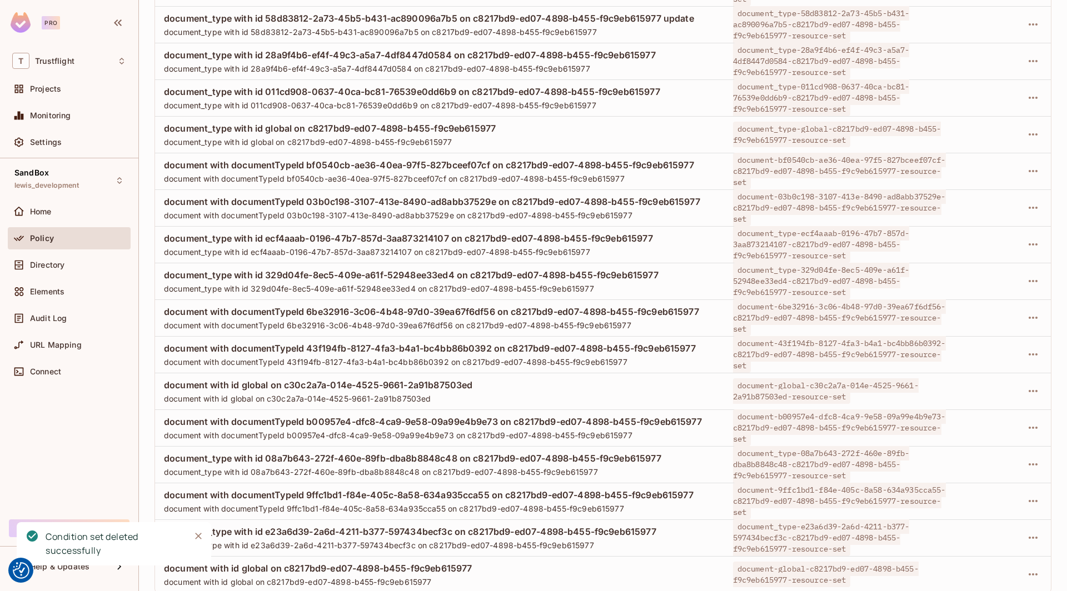
scroll to position [1933, 0]
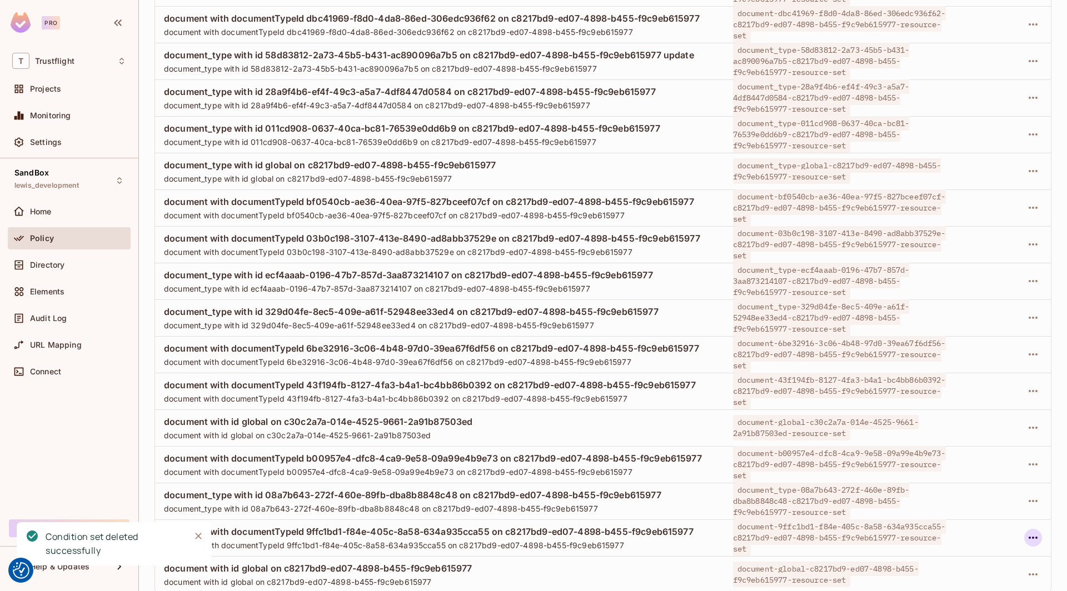
click at [793, 534] on icon "button" at bounding box center [1032, 537] width 13 height 13
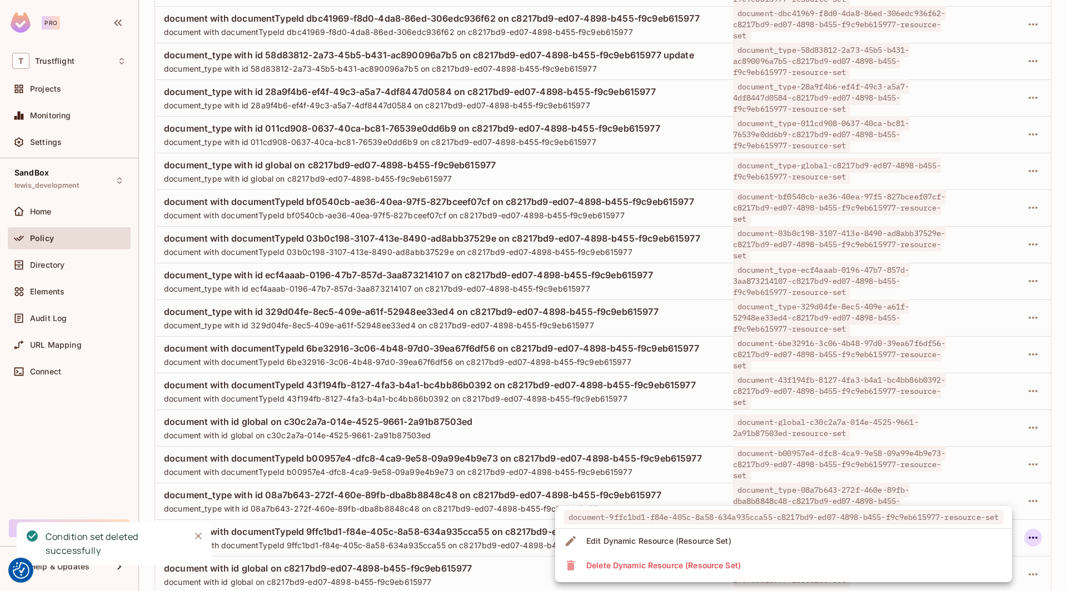
click at [793, 566] on li "Delete Dynamic Resource (Resource Set)" at bounding box center [783, 565] width 457 height 24
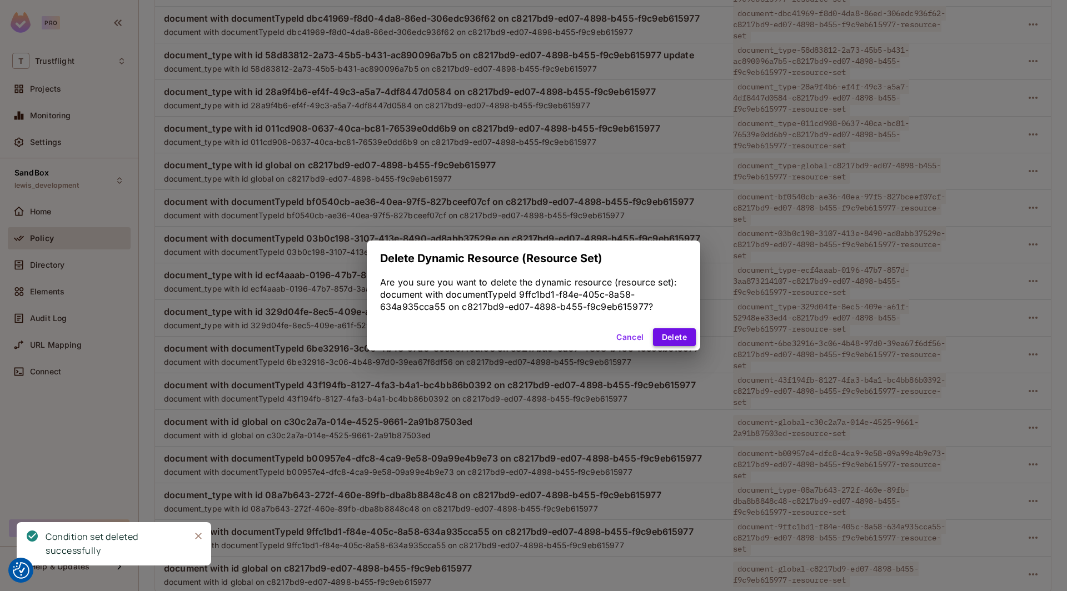
click at [670, 339] on button "Delete" at bounding box center [674, 337] width 43 height 18
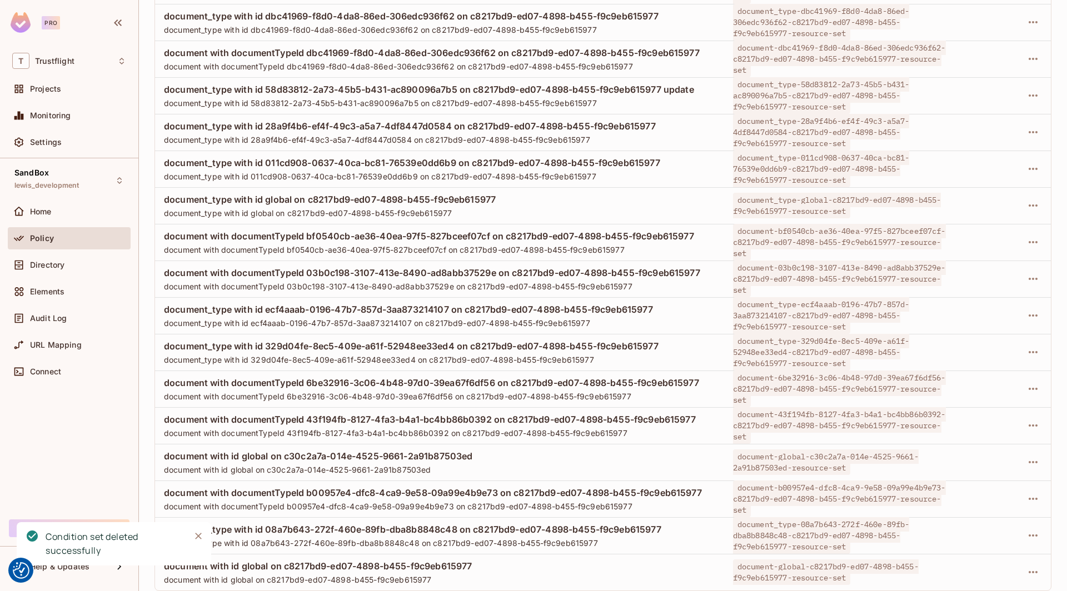
scroll to position [1896, 0]
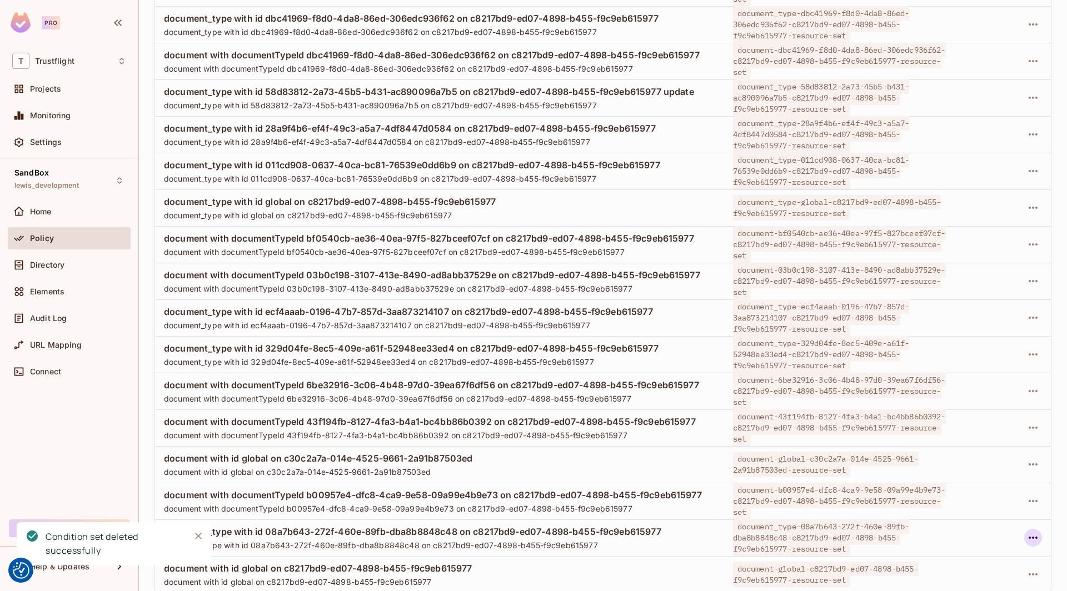
click at [793, 533] on icon "button" at bounding box center [1032, 537] width 13 height 13
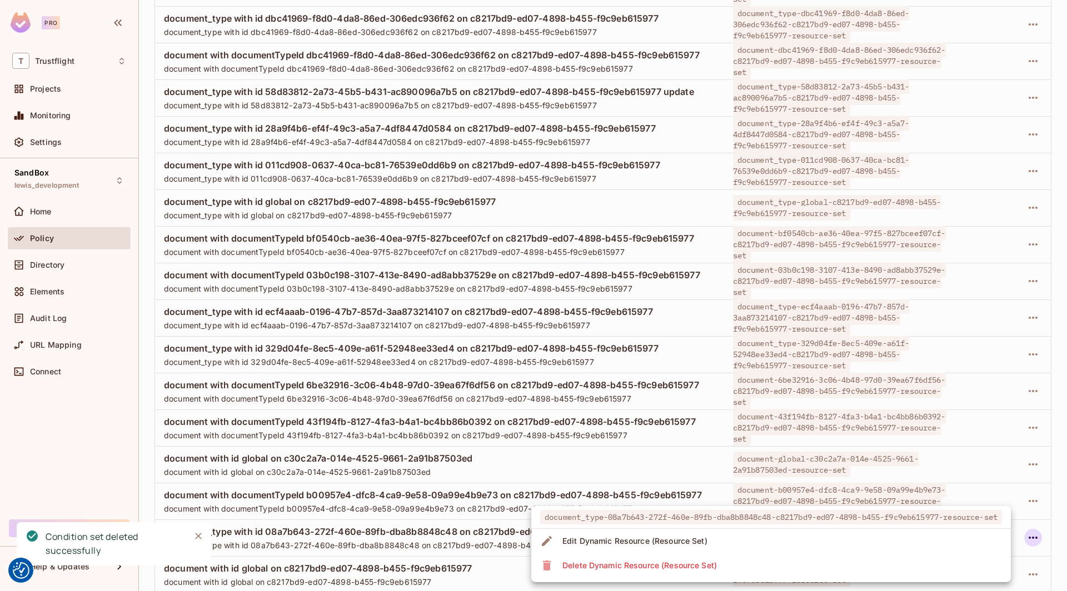
click at [793, 568] on li "Delete Dynamic Resource (Resource Set)" at bounding box center [770, 565] width 479 height 24
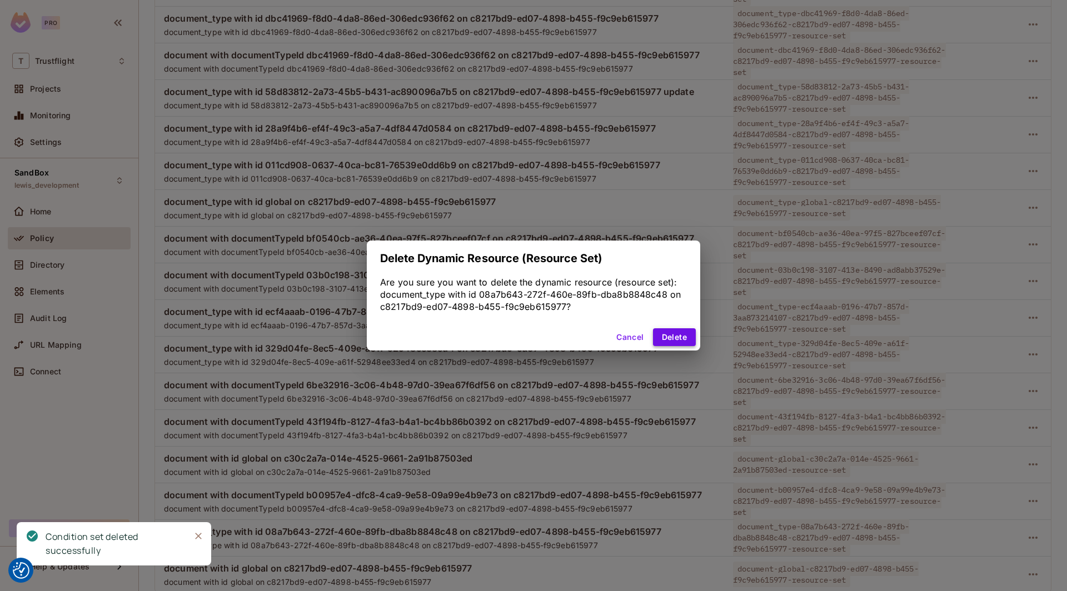
click at [674, 336] on button "Delete" at bounding box center [674, 337] width 43 height 18
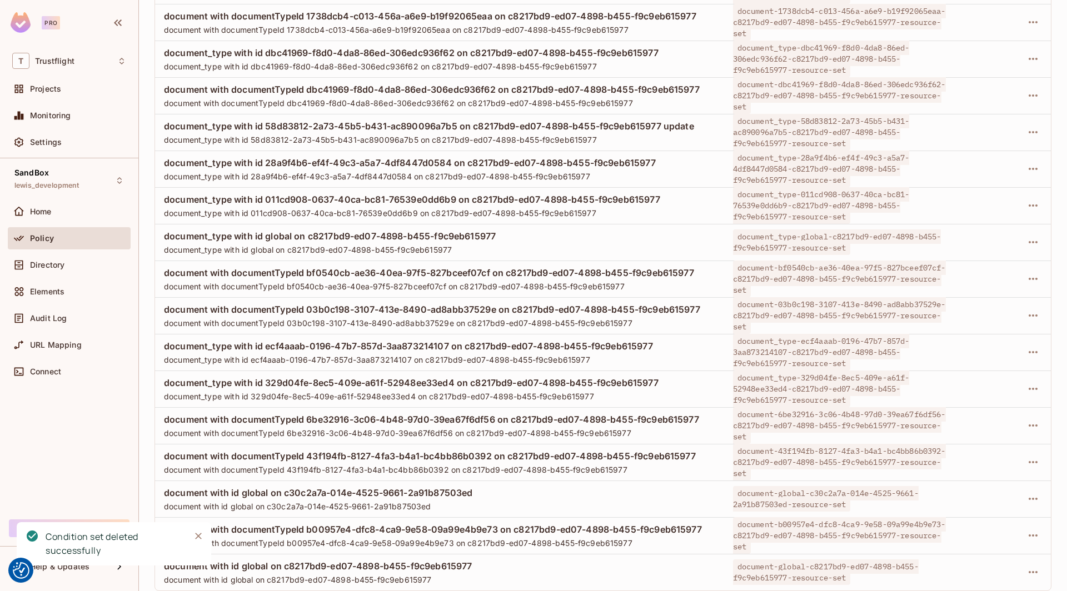
scroll to position [1859, 0]
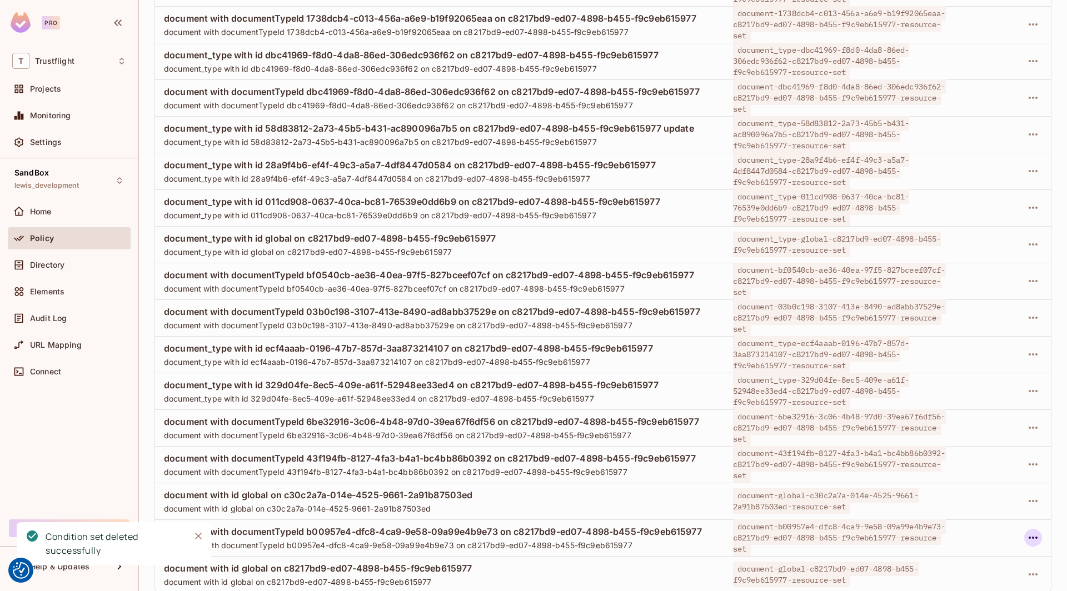
click at [793, 537] on icon "button" at bounding box center [1032, 538] width 9 height 2
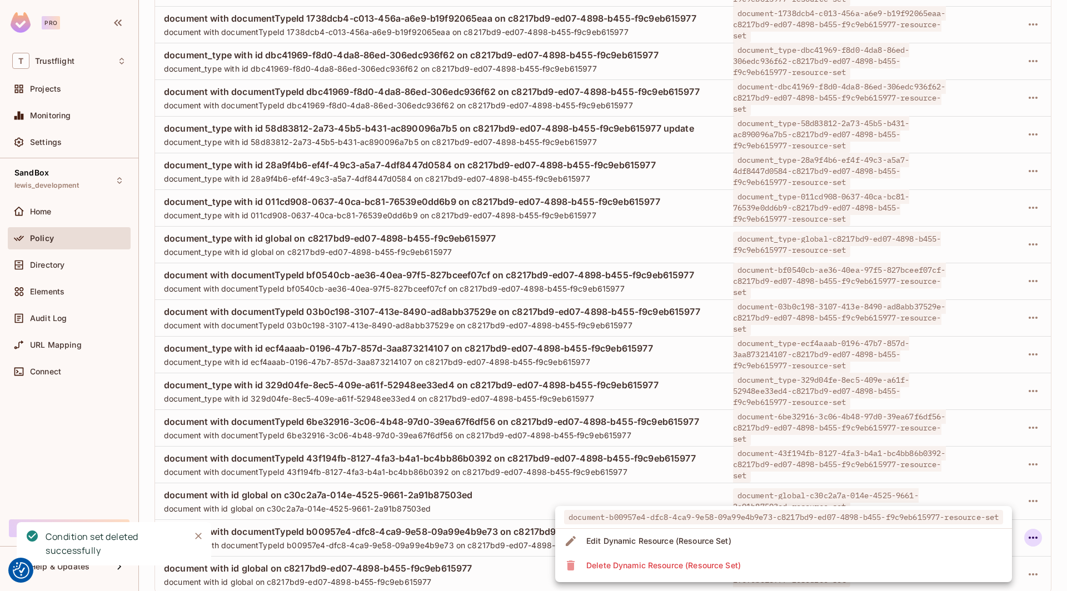
click at [781, 574] on li "Delete Dynamic Resource (Resource Set)" at bounding box center [783, 565] width 457 height 24
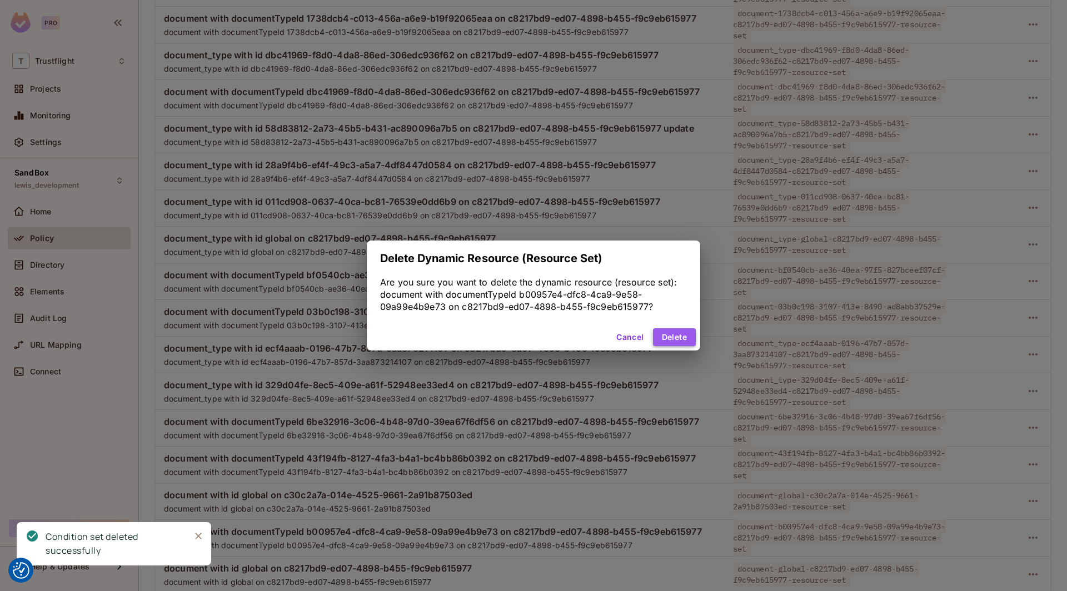
click at [676, 338] on button "Delete" at bounding box center [674, 337] width 43 height 18
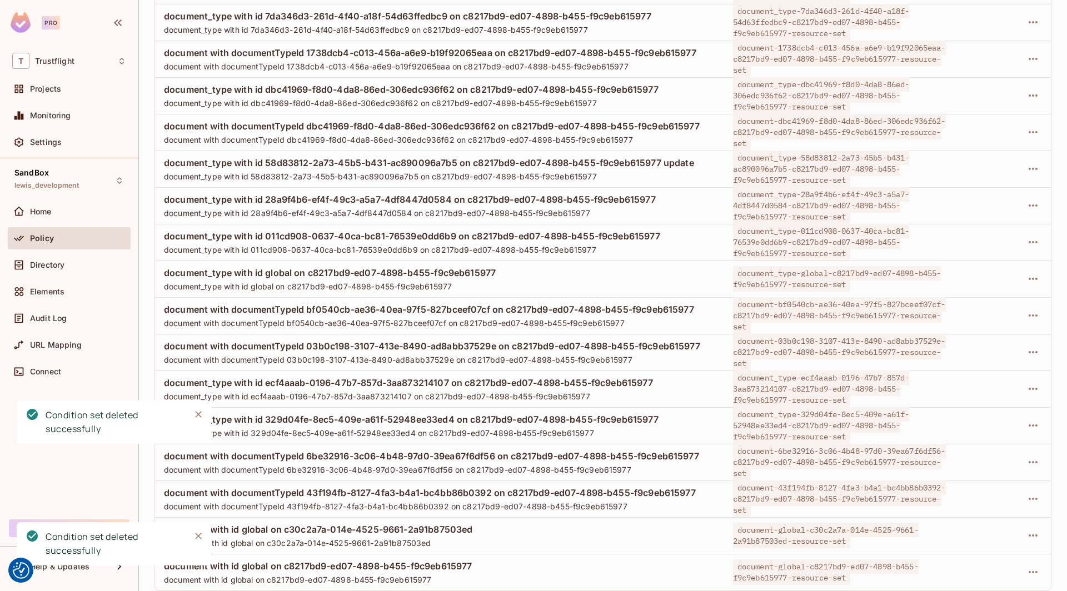
scroll to position [1823, 0]
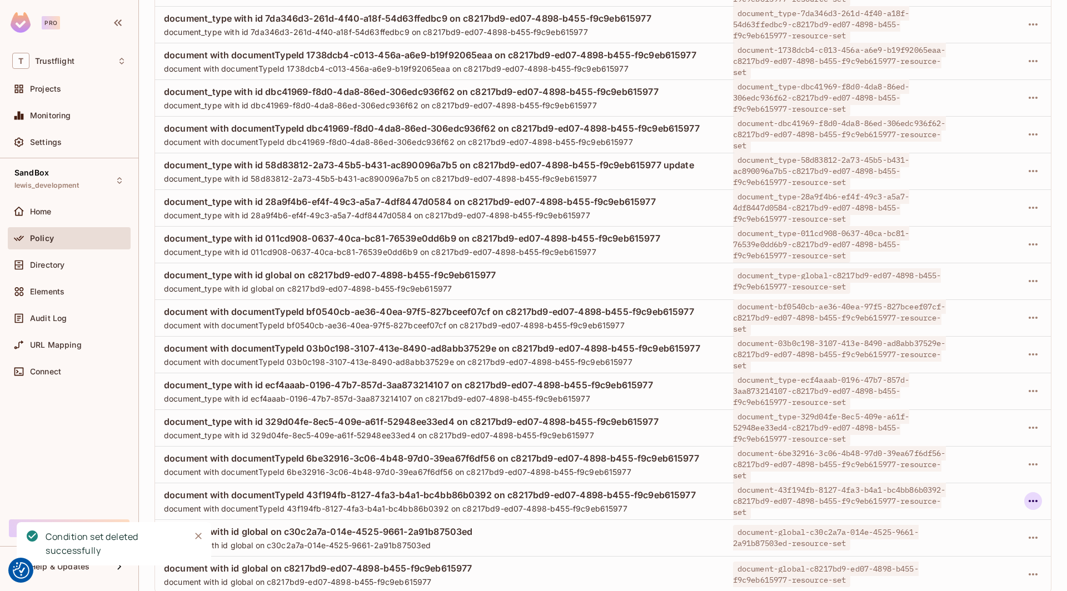
click at [793, 495] on icon "button" at bounding box center [1032, 500] width 13 height 13
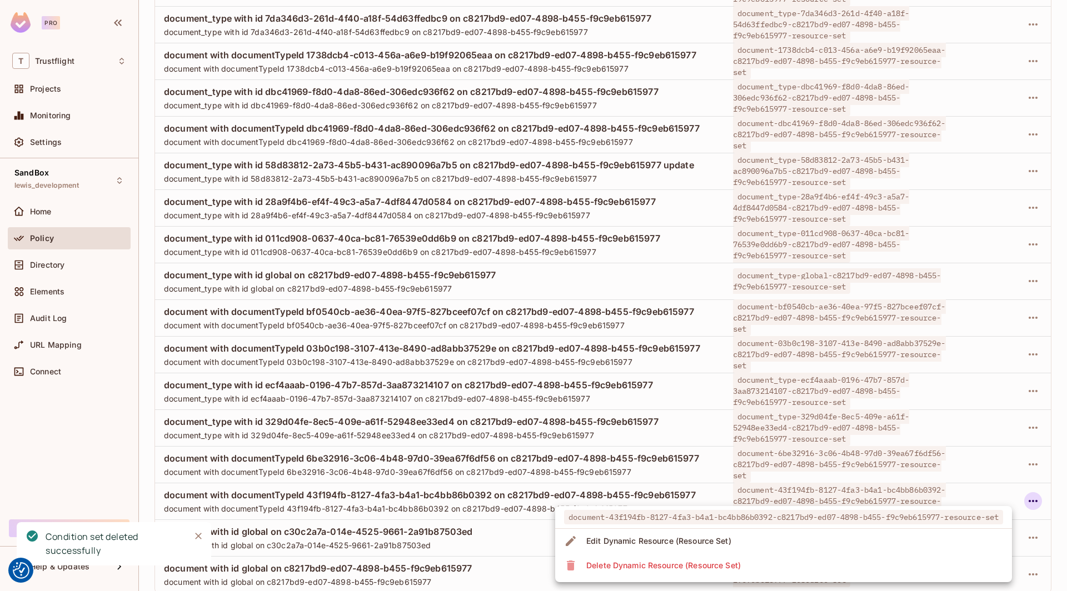
click at [773, 561] on li "Delete Dynamic Resource (Resource Set)" at bounding box center [783, 565] width 457 height 24
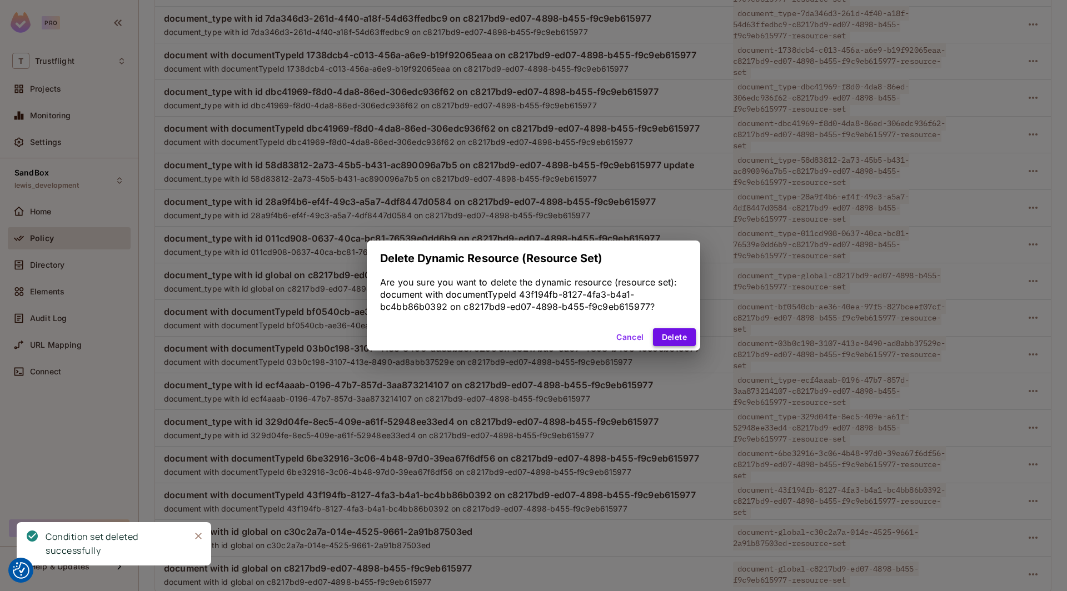
click at [673, 338] on button "Delete" at bounding box center [674, 337] width 43 height 18
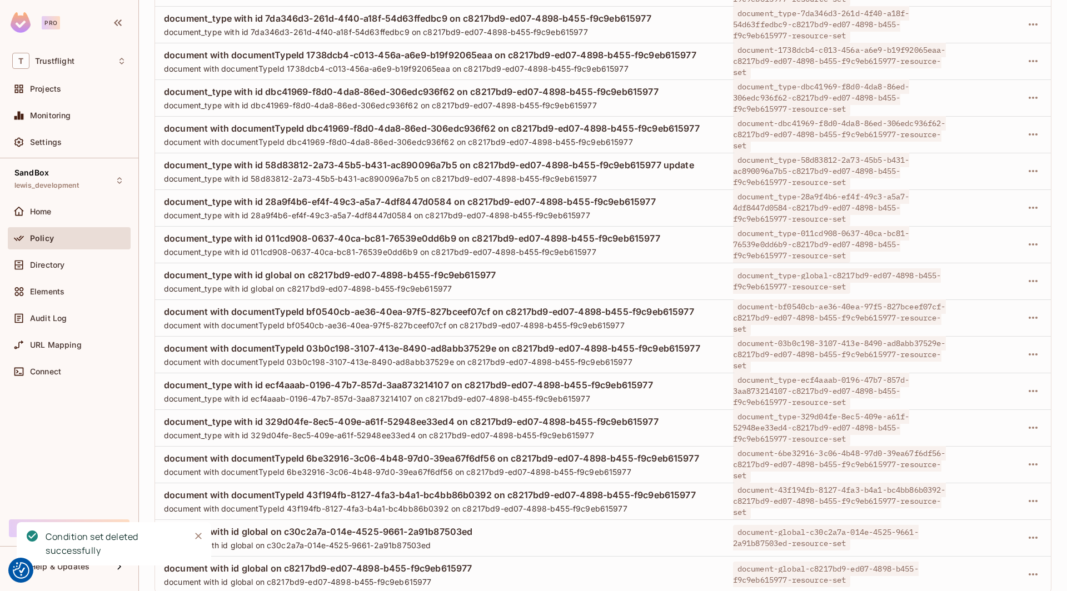
scroll to position [1786, 0]
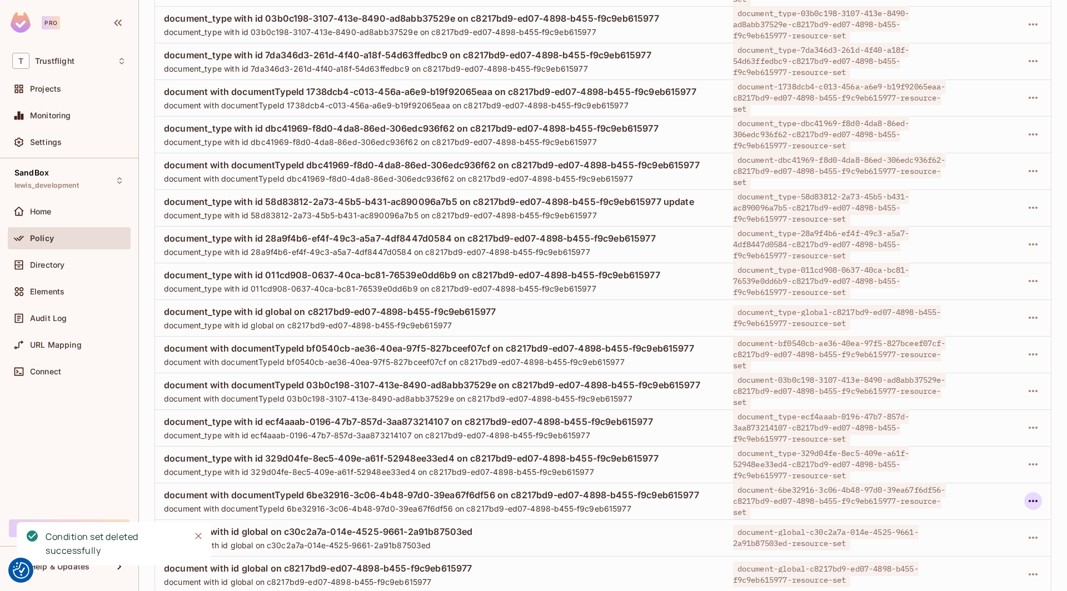
click at [793, 504] on icon "button" at bounding box center [1032, 500] width 13 height 13
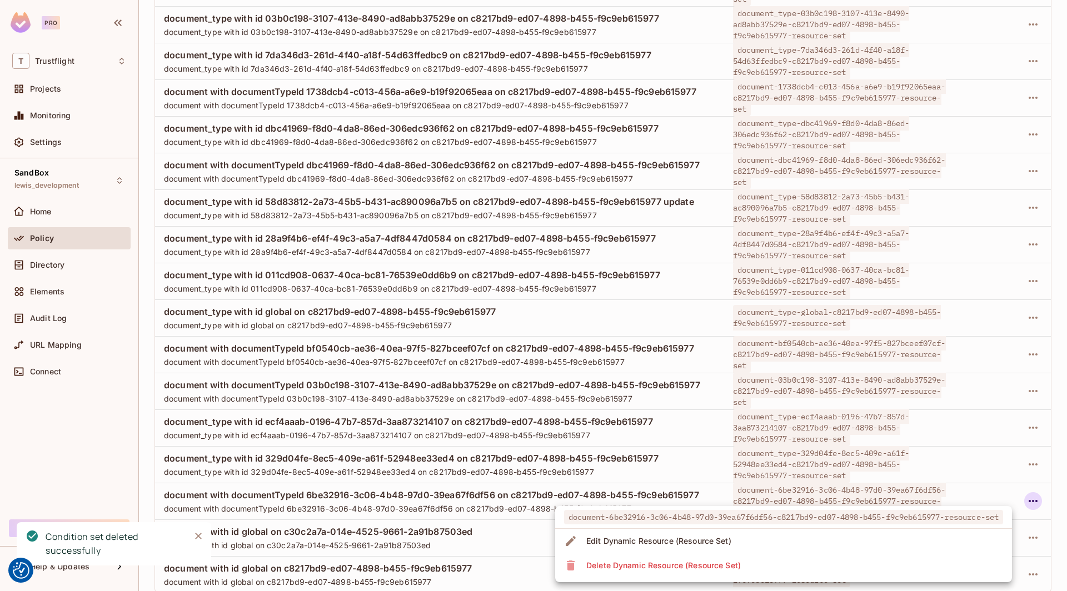
click at [749, 558] on li "Delete Dynamic Resource (Resource Set)" at bounding box center [783, 565] width 457 height 24
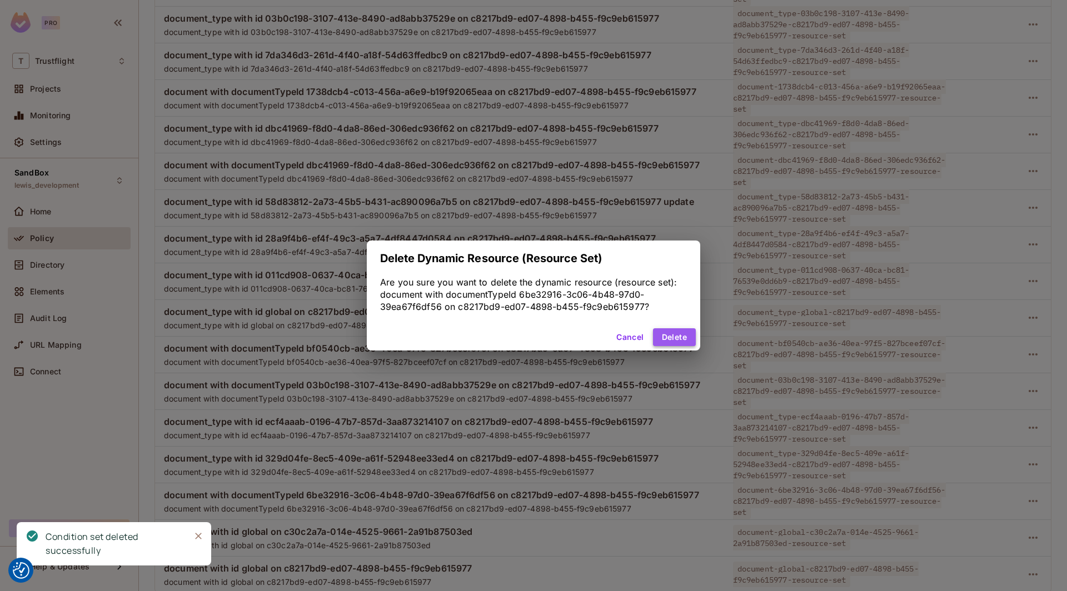
click at [673, 338] on button "Delete" at bounding box center [674, 337] width 43 height 18
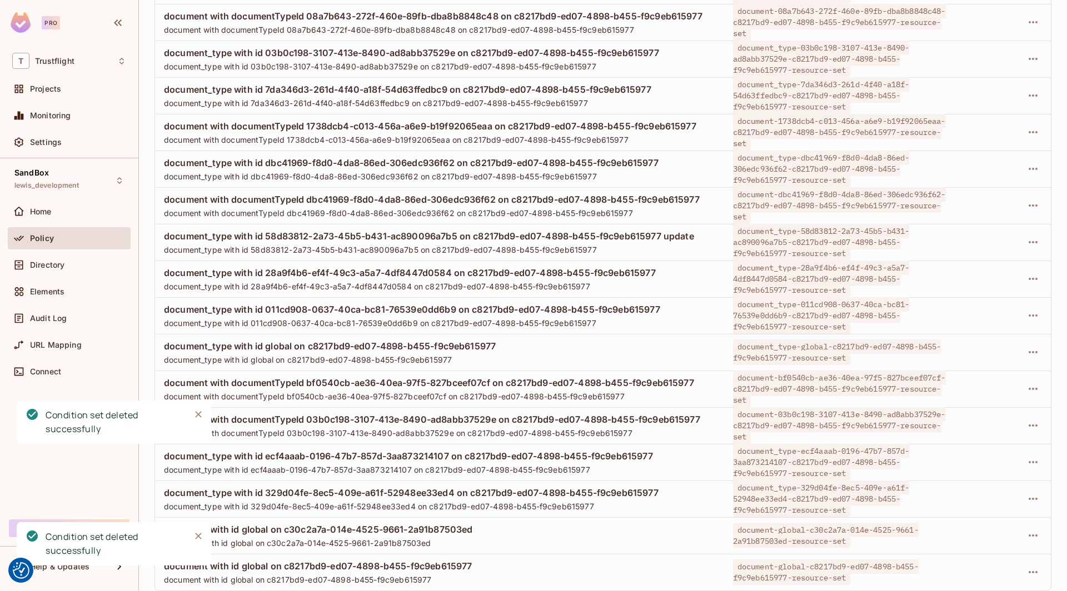
scroll to position [1749, 0]
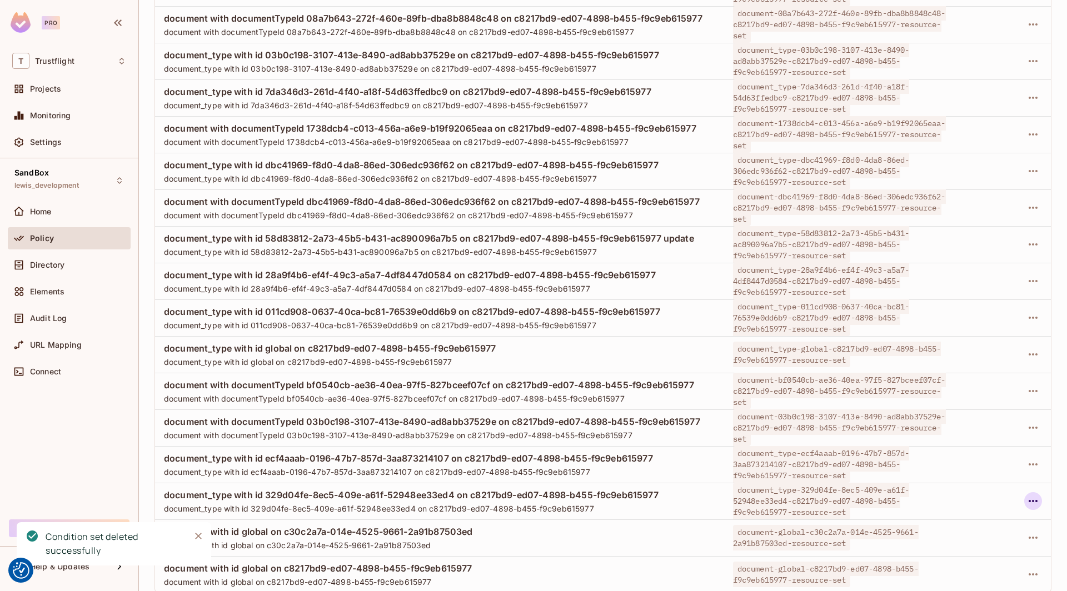
click at [793, 496] on icon "button" at bounding box center [1032, 500] width 13 height 13
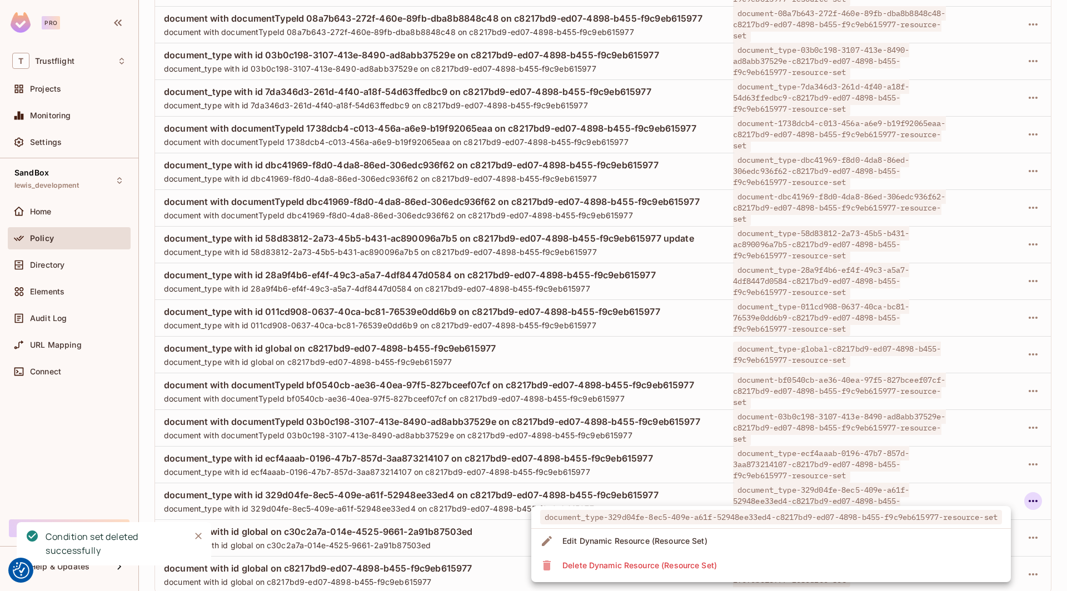
click at [779, 561] on li "Delete Dynamic Resource (Resource Set)" at bounding box center [770, 565] width 479 height 24
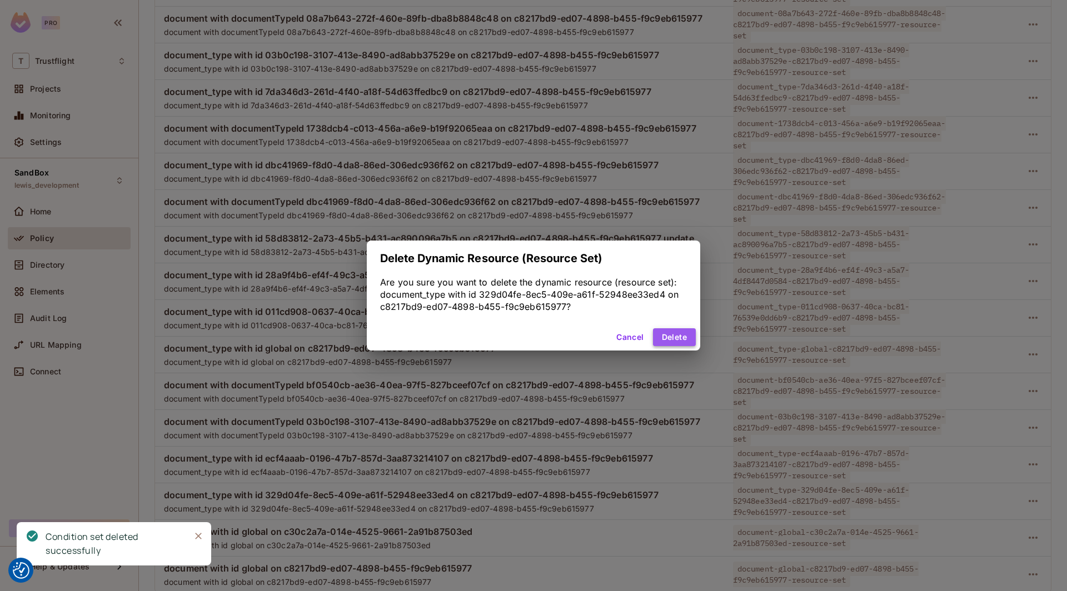
click at [669, 339] on button "Delete" at bounding box center [674, 337] width 43 height 18
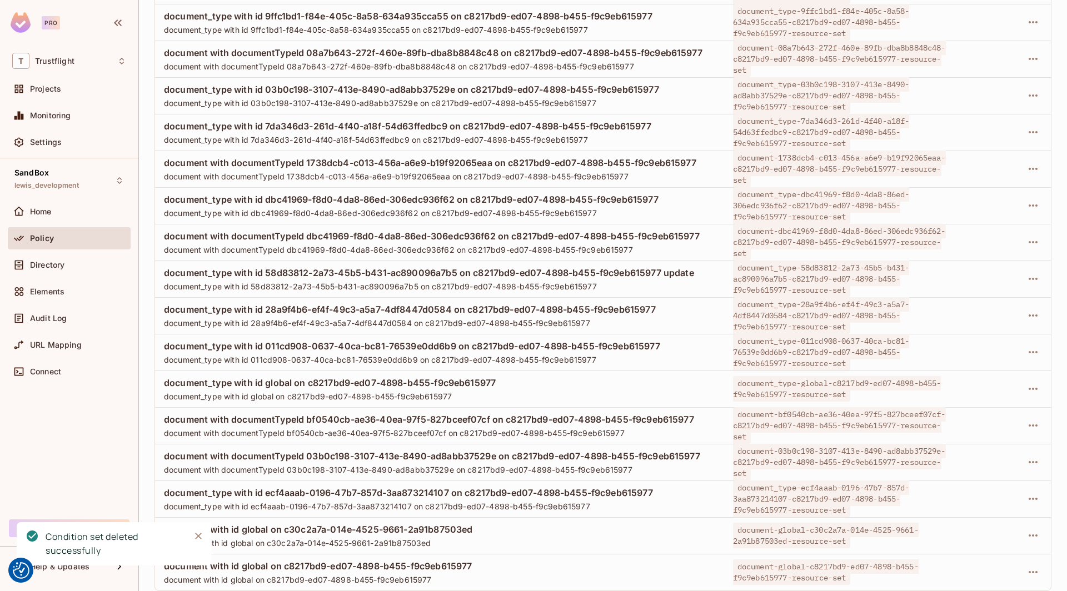
scroll to position [1713, 0]
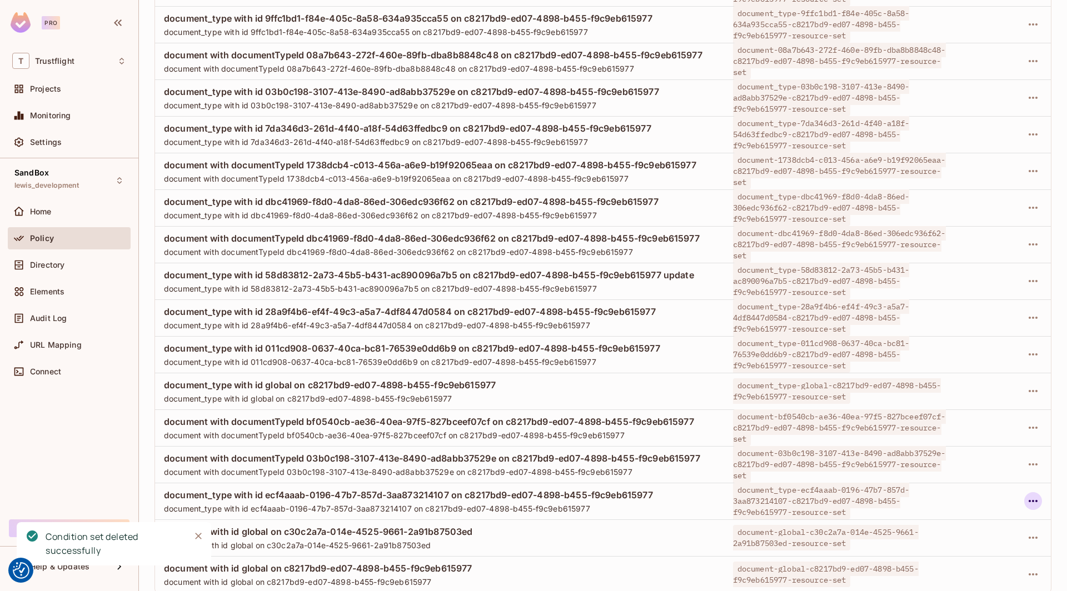
click at [793, 498] on icon "button" at bounding box center [1032, 500] width 13 height 13
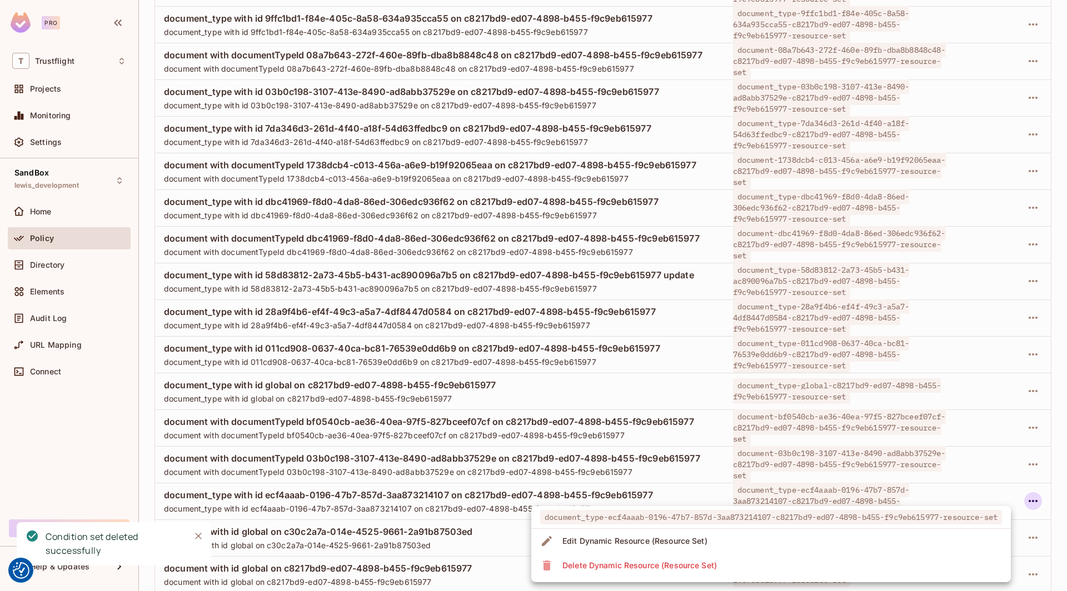
click at [793, 562] on li "Delete Dynamic Resource (Resource Set)" at bounding box center [770, 565] width 479 height 24
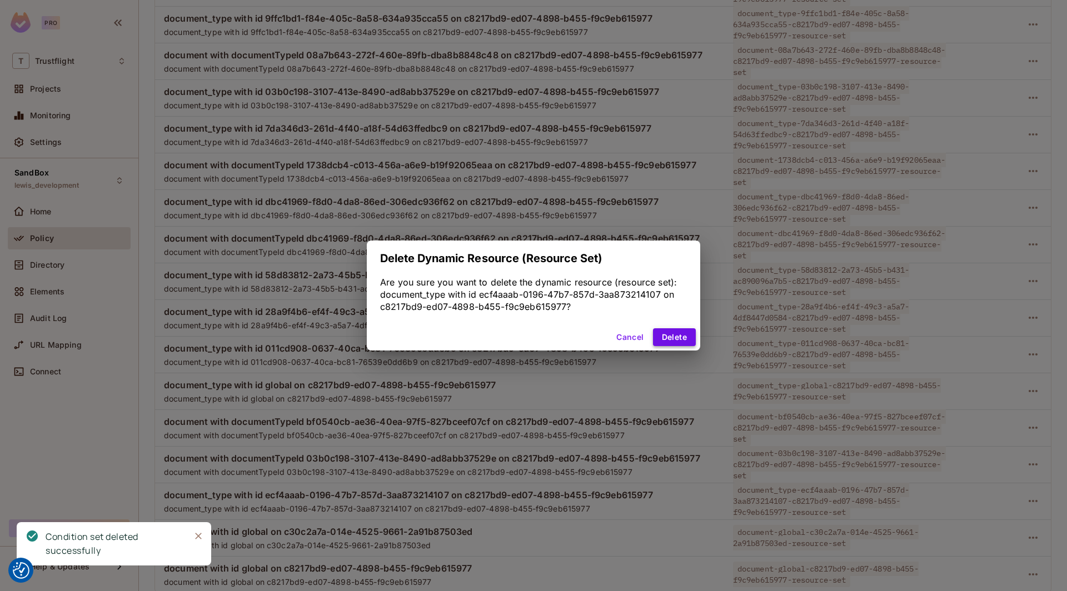
click at [671, 338] on button "Delete" at bounding box center [674, 337] width 43 height 18
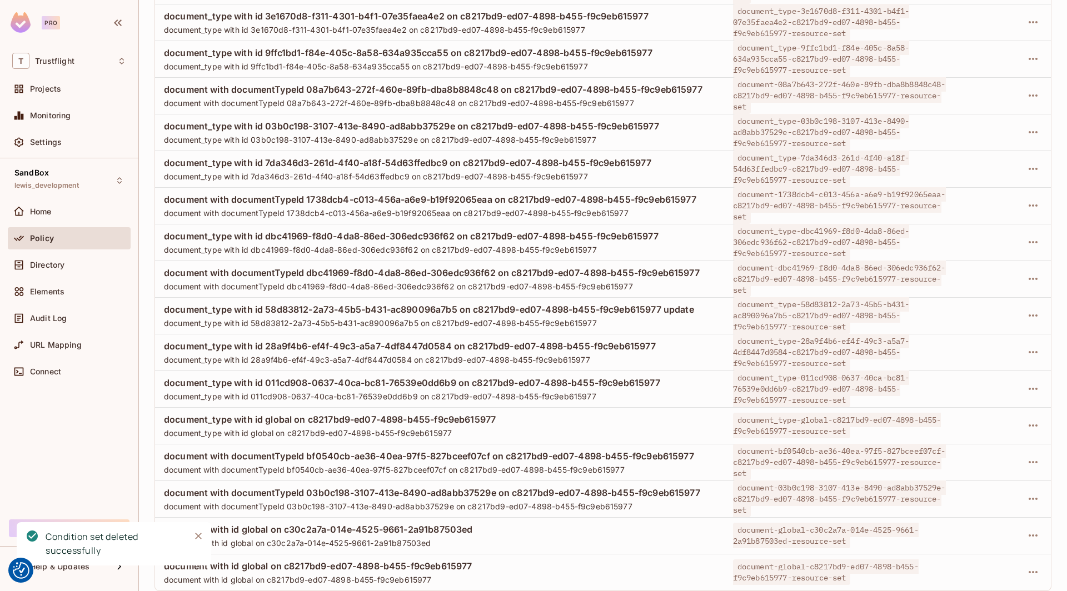
scroll to position [1676, 0]
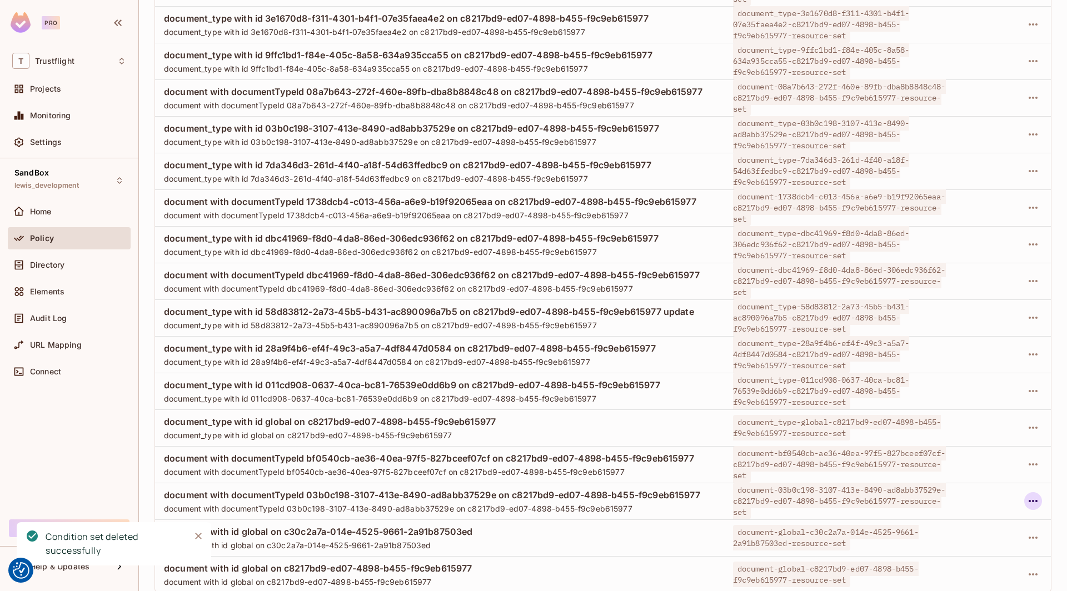
click at [793, 502] on icon "button" at bounding box center [1032, 500] width 13 height 13
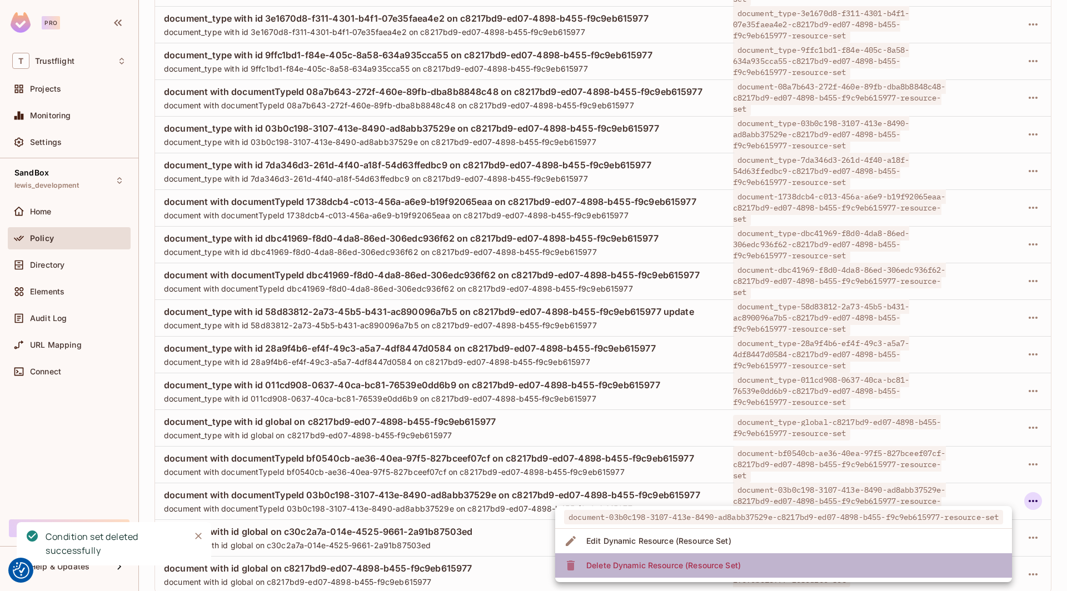
click at [786, 563] on li "Delete Dynamic Resource (Resource Set)" at bounding box center [783, 565] width 457 height 24
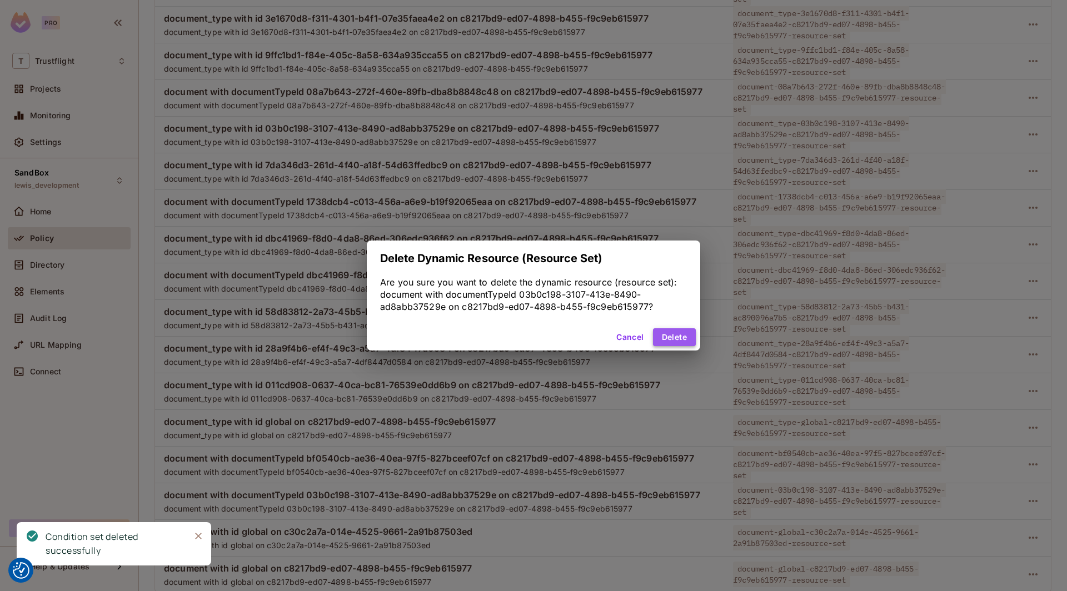
click at [666, 340] on button "Delete" at bounding box center [674, 337] width 43 height 18
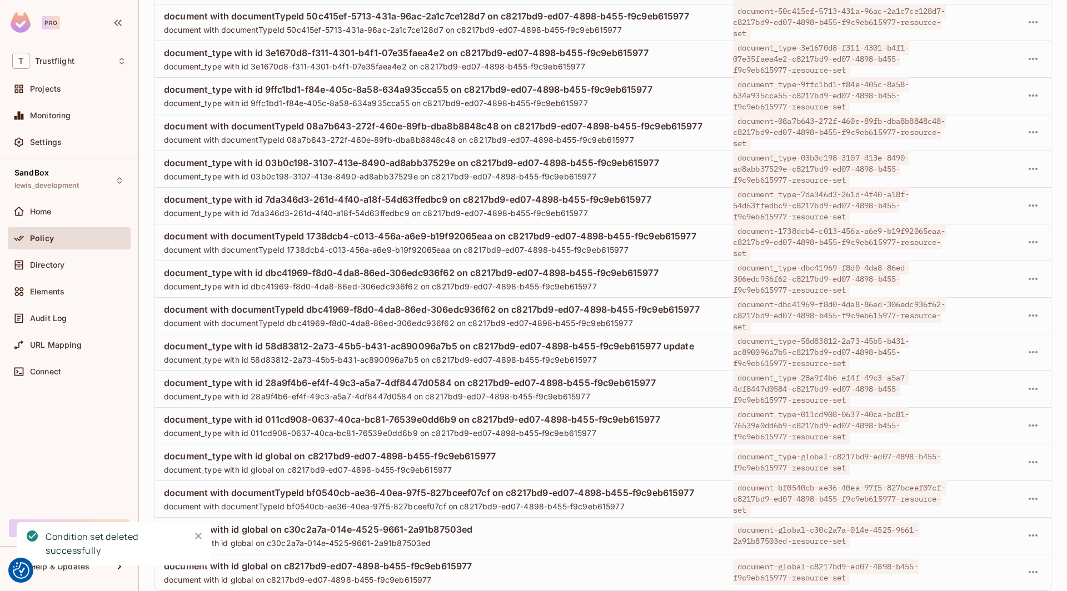
scroll to position [1639, 0]
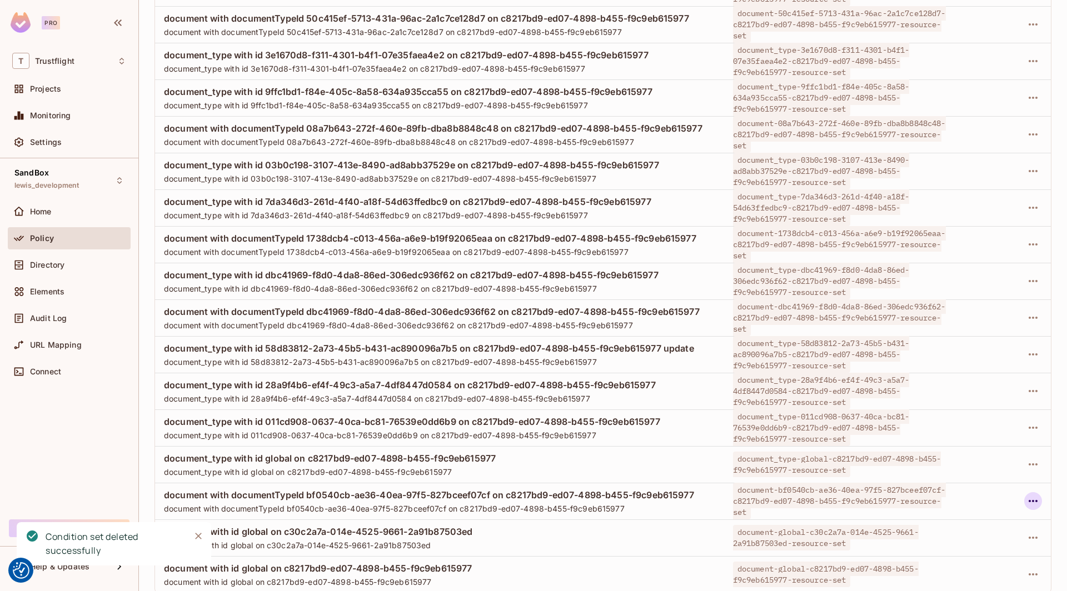
click at [793, 500] on icon "button" at bounding box center [1032, 501] width 9 height 2
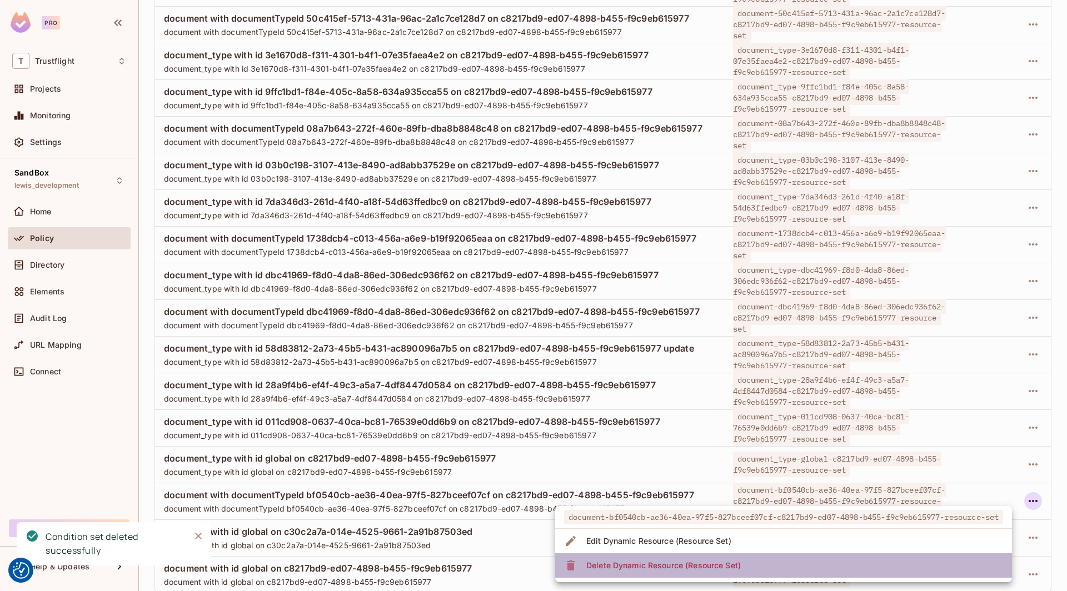
click at [749, 563] on li "Delete Dynamic Resource (Resource Set)" at bounding box center [783, 565] width 457 height 24
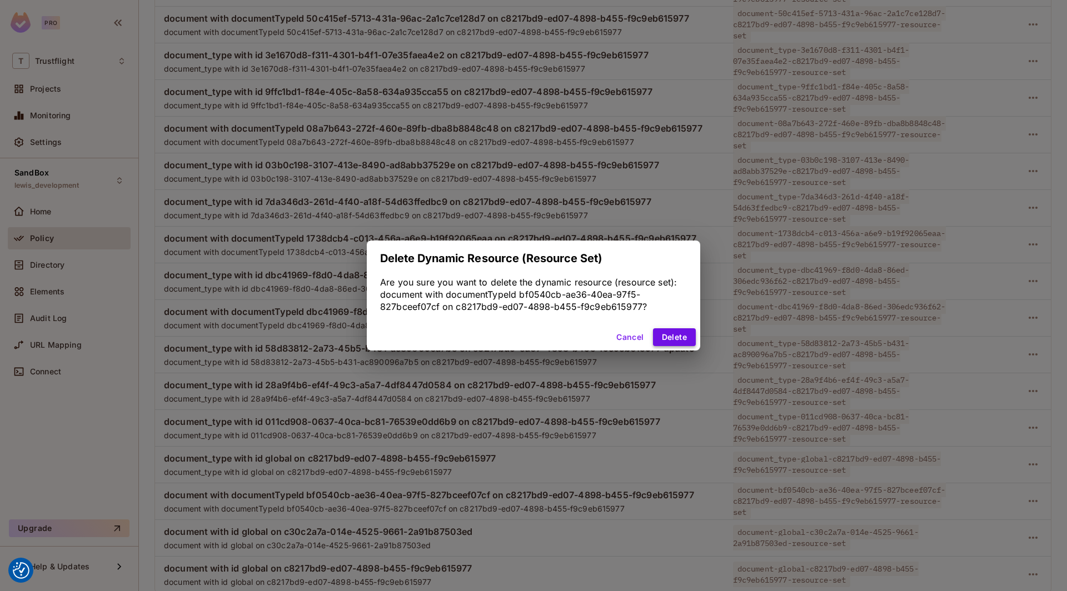
click at [673, 337] on button "Delete" at bounding box center [674, 337] width 43 height 18
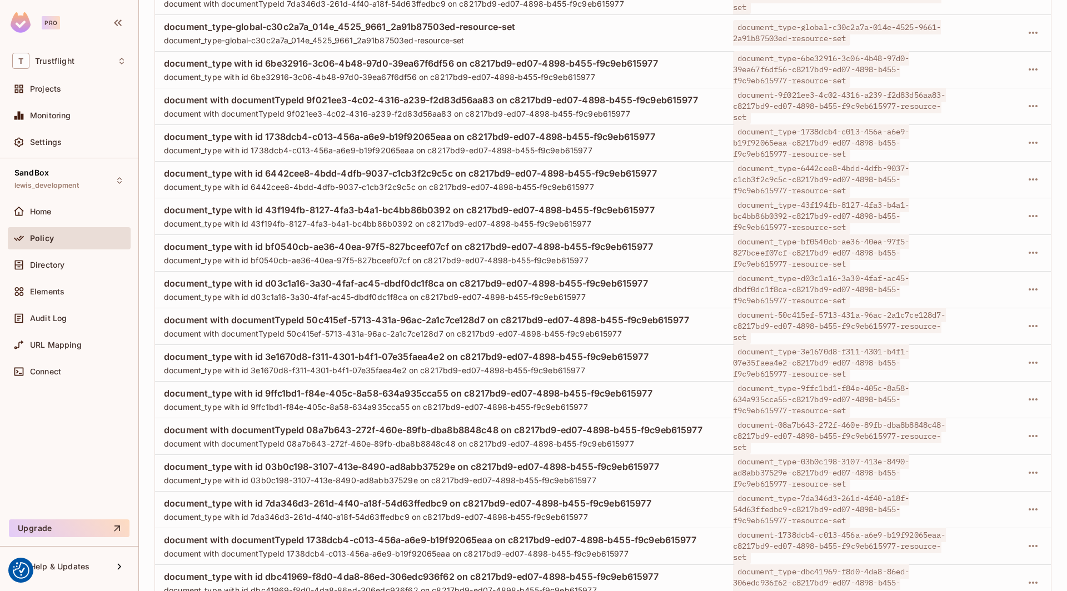
scroll to position [1603, 0]
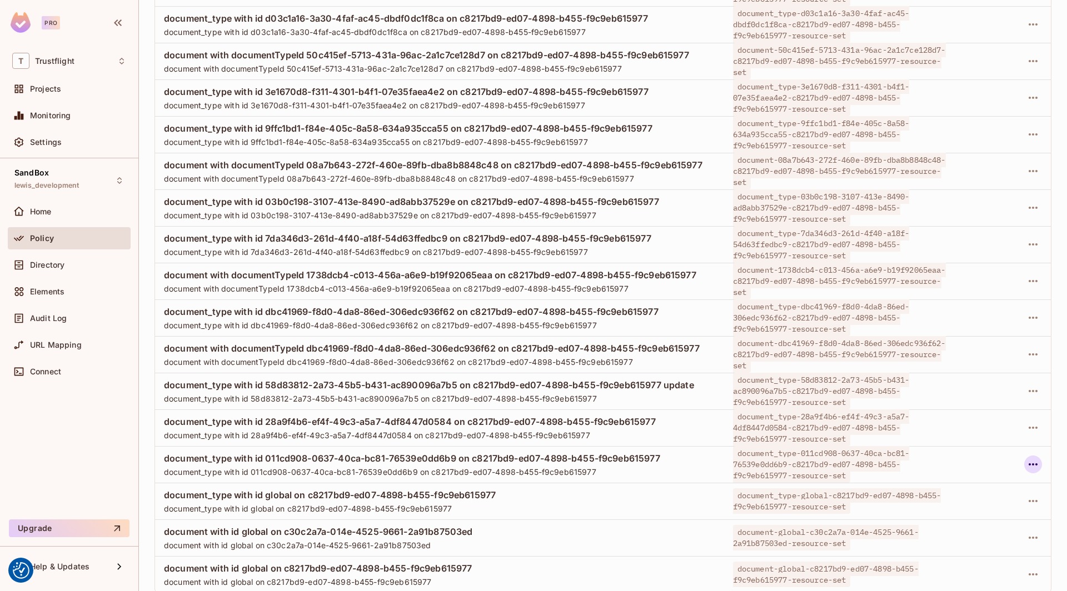
click at [793, 459] on icon "button" at bounding box center [1032, 464] width 13 height 13
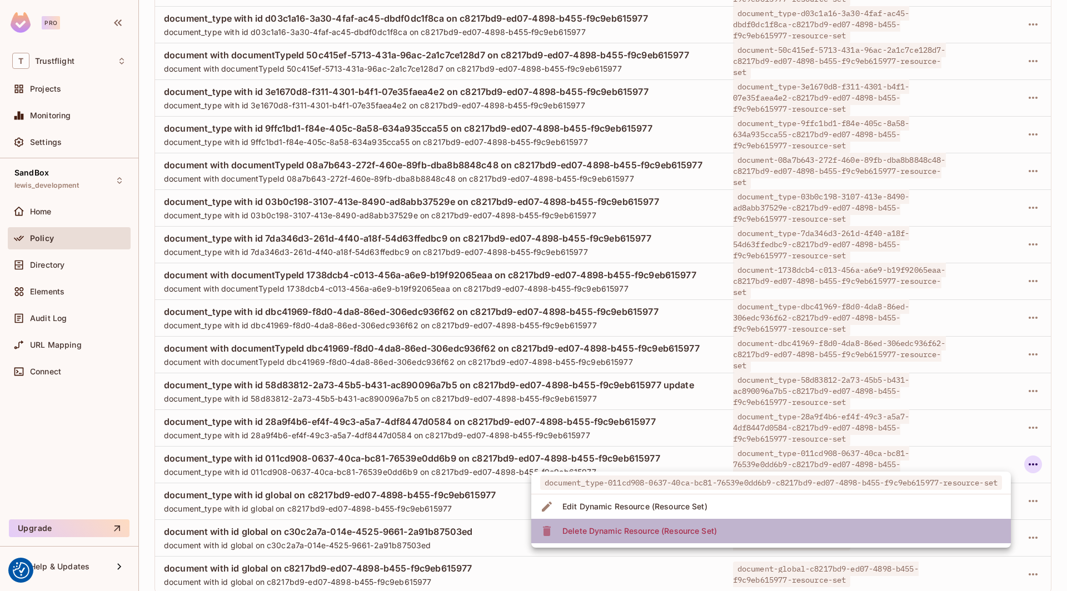
click at [766, 524] on li "Delete Dynamic Resource (Resource Set)" at bounding box center [770, 531] width 479 height 24
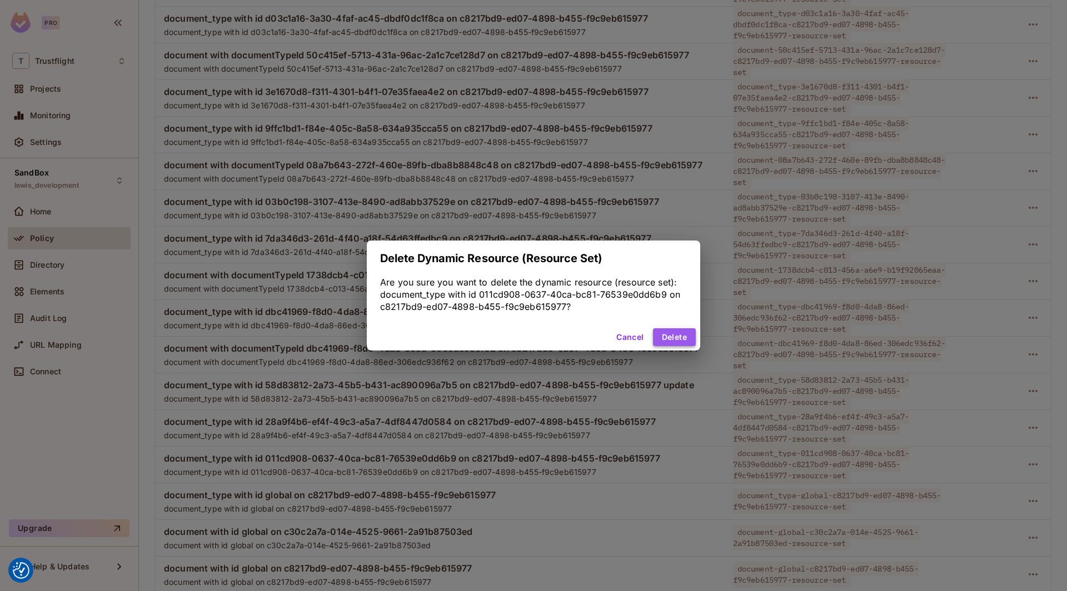
click at [670, 333] on button "Delete" at bounding box center [674, 337] width 43 height 18
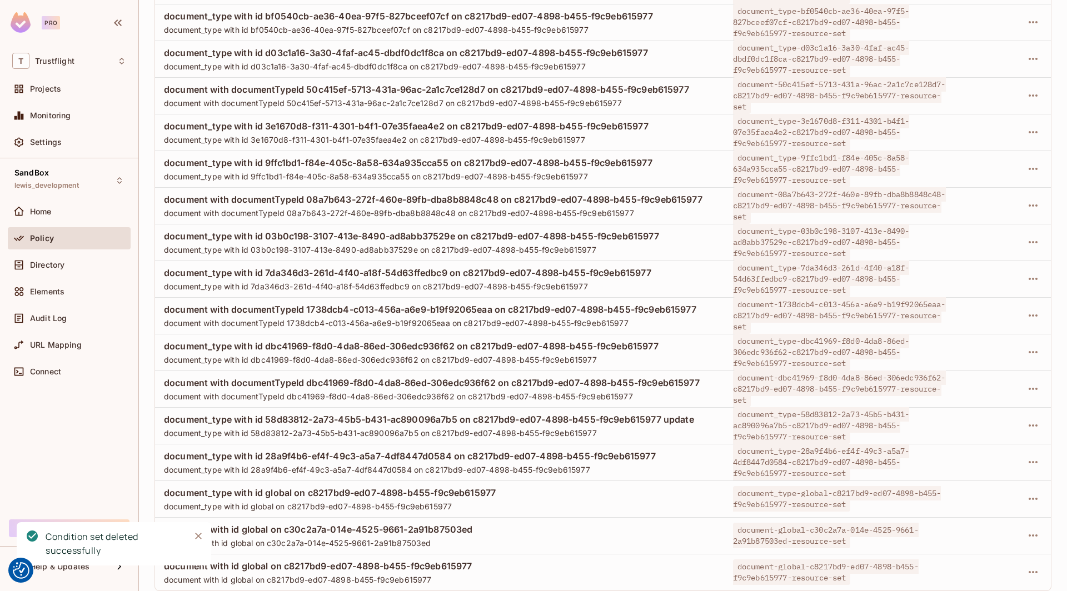
scroll to position [1566, 0]
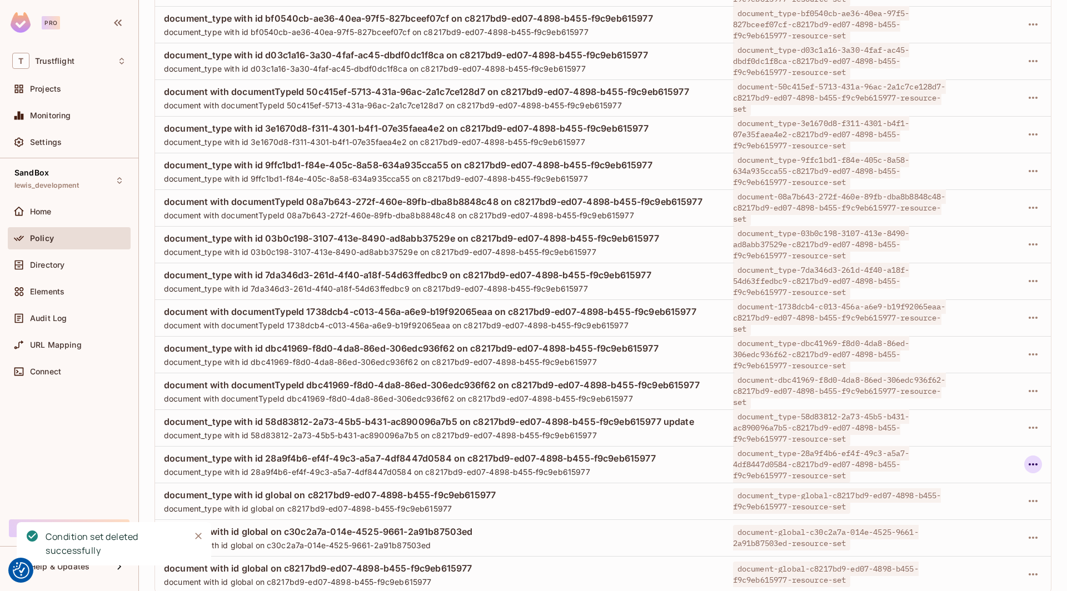
click at [793, 463] on icon "button" at bounding box center [1032, 464] width 9 height 2
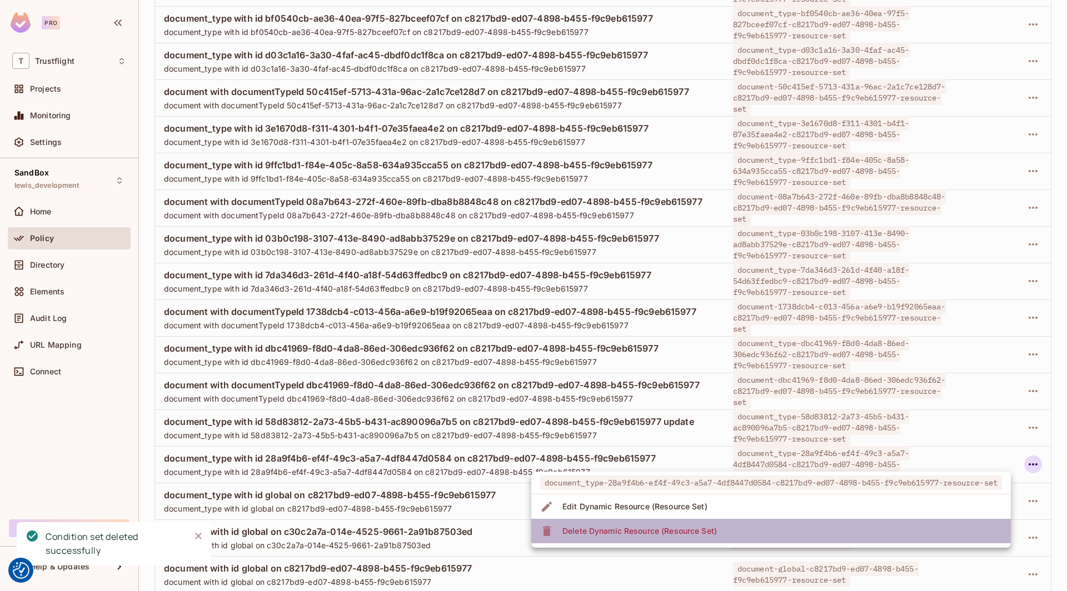
click at [772, 531] on li "Delete Dynamic Resource (Resource Set)" at bounding box center [770, 531] width 479 height 24
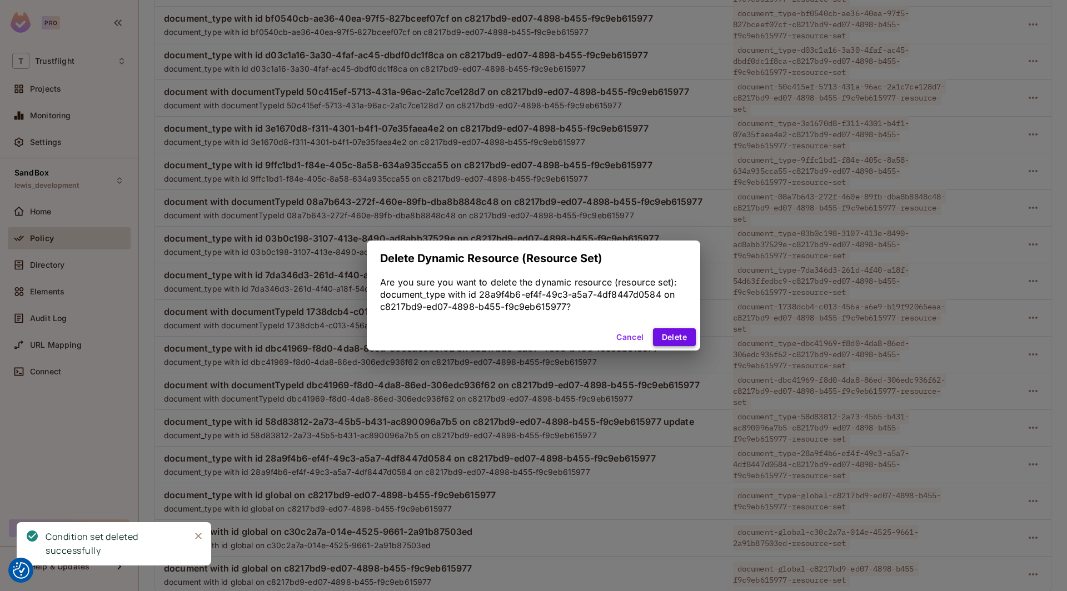
click at [669, 341] on button "Delete" at bounding box center [674, 337] width 43 height 18
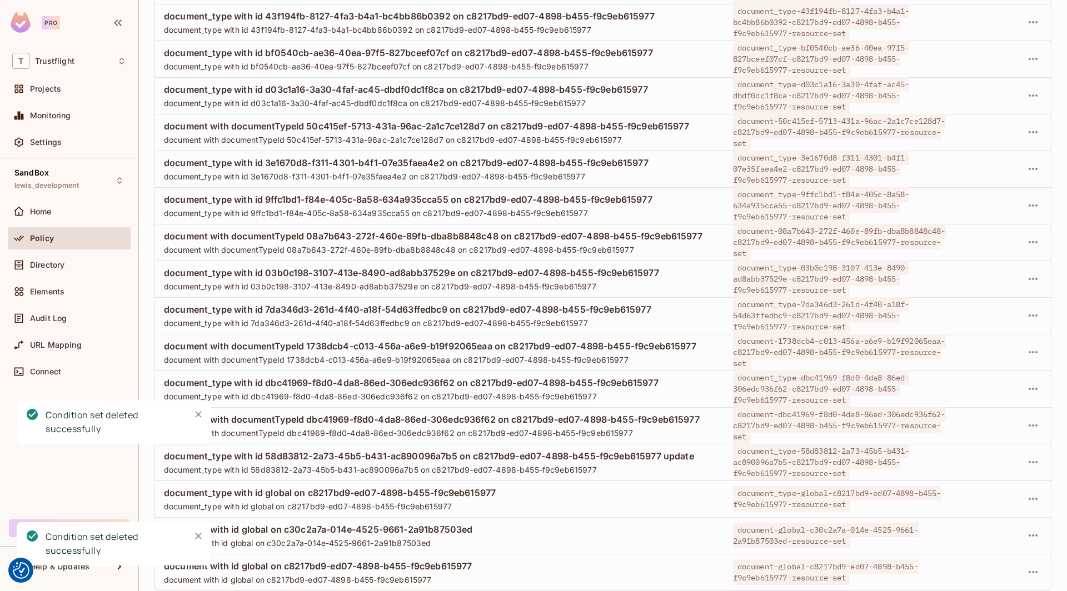
scroll to position [1529, 0]
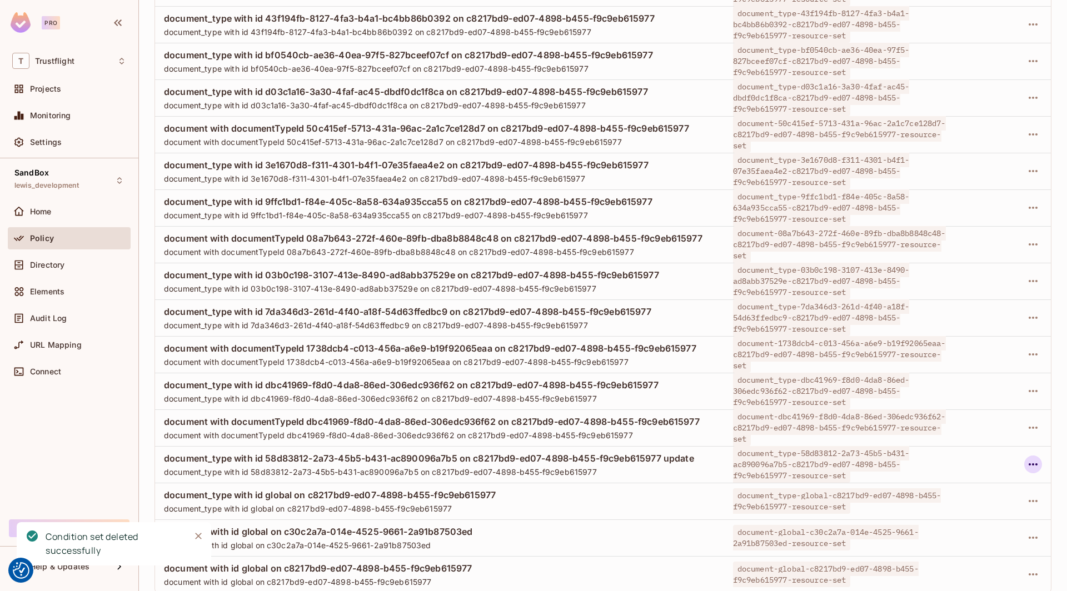
click at [793, 465] on icon "button" at bounding box center [1032, 464] width 13 height 13
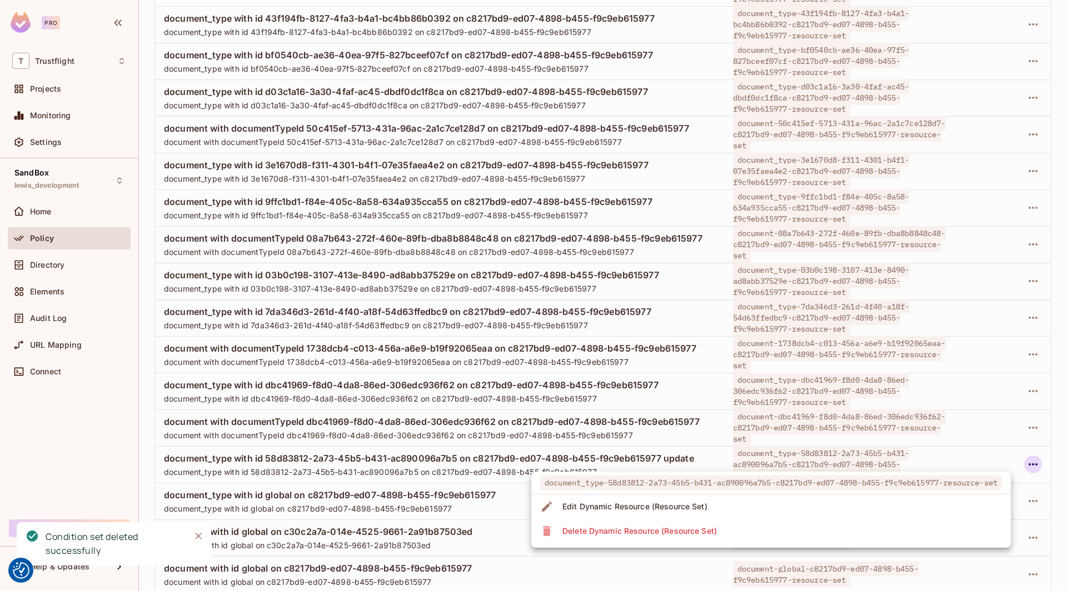
click at [744, 527] on li "Delete Dynamic Resource (Resource Set)" at bounding box center [770, 531] width 479 height 24
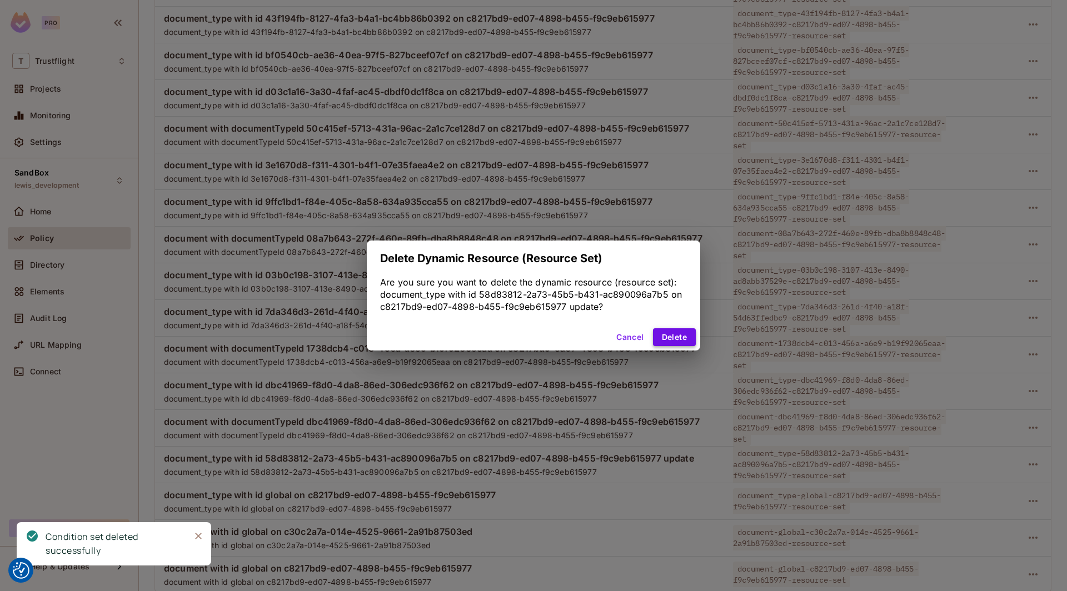
click at [672, 337] on button "Delete" at bounding box center [674, 337] width 43 height 18
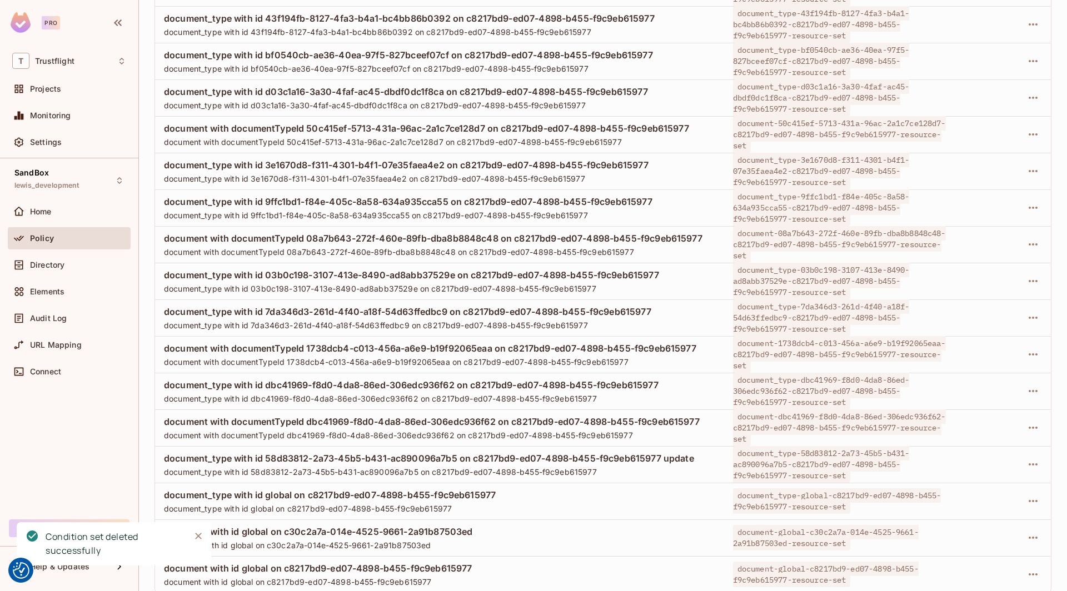
scroll to position [1493, 0]
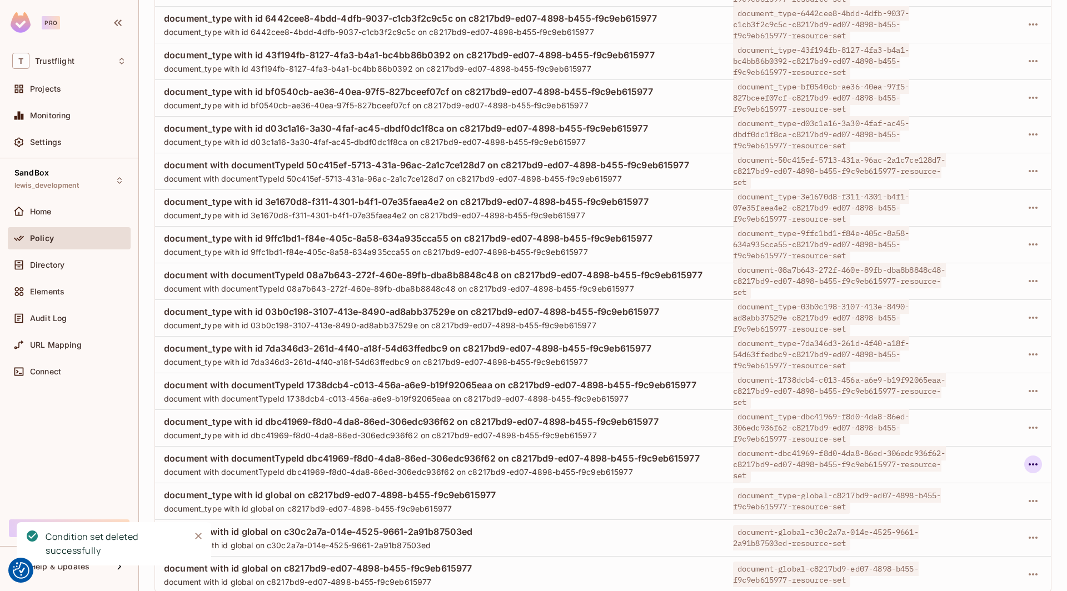
click at [793, 467] on icon "button" at bounding box center [1032, 464] width 13 height 13
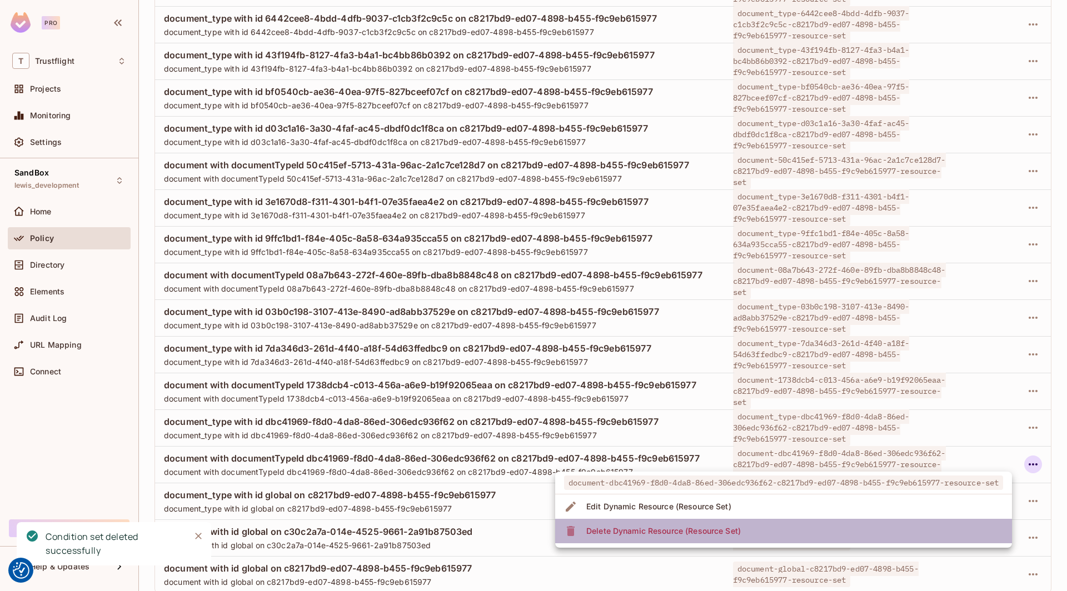
click at [705, 524] on span "Delete Dynamic Resource (Resource Set)" at bounding box center [663, 531] width 161 height 18
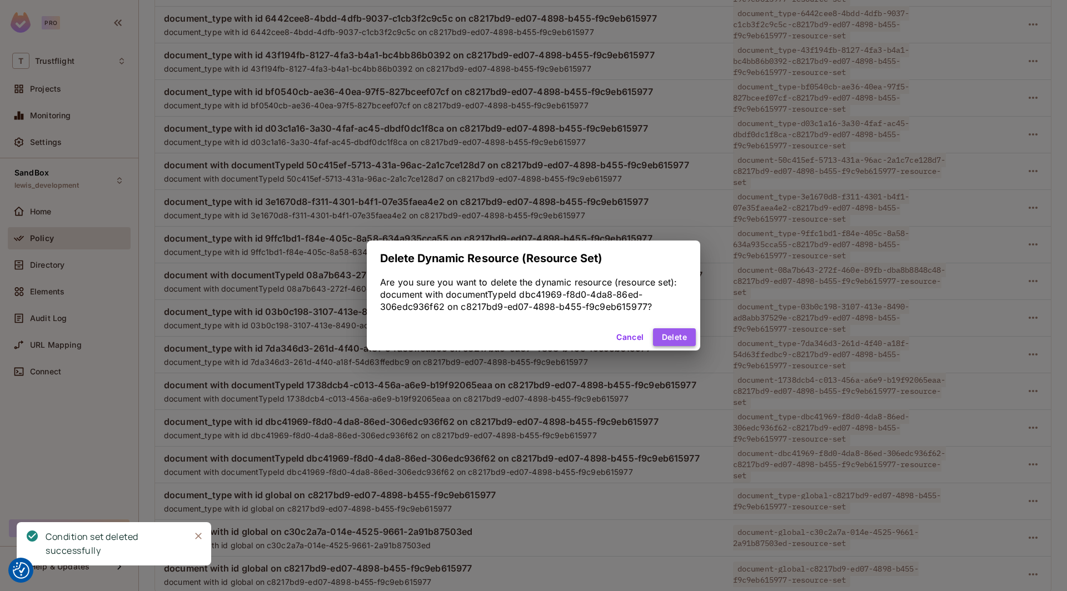
click at [676, 337] on button "Delete" at bounding box center [674, 337] width 43 height 18
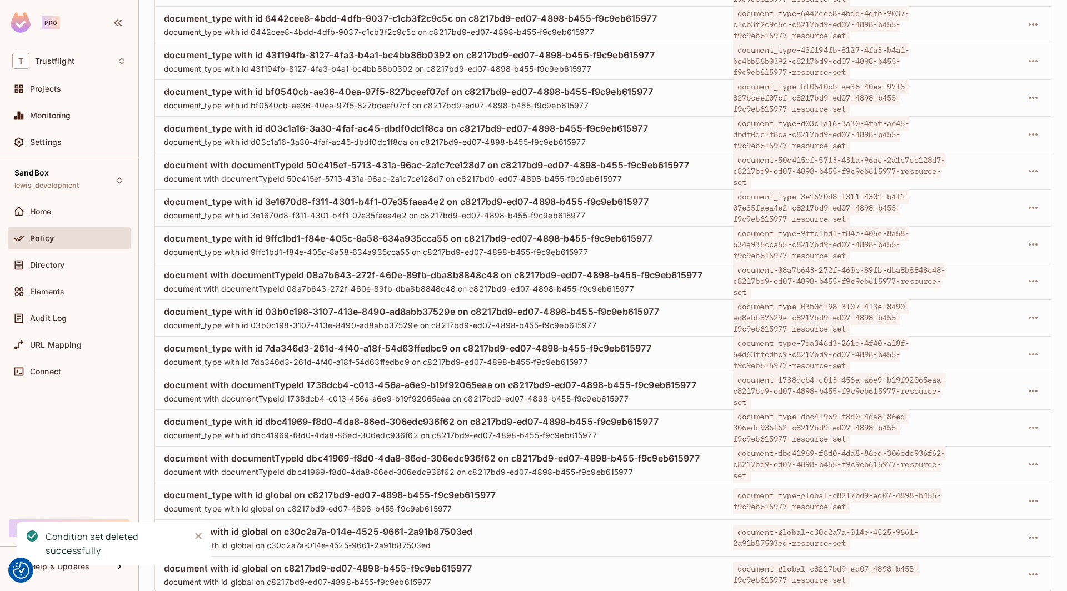
scroll to position [1456, 0]
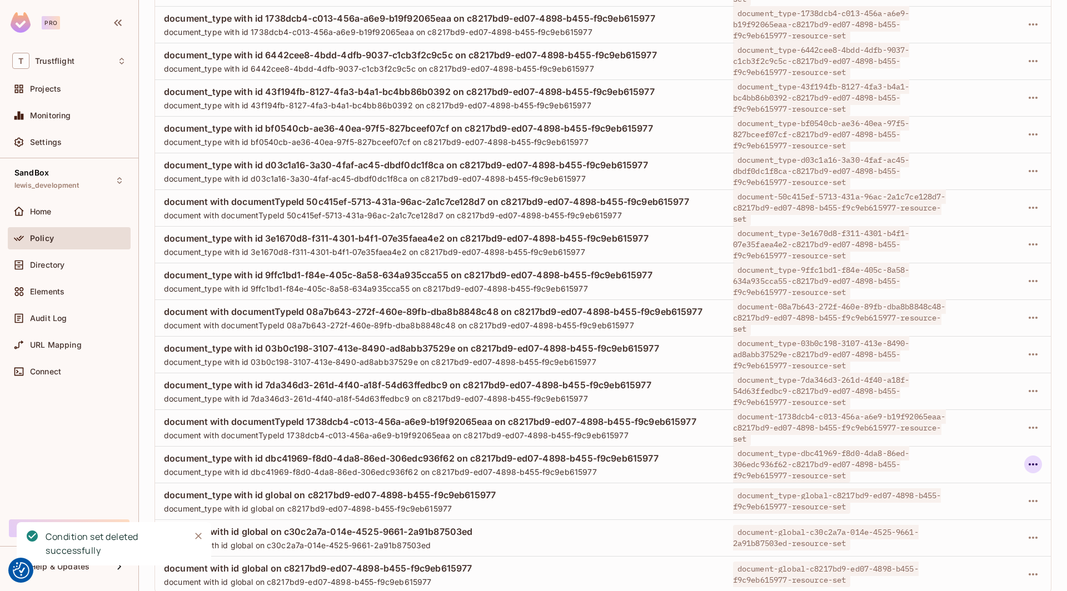
click at [793, 461] on button "button" at bounding box center [1033, 465] width 18 height 18
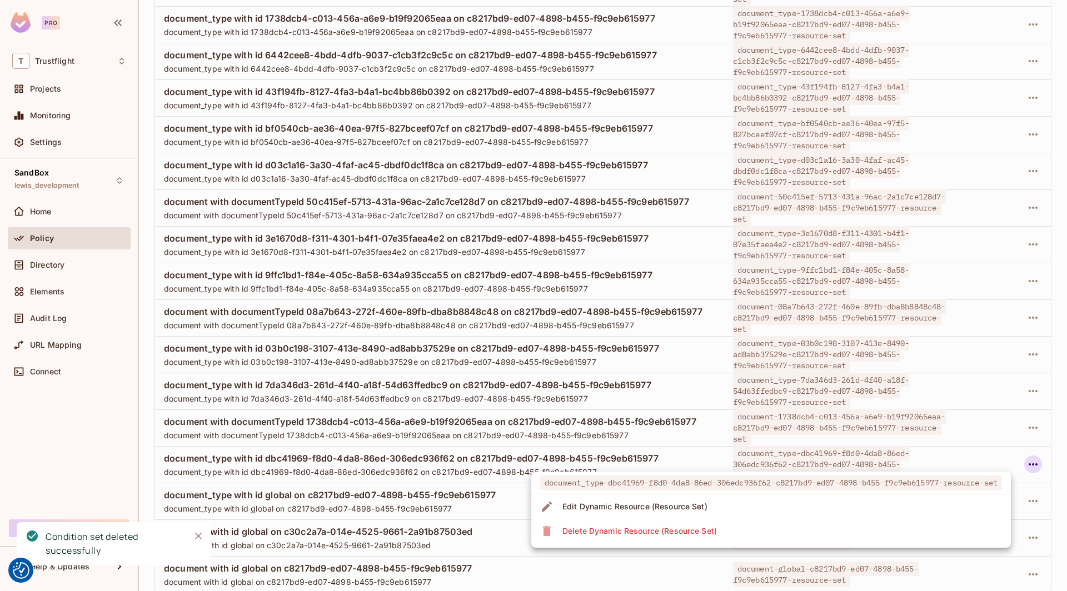
click at [717, 523] on span "Delete Dynamic Resource (Resource Set)" at bounding box center [639, 531] width 161 height 18
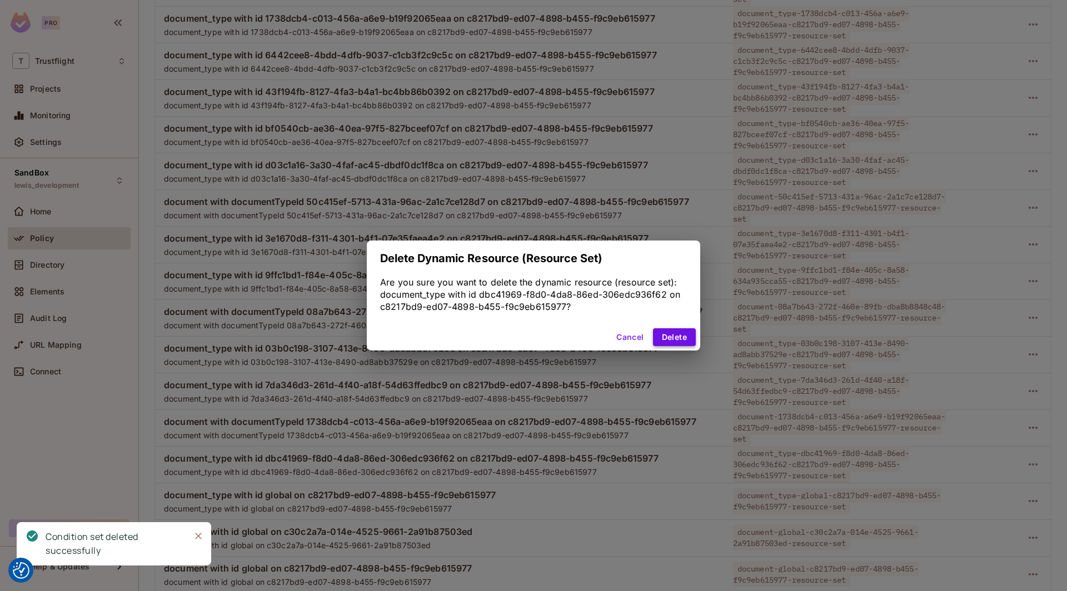
click at [679, 333] on button "Delete" at bounding box center [674, 337] width 43 height 18
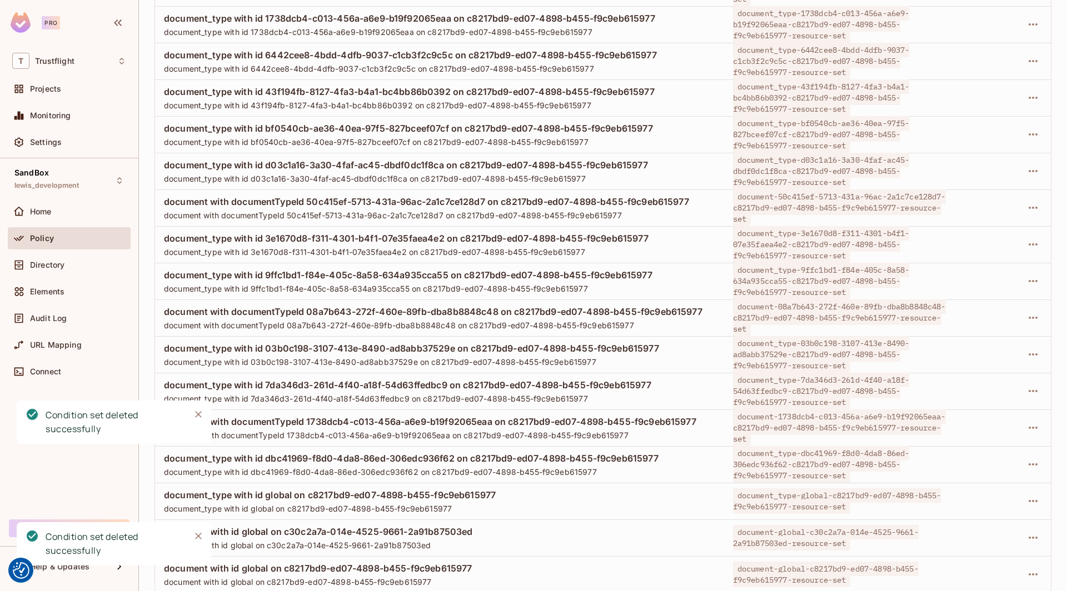
scroll to position [1419, 0]
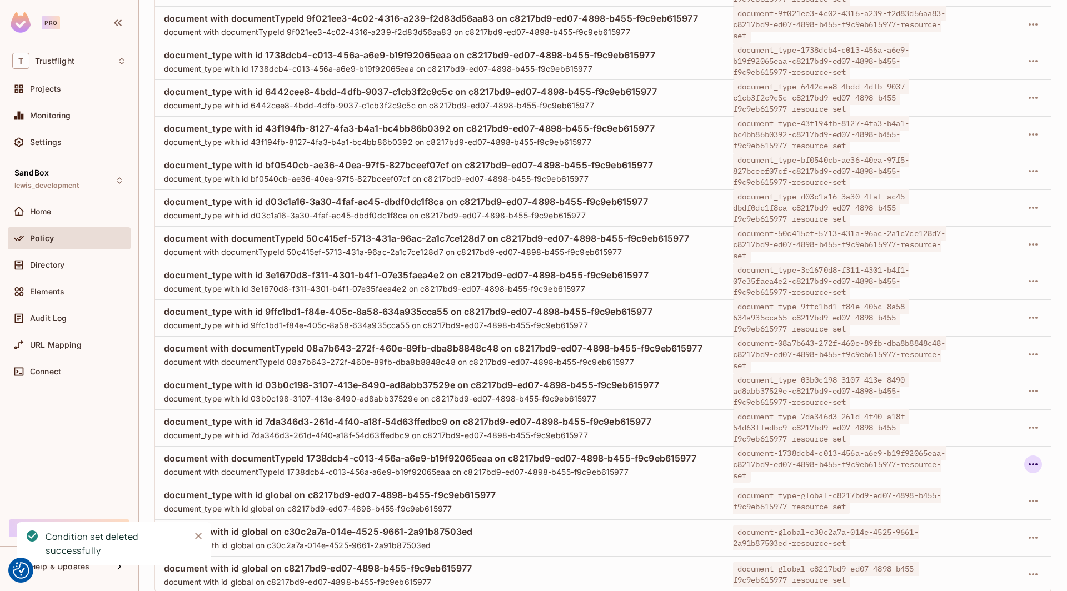
click at [793, 462] on icon "button" at bounding box center [1032, 464] width 13 height 13
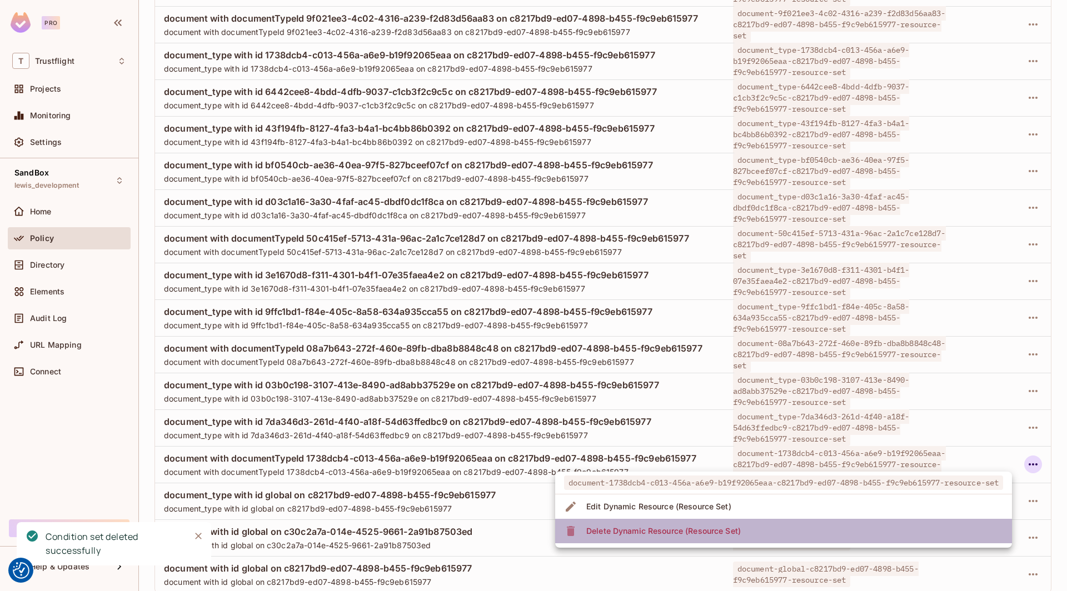
click at [755, 526] on li "Delete Dynamic Resource (Resource Set)" at bounding box center [783, 531] width 457 height 24
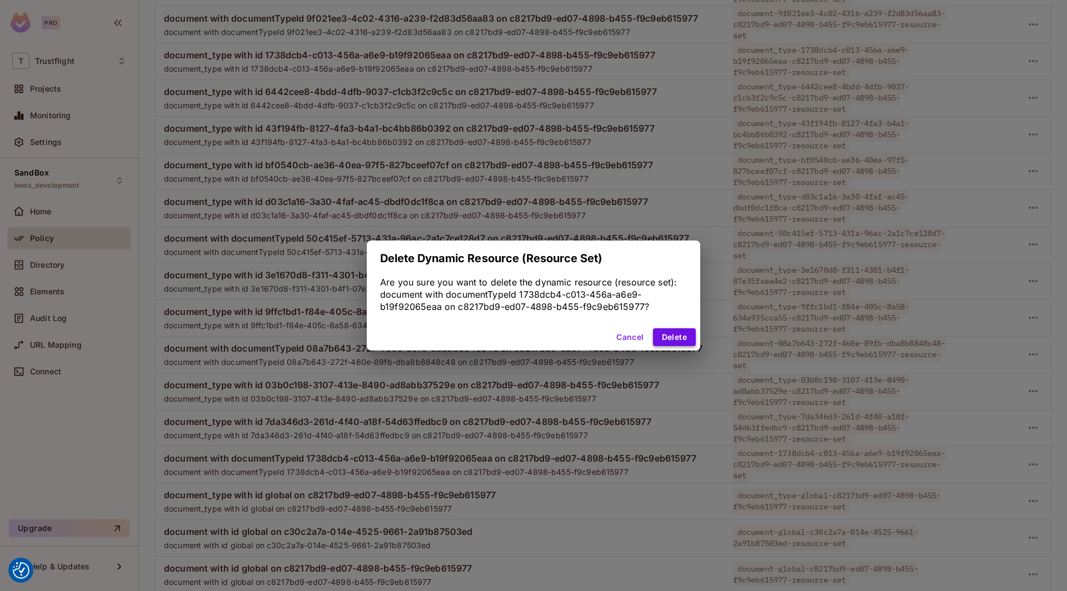
click at [668, 335] on button "Delete" at bounding box center [674, 337] width 43 height 18
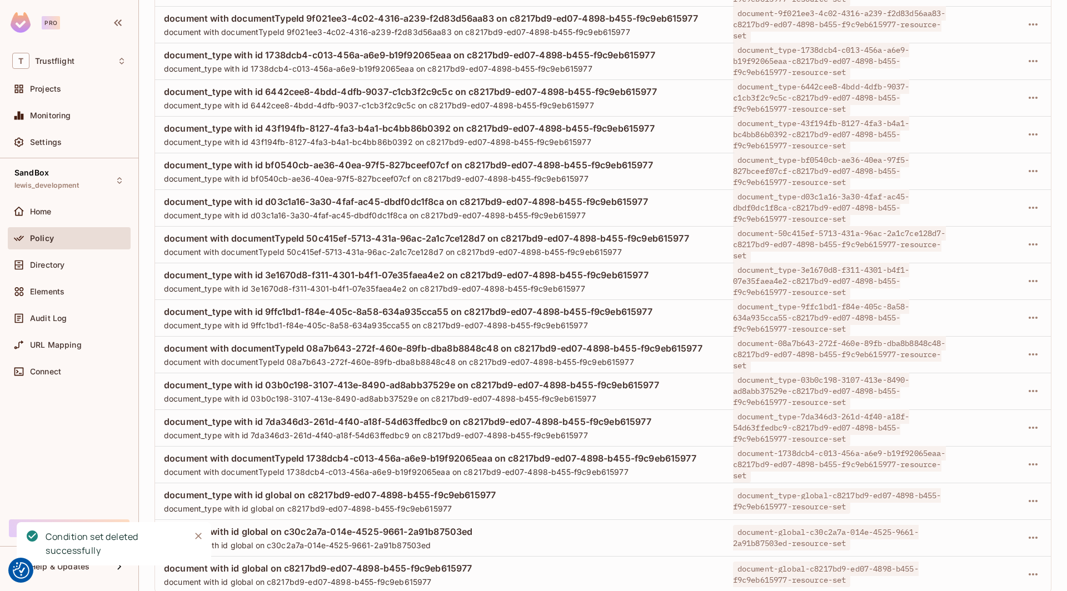
scroll to position [1383, 0]
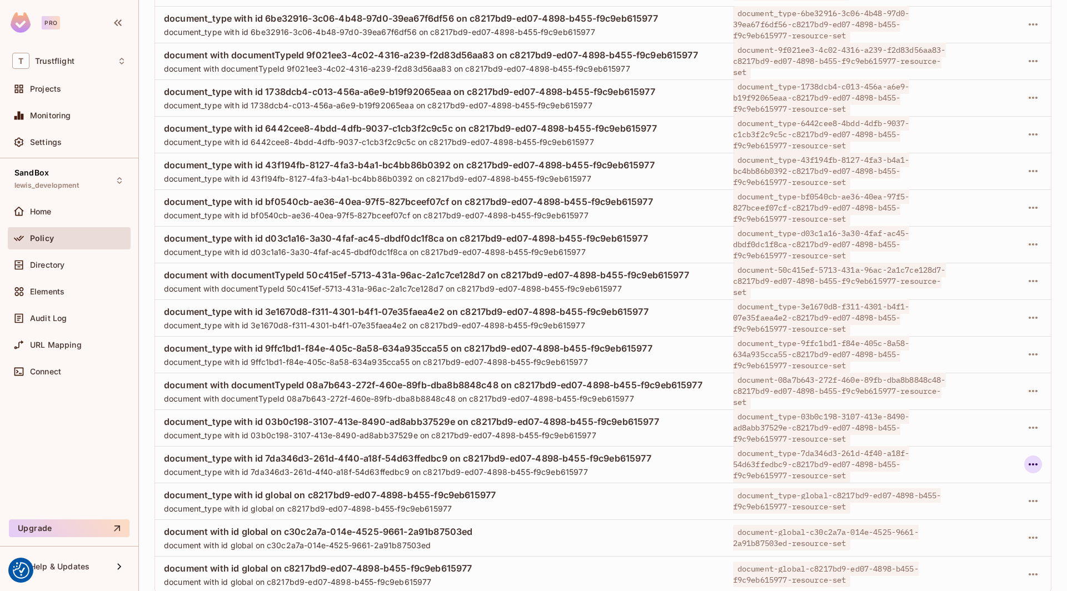
click at [793, 461] on icon "button" at bounding box center [1032, 464] width 13 height 13
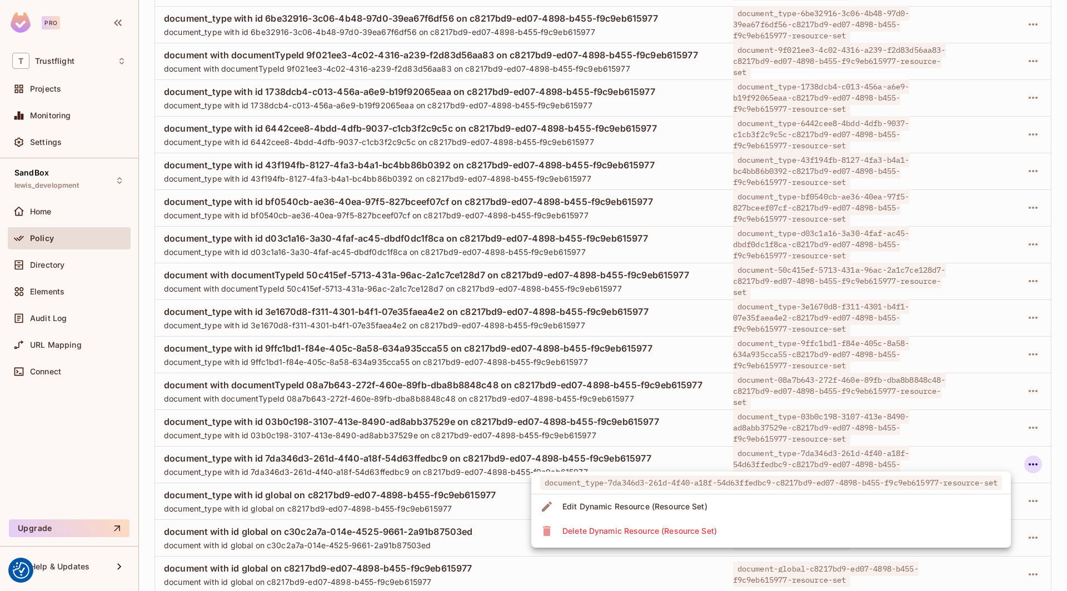
click at [644, 537] on span "Delete Dynamic Resource (Resource Set)" at bounding box center [639, 531] width 161 height 18
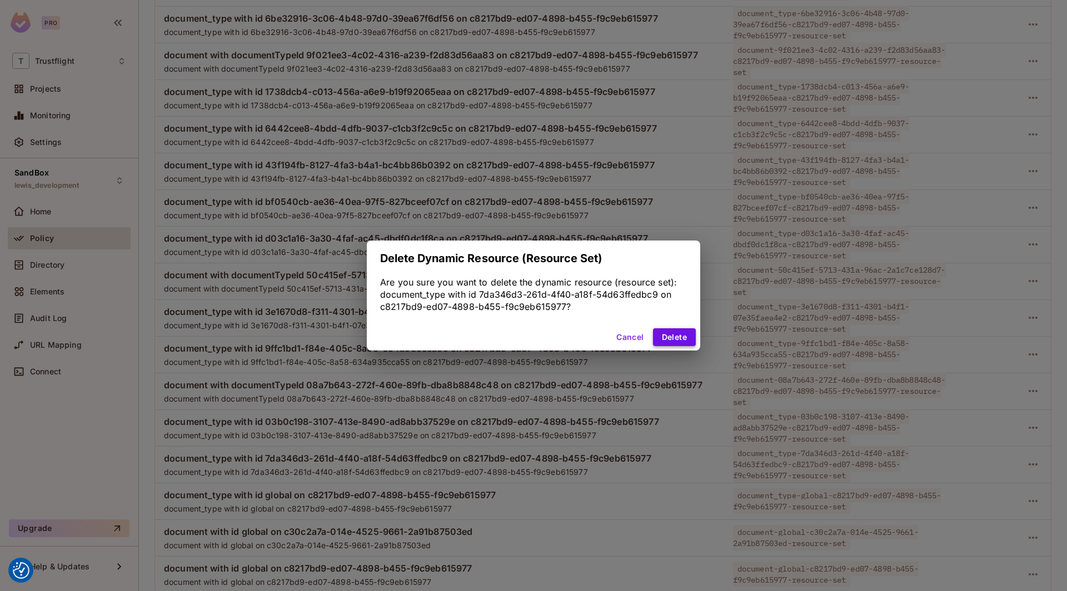
click at [671, 339] on button "Delete" at bounding box center [674, 337] width 43 height 18
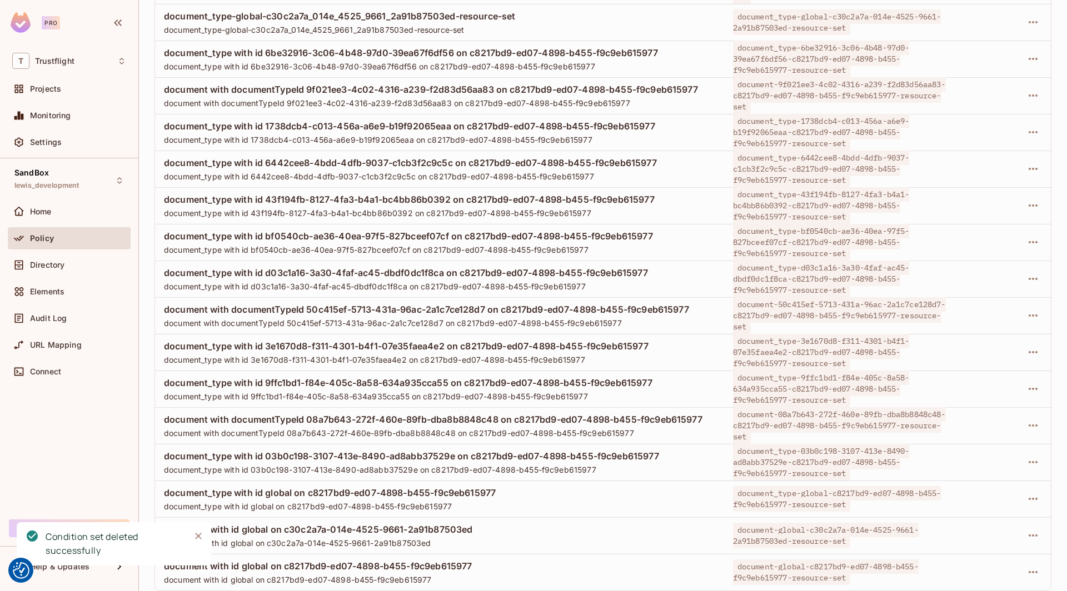
scroll to position [1346, 0]
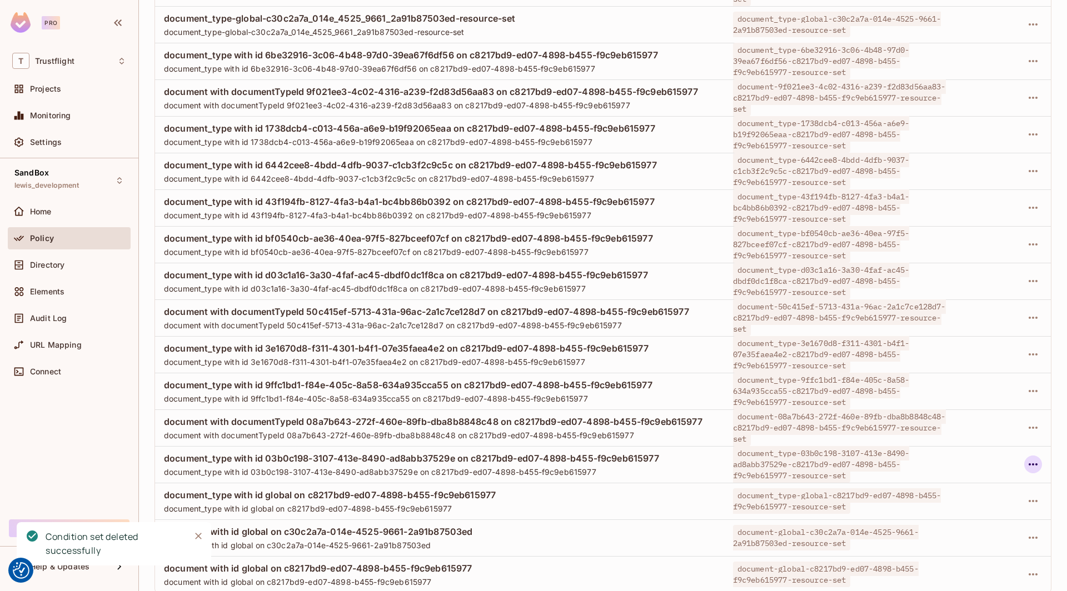
click at [793, 463] on button "button" at bounding box center [1033, 465] width 18 height 18
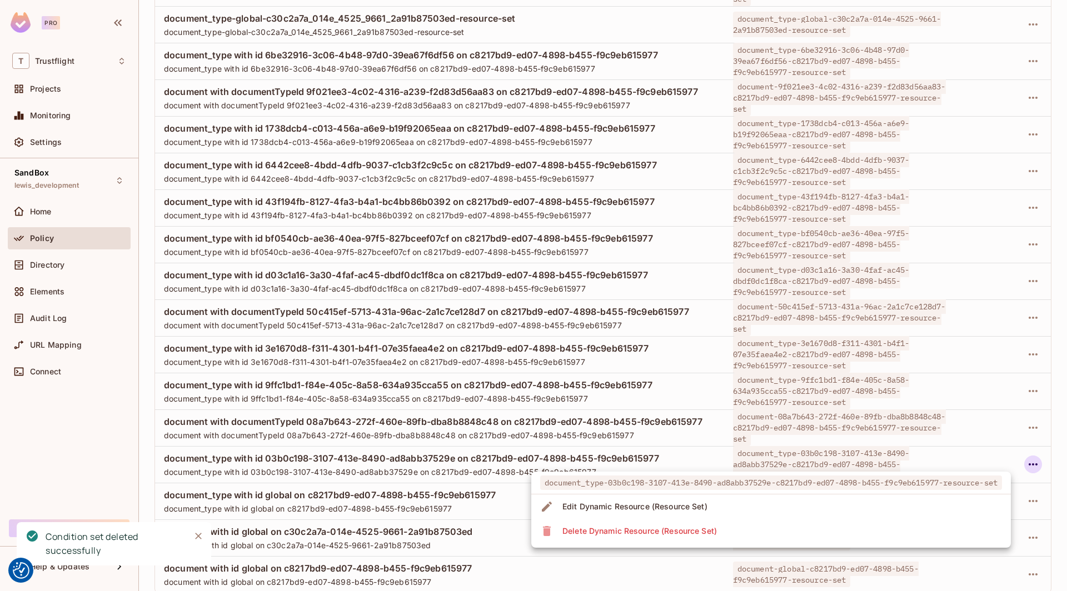
click at [793, 524] on li "Delete Dynamic Resource (Resource Set)" at bounding box center [770, 531] width 479 height 24
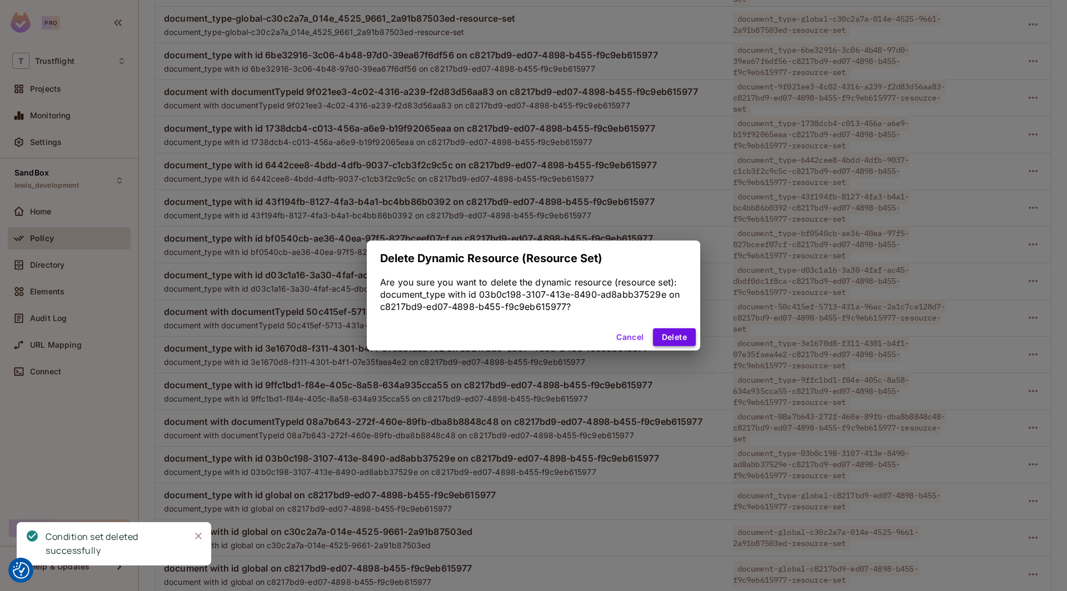
click at [677, 338] on button "Delete" at bounding box center [674, 337] width 43 height 18
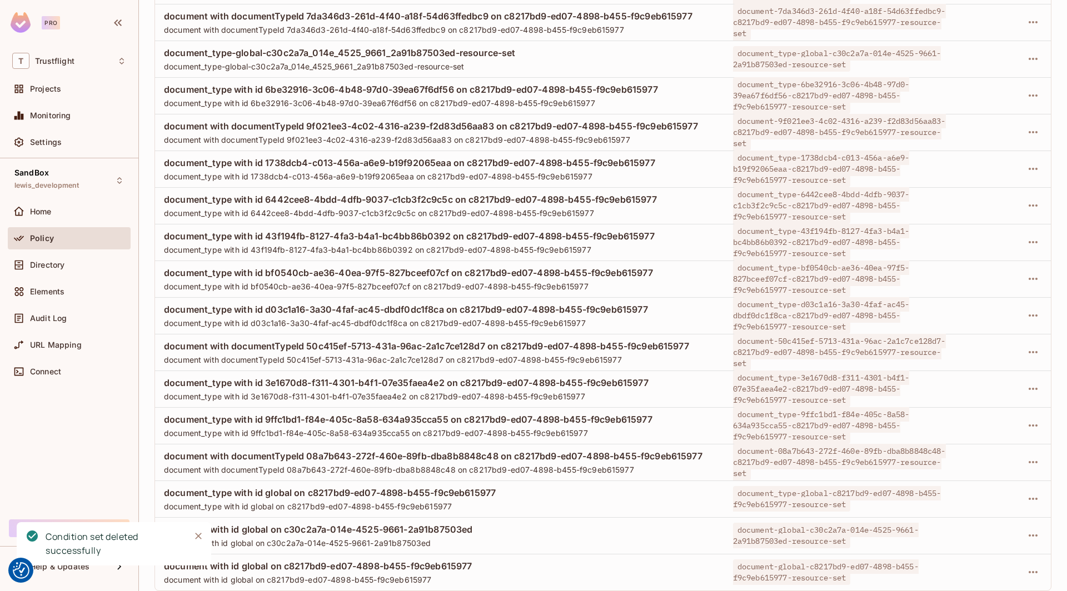
scroll to position [1309, 0]
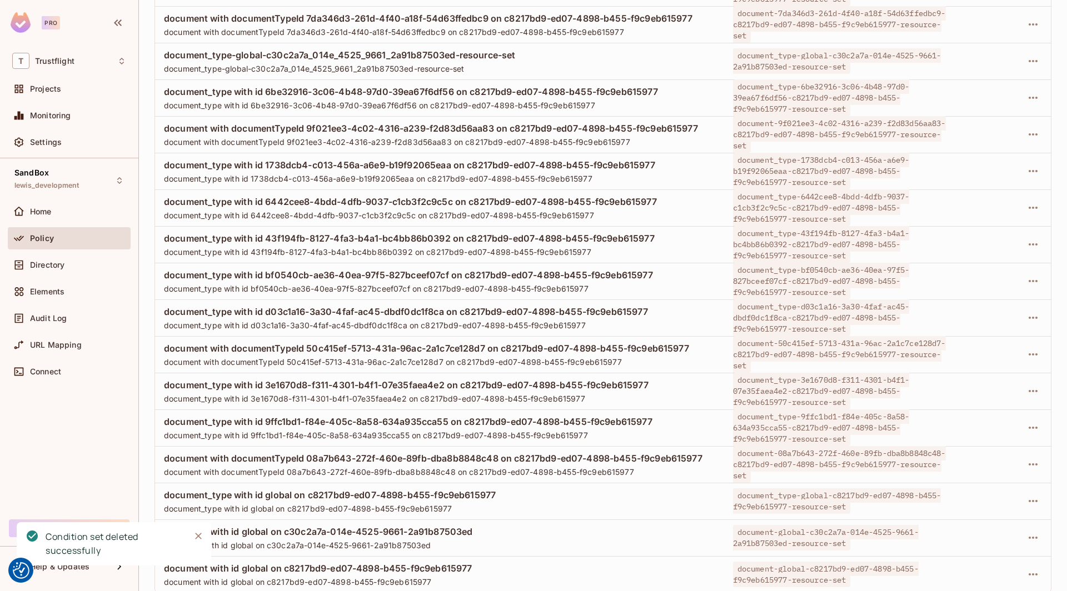
click at [793, 459] on div at bounding box center [1002, 465] width 78 height 18
click at [793, 459] on icon "button" at bounding box center [1032, 464] width 13 height 13
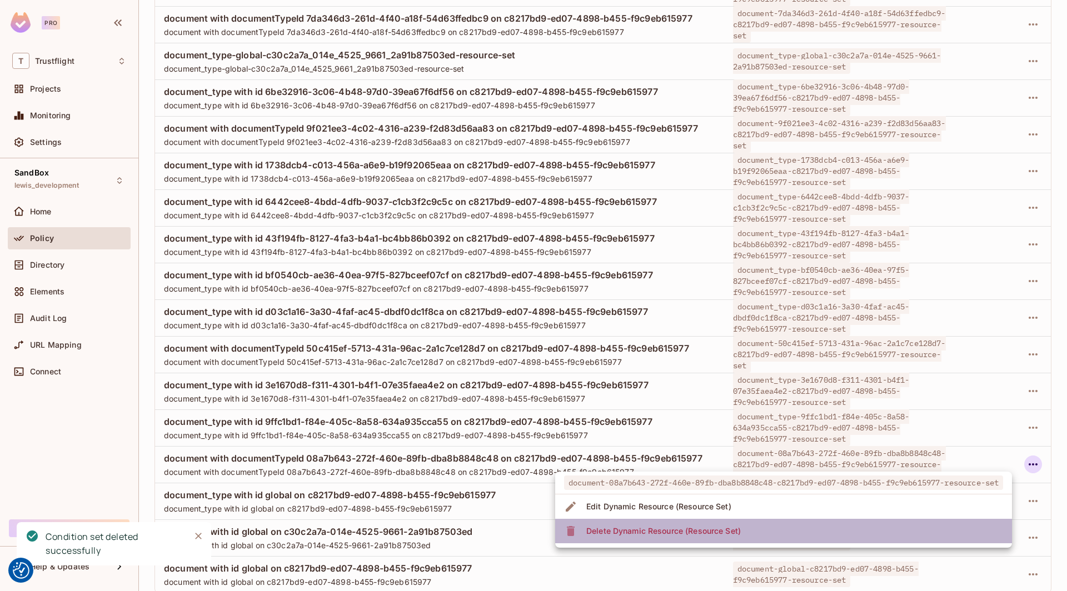
click at [793, 521] on li "Delete Dynamic Resource (Resource Set)" at bounding box center [783, 531] width 457 height 24
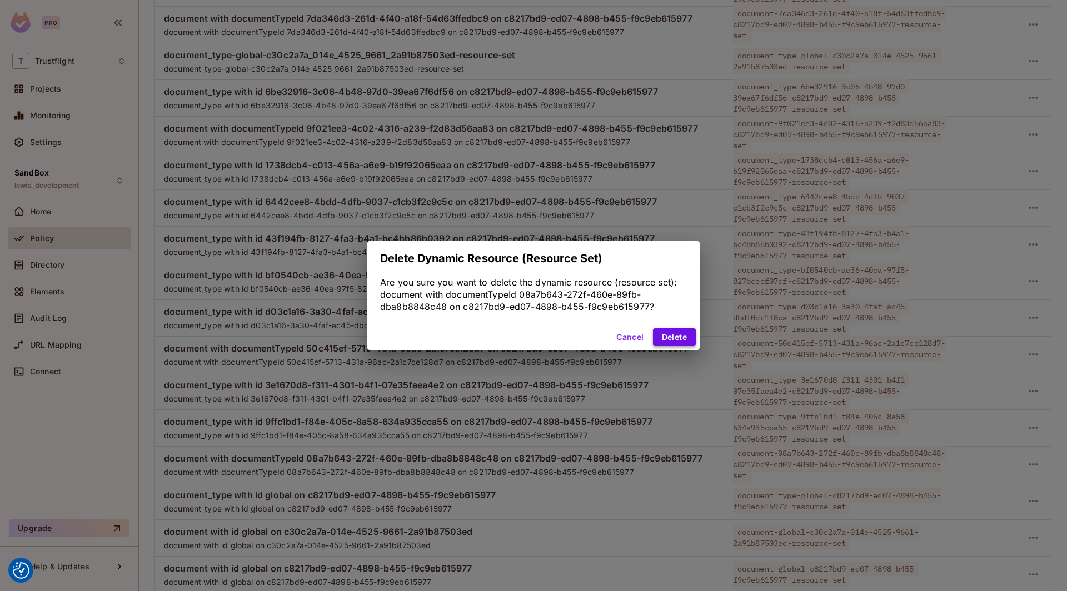
click at [684, 342] on button "Delete" at bounding box center [674, 337] width 43 height 18
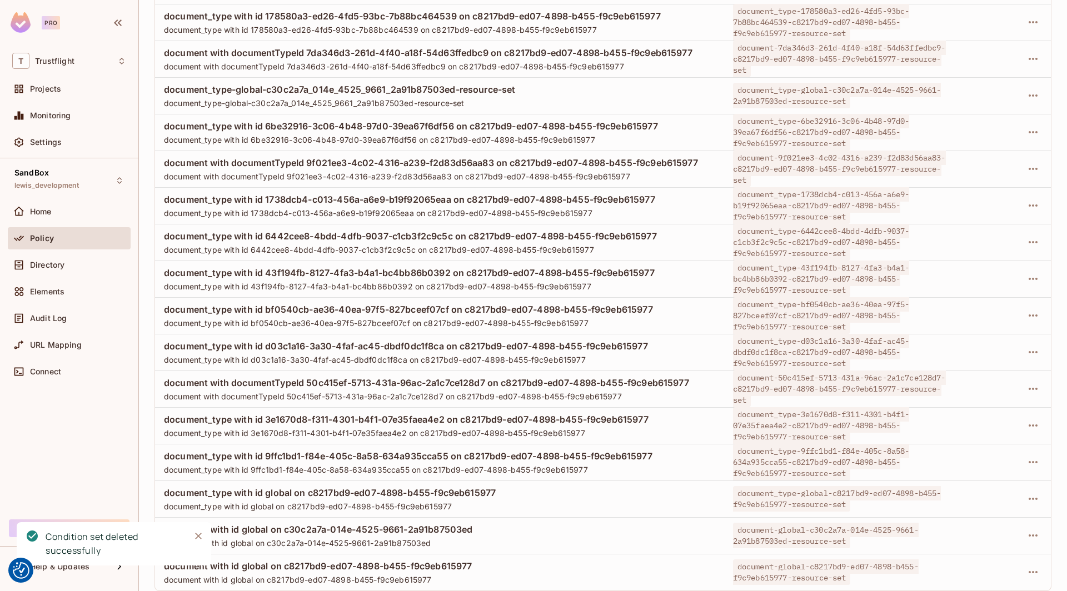
scroll to position [1273, 0]
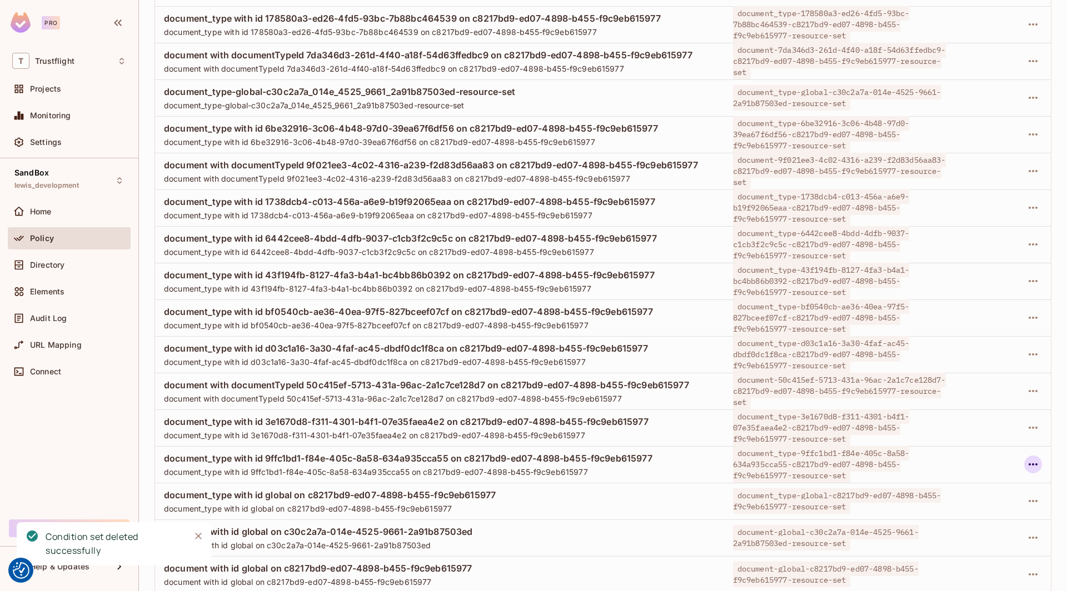
click at [793, 460] on icon "button" at bounding box center [1032, 464] width 13 height 13
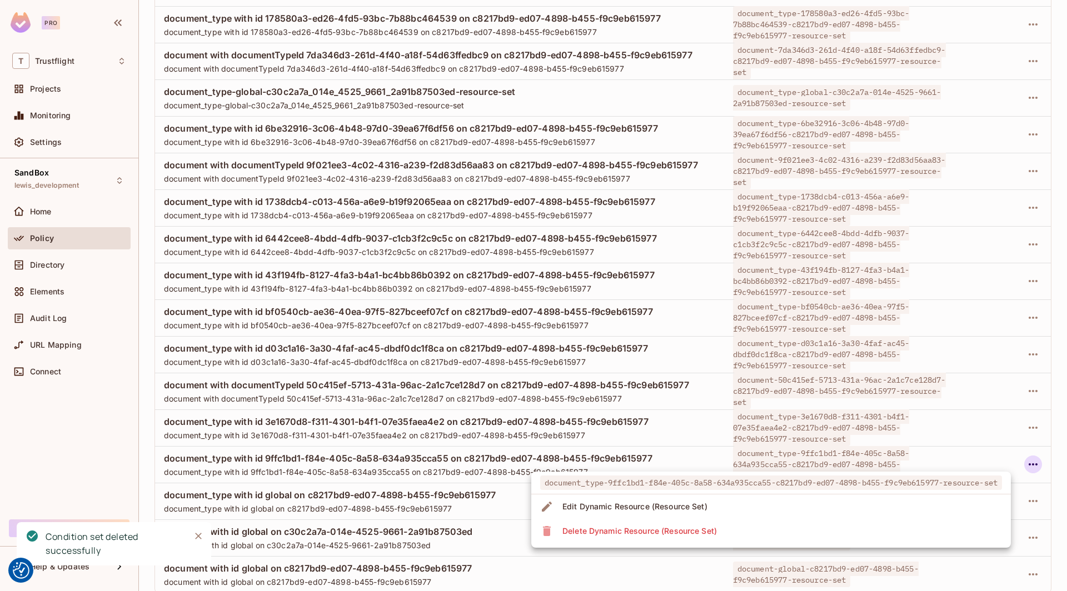
click at [779, 523] on li "Delete Dynamic Resource (Resource Set)" at bounding box center [770, 531] width 479 height 24
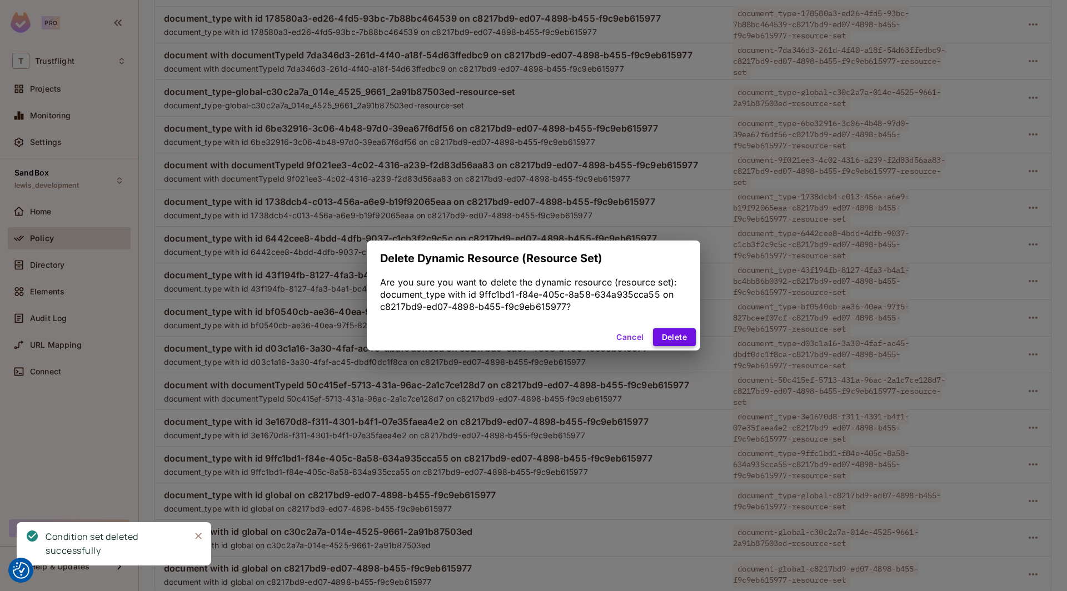
click at [672, 338] on button "Delete" at bounding box center [674, 337] width 43 height 18
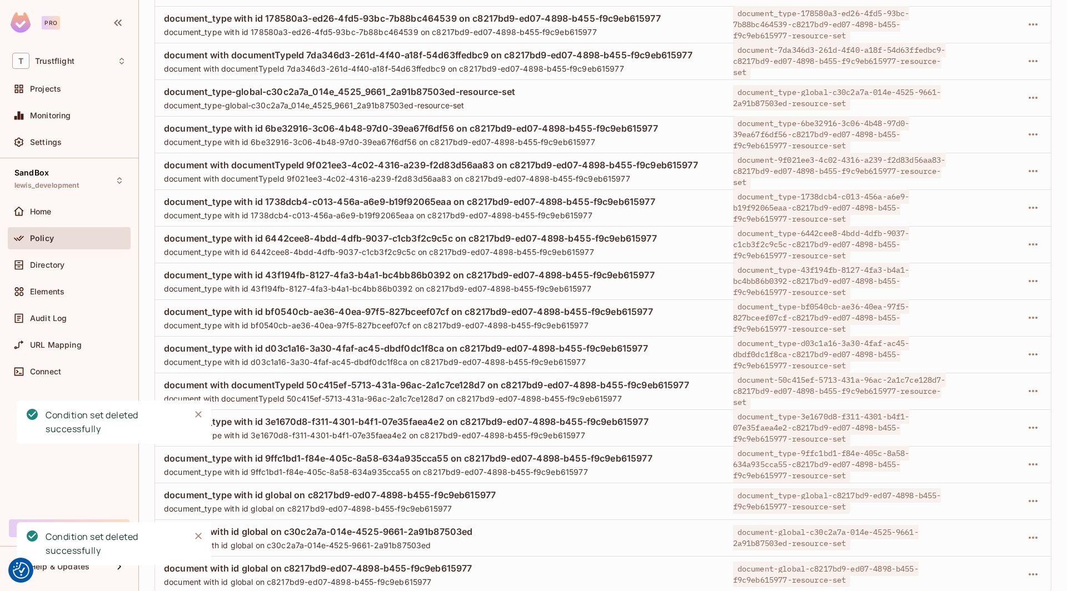
scroll to position [1236, 0]
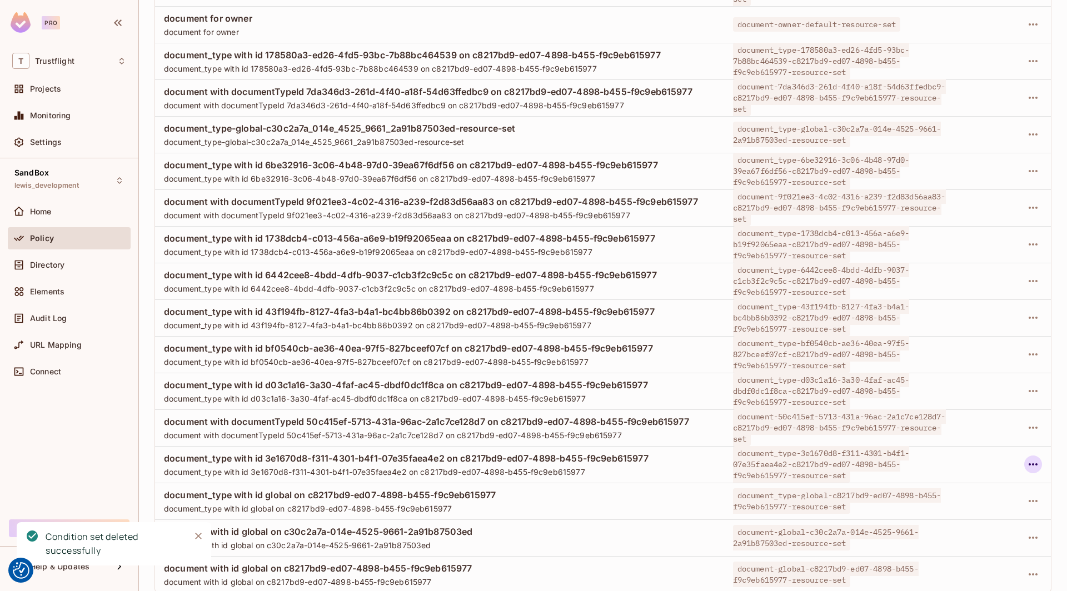
click at [793, 459] on icon "button" at bounding box center [1032, 464] width 13 height 13
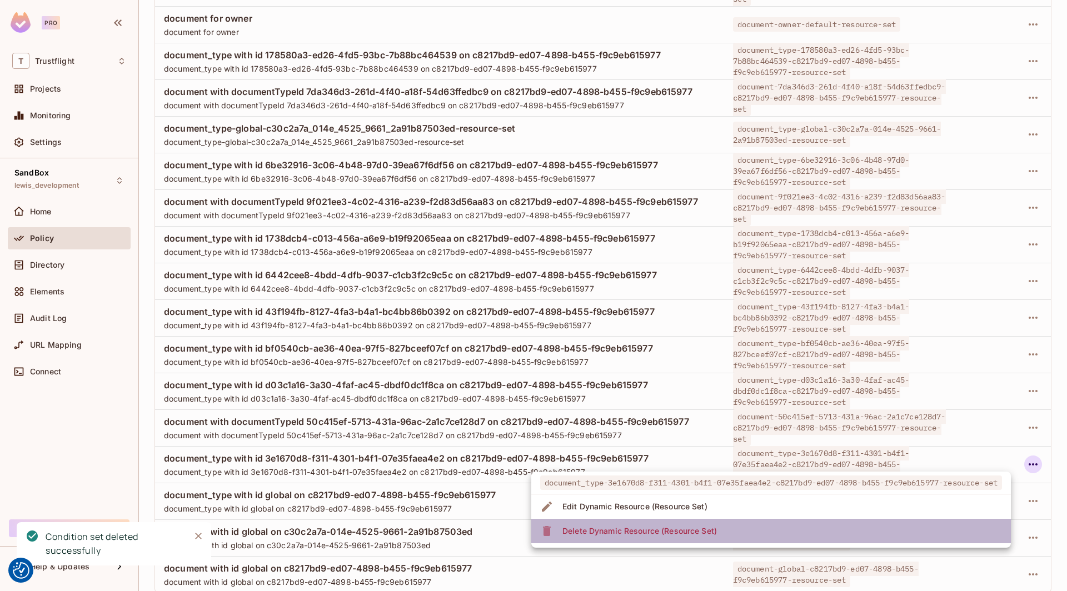
click at [793, 527] on li "Delete Dynamic Resource (Resource Set)" at bounding box center [770, 531] width 479 height 24
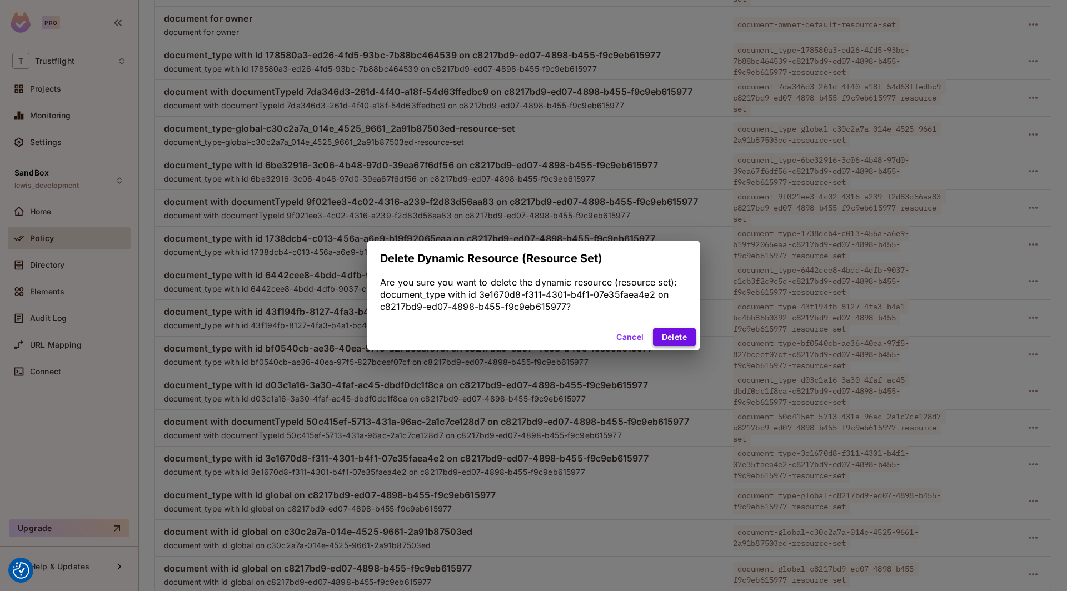
click at [684, 333] on button "Delete" at bounding box center [674, 337] width 43 height 18
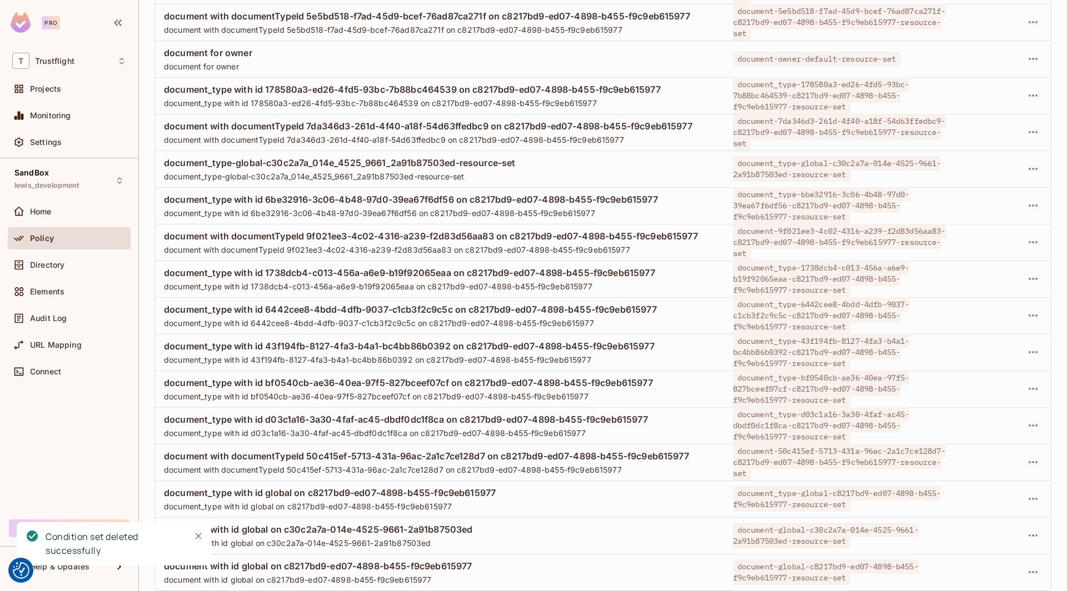
scroll to position [1199, 0]
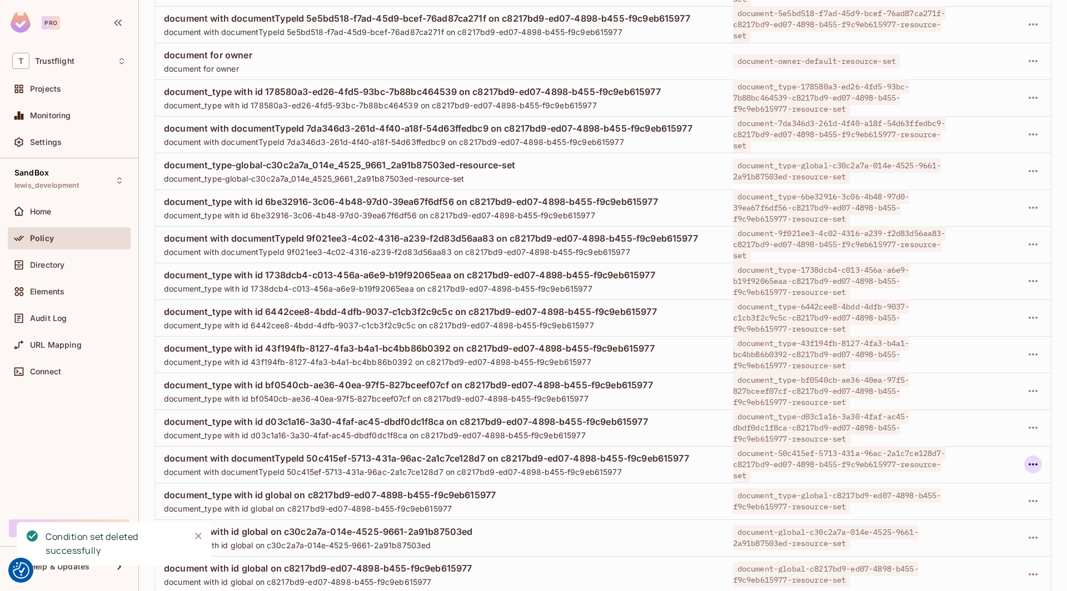
click at [793, 461] on icon "button" at bounding box center [1032, 464] width 13 height 13
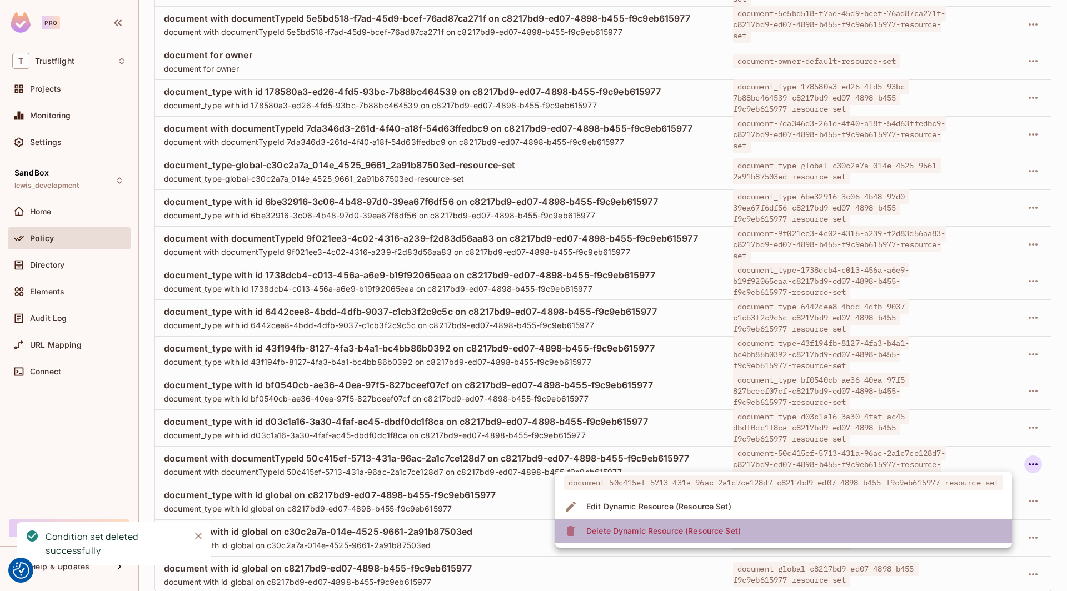
click at [762, 527] on li "Delete Dynamic Resource (Resource Set)" at bounding box center [783, 531] width 457 height 24
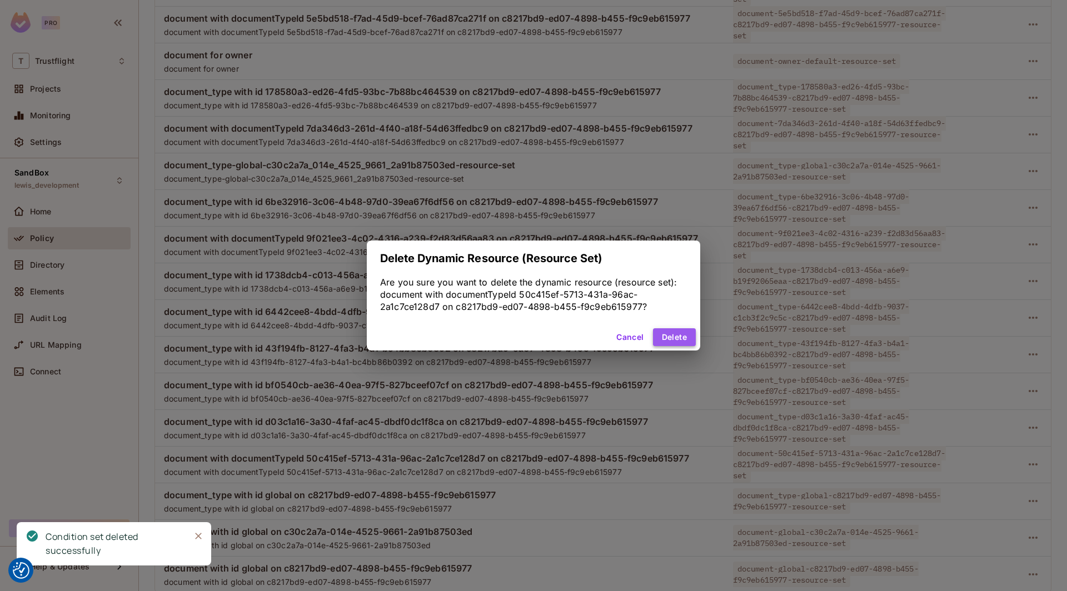
click at [678, 333] on button "Delete" at bounding box center [674, 337] width 43 height 18
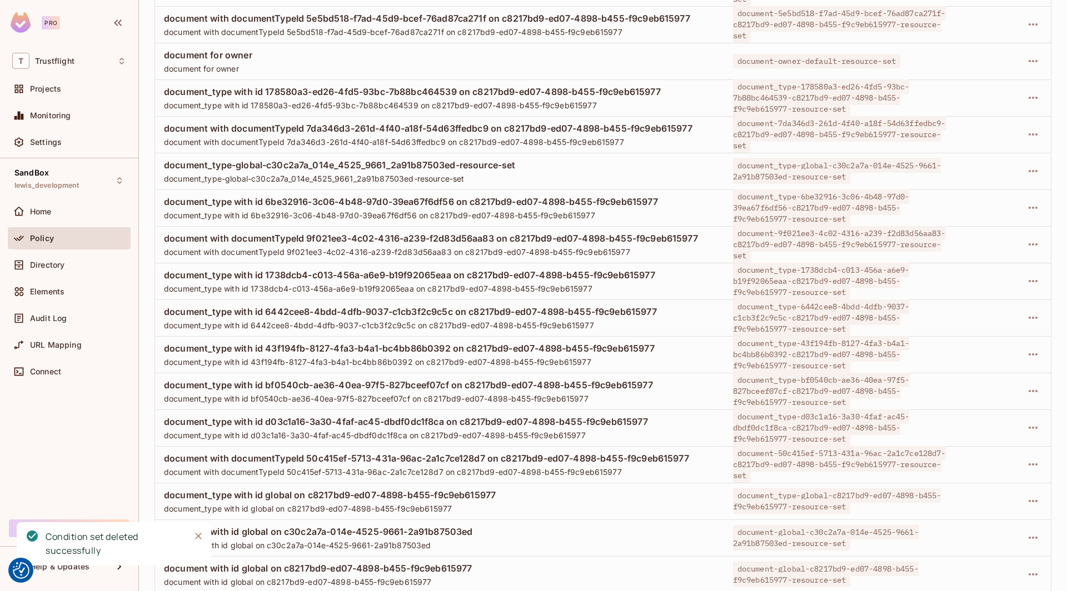
scroll to position [1163, 0]
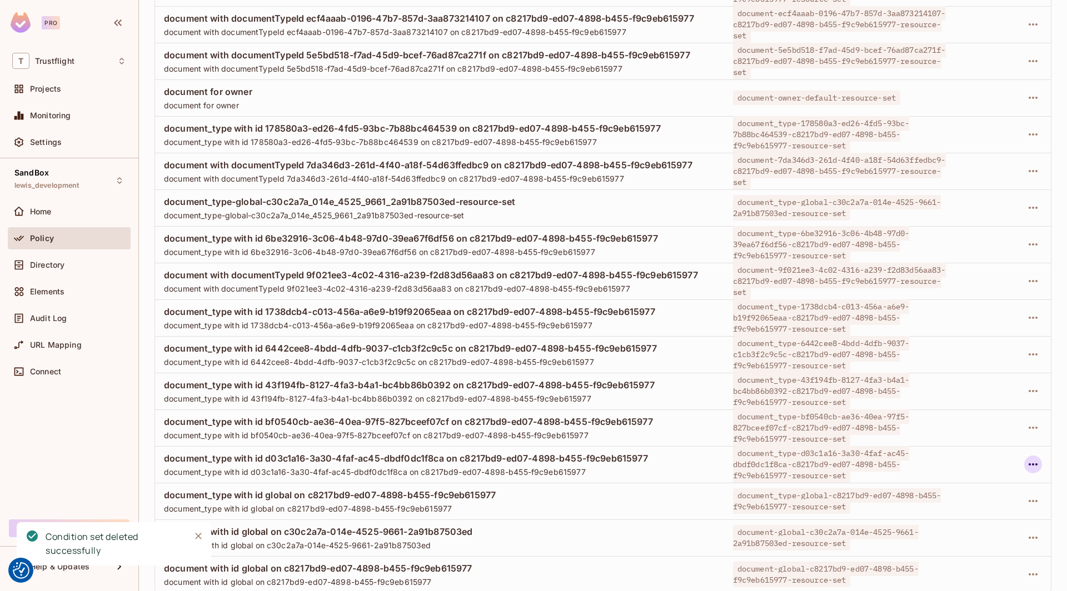
click at [793, 461] on icon "button" at bounding box center [1032, 464] width 13 height 13
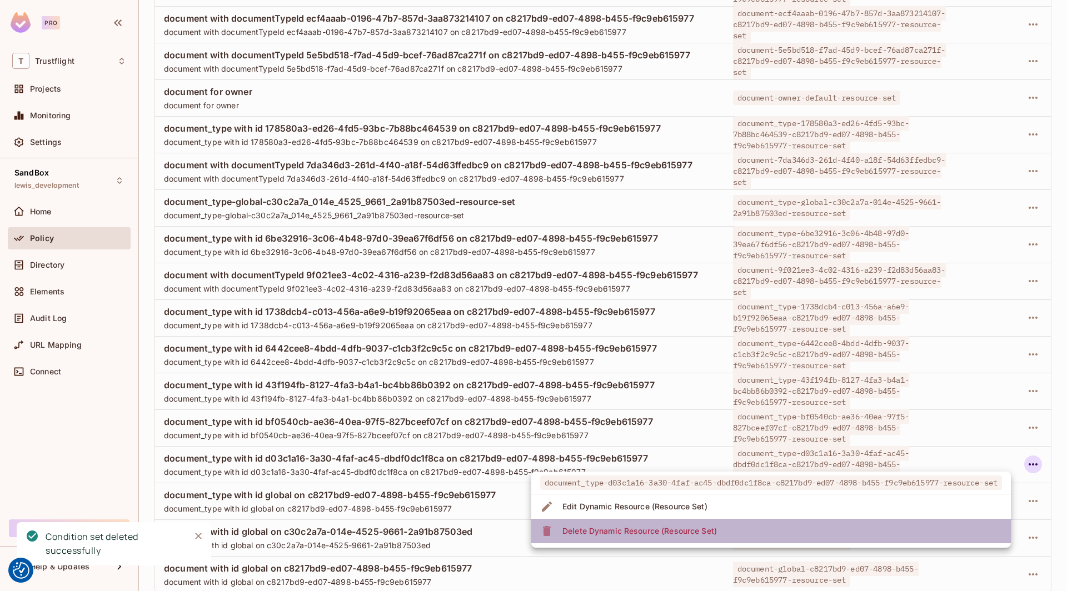
click at [793, 532] on li "Delete Dynamic Resource (Resource Set)" at bounding box center [770, 531] width 479 height 24
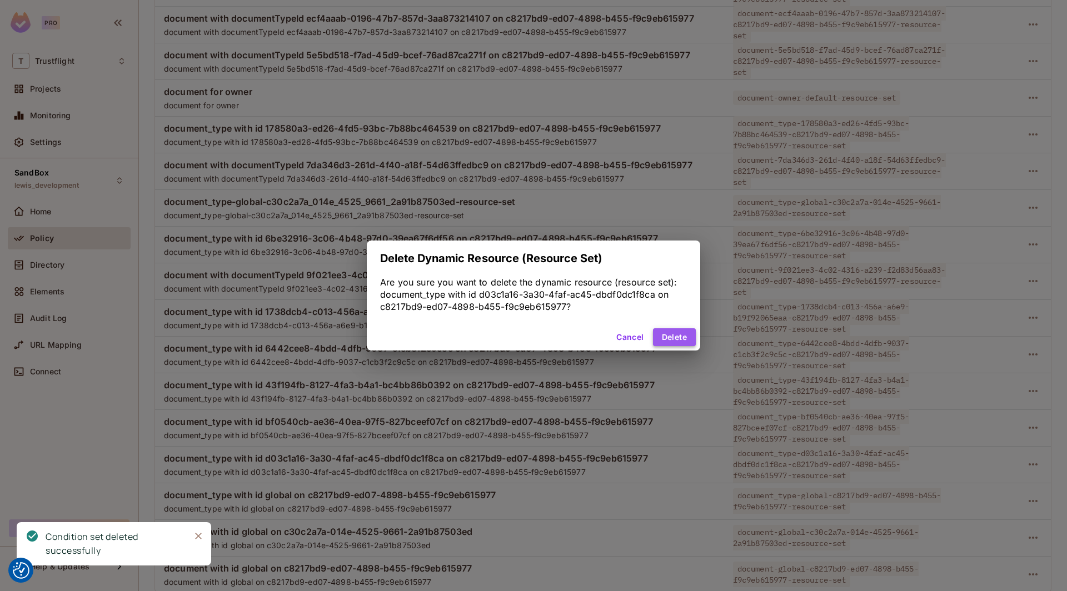
click at [671, 338] on button "Delete" at bounding box center [674, 337] width 43 height 18
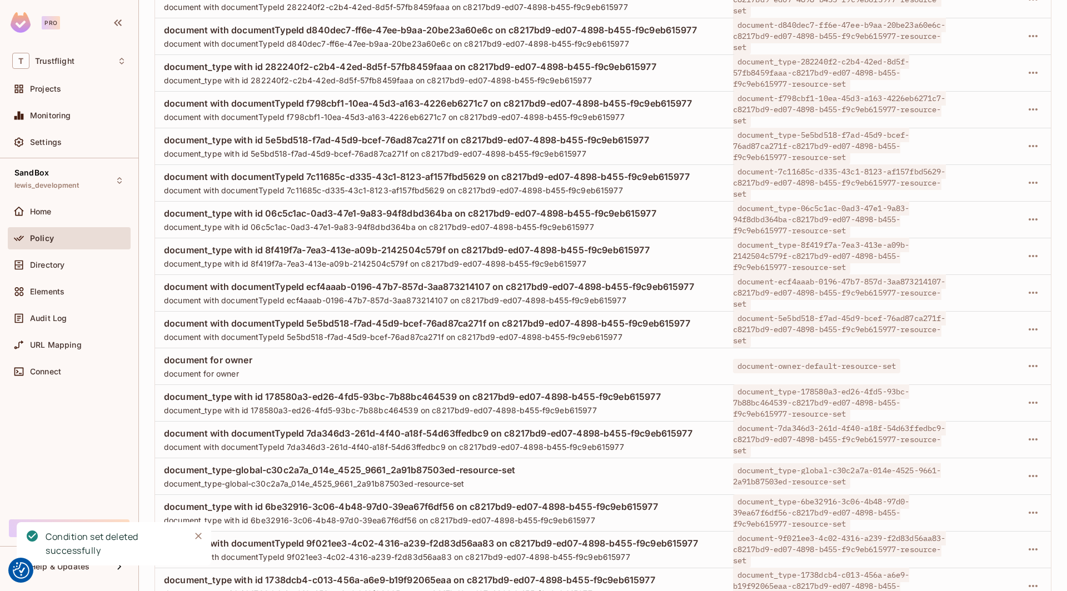
scroll to position [1126, 0]
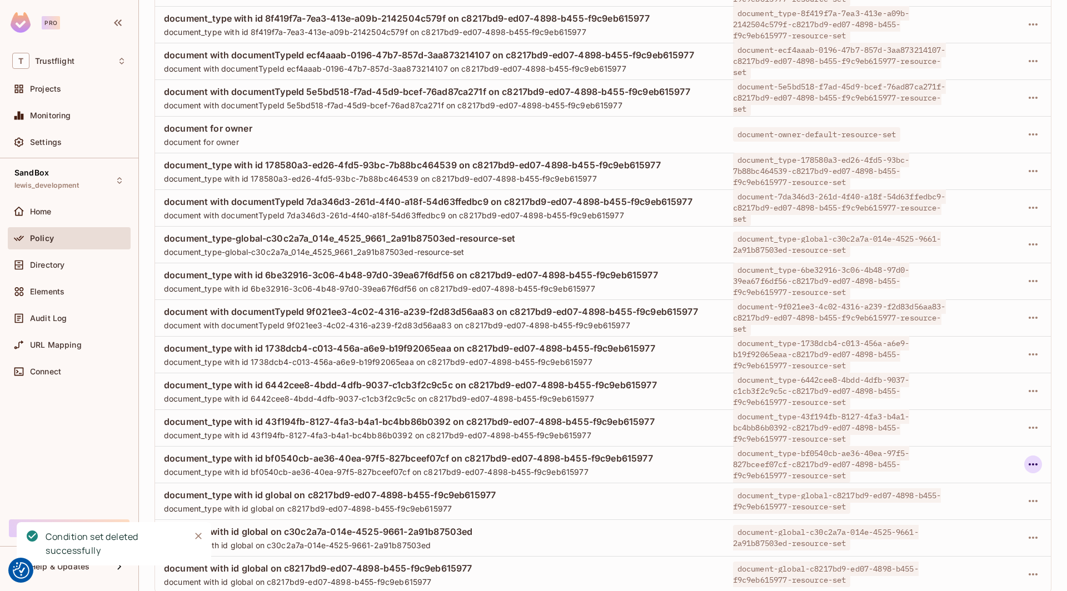
click at [793, 460] on icon "button" at bounding box center [1032, 464] width 13 height 13
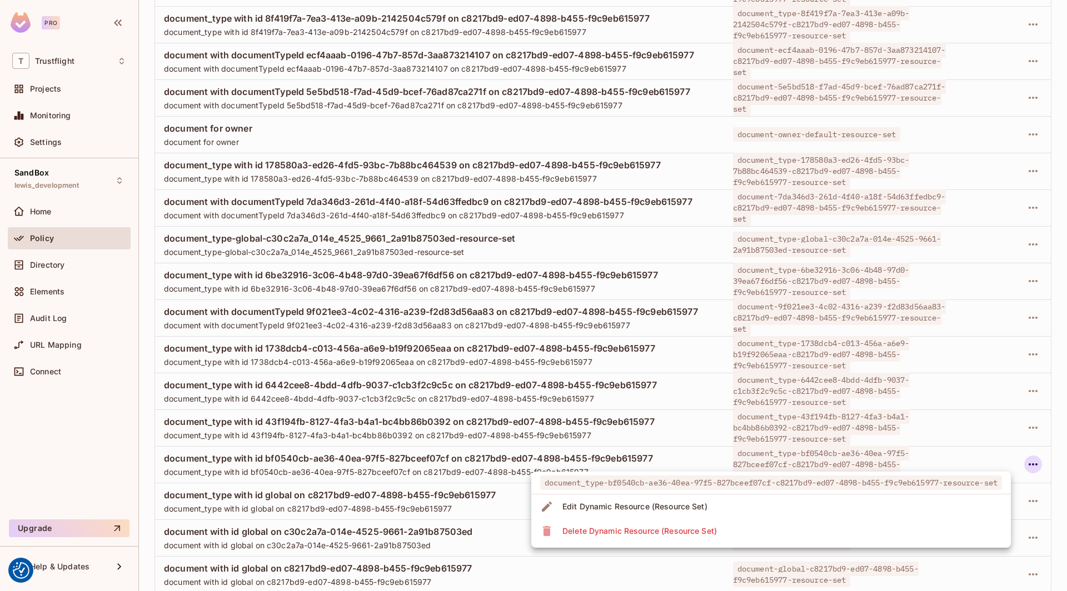
click at [747, 523] on li "Delete Dynamic Resource (Resource Set)" at bounding box center [770, 531] width 479 height 24
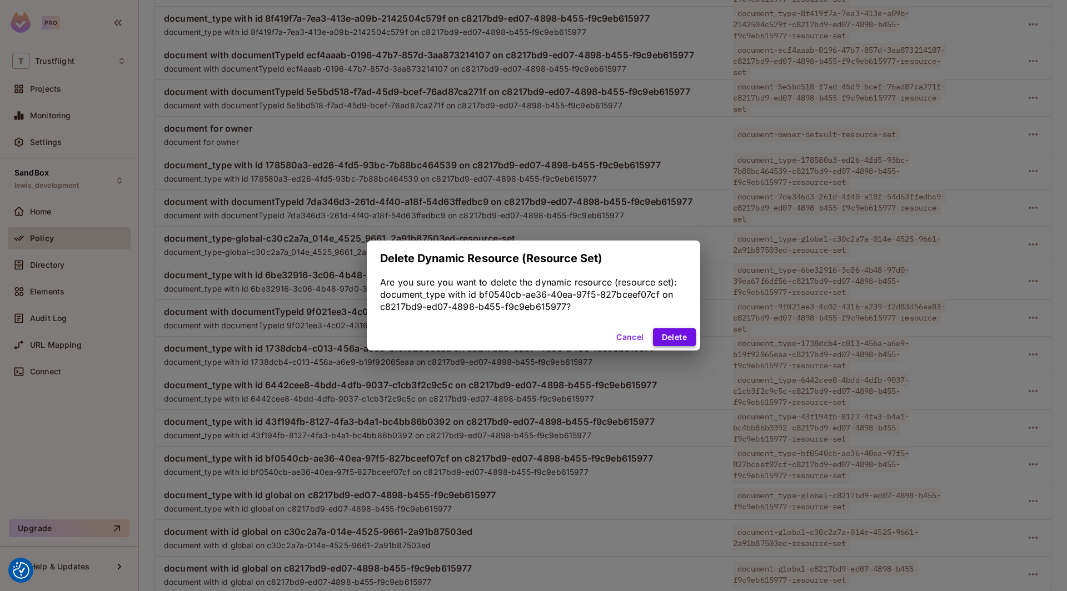
click at [667, 335] on button "Delete" at bounding box center [674, 337] width 43 height 18
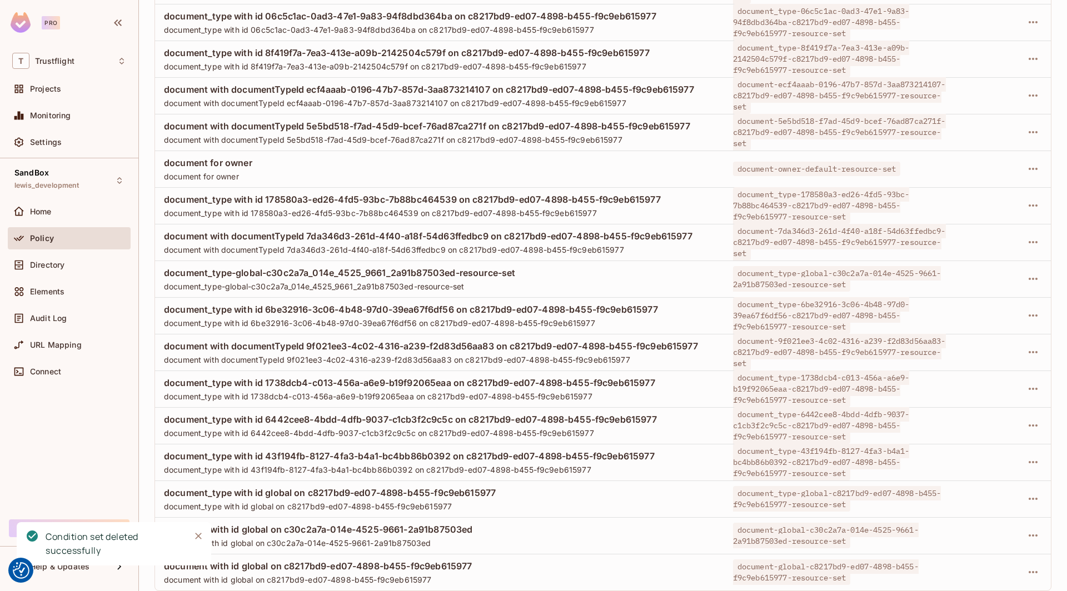
scroll to position [1089, 0]
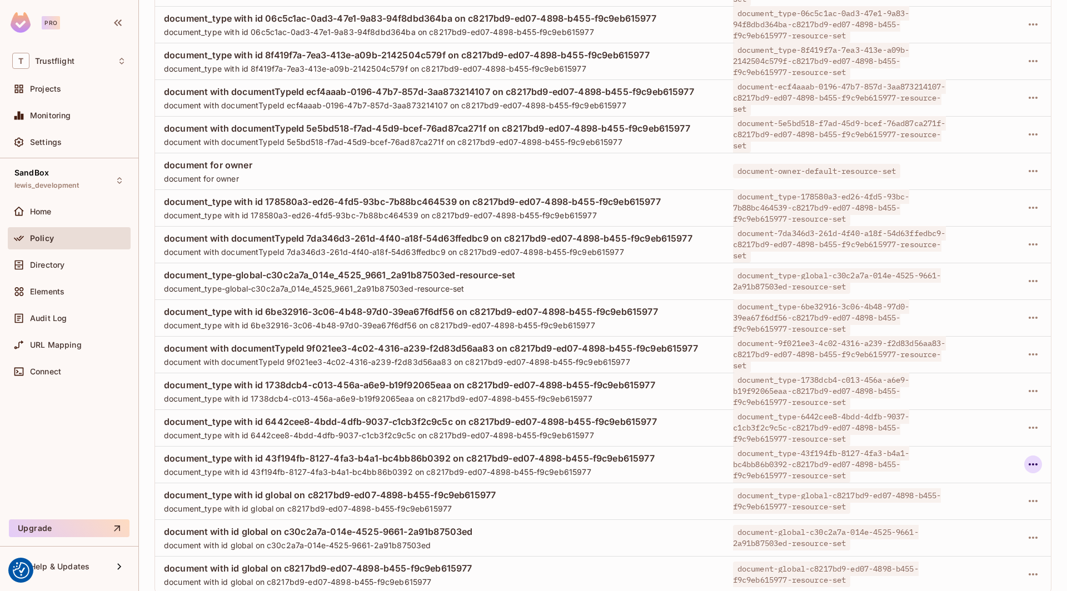
click at [793, 464] on icon "button" at bounding box center [1032, 464] width 13 height 13
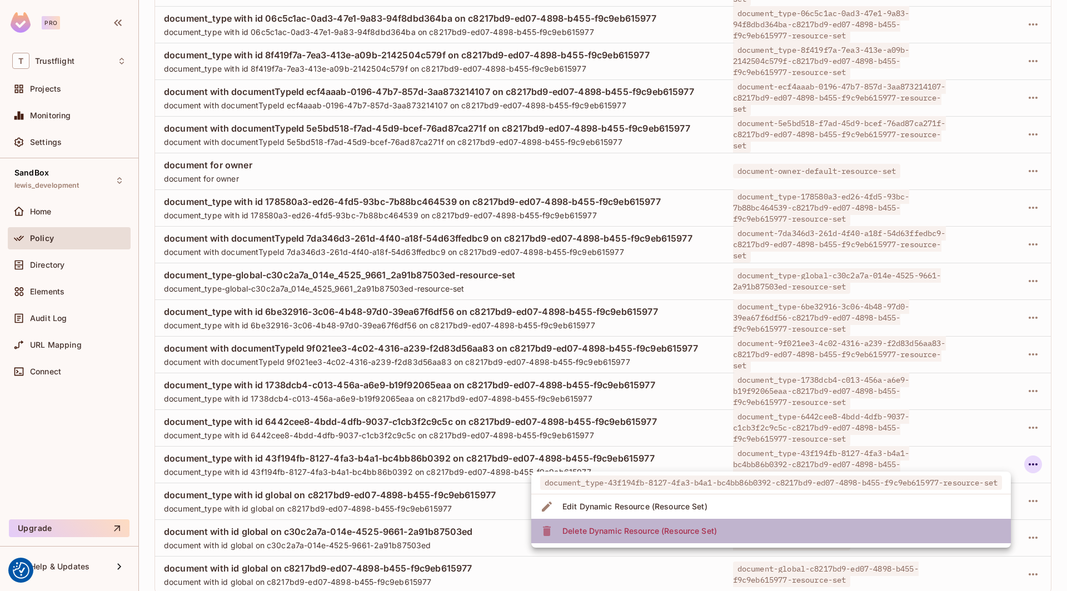
click at [783, 530] on li "Delete Dynamic Resource (Resource Set)" at bounding box center [770, 531] width 479 height 24
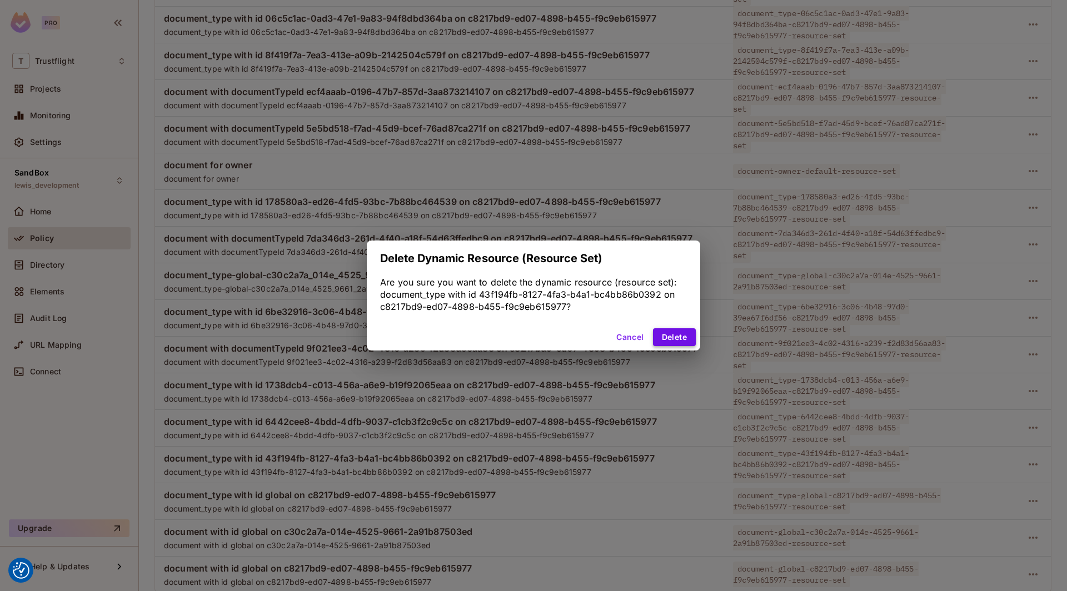
click at [668, 332] on button "Delete" at bounding box center [674, 337] width 43 height 18
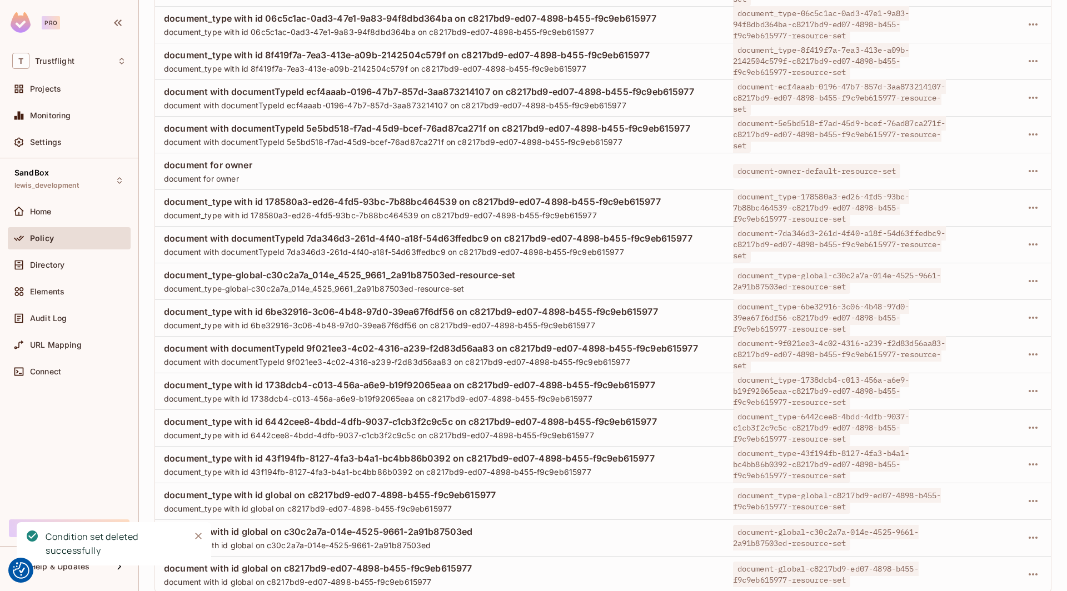
scroll to position [1053, 0]
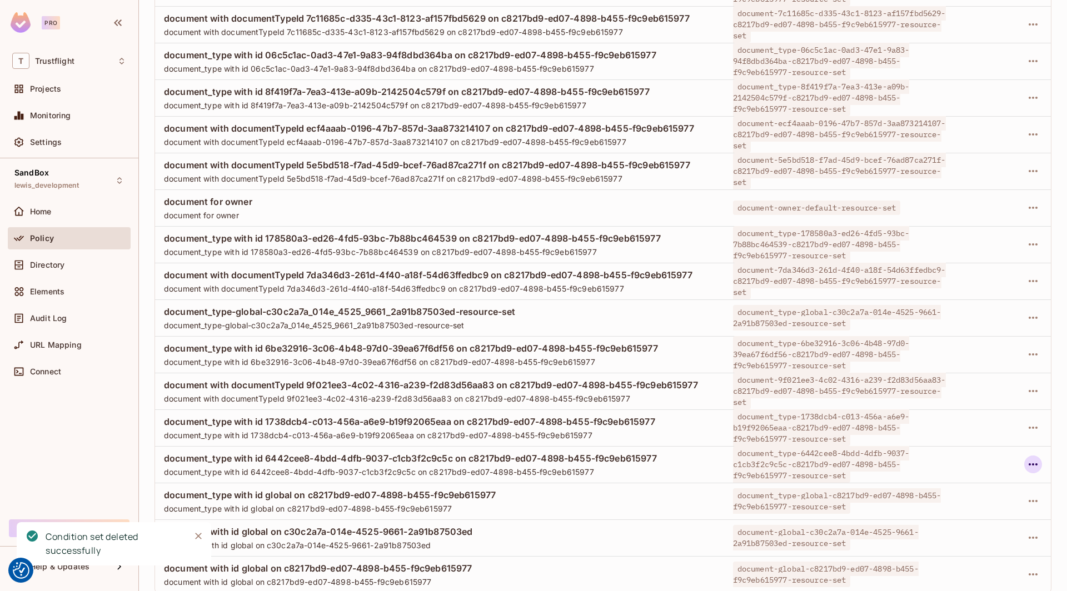
click at [793, 462] on icon "button" at bounding box center [1032, 464] width 13 height 13
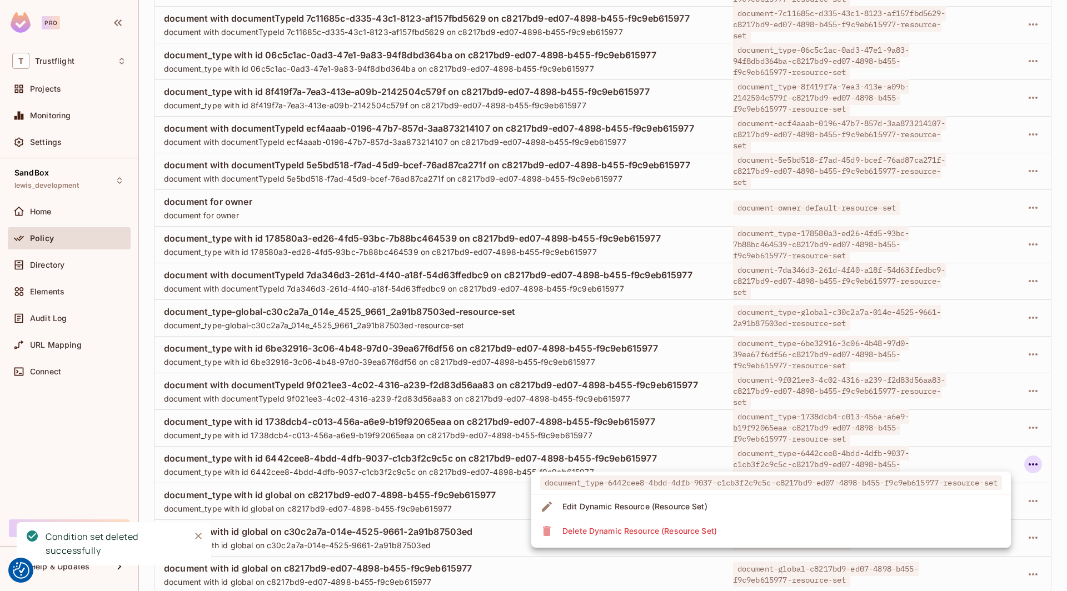
click at [793, 534] on li "Delete Dynamic Resource (Resource Set)" at bounding box center [770, 531] width 479 height 24
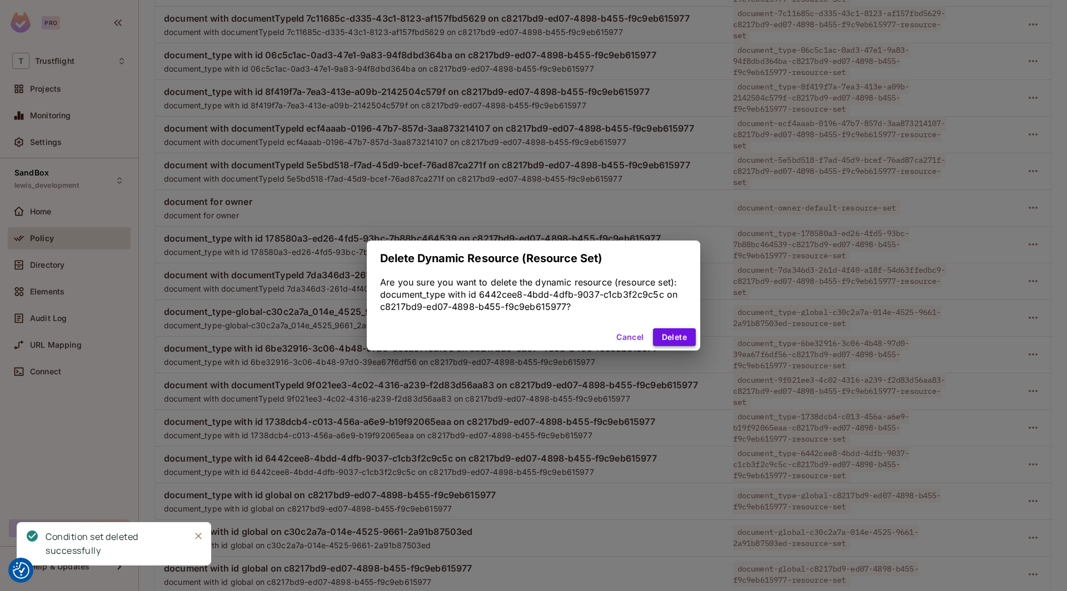
click at [678, 336] on button "Delete" at bounding box center [674, 337] width 43 height 18
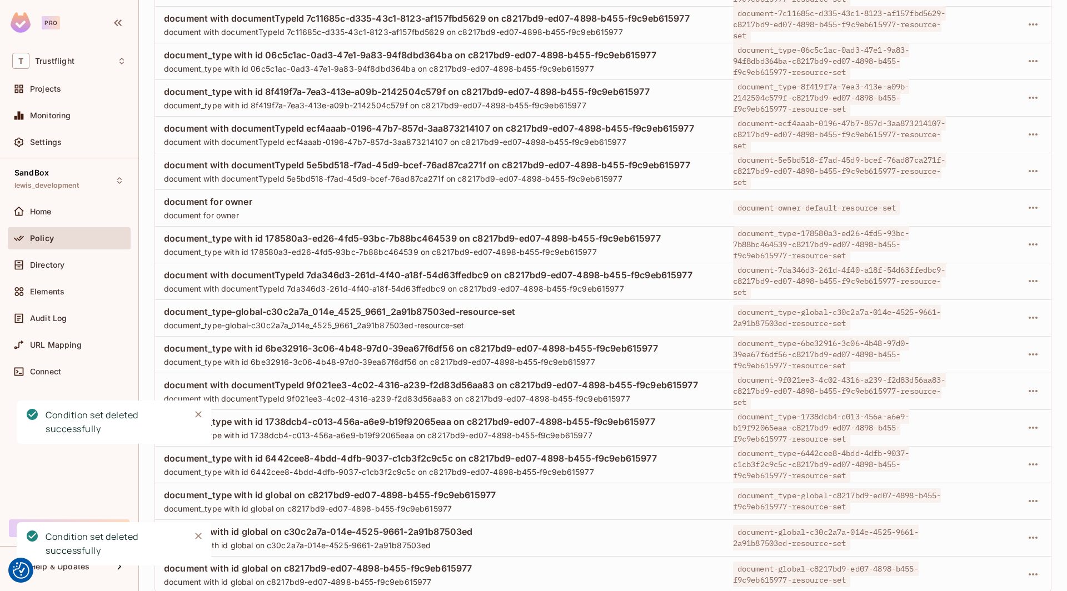
scroll to position [1016, 0]
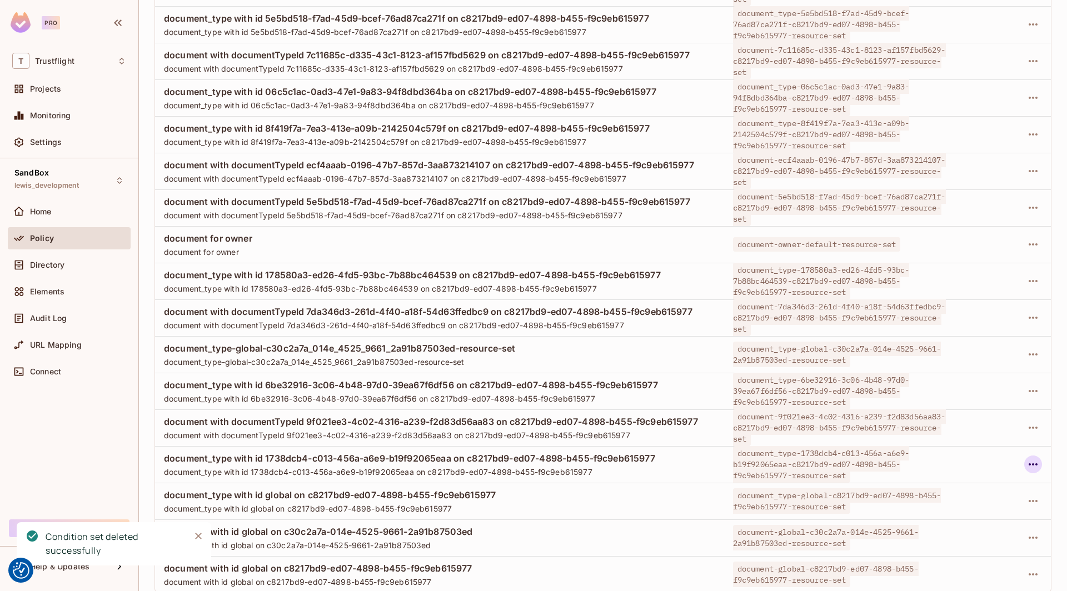
click at [793, 461] on icon "button" at bounding box center [1032, 464] width 13 height 13
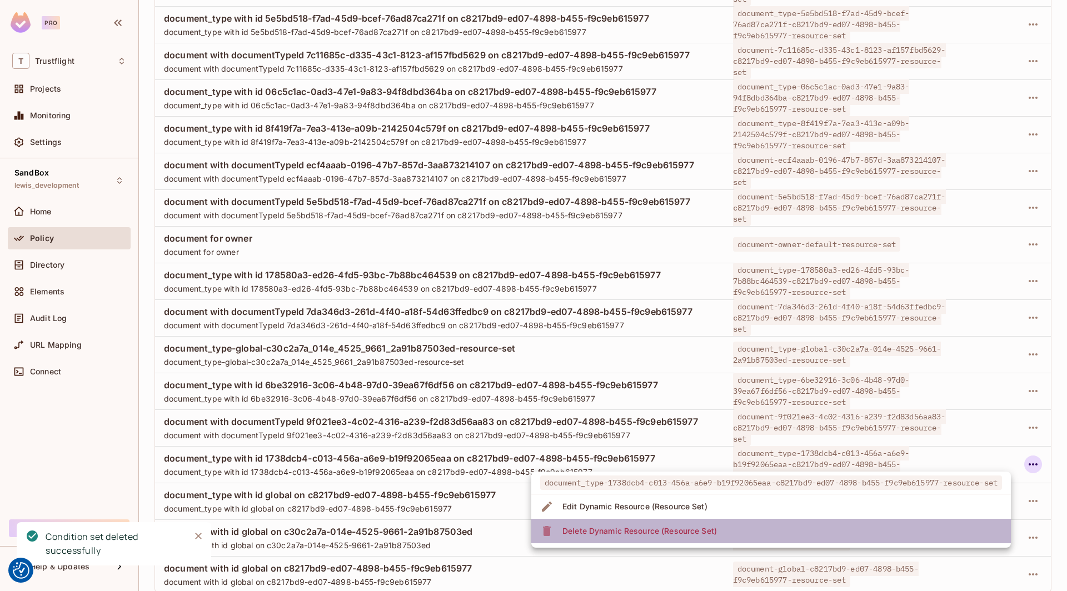
click at [774, 529] on li "Delete Dynamic Resource (Resource Set)" at bounding box center [770, 531] width 479 height 24
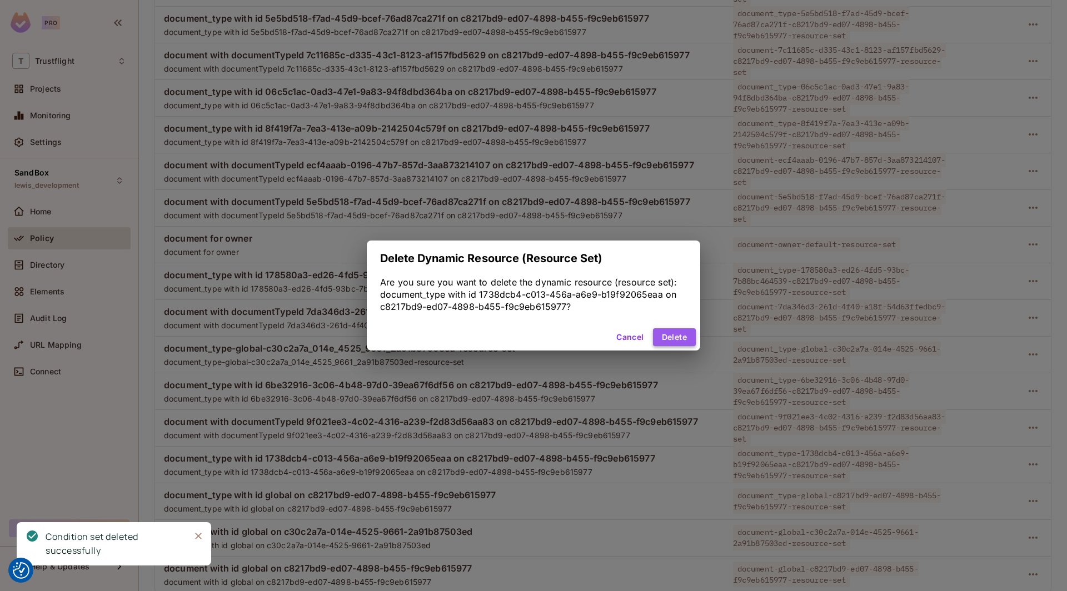
click at [663, 334] on button "Delete" at bounding box center [674, 337] width 43 height 18
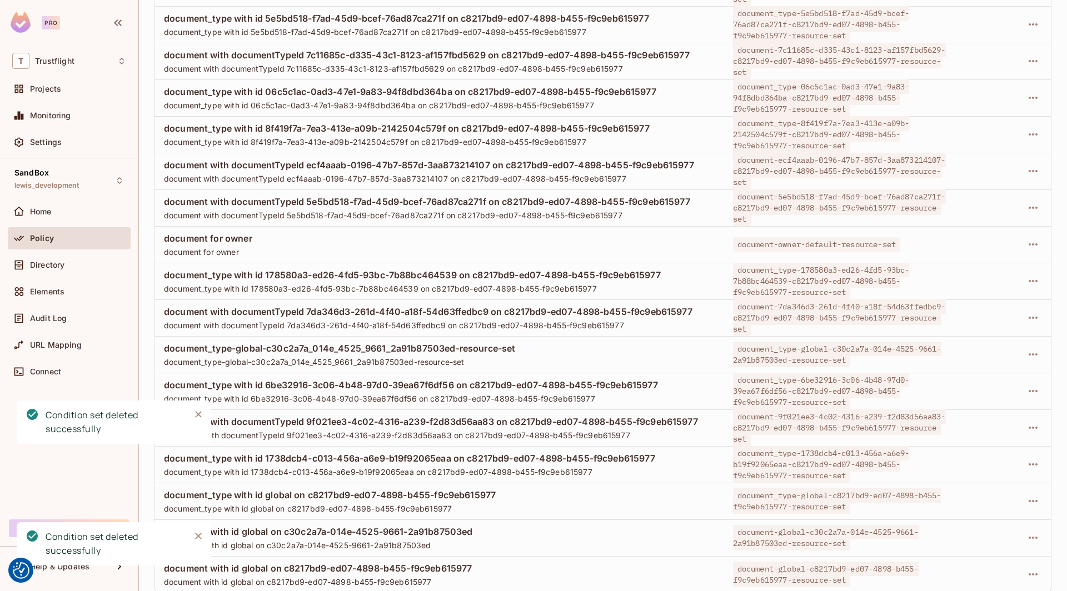
scroll to position [979, 0]
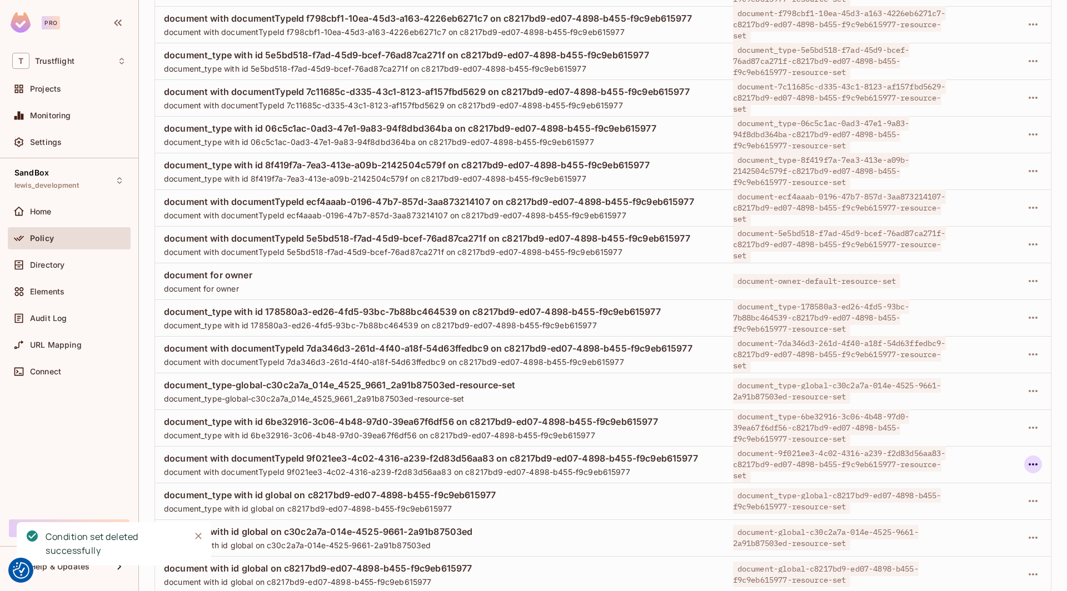
click at [793, 464] on icon "button" at bounding box center [1032, 464] width 13 height 13
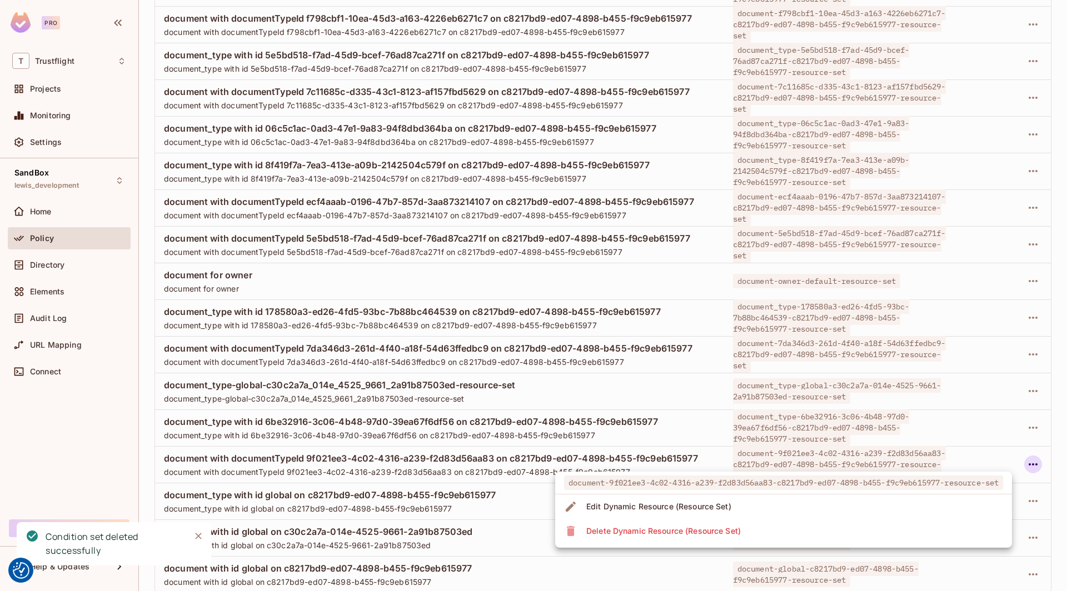
click at [793, 538] on li "Delete Dynamic Resource (Resource Set)" at bounding box center [783, 531] width 457 height 24
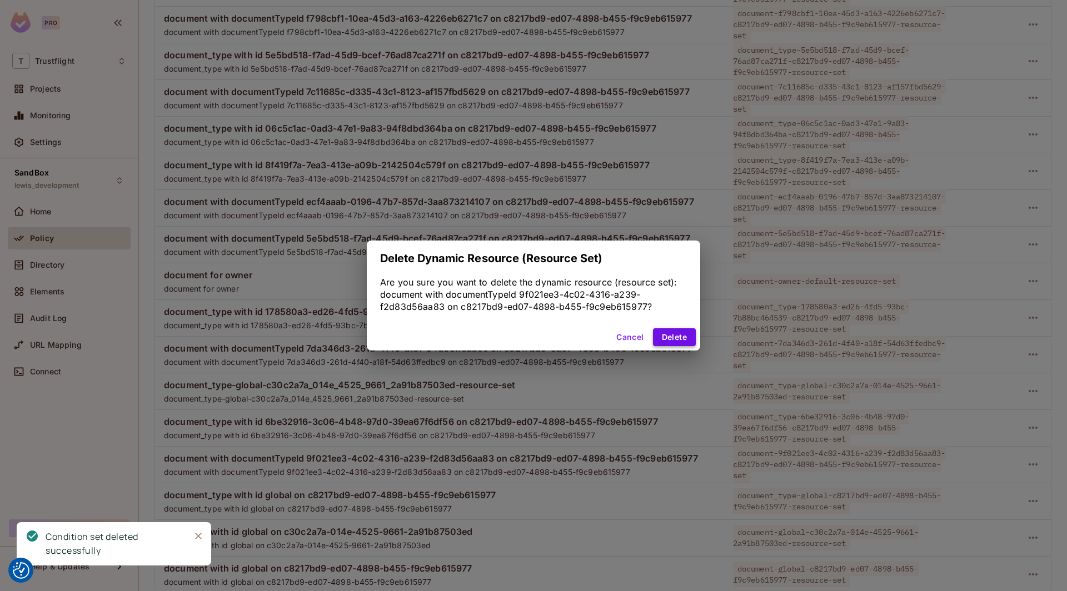
click at [686, 343] on button "Delete" at bounding box center [674, 337] width 43 height 18
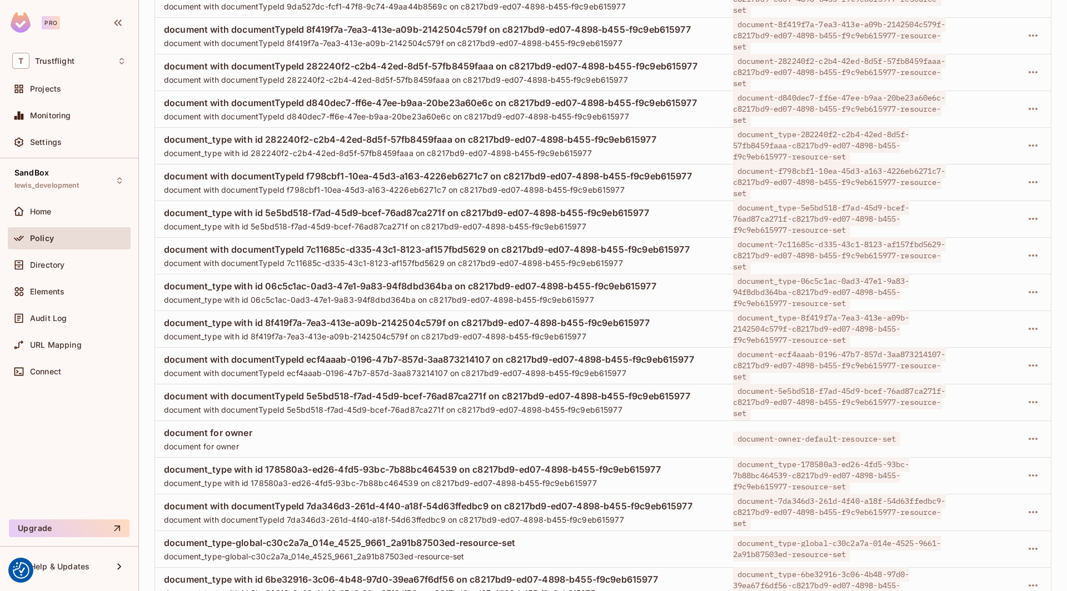
scroll to position [943, 0]
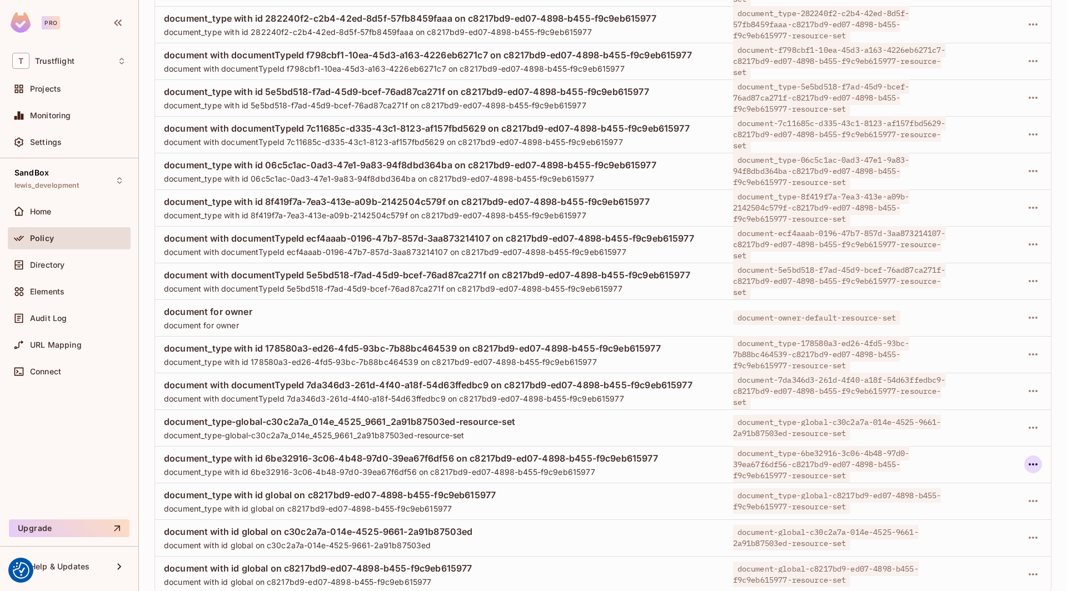
click at [793, 465] on icon "button" at bounding box center [1032, 464] width 13 height 13
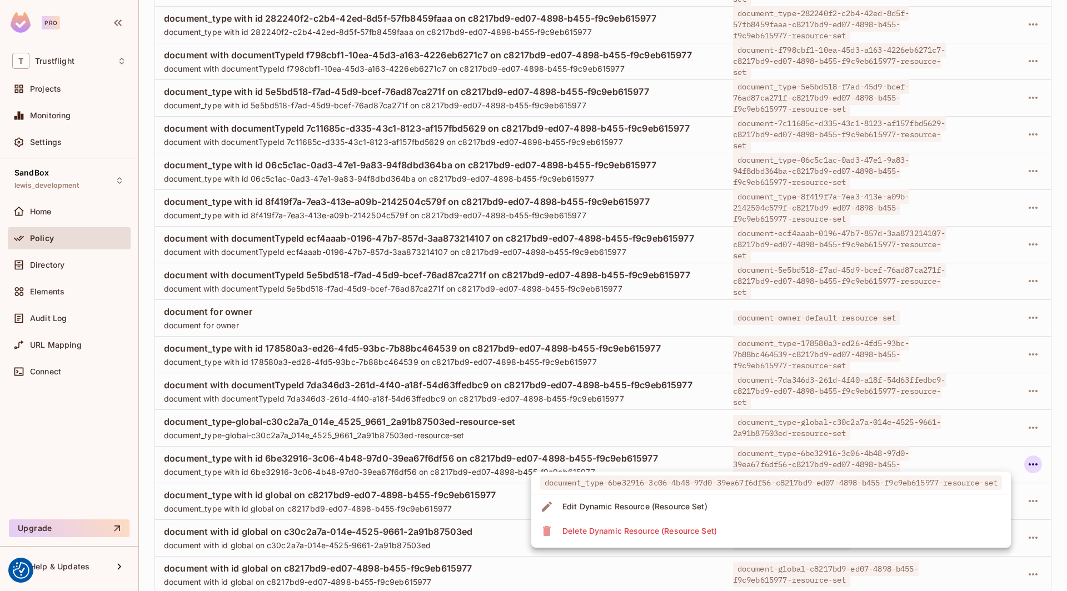
click at [793, 530] on li "Delete Dynamic Resource (Resource Set)" at bounding box center [770, 531] width 479 height 24
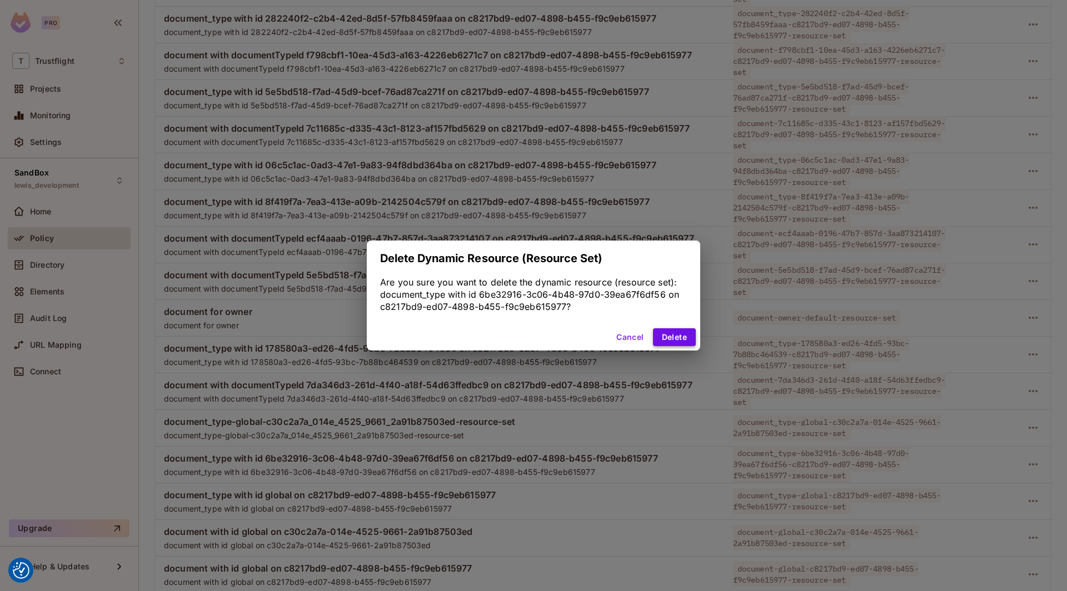
click at [673, 335] on button "Delete" at bounding box center [674, 337] width 43 height 18
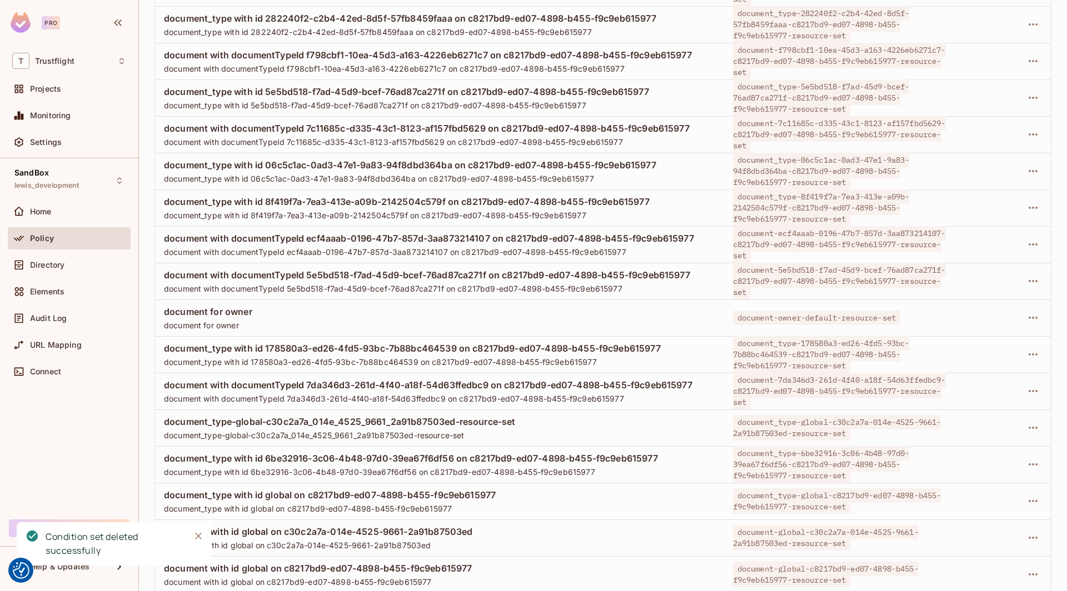
scroll to position [906, 0]
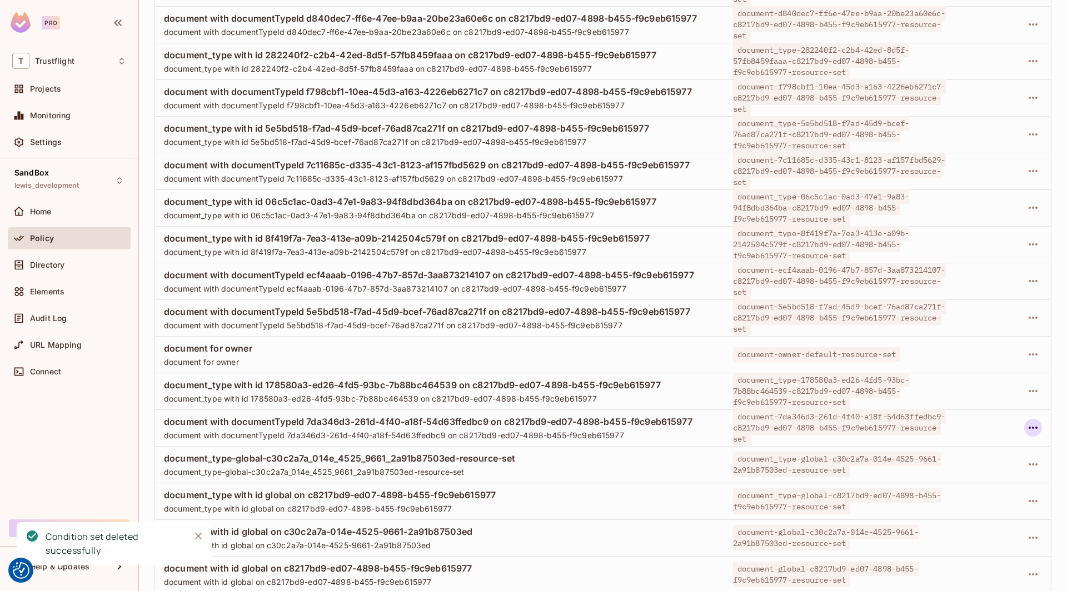
click at [793, 423] on icon "button" at bounding box center [1032, 427] width 13 height 13
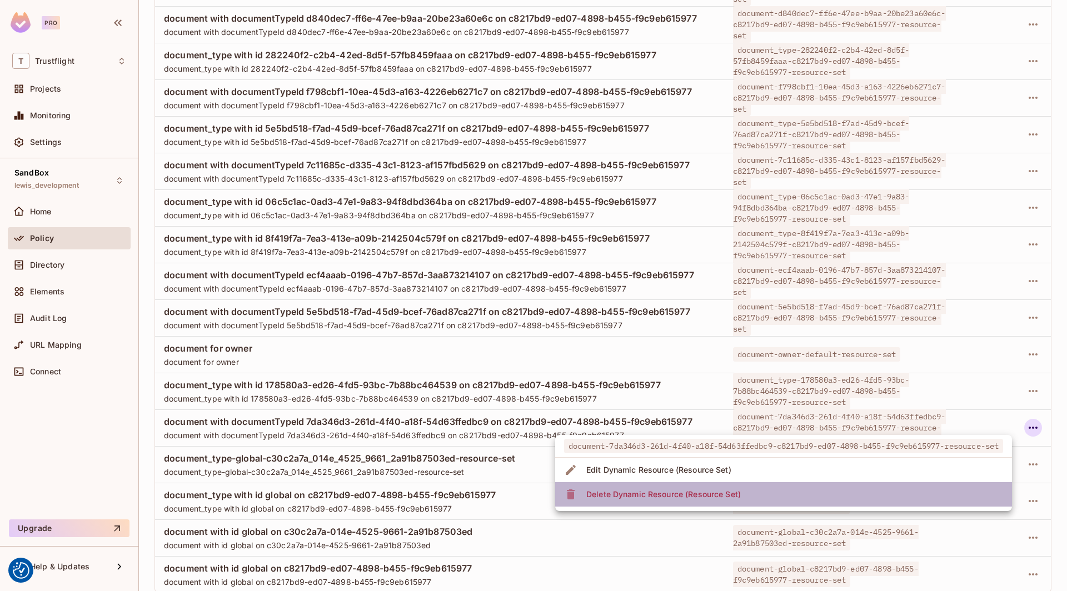
click at [793, 488] on li "Delete Dynamic Resource (Resource Set)" at bounding box center [783, 494] width 457 height 24
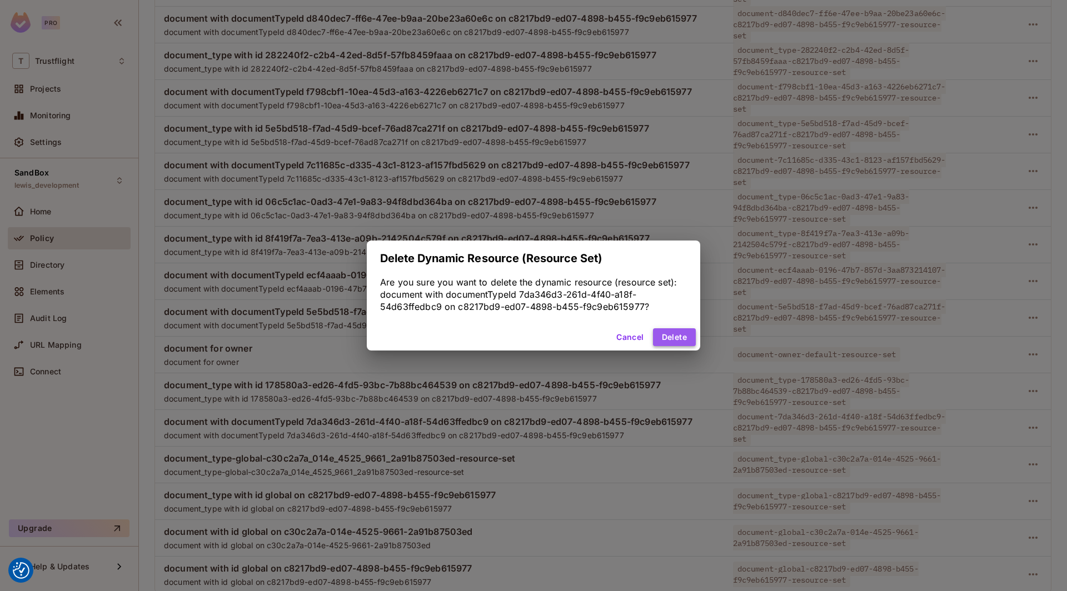
click at [673, 335] on button "Delete" at bounding box center [674, 337] width 43 height 18
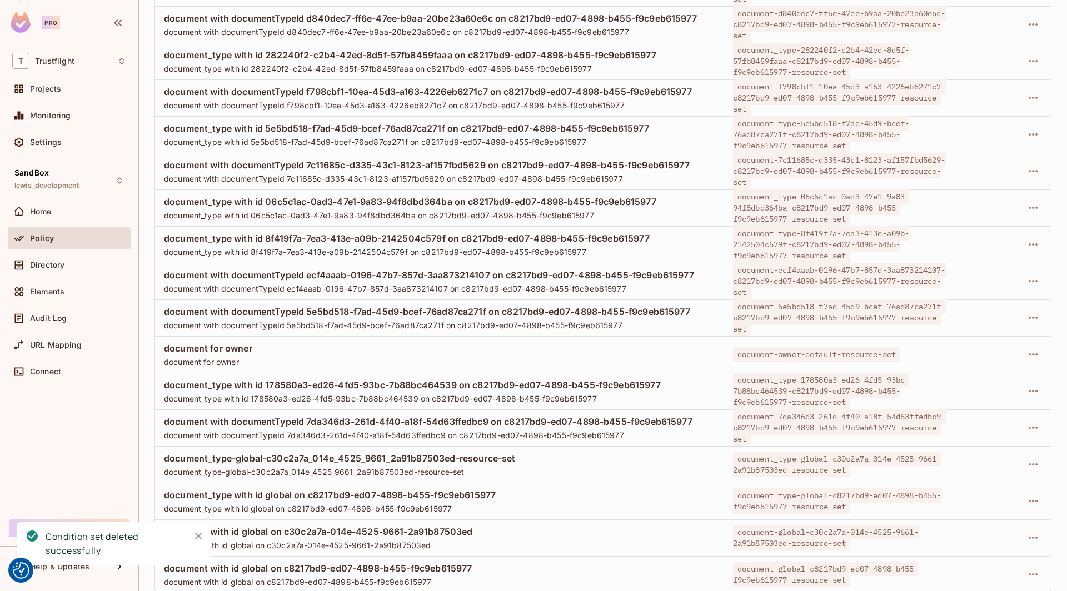
scroll to position [869, 0]
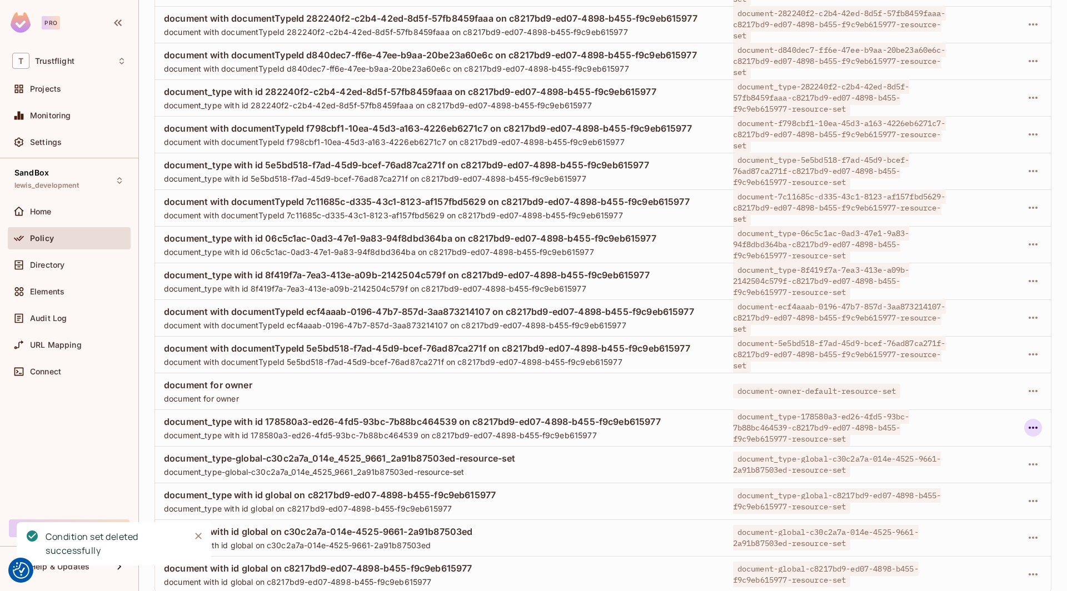
click at [793, 427] on icon "button" at bounding box center [1032, 428] width 9 height 2
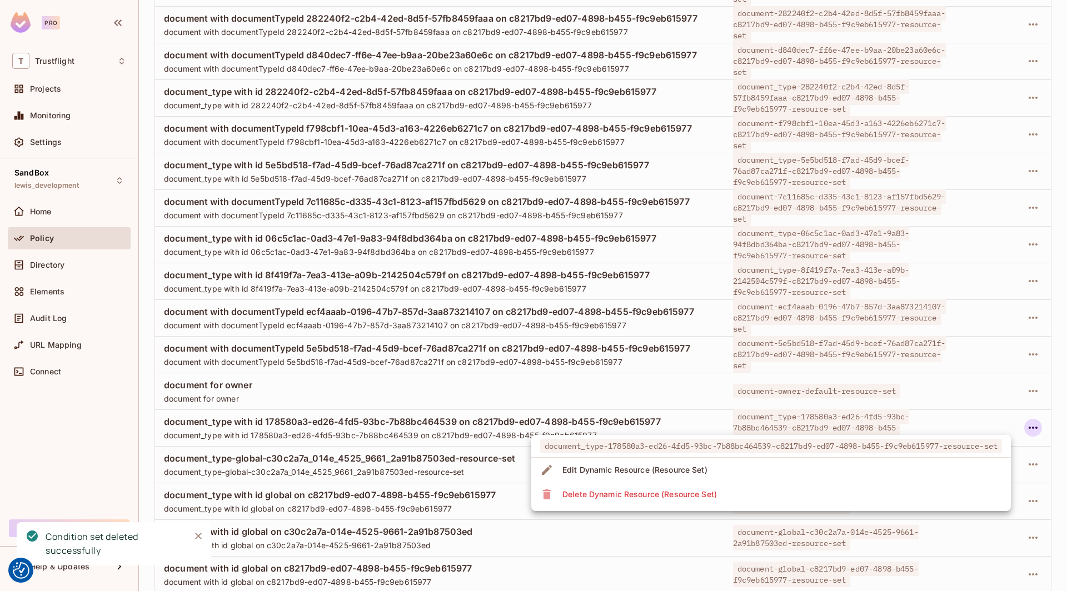
click at [718, 486] on span "Delete Dynamic Resource (Resource Set)" at bounding box center [639, 495] width 161 height 18
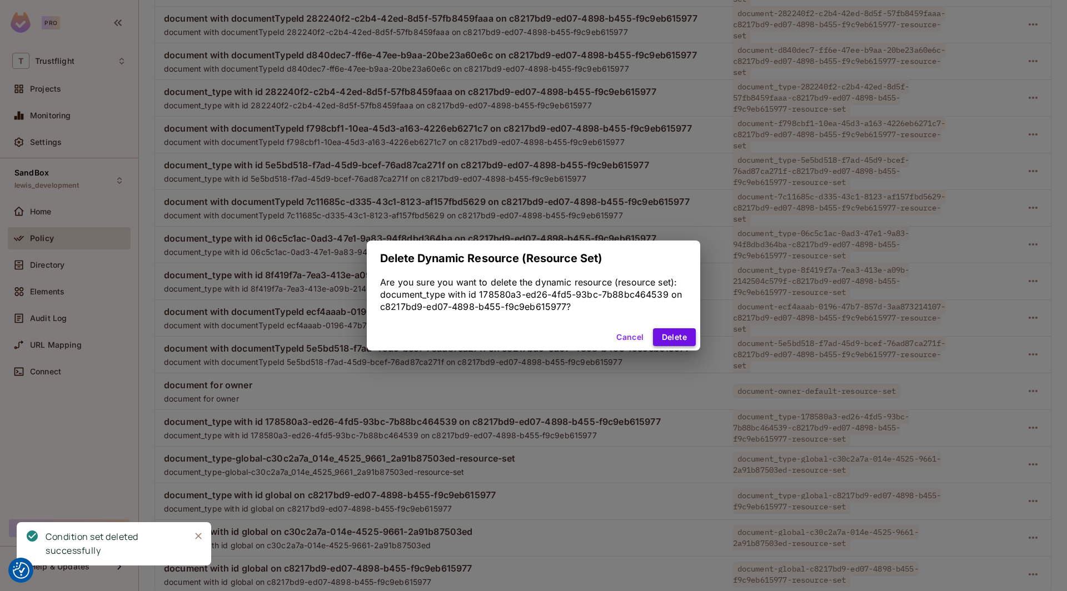
click at [673, 336] on button "Delete" at bounding box center [674, 337] width 43 height 18
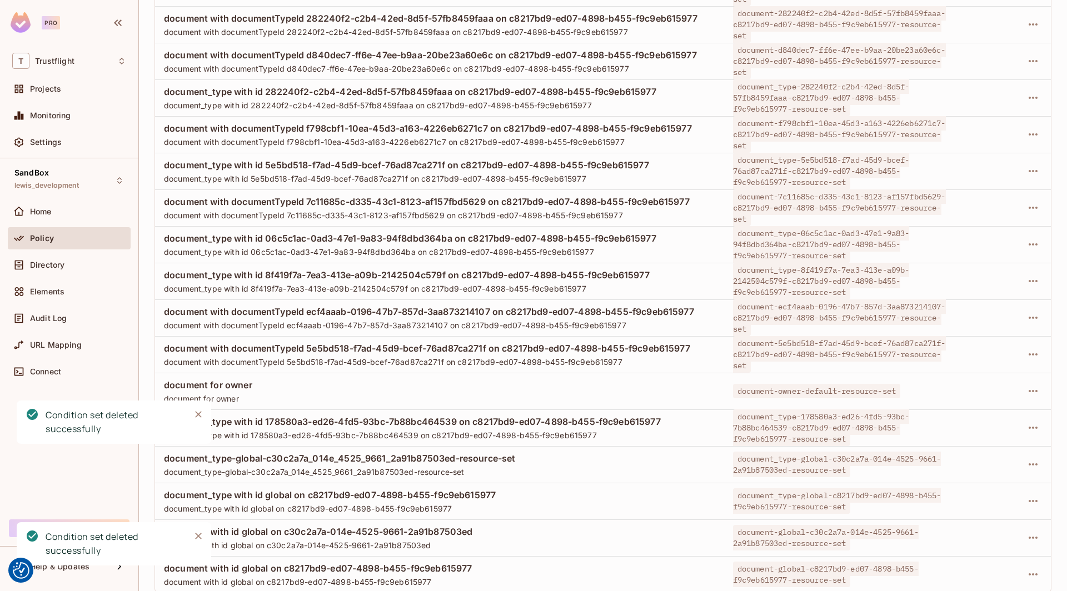
scroll to position [833, 0]
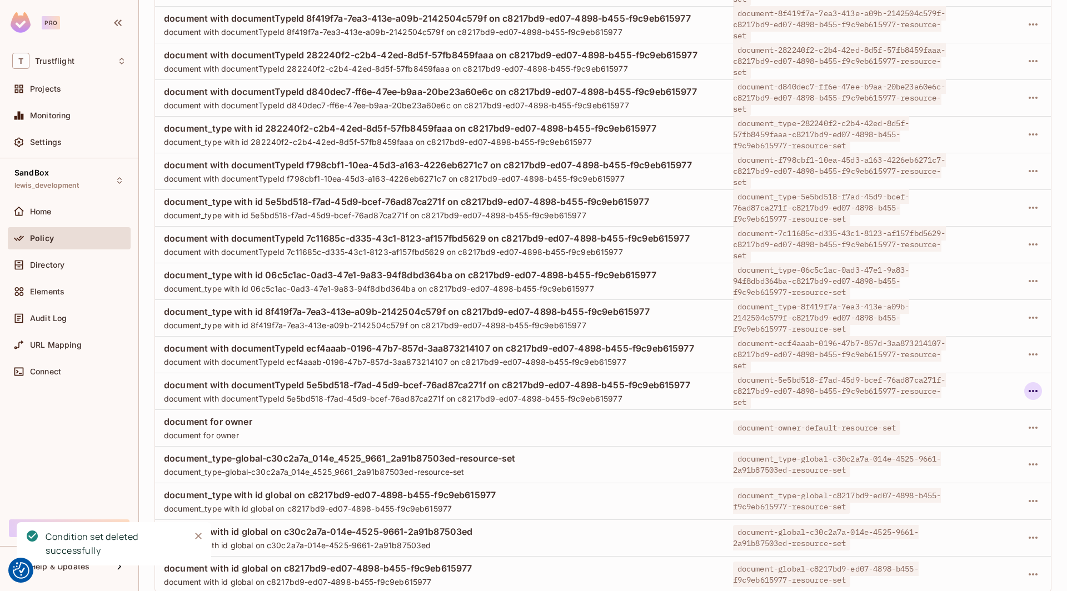
click at [793, 387] on icon "button" at bounding box center [1032, 390] width 13 height 13
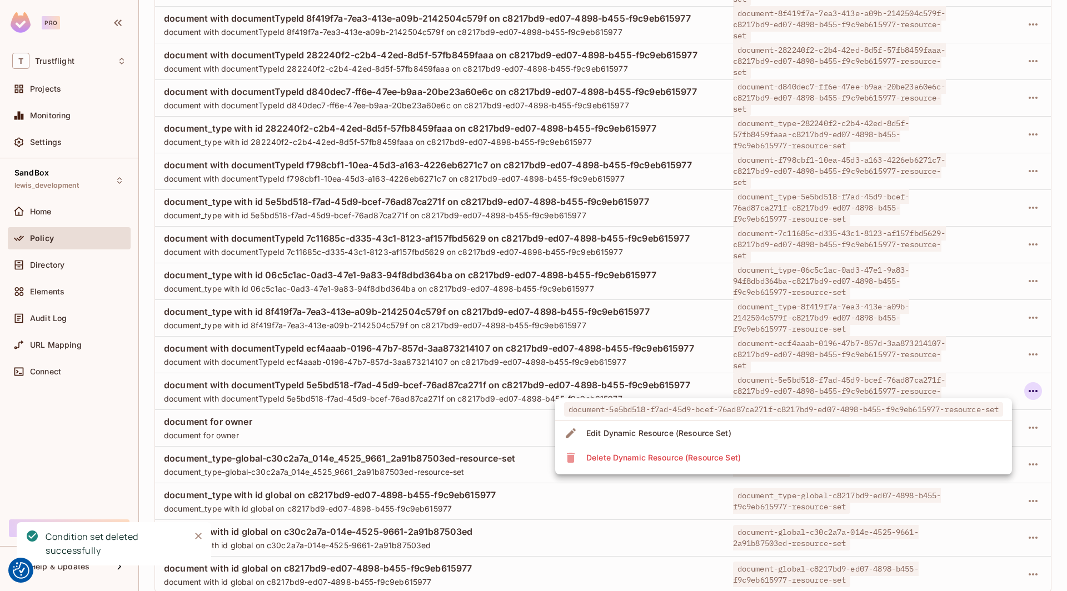
click at [754, 447] on li "Delete Dynamic Resource (Resource Set)" at bounding box center [783, 458] width 457 height 24
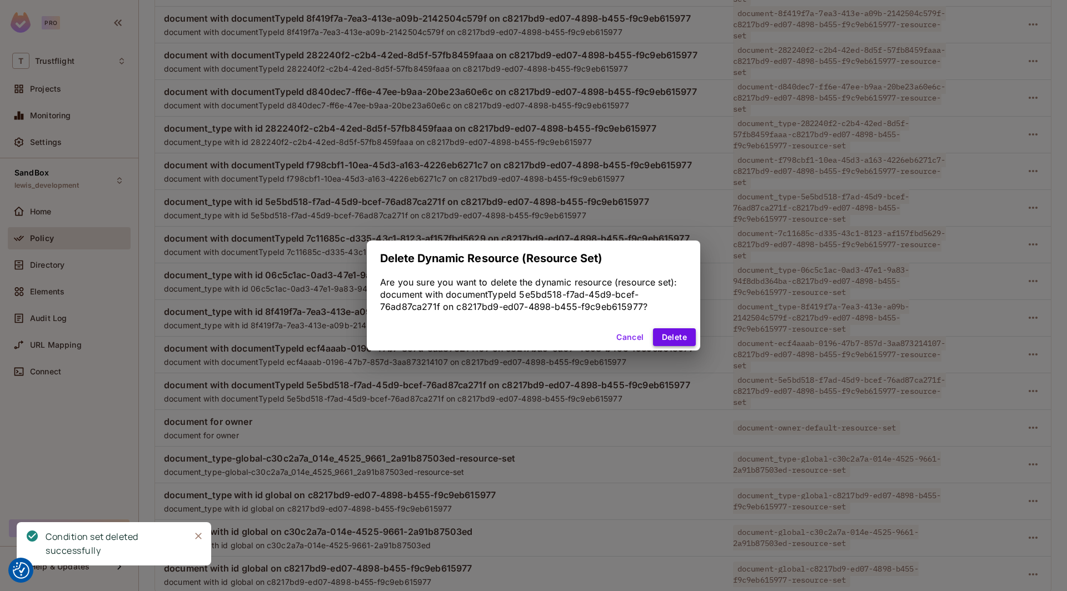
click at [678, 333] on button "Delete" at bounding box center [674, 337] width 43 height 18
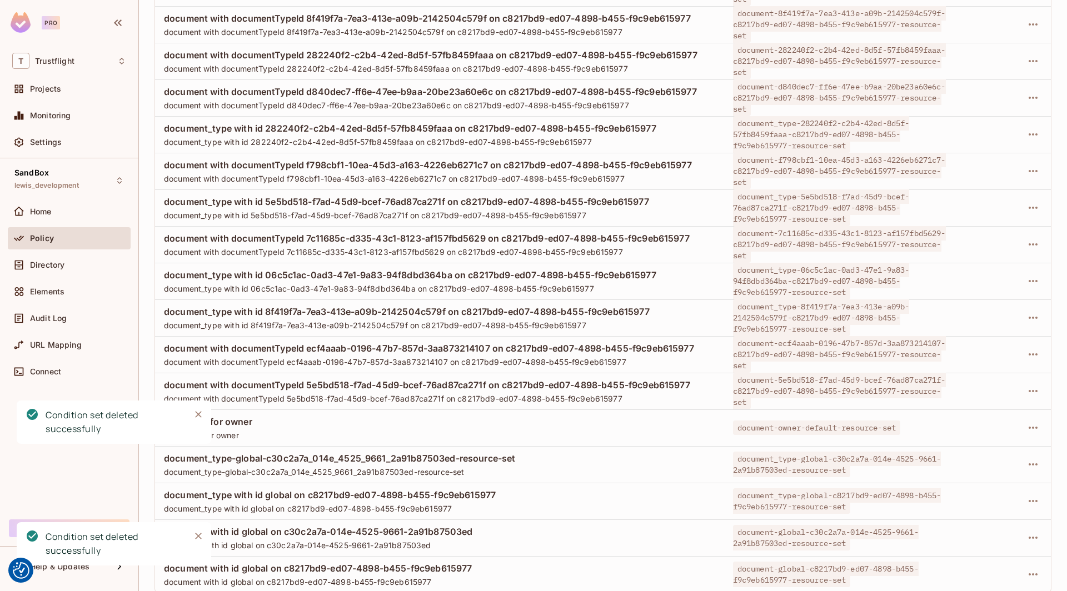
scroll to position [796, 0]
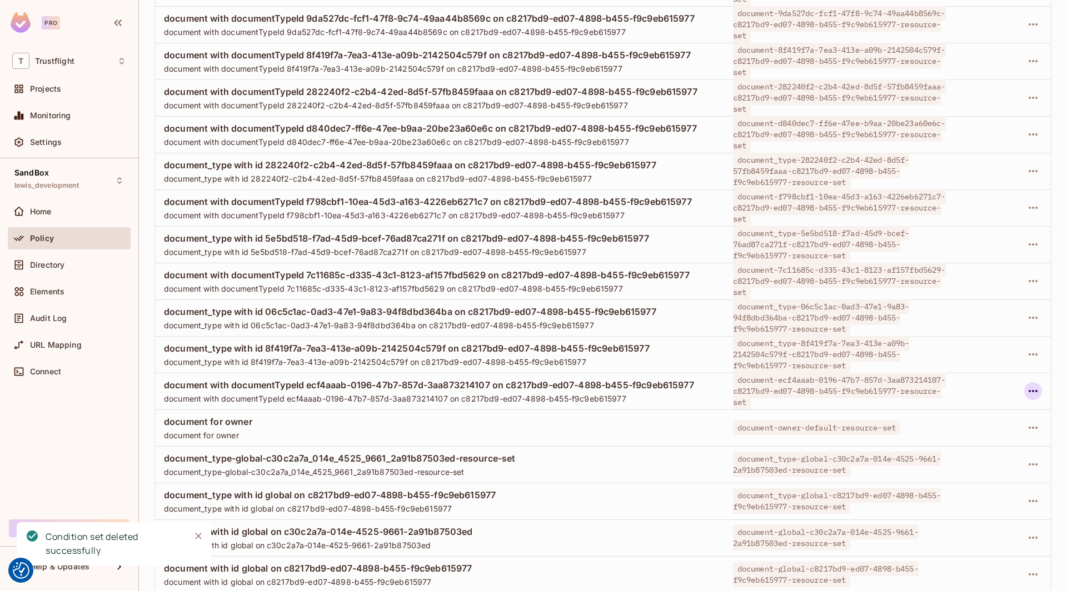
click at [793, 387] on icon "button" at bounding box center [1032, 390] width 13 height 13
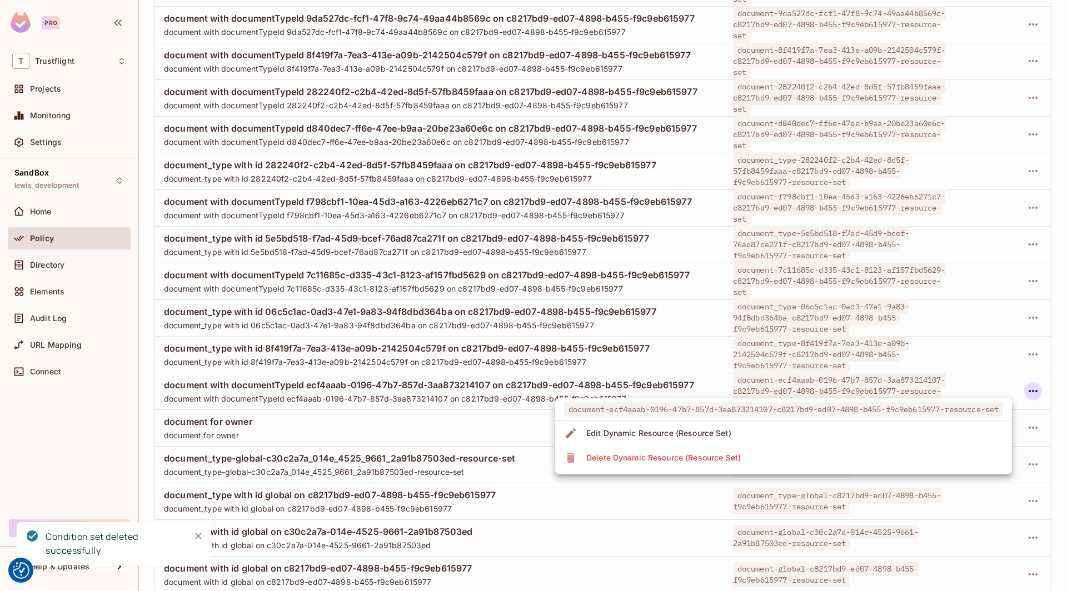
click at [764, 461] on li "Delete Dynamic Resource (Resource Set)" at bounding box center [783, 458] width 457 height 24
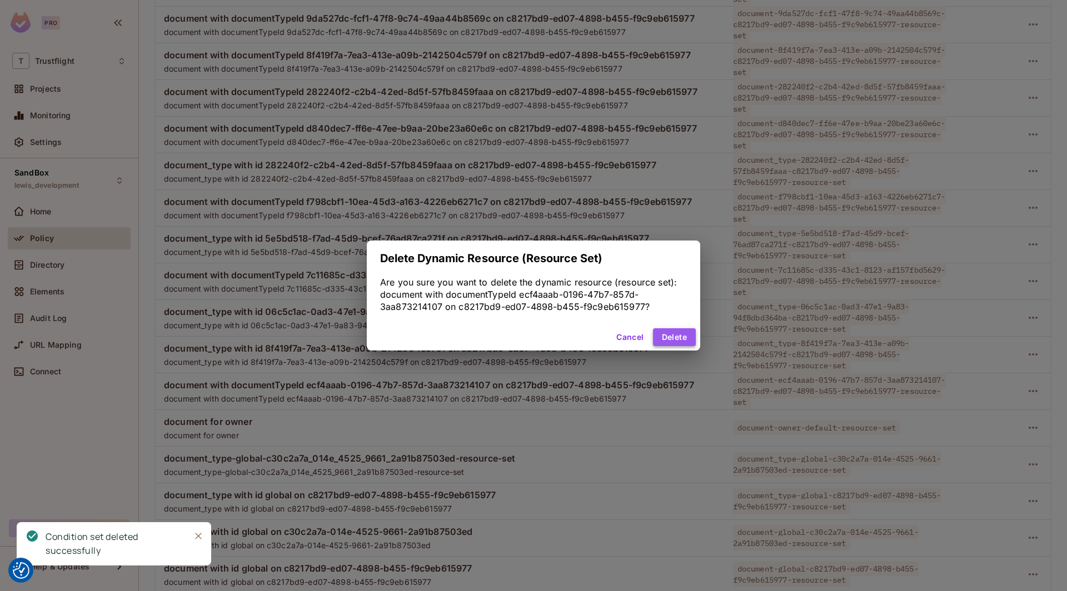
click at [664, 332] on button "Delete" at bounding box center [674, 337] width 43 height 18
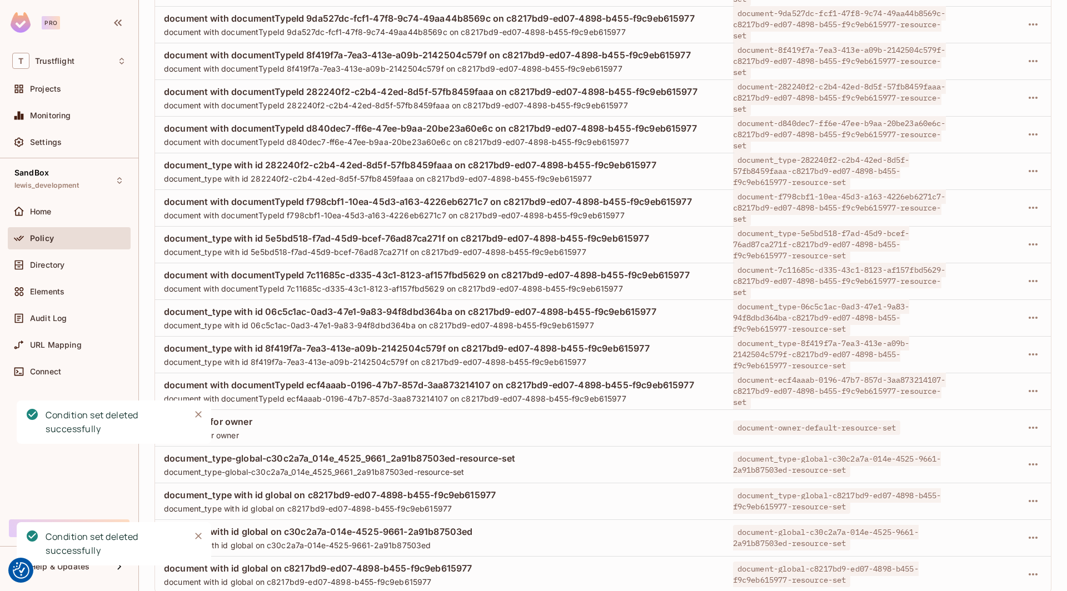
scroll to position [759, 0]
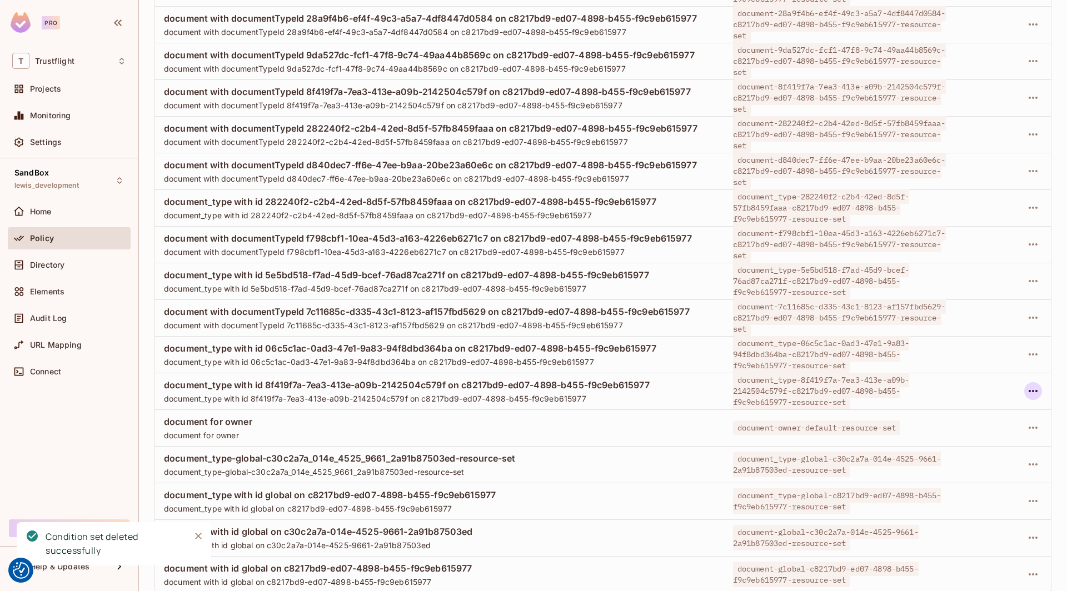
click at [793, 386] on button "button" at bounding box center [1033, 391] width 18 height 18
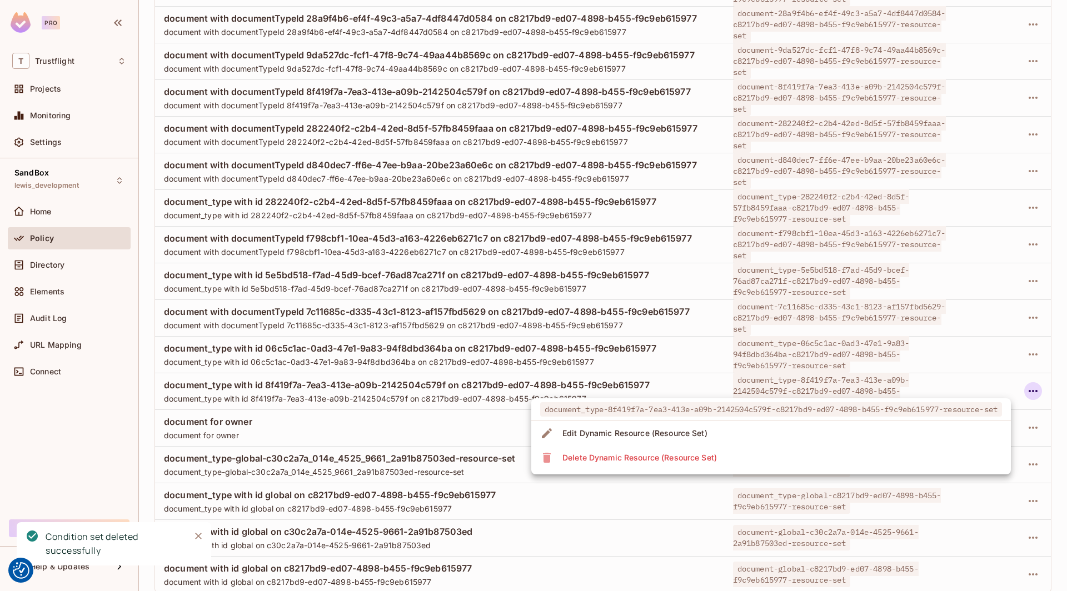
click at [777, 451] on li "Delete Dynamic Resource (Resource Set)" at bounding box center [770, 458] width 479 height 24
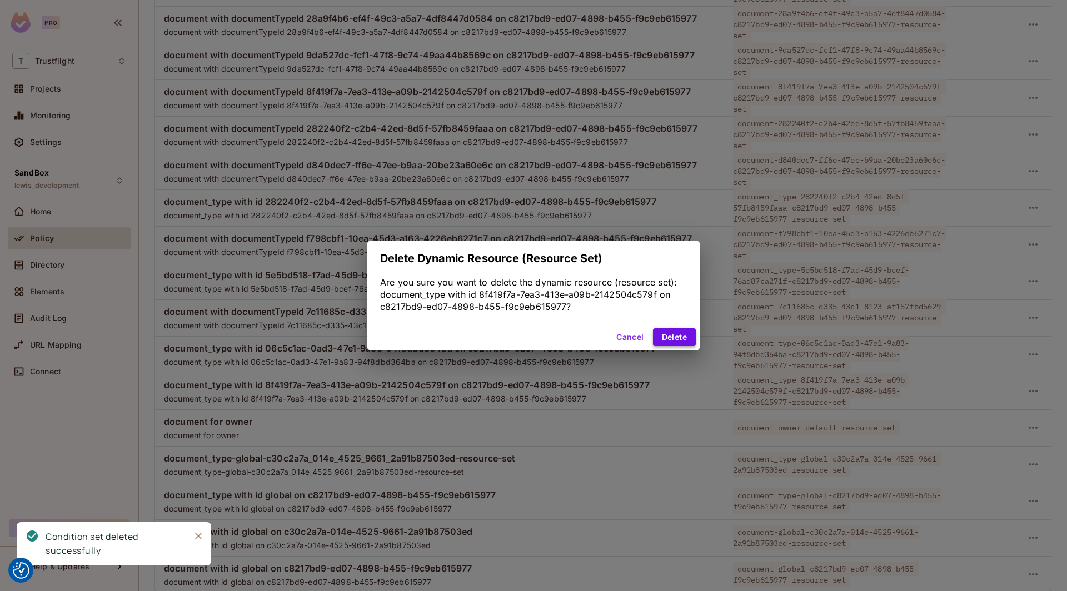
click at [667, 331] on button "Delete" at bounding box center [674, 337] width 43 height 18
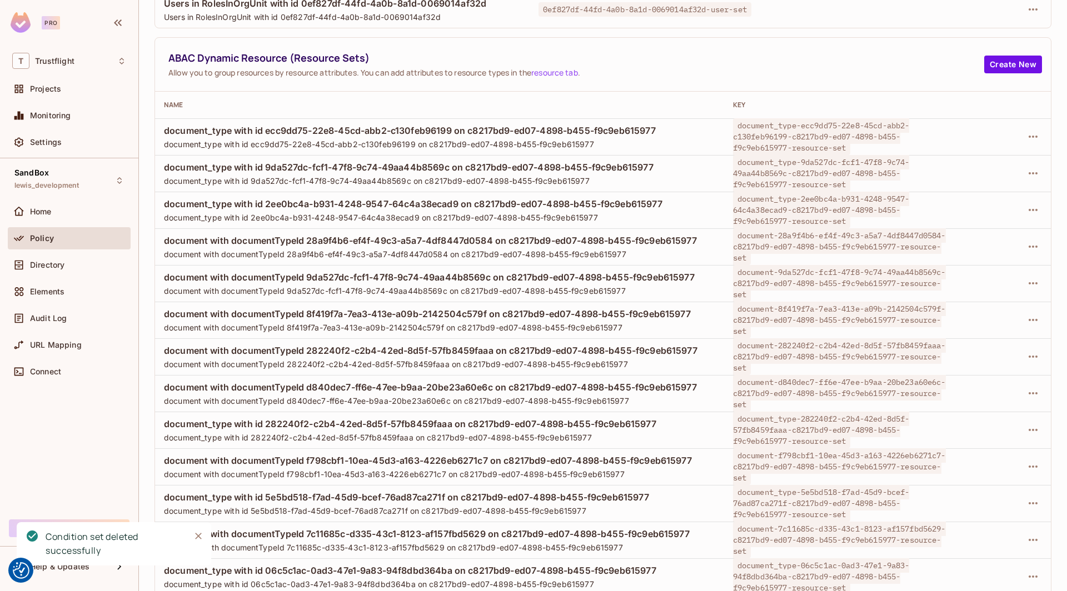
scroll to position [538, 0]
click at [793, 135] on icon "button" at bounding box center [1032, 135] width 13 height 13
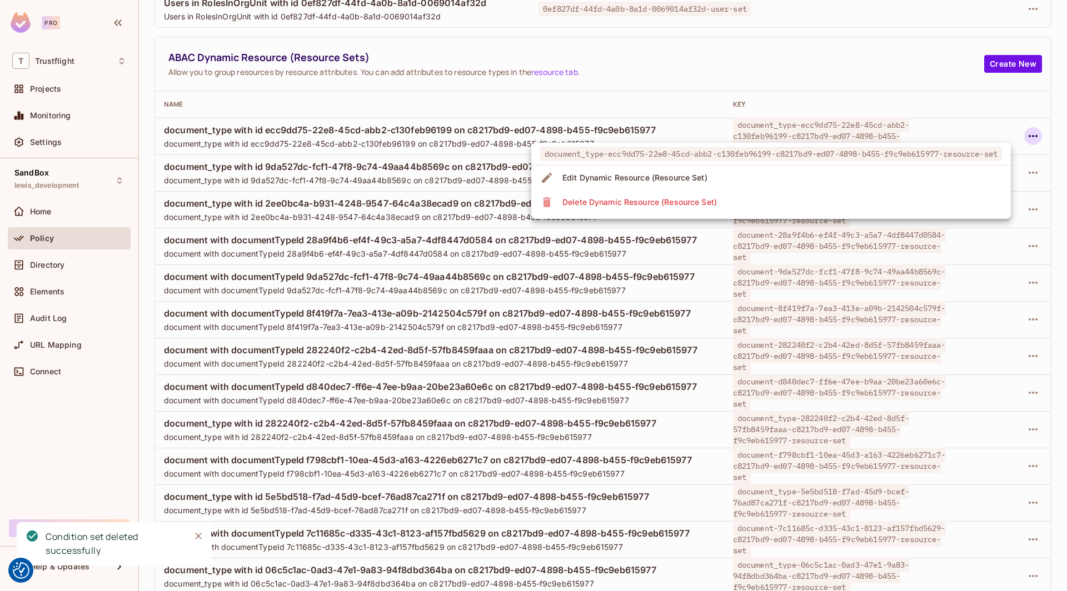
click at [793, 203] on li "Delete Dynamic Resource (Resource Set)" at bounding box center [770, 202] width 479 height 24
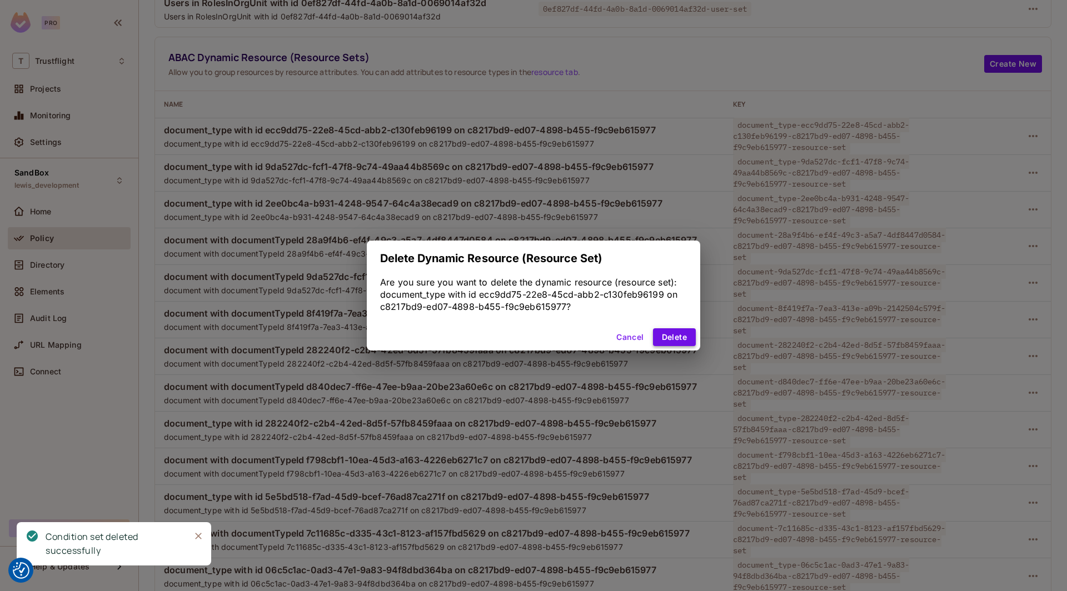
click at [673, 329] on button "Delete" at bounding box center [674, 337] width 43 height 18
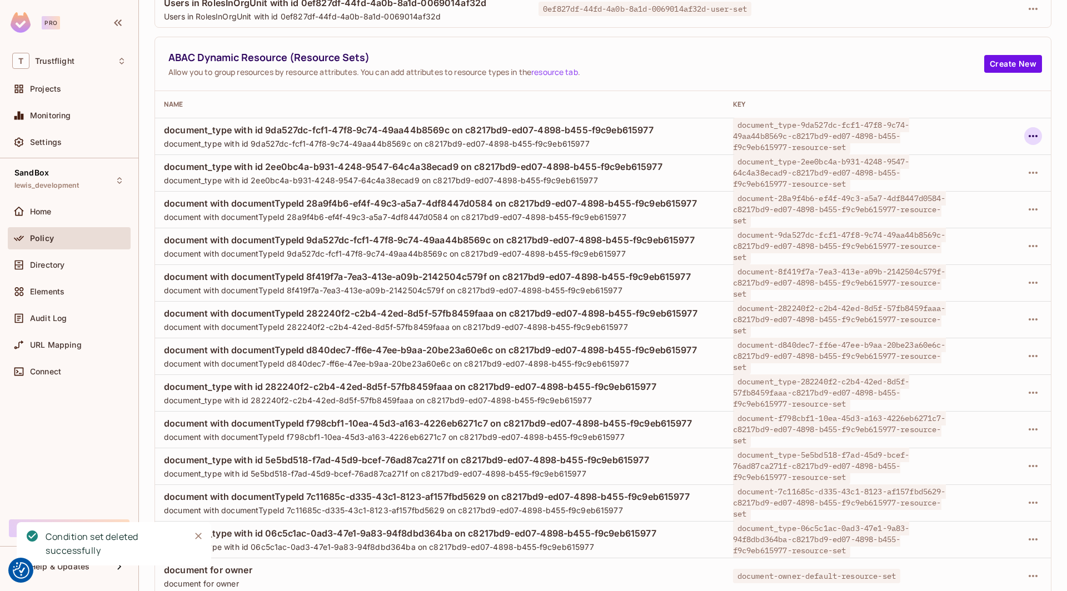
click at [793, 135] on icon "button" at bounding box center [1032, 136] width 9 height 2
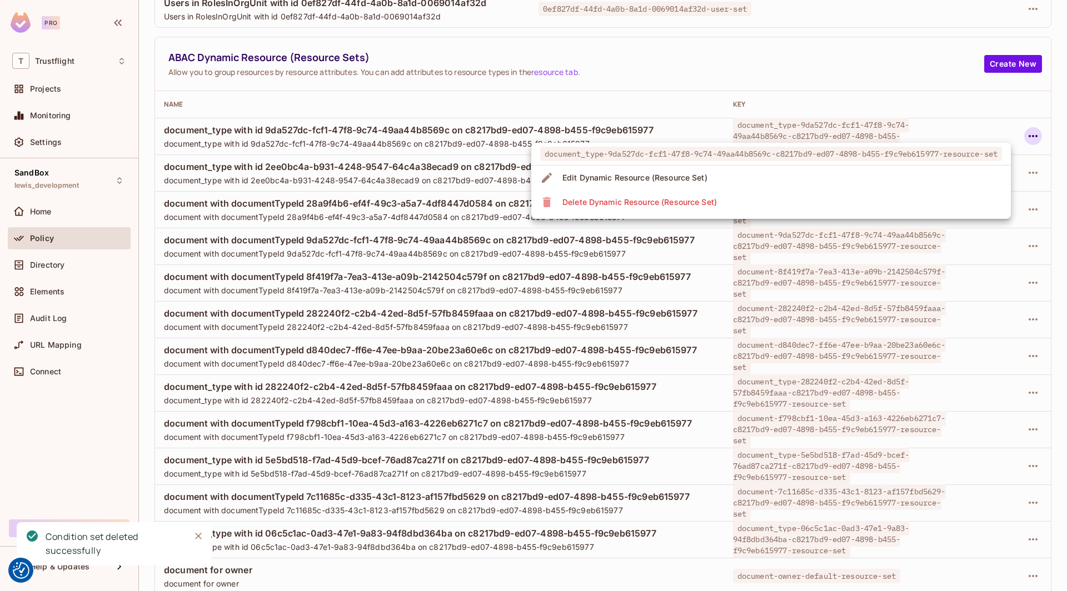
click at [793, 201] on li "Delete Dynamic Resource (Resource Set)" at bounding box center [770, 202] width 479 height 24
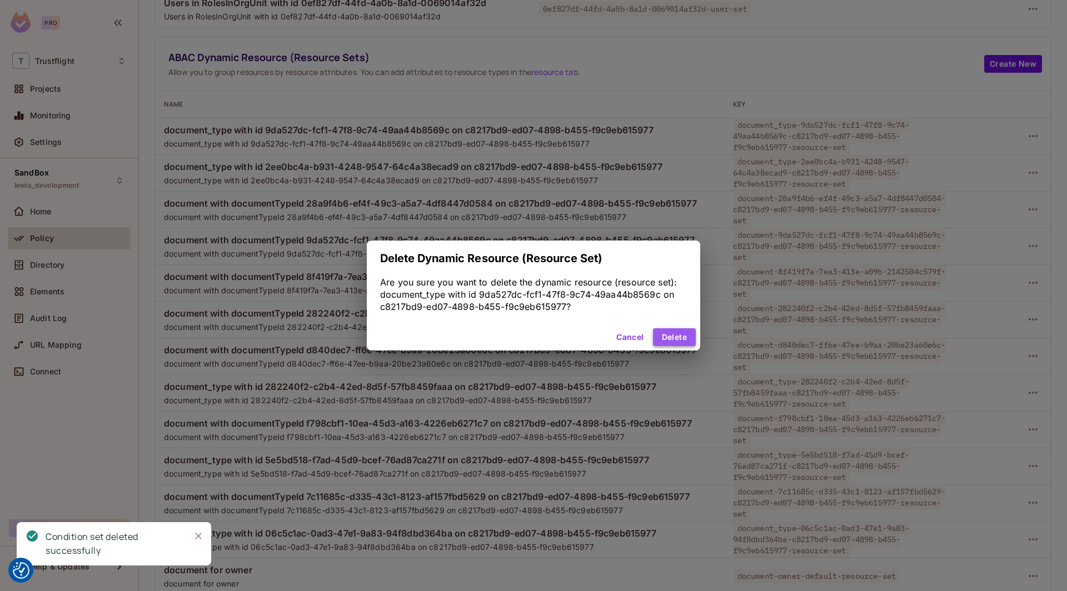
click at [676, 338] on button "Delete" at bounding box center [674, 337] width 43 height 18
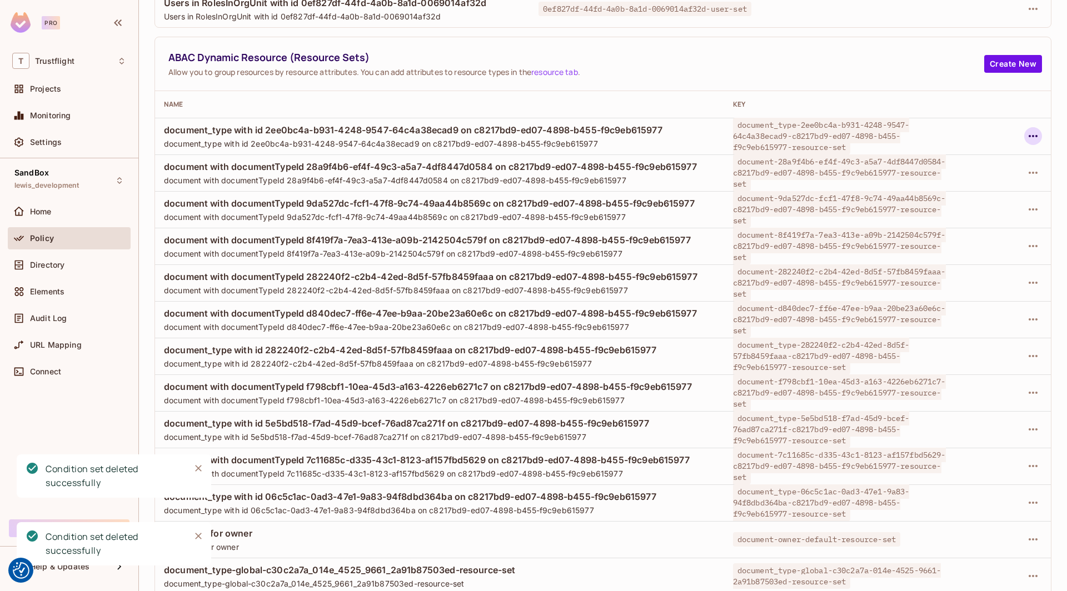
click at [793, 135] on icon "button" at bounding box center [1032, 136] width 9 height 2
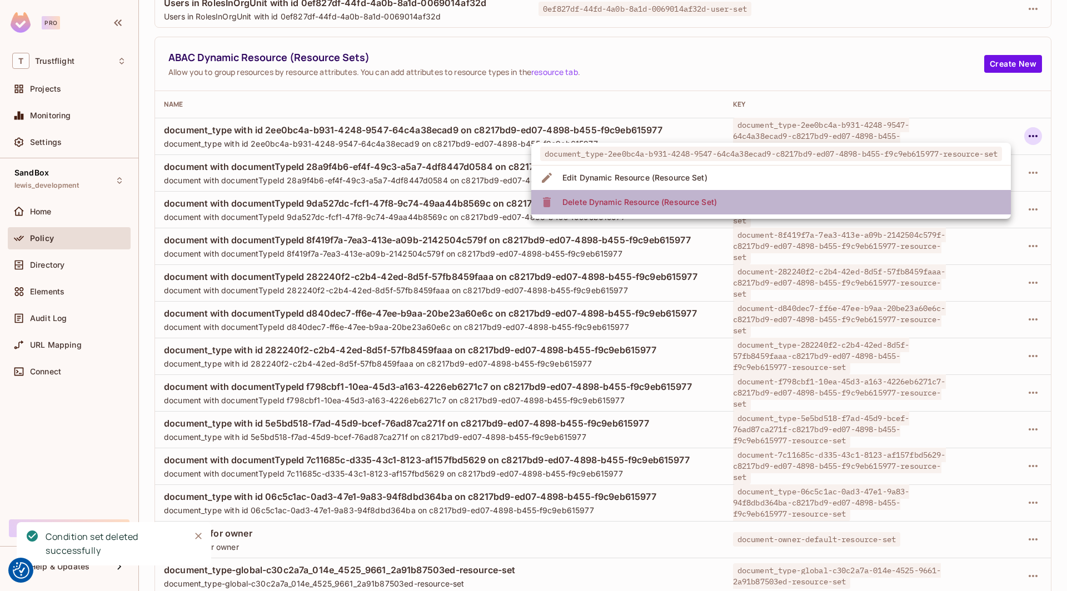
click at [793, 203] on li "Delete Dynamic Resource (Resource Set)" at bounding box center [770, 202] width 479 height 24
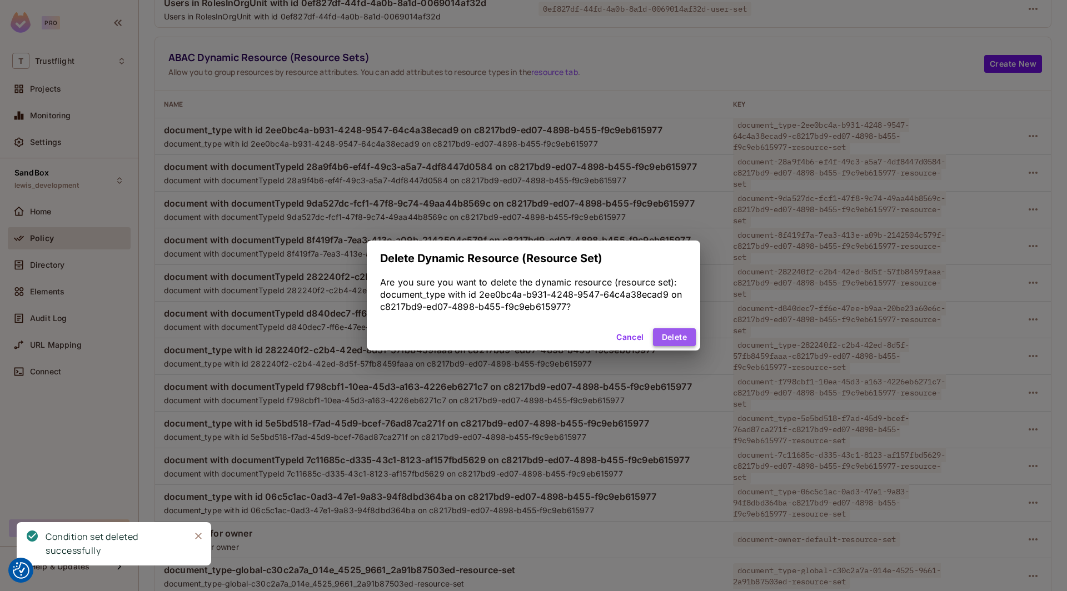
click at [666, 331] on button "Delete" at bounding box center [674, 337] width 43 height 18
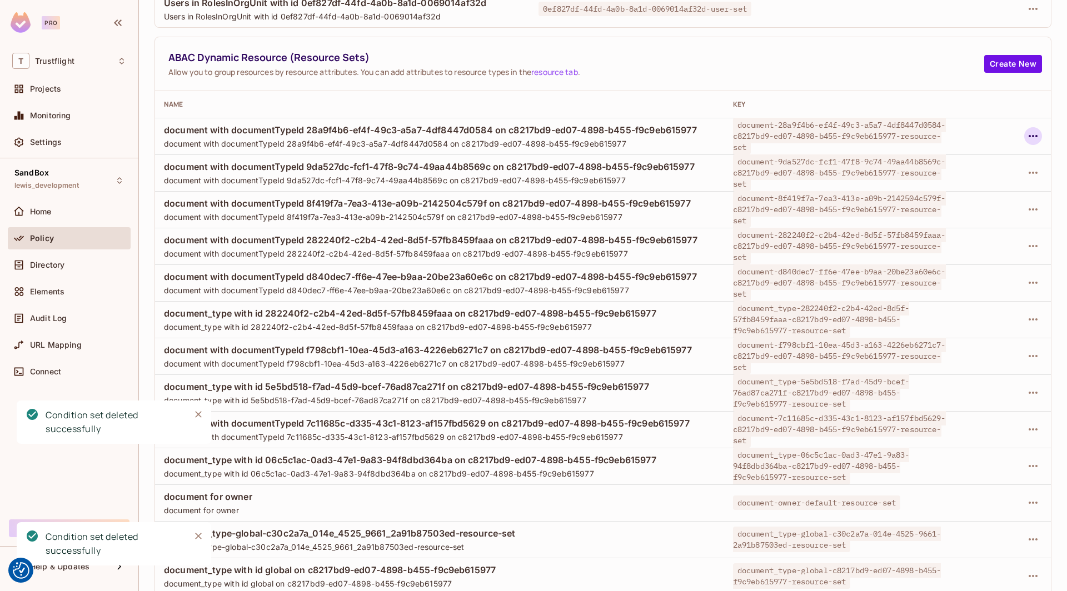
click at [793, 134] on icon "button" at bounding box center [1032, 135] width 13 height 13
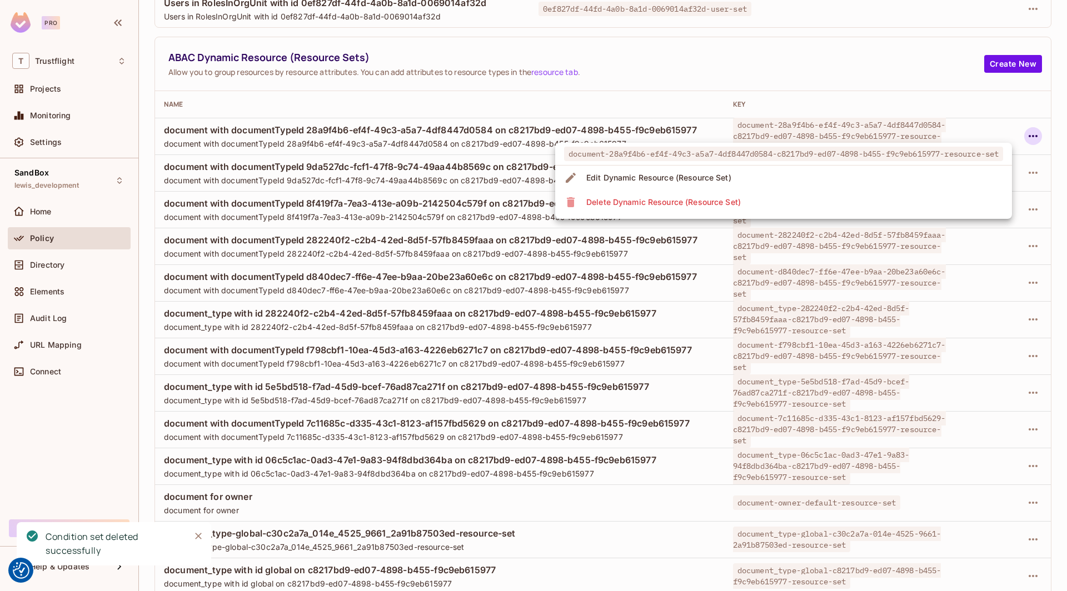
click at [793, 214] on ul "document-28a9f4b6-ef4f-49c3-a5a7-4df8447d0584-c8217bd9-ed07-4898-b455-f9c9eb615…" at bounding box center [783, 181] width 457 height 76
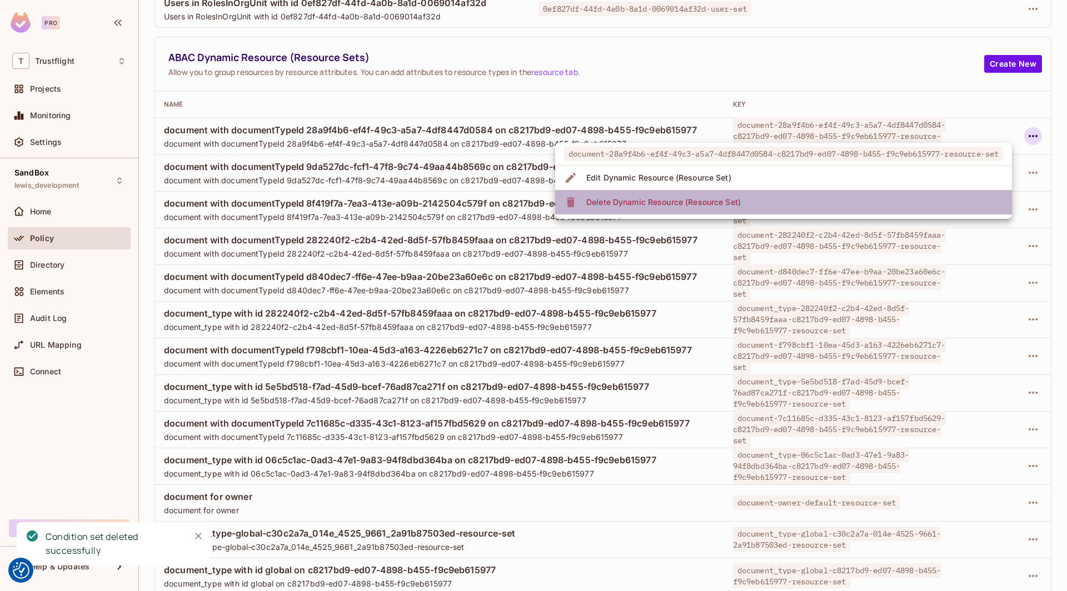
click at [793, 202] on li "Delete Dynamic Resource (Resource Set)" at bounding box center [783, 202] width 457 height 24
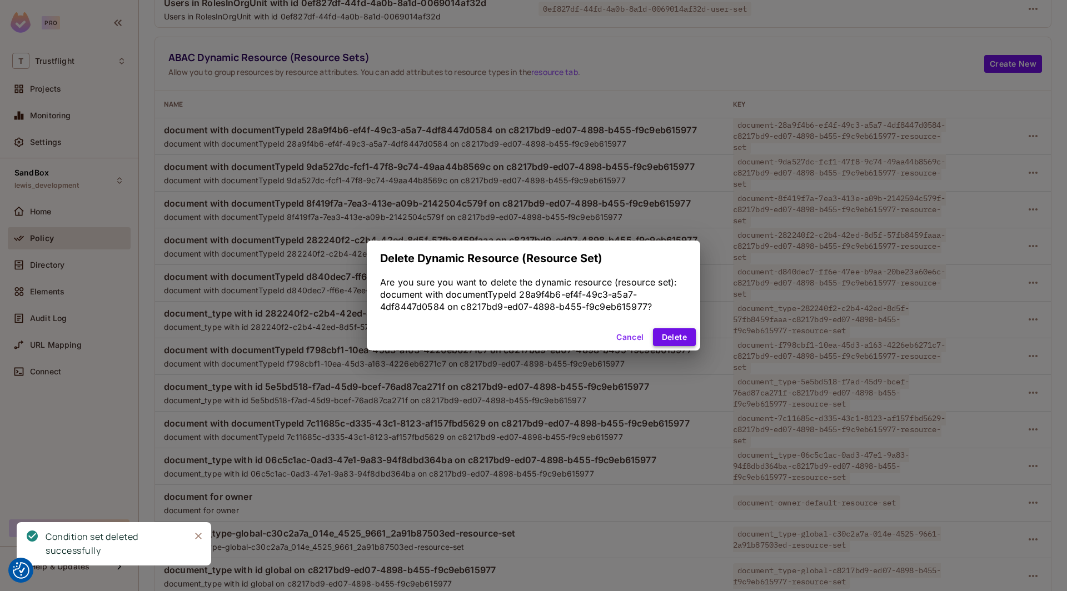
click at [666, 332] on button "Delete" at bounding box center [674, 337] width 43 height 18
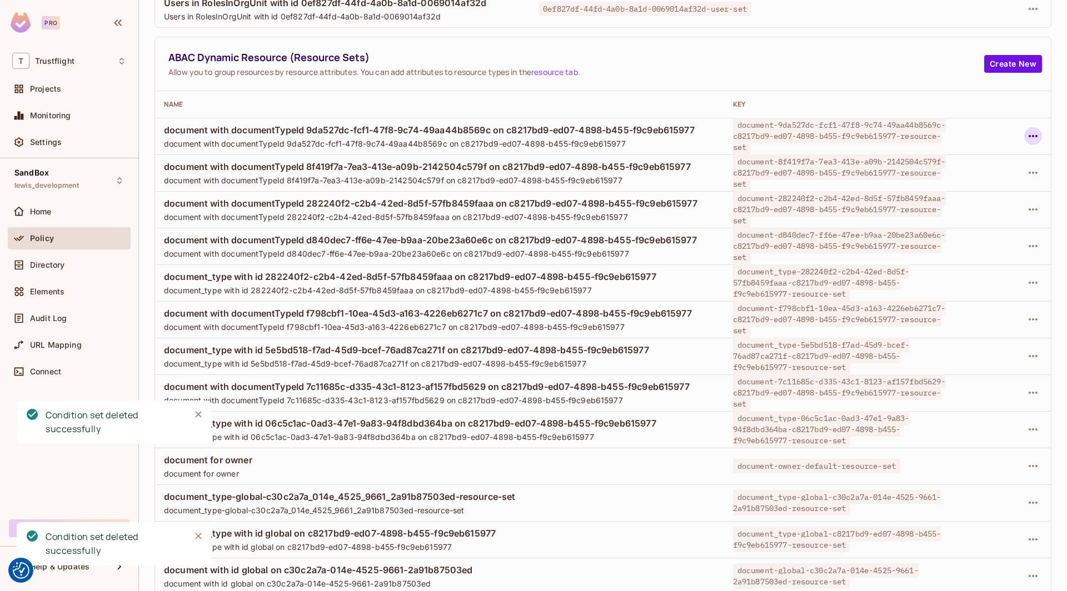
click at [793, 135] on icon "button" at bounding box center [1032, 136] width 9 height 2
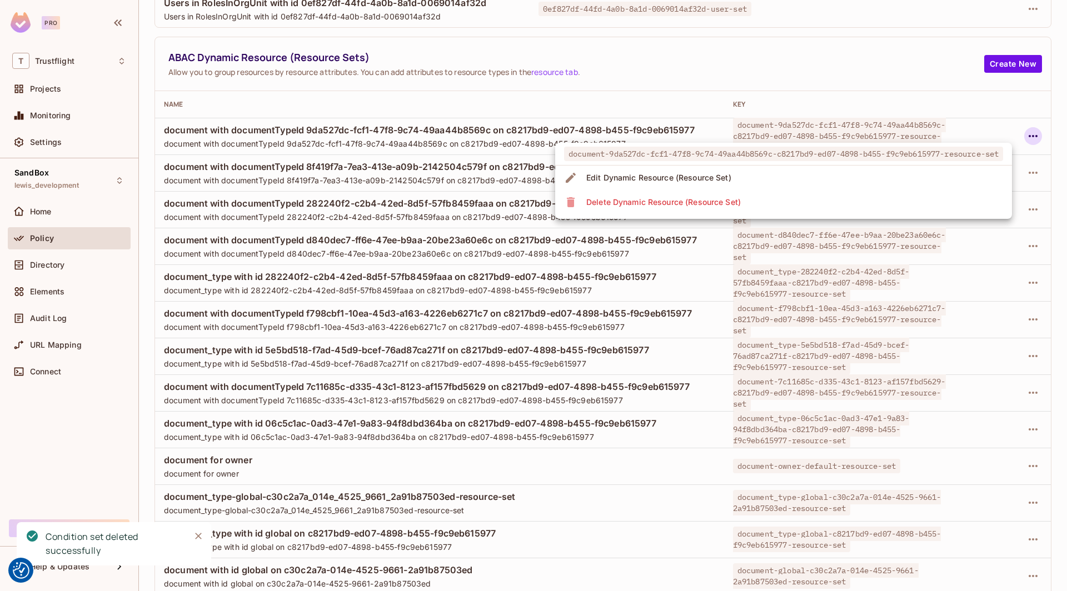
click at [793, 204] on li "Delete Dynamic Resource (Resource Set)" at bounding box center [783, 202] width 457 height 24
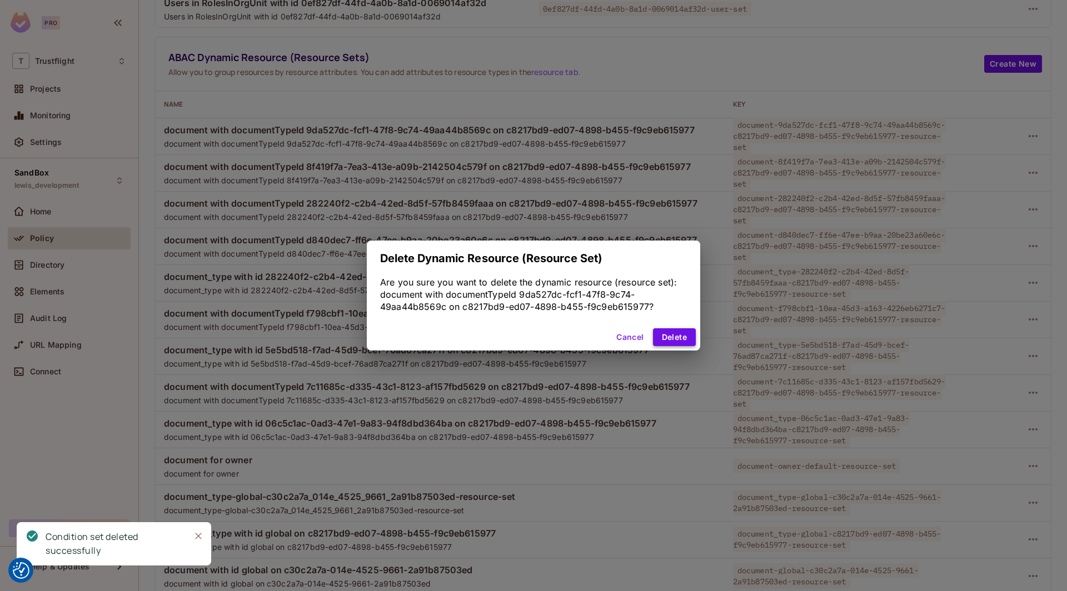
click at [676, 333] on button "Delete" at bounding box center [674, 337] width 43 height 18
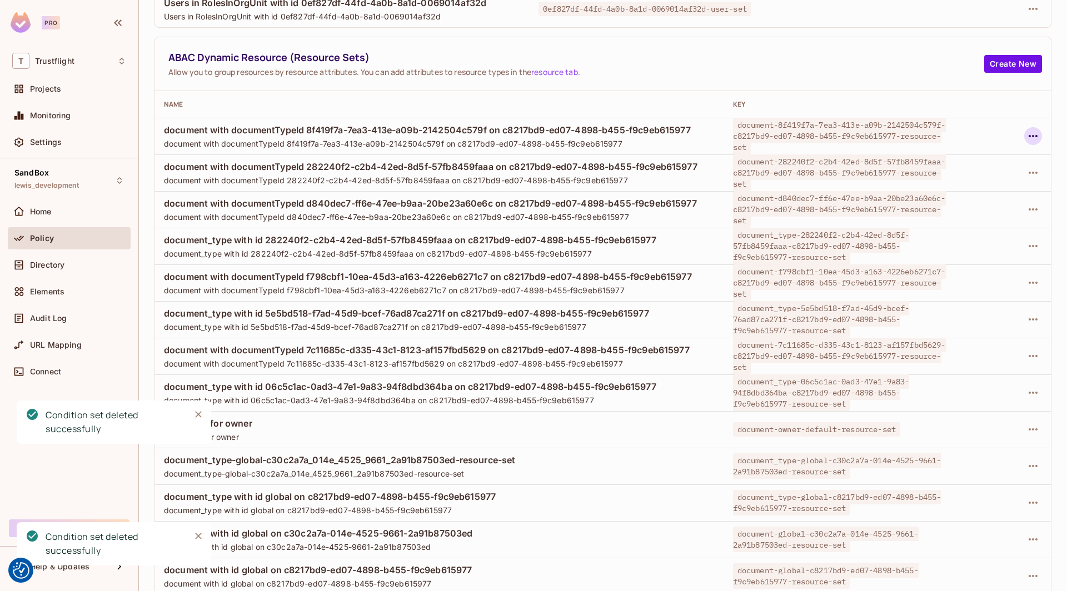
click at [793, 134] on icon "button" at bounding box center [1032, 135] width 13 height 13
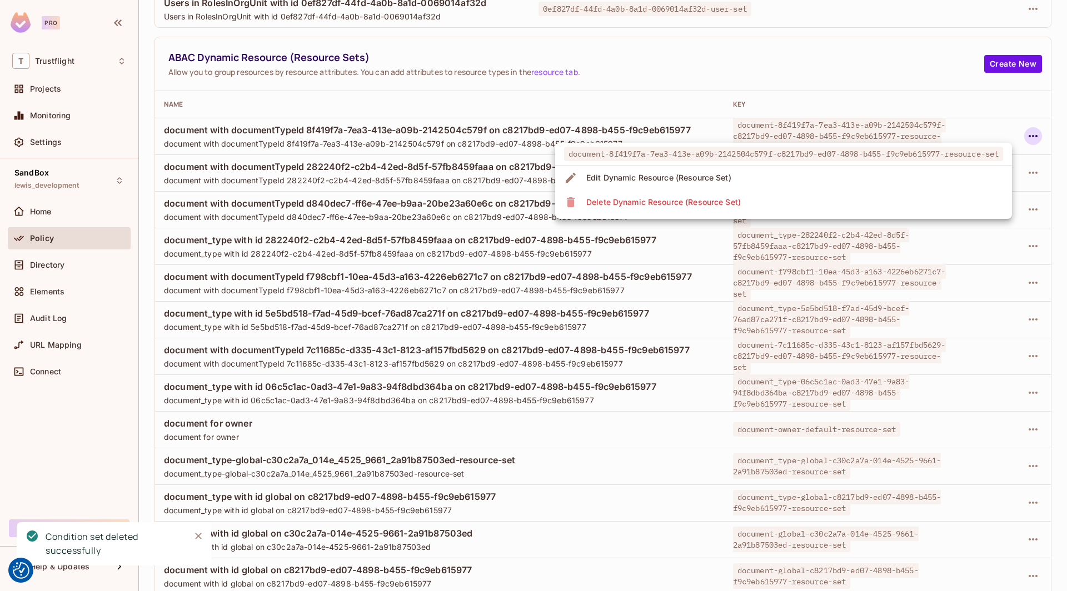
click at [793, 197] on li "Delete Dynamic Resource (Resource Set)" at bounding box center [783, 202] width 457 height 24
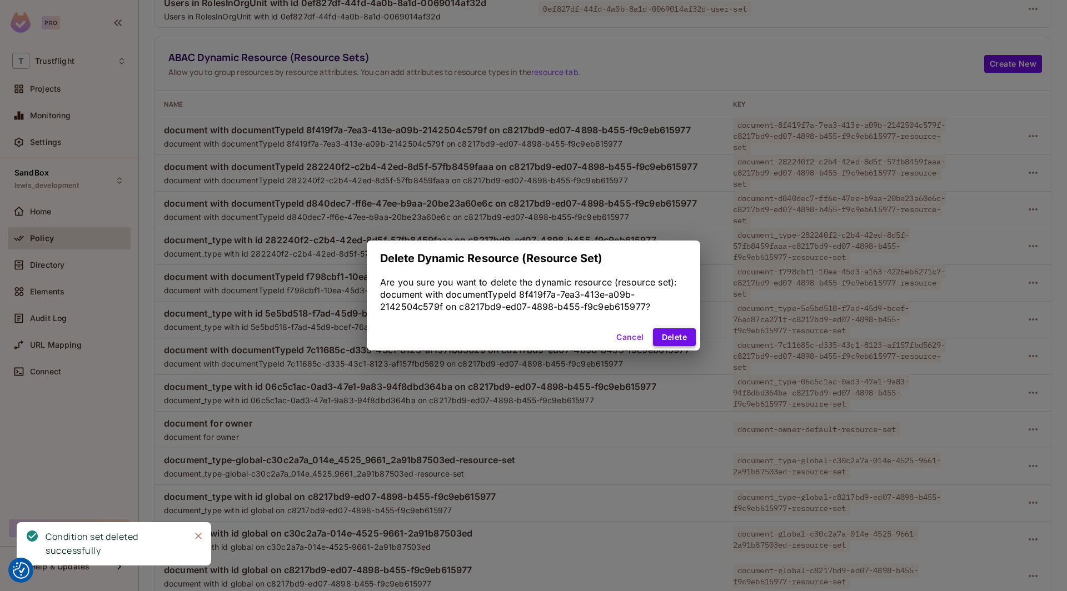
click at [668, 334] on button "Delete" at bounding box center [674, 337] width 43 height 18
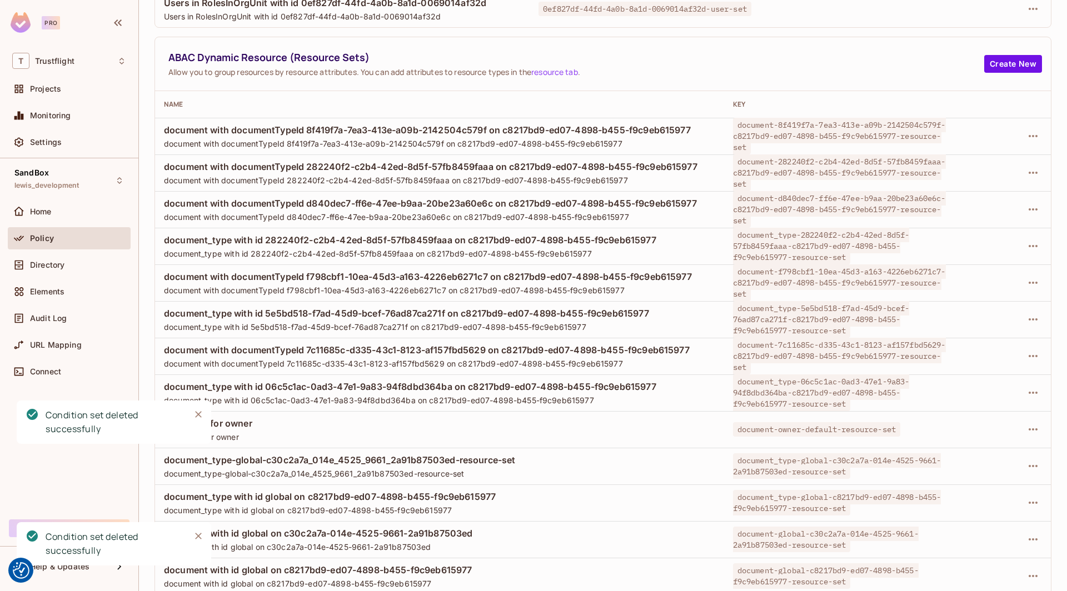
scroll to position [503, 0]
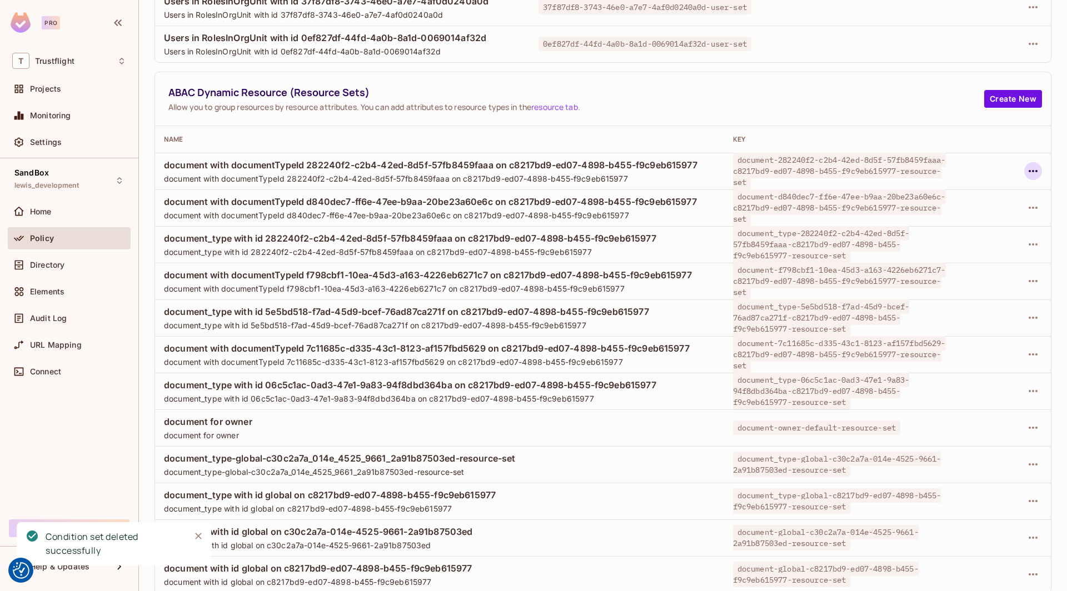
click at [793, 167] on icon "button" at bounding box center [1032, 170] width 13 height 13
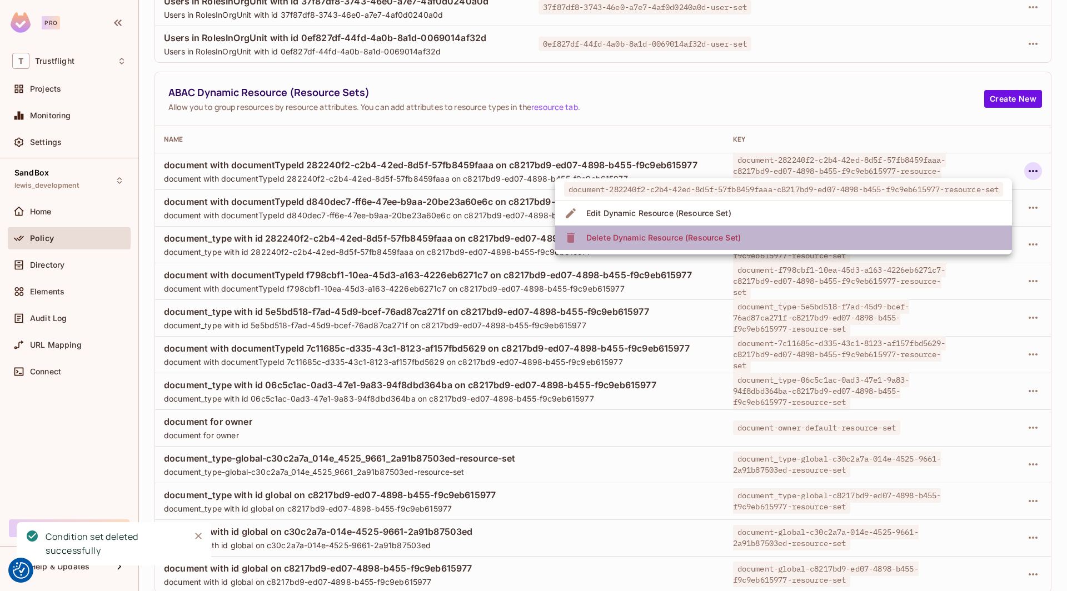
click at [793, 243] on li "Delete Dynamic Resource (Resource Set)" at bounding box center [783, 238] width 457 height 24
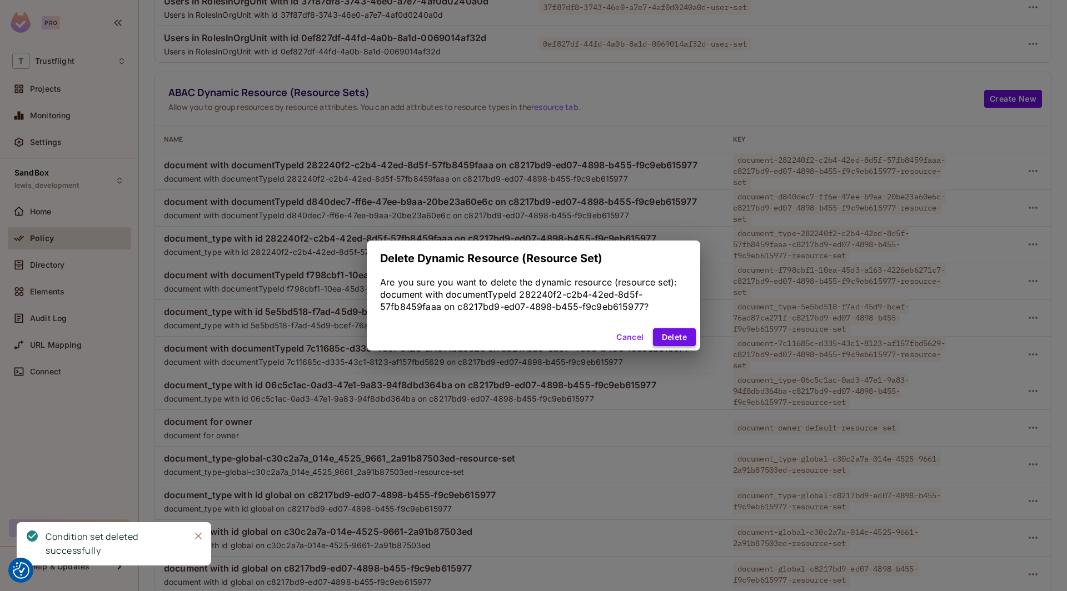
click at [688, 338] on button "Delete" at bounding box center [674, 337] width 43 height 18
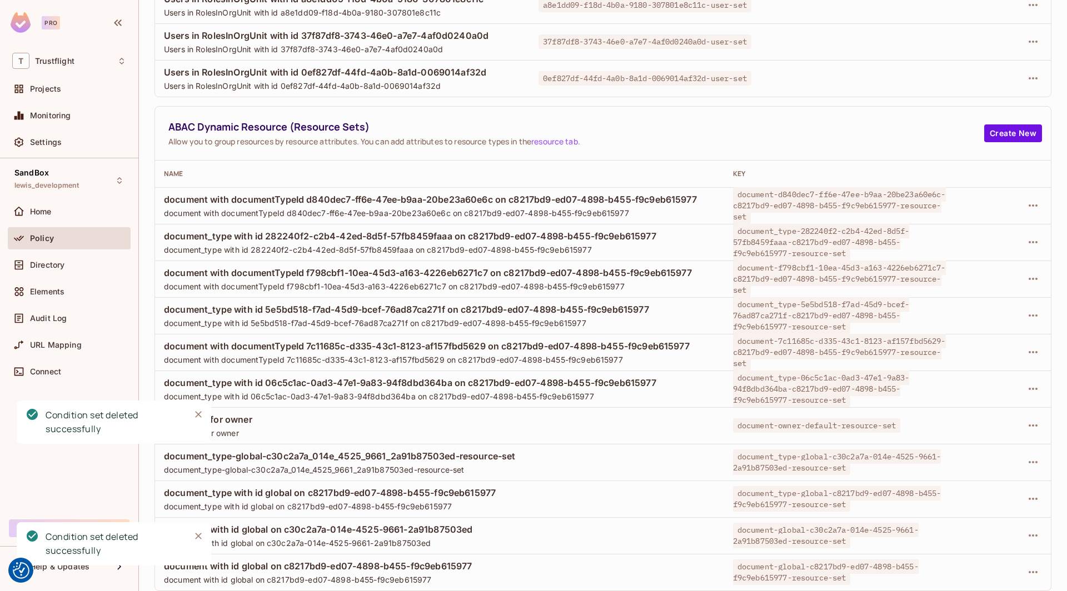
scroll to position [466, 0]
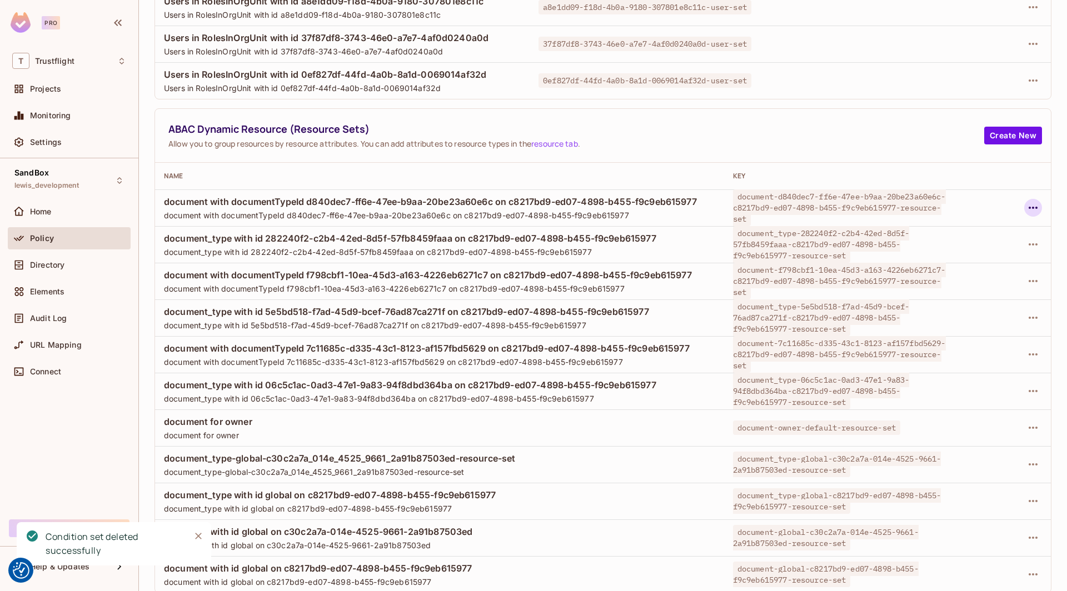
click at [793, 201] on icon "button" at bounding box center [1032, 207] width 13 height 13
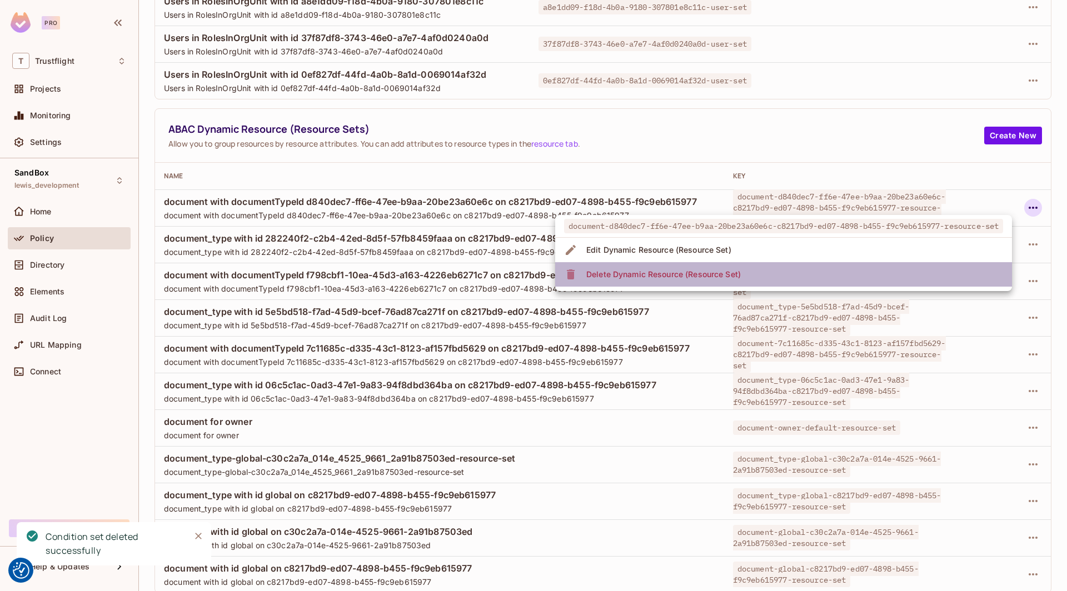
click at [793, 276] on li "Delete Dynamic Resource (Resource Set)" at bounding box center [783, 274] width 457 height 24
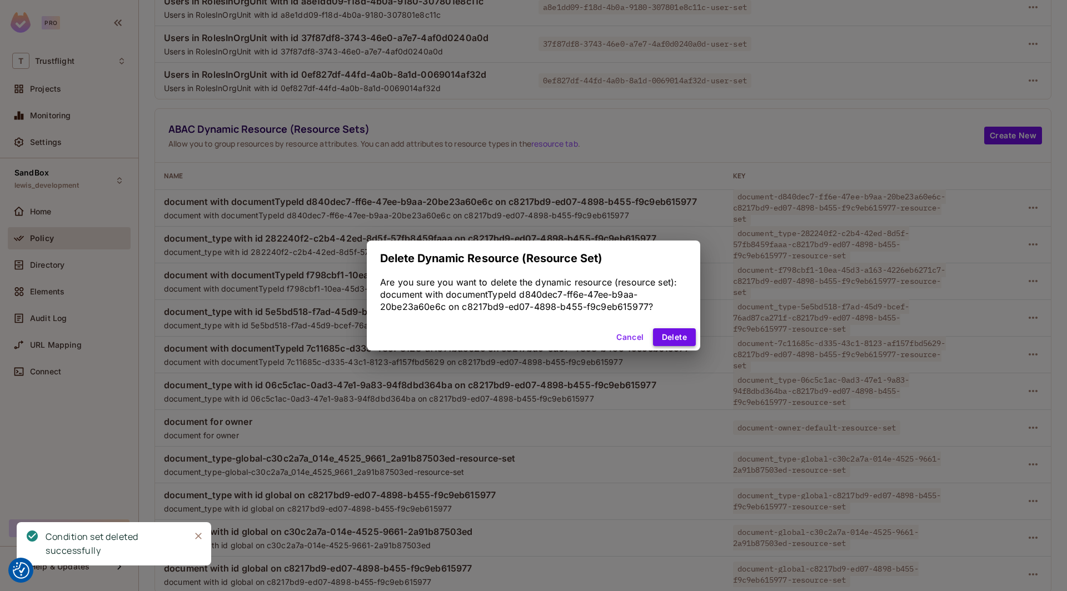
click at [683, 334] on button "Delete" at bounding box center [674, 337] width 43 height 18
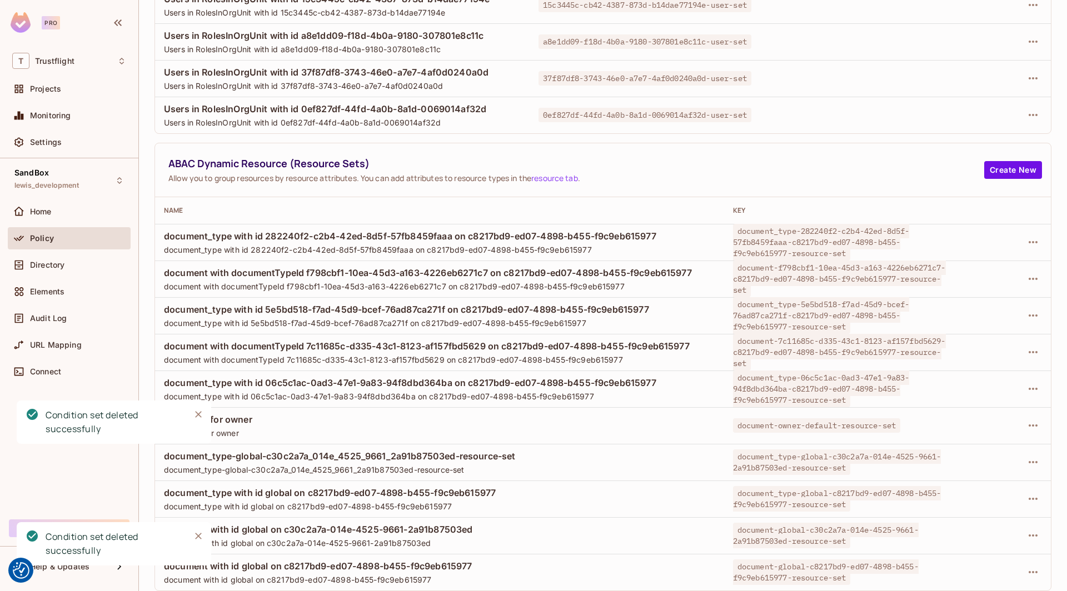
scroll to position [429, 0]
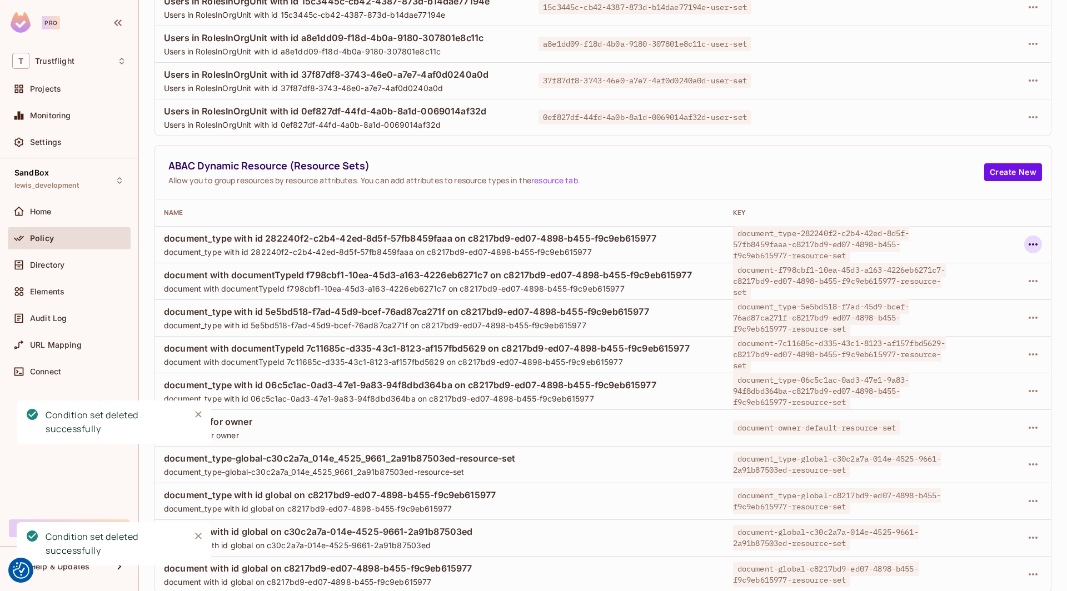
click at [793, 239] on icon "button" at bounding box center [1032, 244] width 13 height 13
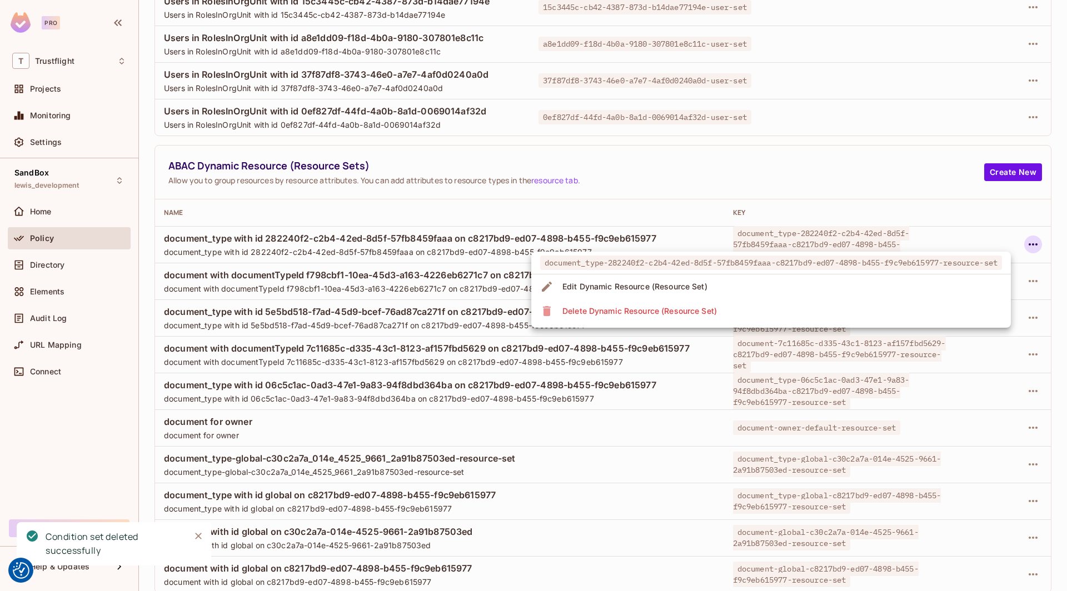
click at [793, 312] on li "Delete Dynamic Resource (Resource Set)" at bounding box center [770, 311] width 479 height 24
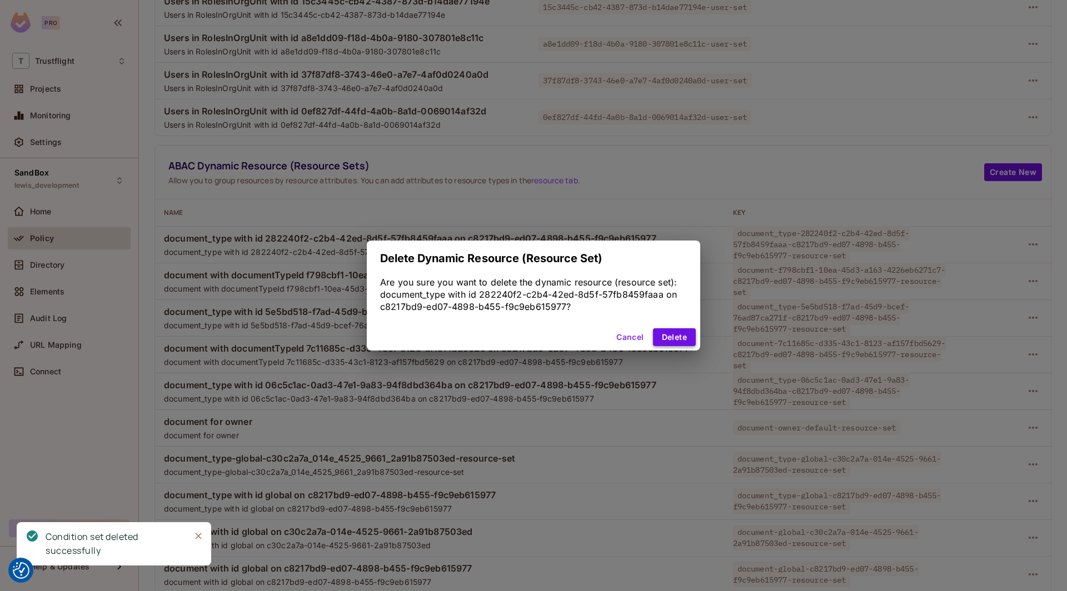
click at [684, 336] on button "Delete" at bounding box center [674, 337] width 43 height 18
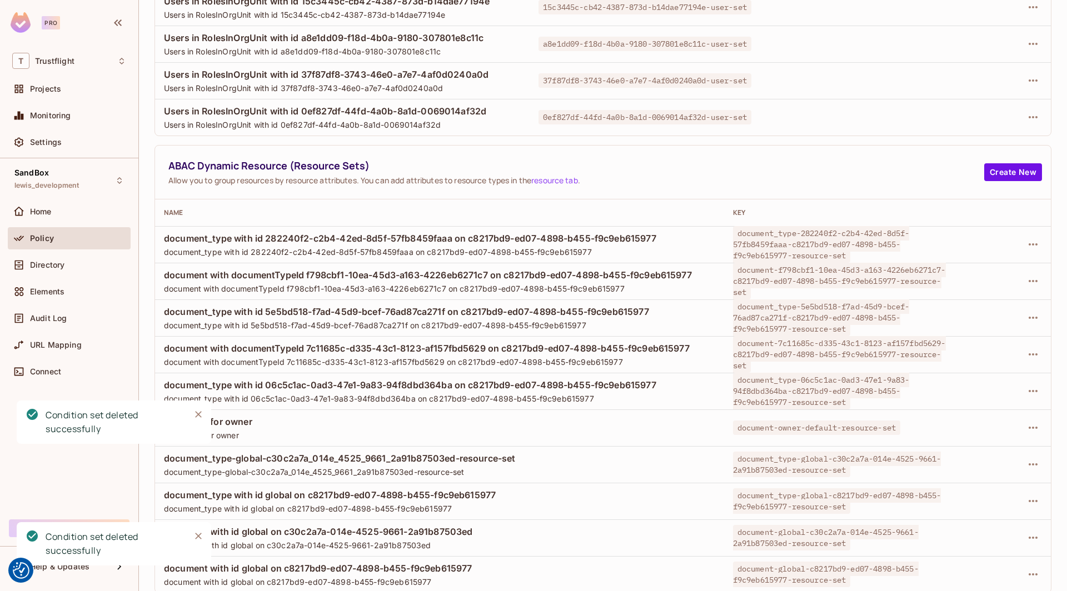
scroll to position [393, 0]
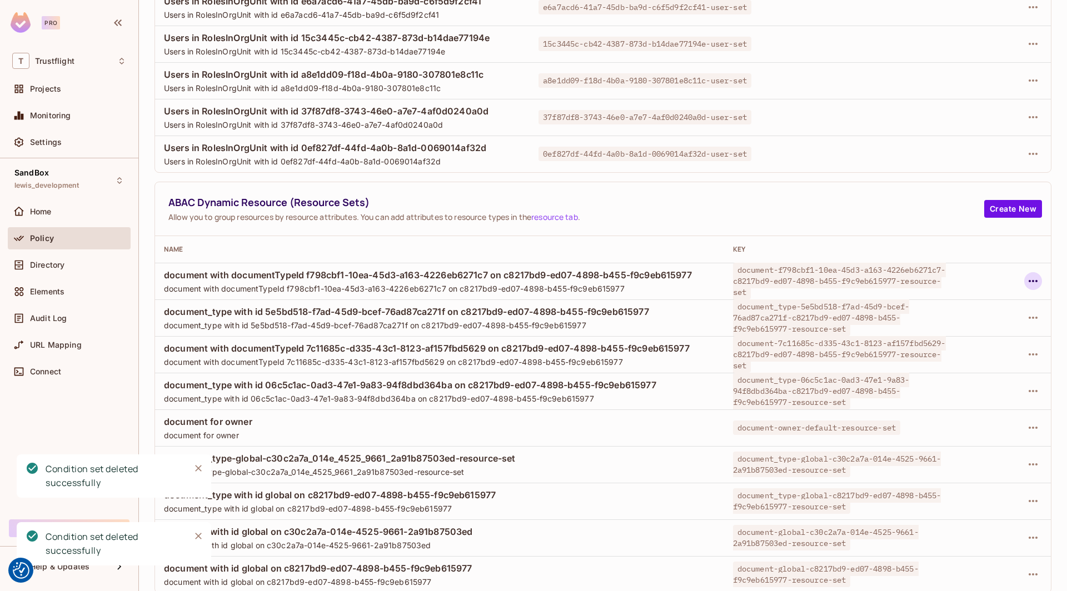
click at [793, 276] on icon "button" at bounding box center [1032, 280] width 13 height 13
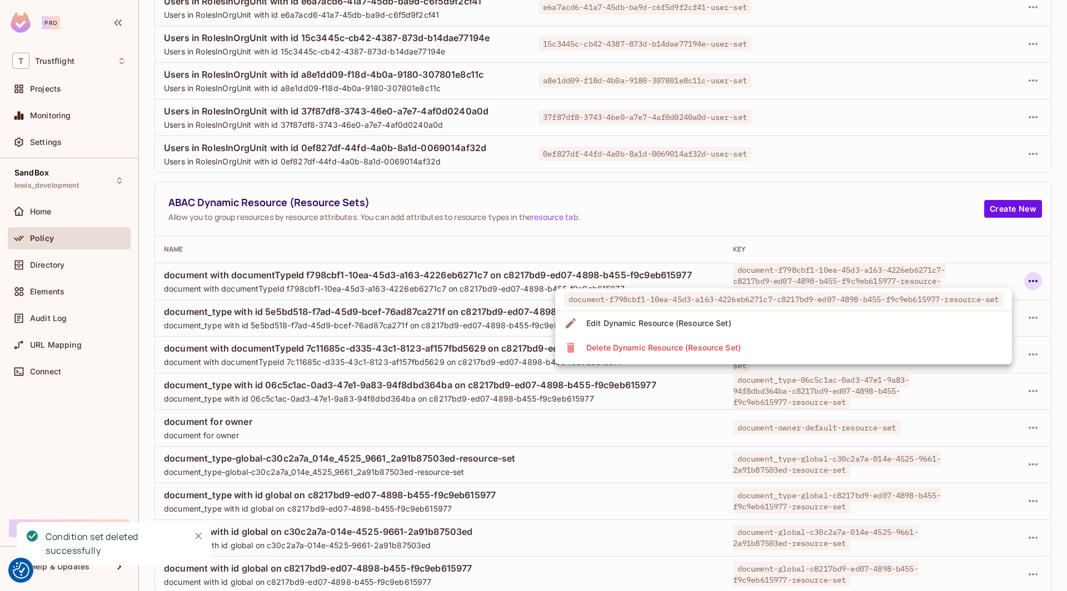
click at [793, 344] on li "Delete Dynamic Resource (Resource Set)" at bounding box center [783, 348] width 457 height 24
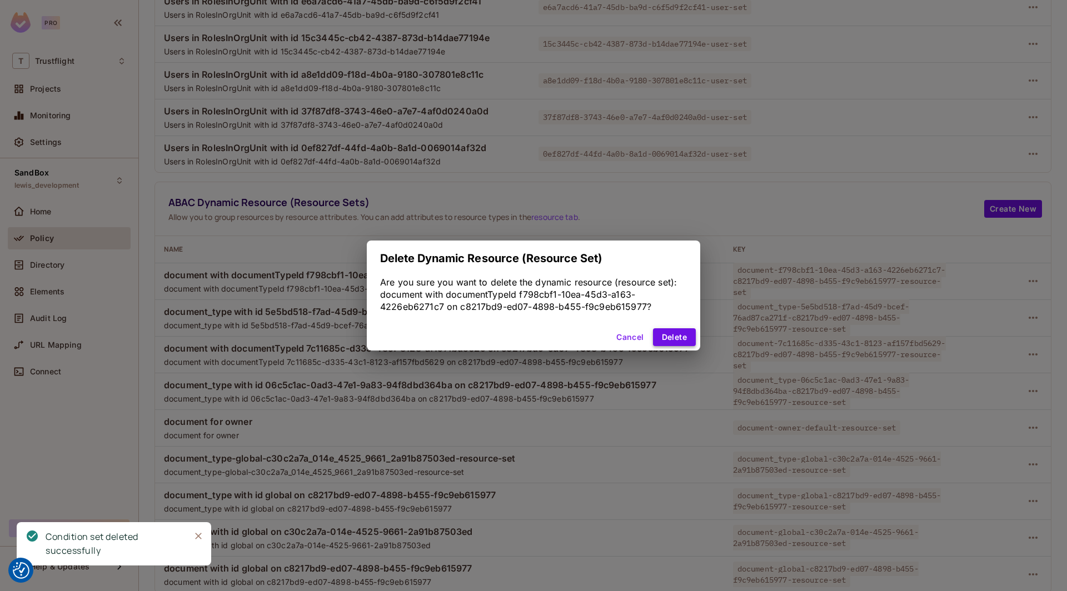
click at [685, 337] on button "Delete" at bounding box center [674, 337] width 43 height 18
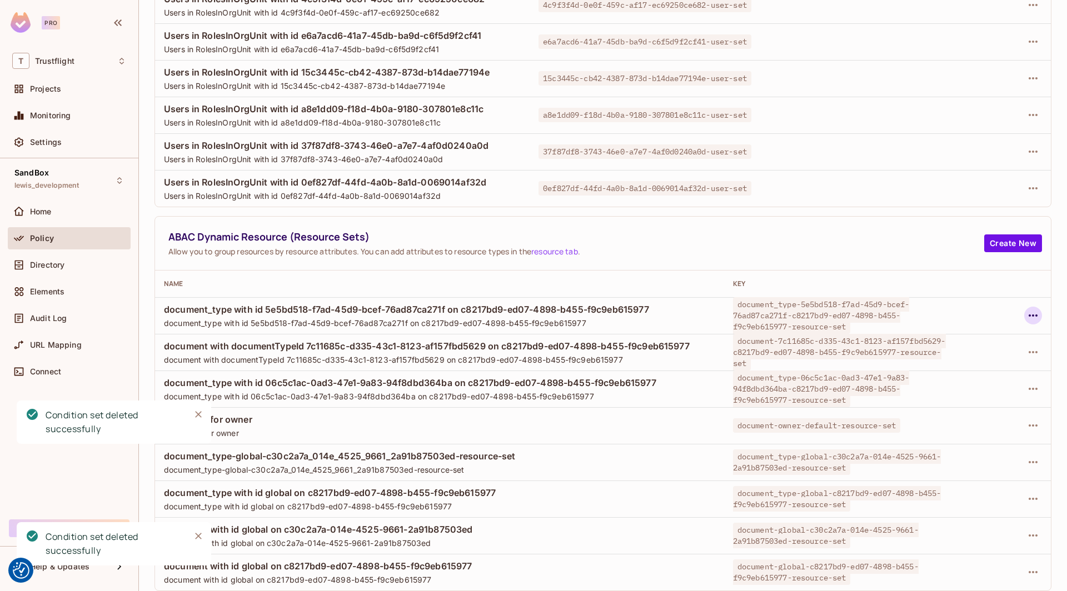
scroll to position [356, 0]
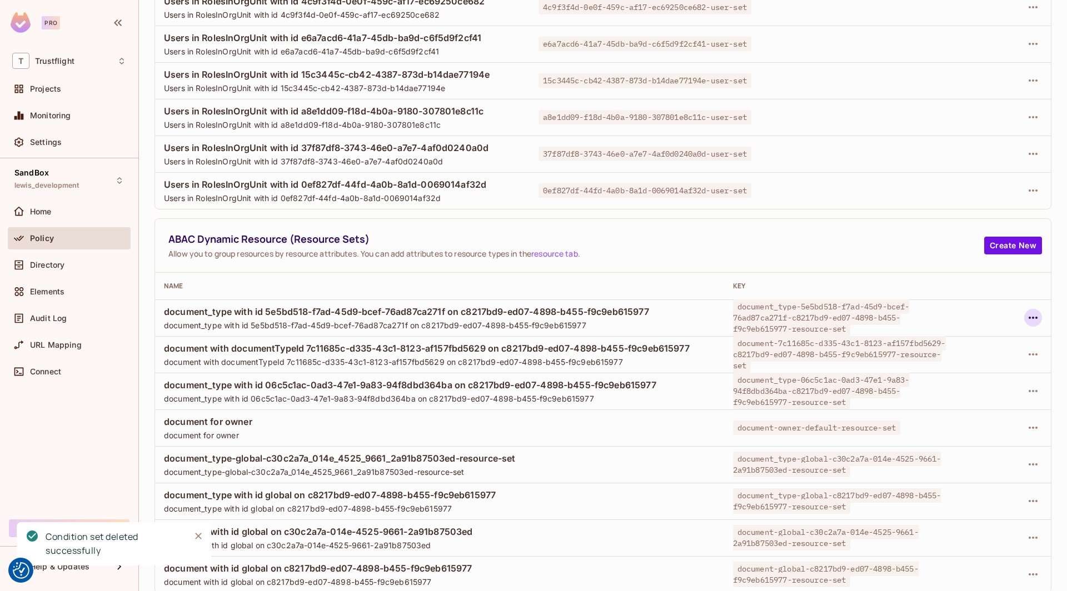
click at [793, 317] on icon "button" at bounding box center [1032, 318] width 9 height 2
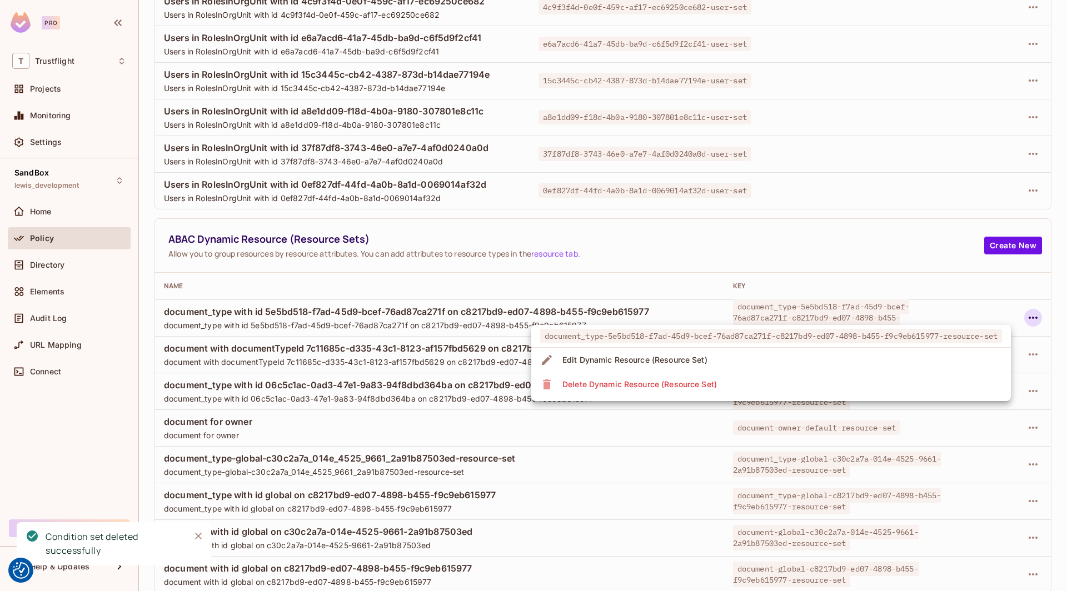
click at [793, 383] on li "Delete Dynamic Resource (Resource Set)" at bounding box center [770, 384] width 479 height 24
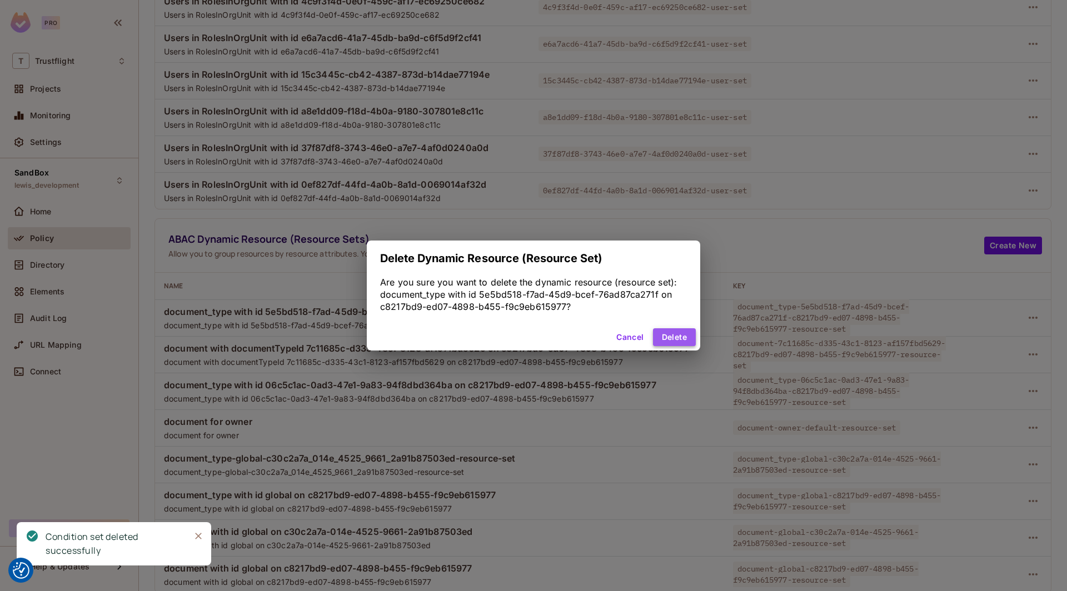
click at [683, 334] on button "Delete" at bounding box center [674, 337] width 43 height 18
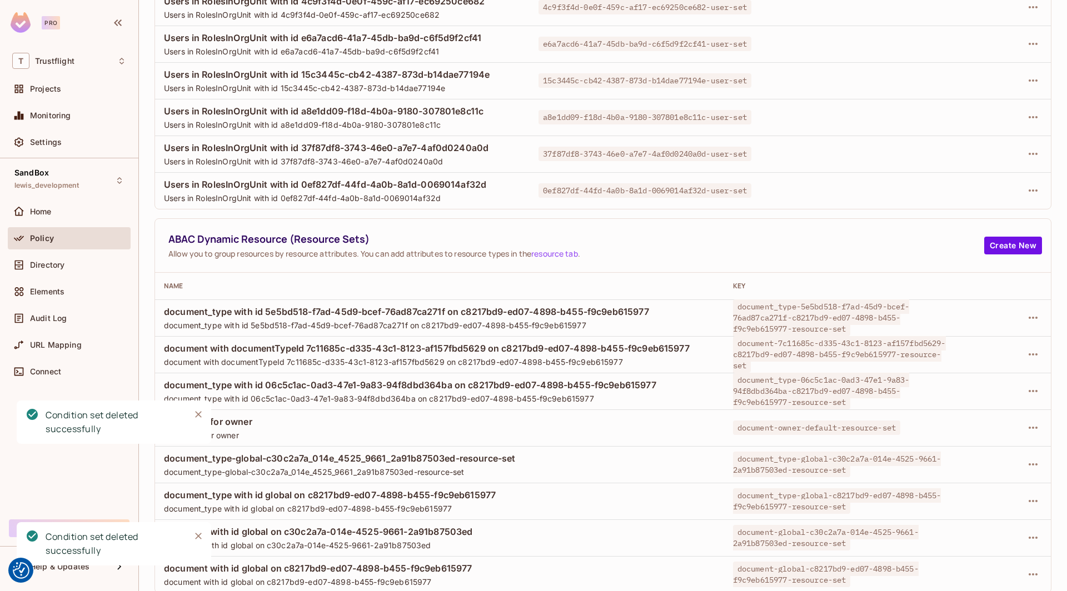
scroll to position [319, 0]
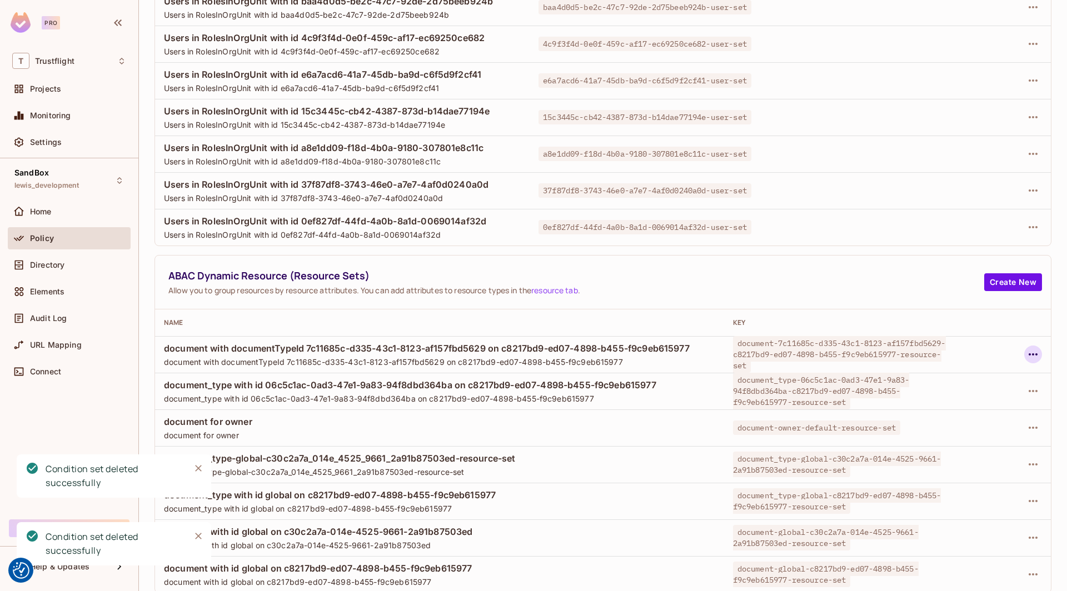
click at [793, 355] on icon "button" at bounding box center [1032, 354] width 13 height 13
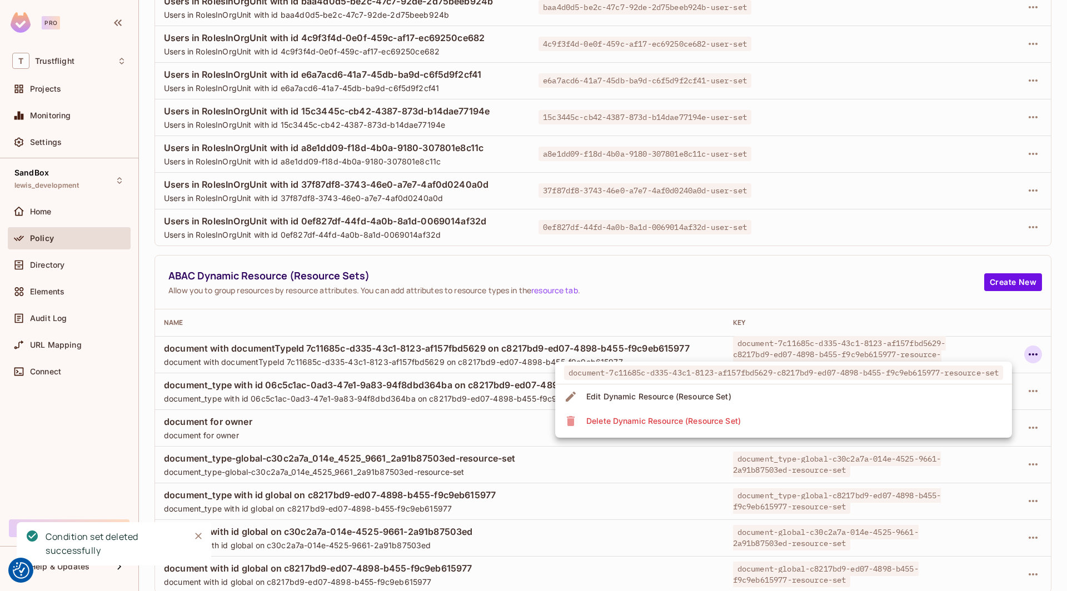
click at [793, 423] on li "Delete Dynamic Resource (Resource Set)" at bounding box center [783, 421] width 457 height 24
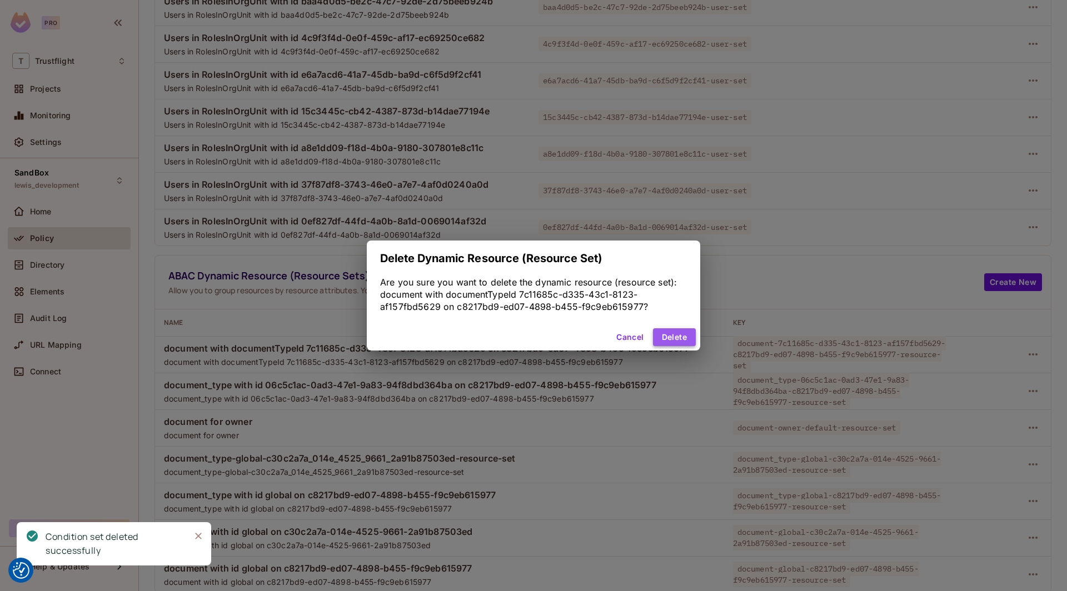
click at [667, 334] on button "Delete" at bounding box center [674, 337] width 43 height 18
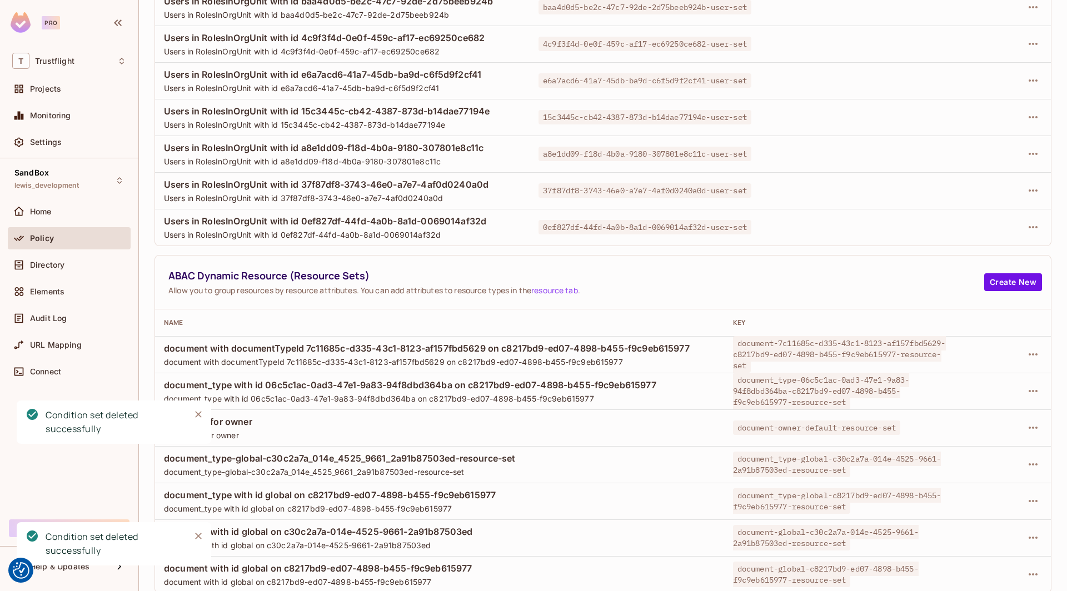
scroll to position [283, 0]
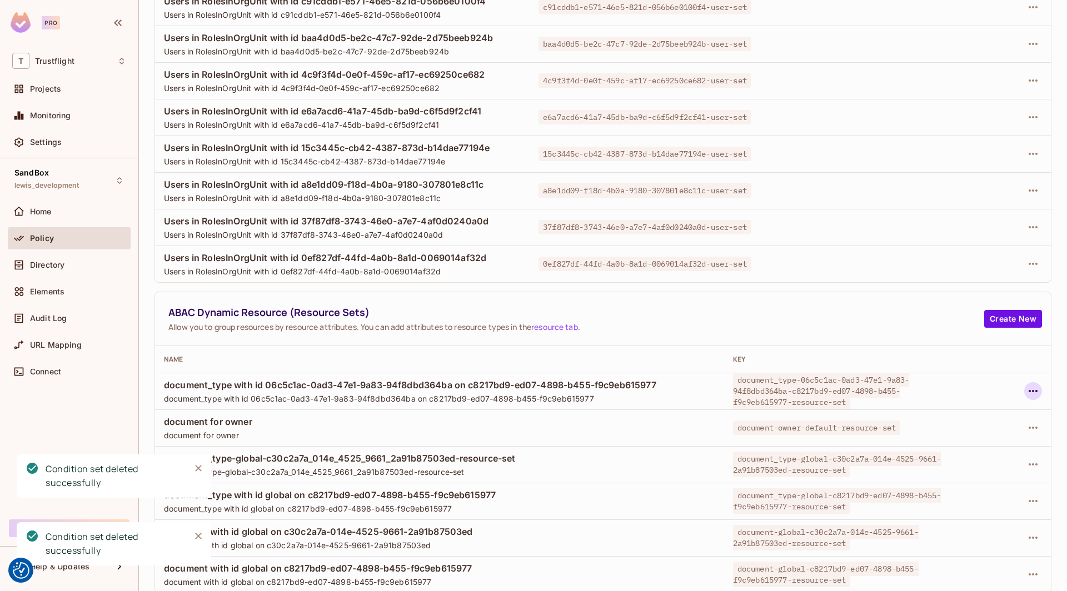
click at [793, 388] on button "button" at bounding box center [1033, 391] width 18 height 18
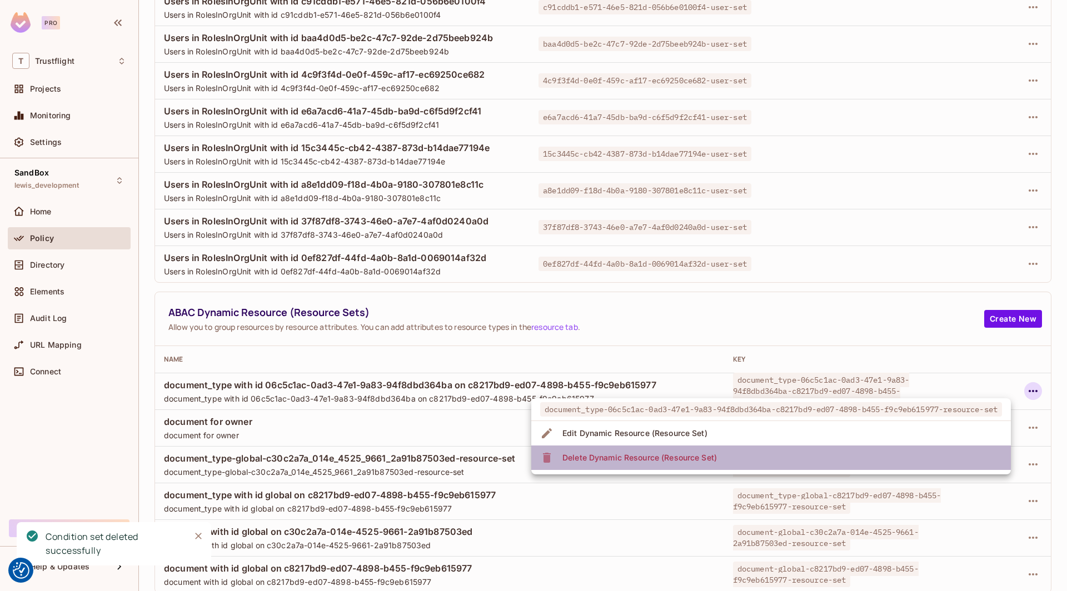
click at [793, 461] on li "Delete Dynamic Resource (Resource Set)" at bounding box center [770, 458] width 479 height 24
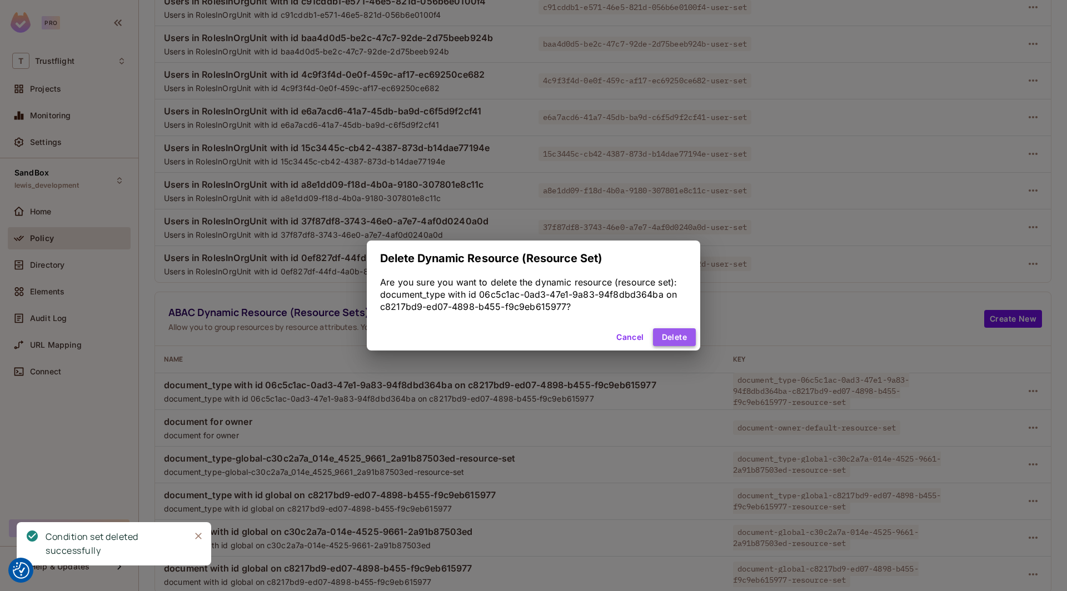
click at [674, 332] on button "Delete" at bounding box center [674, 337] width 43 height 18
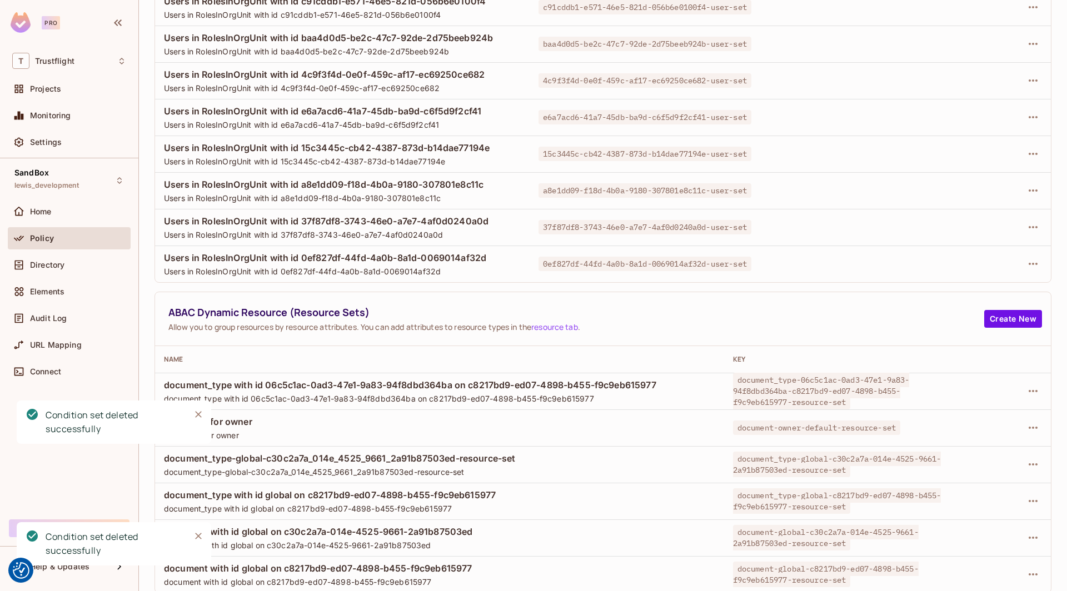
scroll to position [246, 0]
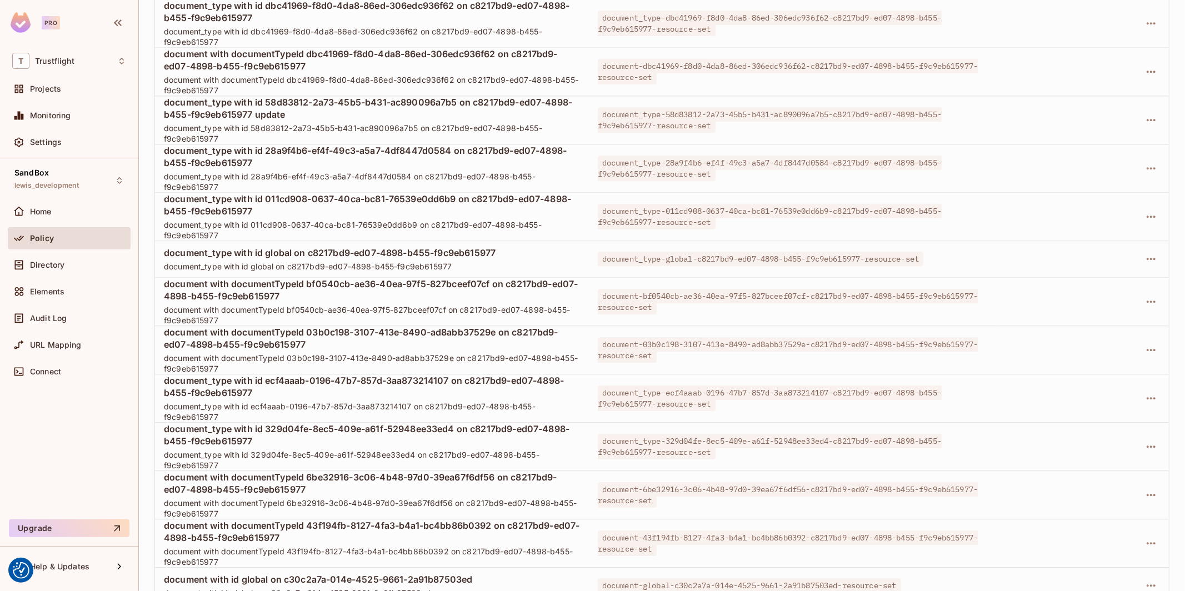
scroll to position [2534, 0]
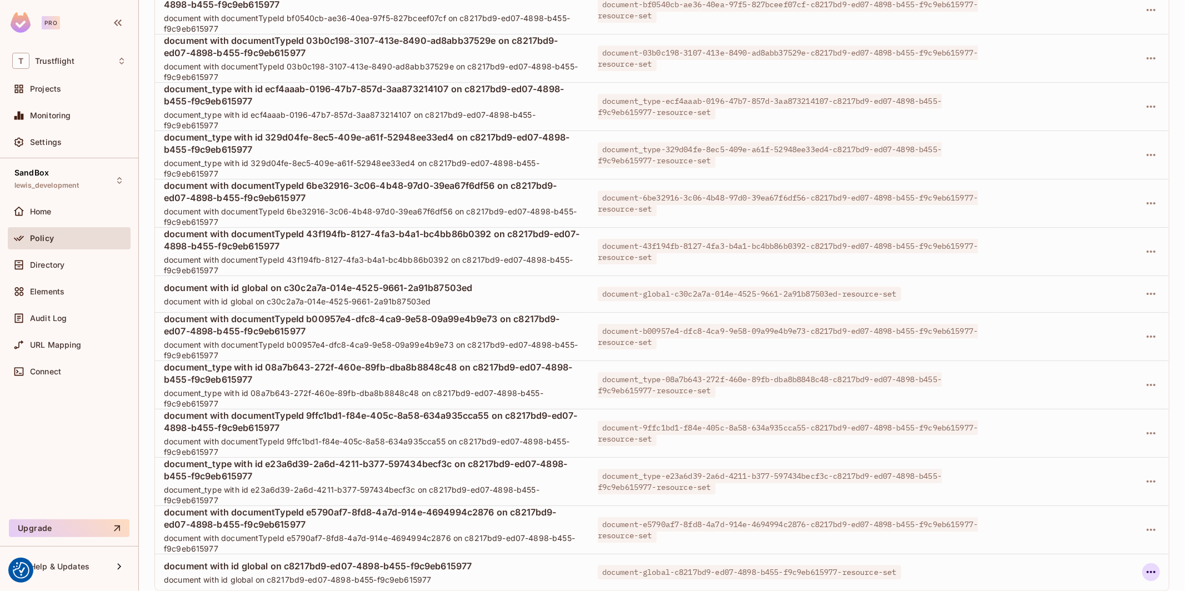
click at [1066, 545] on icon "button" at bounding box center [1151, 572] width 9 height 2
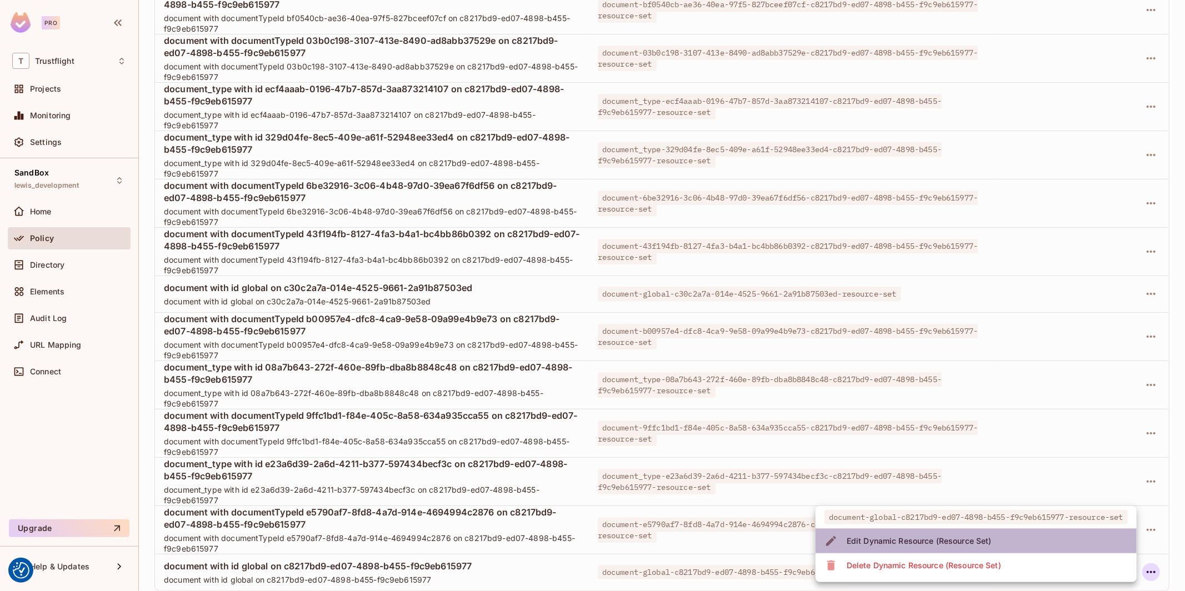
click at [1011, 541] on li "Edit Dynamic Resource (Resource Set)" at bounding box center [976, 541] width 321 height 24
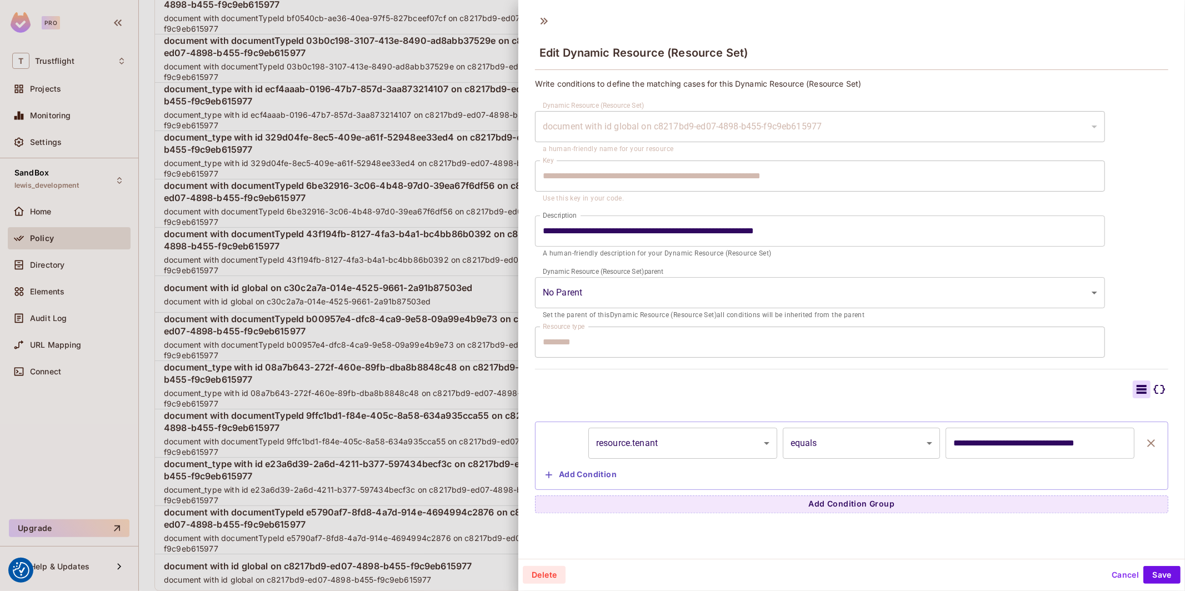
click at [1016, 439] on input "**********" at bounding box center [1040, 443] width 189 height 31
click at [409, 528] on div at bounding box center [592, 295] width 1185 height 591
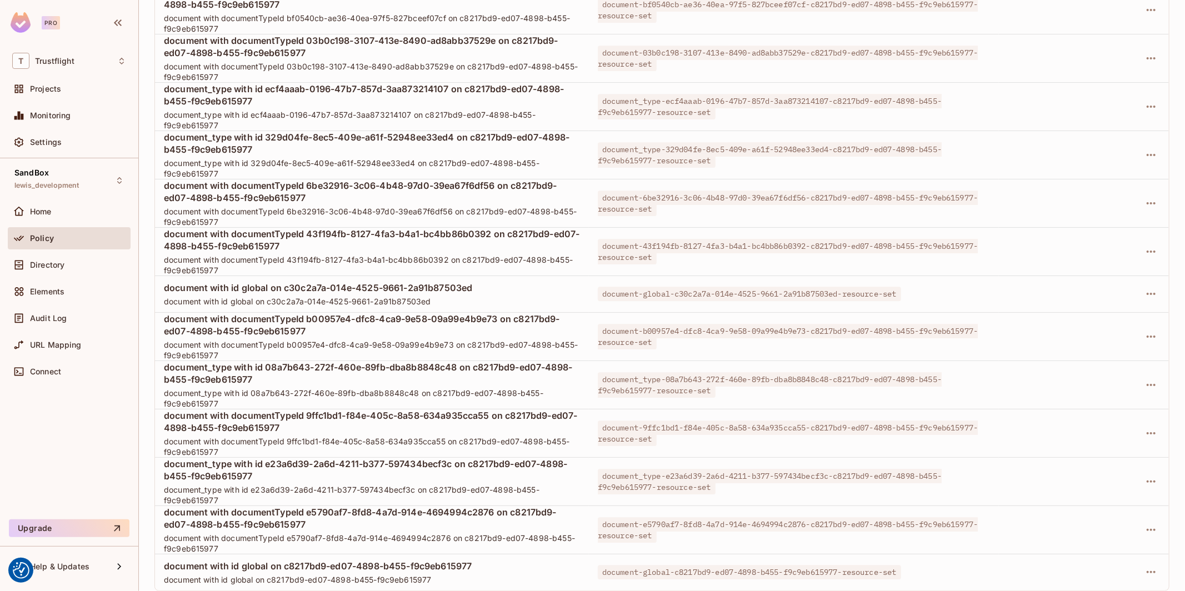
click at [409, 528] on span "document with documentTypeId e5790af7-8fd8-4a7d-914e-4694994c2876 on c8217bd9-e…" at bounding box center [372, 518] width 416 height 24
drag, startPoint x: 477, startPoint y: 287, endPoint x: 285, endPoint y: 287, distance: 191.7
click at [285, 287] on span "document with id global on c30c2a7a-014e-4525-9661-2a91b87503ed" at bounding box center [372, 288] width 416 height 12
copy span "c30c2a7a-014e-4525-9661-2a91b87503ed"
click at [367, 153] on span "document_type with id 329d04fe-8ec5-409e-a61f-52948ee33ed4 on c8217bd9-ed07-489…" at bounding box center [372, 143] width 416 height 24
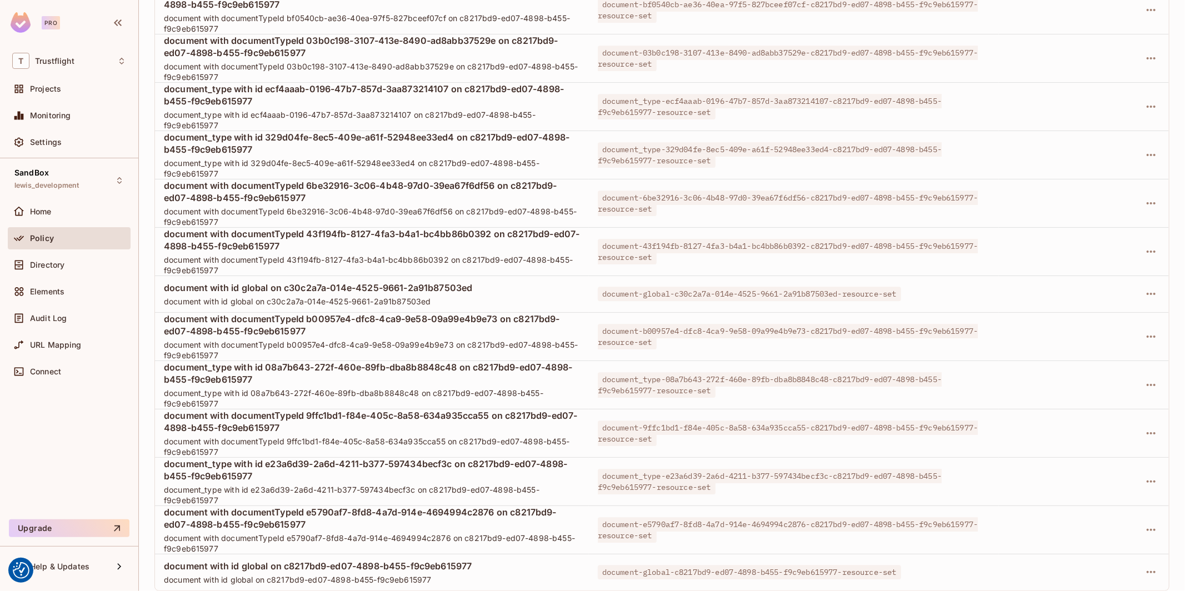
click at [367, 153] on span "document_type with id 329d04fe-8ec5-409e-a61f-52948ee33ed4 on c8217bd9-ed07-489…" at bounding box center [372, 143] width 416 height 24
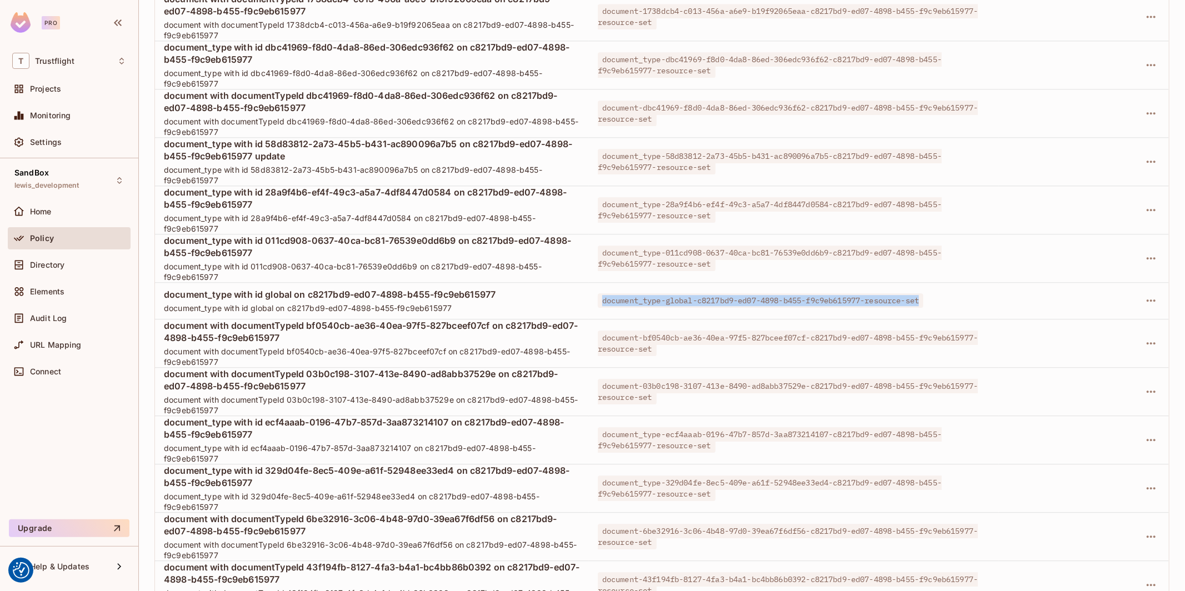
drag, startPoint x: 941, startPoint y: 302, endPoint x: 593, endPoint y: 301, distance: 348.3
click at [598, 301] on div "document_type-global-c8217bd9-ed07-4898-b455-f9c9eb615977-resource-set" at bounding box center [794, 300] width 392 height 11
copy span "document_type-global-c8217bd9-ed07-4898-b455-f9c9eb615977-resource-set"
click at [883, 303] on span "document_type-global-c8217bd9-ed07-4898-b455-f9c9eb615977-resource-set" at bounding box center [761, 300] width 326 height 14
drag, startPoint x: 940, startPoint y: 301, endPoint x: 594, endPoint y: 307, distance: 346.1
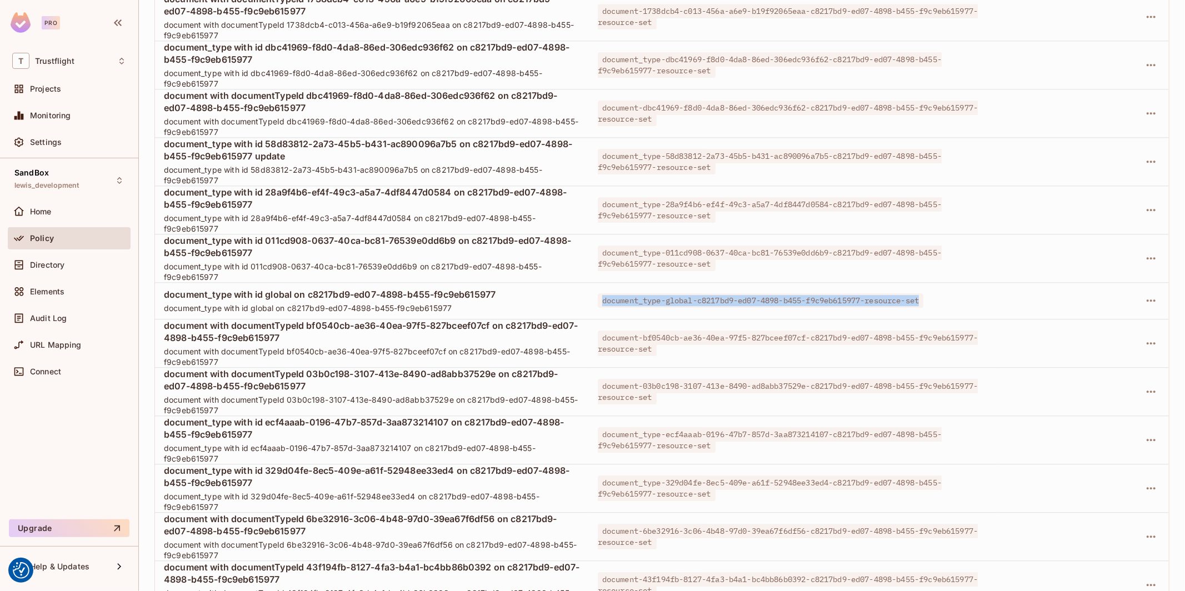
click at [598, 306] on div "document_type-global-c8217bd9-ed07-4898-b455-f9c9eb615977-resource-set" at bounding box center [794, 300] width 392 height 11
copy span "document_type-global-c8217bd9-ed07-4898-b455-f9c9eb615977-resource-set"
click at [1066, 299] on icon "button" at bounding box center [1150, 300] width 13 height 13
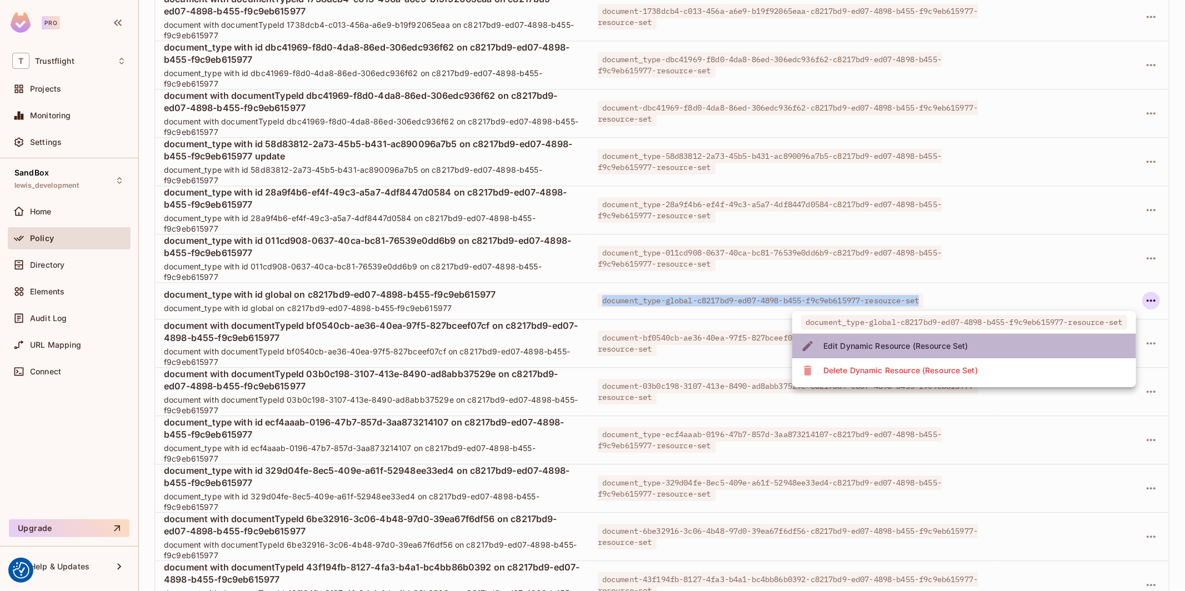
click at [959, 342] on div "Edit Dynamic Resource (Resource Set)" at bounding box center [895, 346] width 145 height 11
